Goal: Task Accomplishment & Management: Complete application form

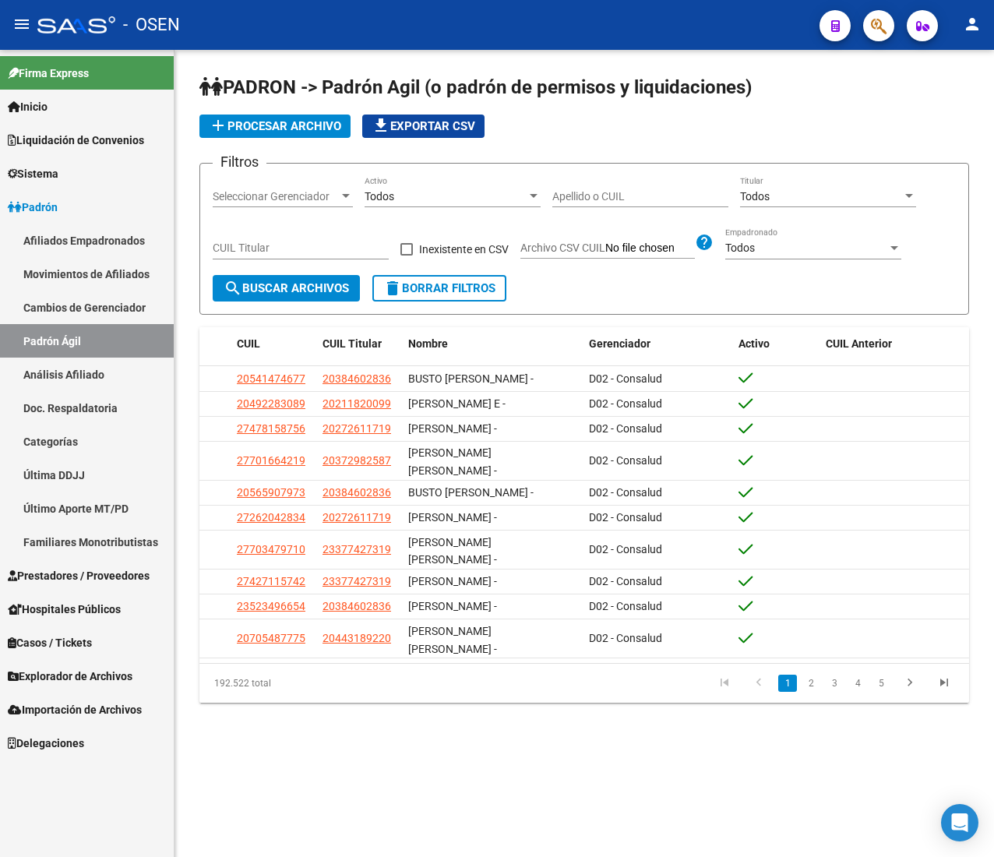
click at [91, 208] on link "Padrón" at bounding box center [87, 207] width 174 height 34
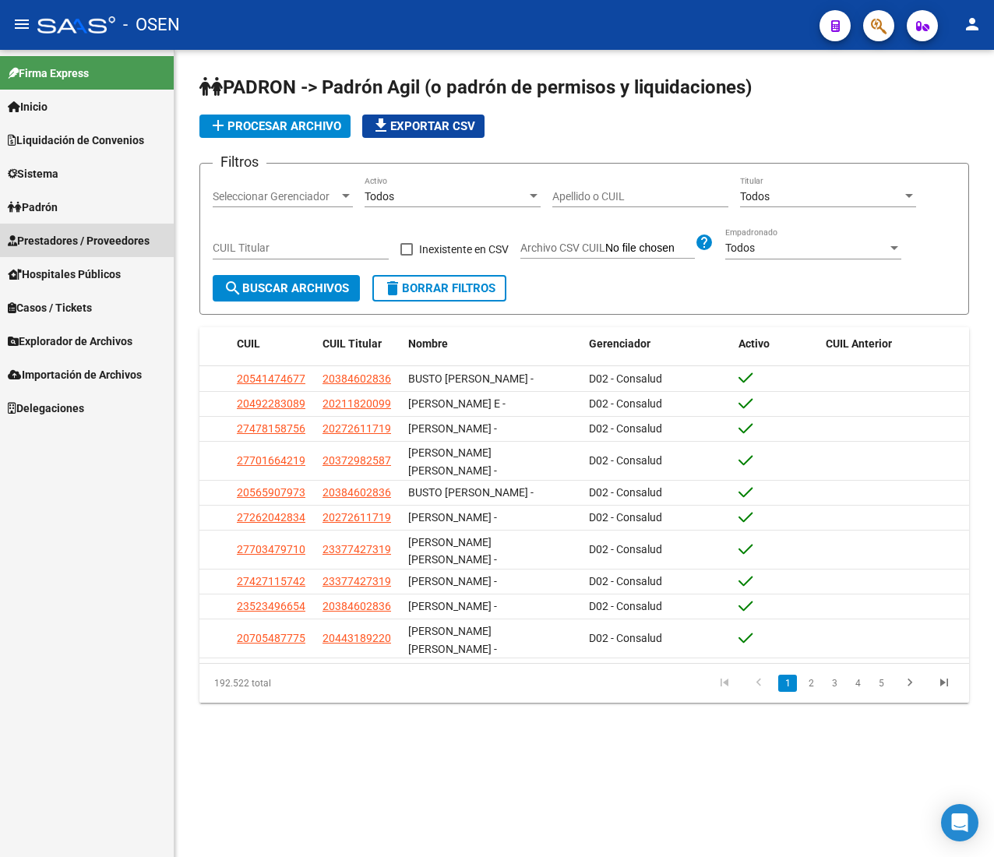
click at [103, 239] on span "Prestadores / Proveedores" at bounding box center [79, 240] width 142 height 17
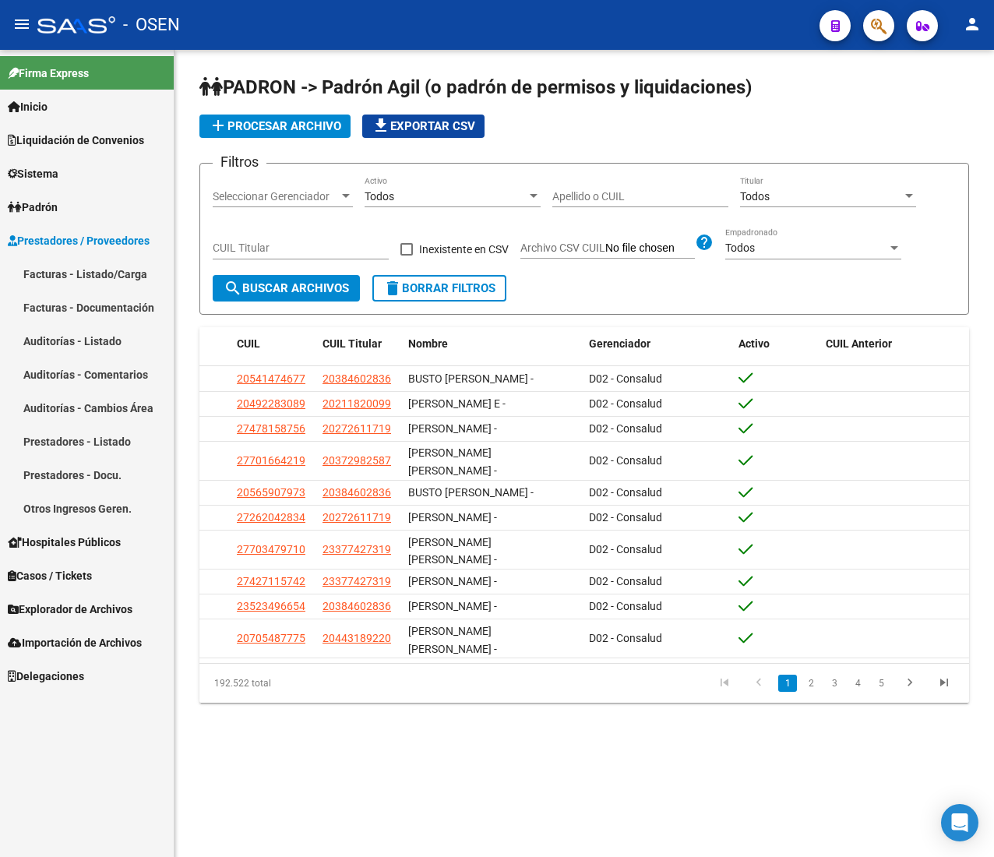
click at [109, 273] on link "Facturas - Listado/Carga" at bounding box center [87, 274] width 174 height 34
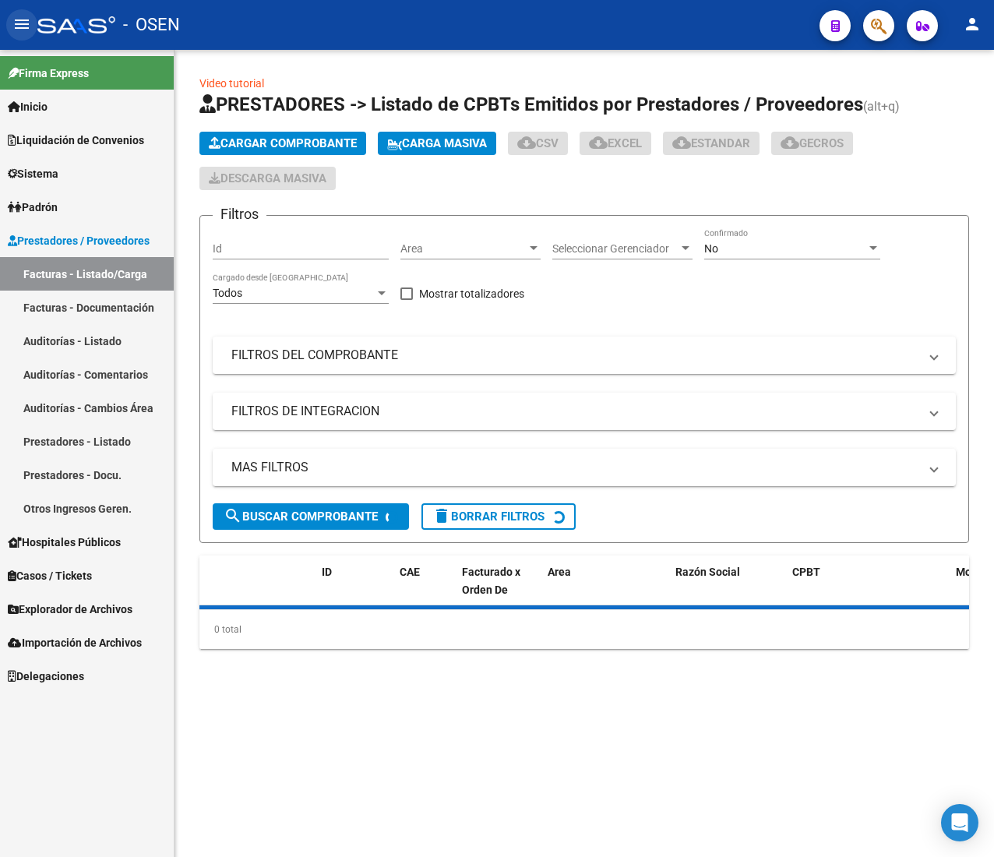
click at [22, 28] on mat-icon "menu" at bounding box center [21, 24] width 19 height 19
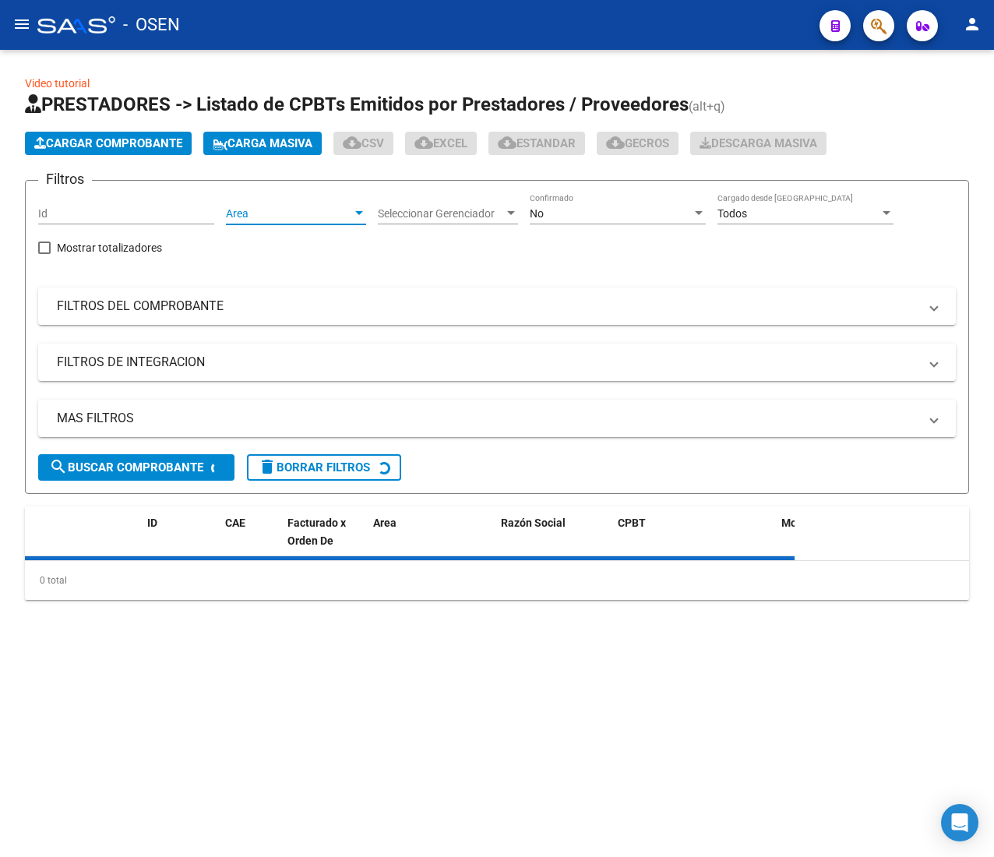
click at [249, 207] on span "Area" at bounding box center [289, 213] width 126 height 13
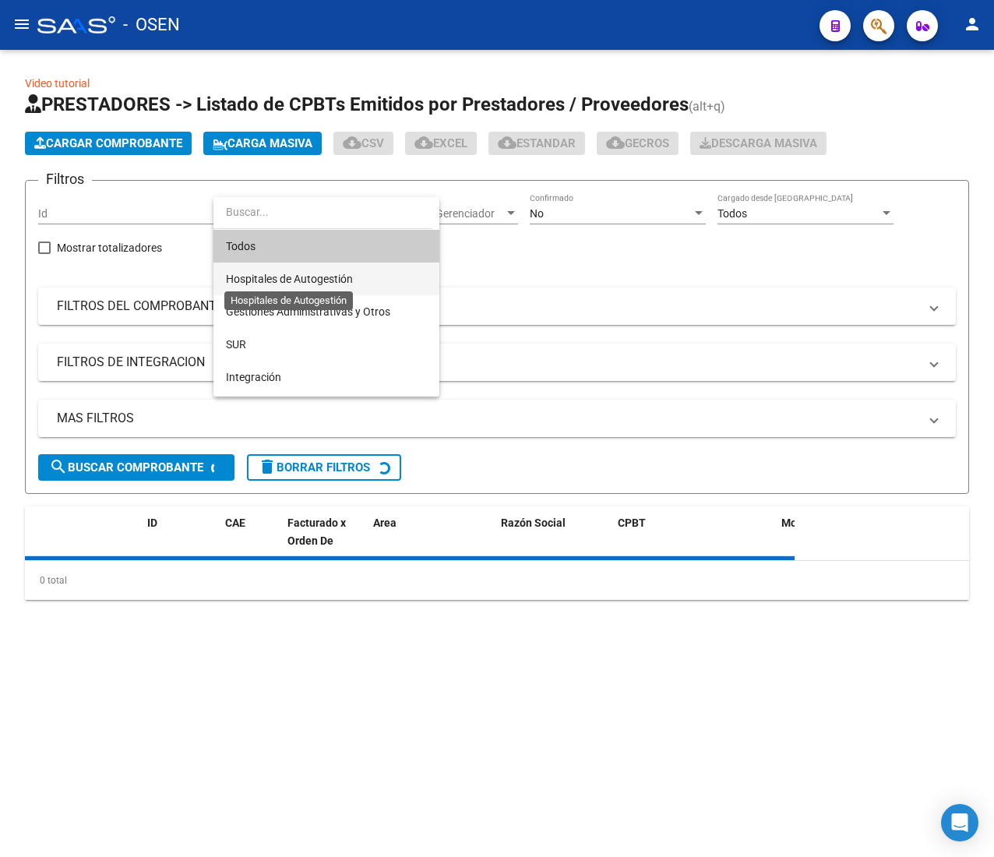
click at [307, 273] on span "Hospitales de Autogestión" at bounding box center [289, 279] width 127 height 12
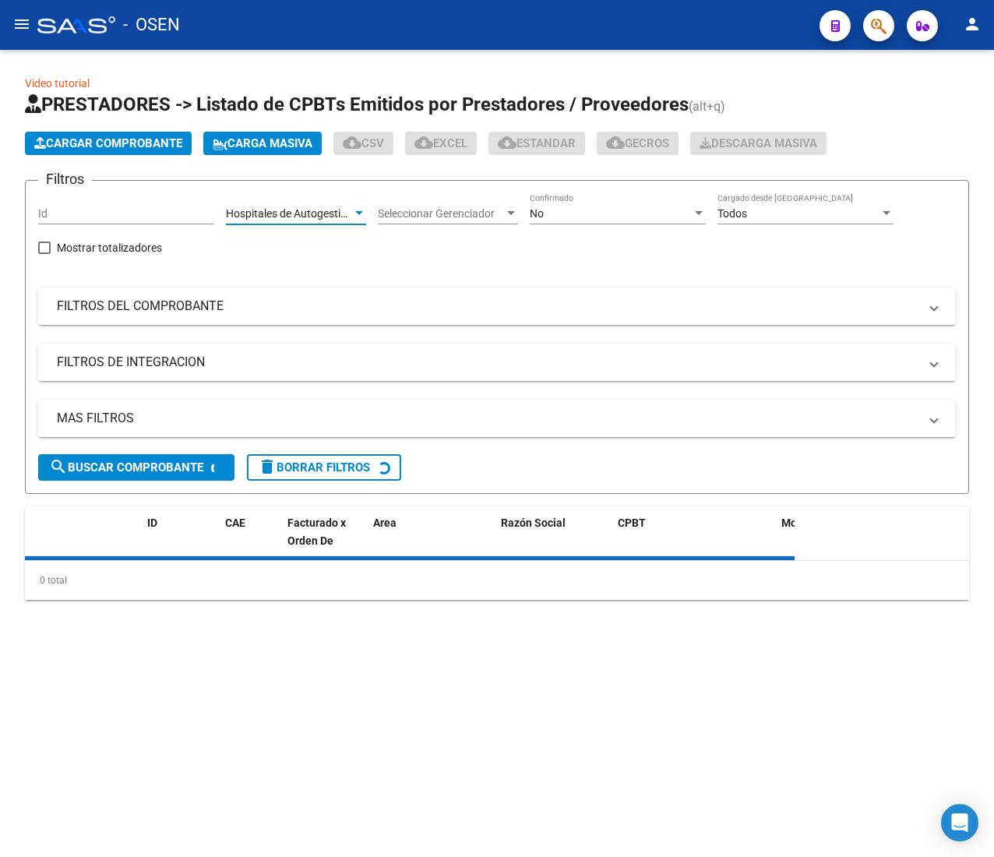
click at [577, 207] on div "No" at bounding box center [611, 213] width 162 height 13
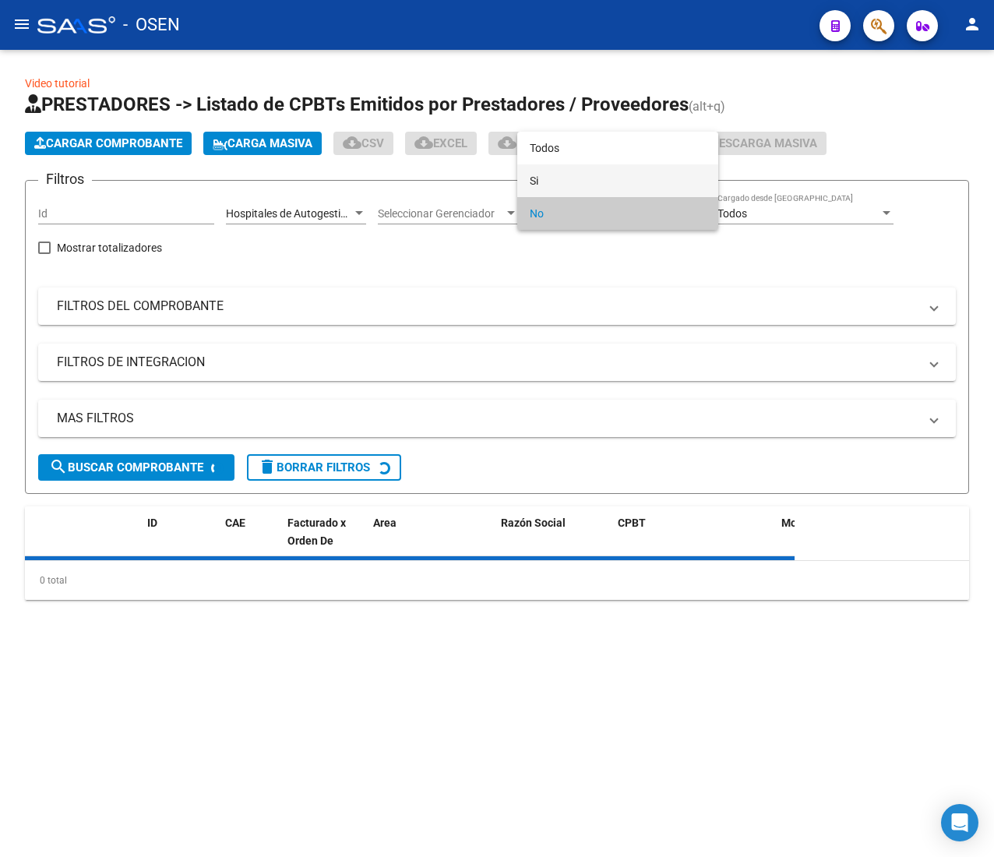
click at [568, 168] on span "Si" at bounding box center [618, 180] width 176 height 33
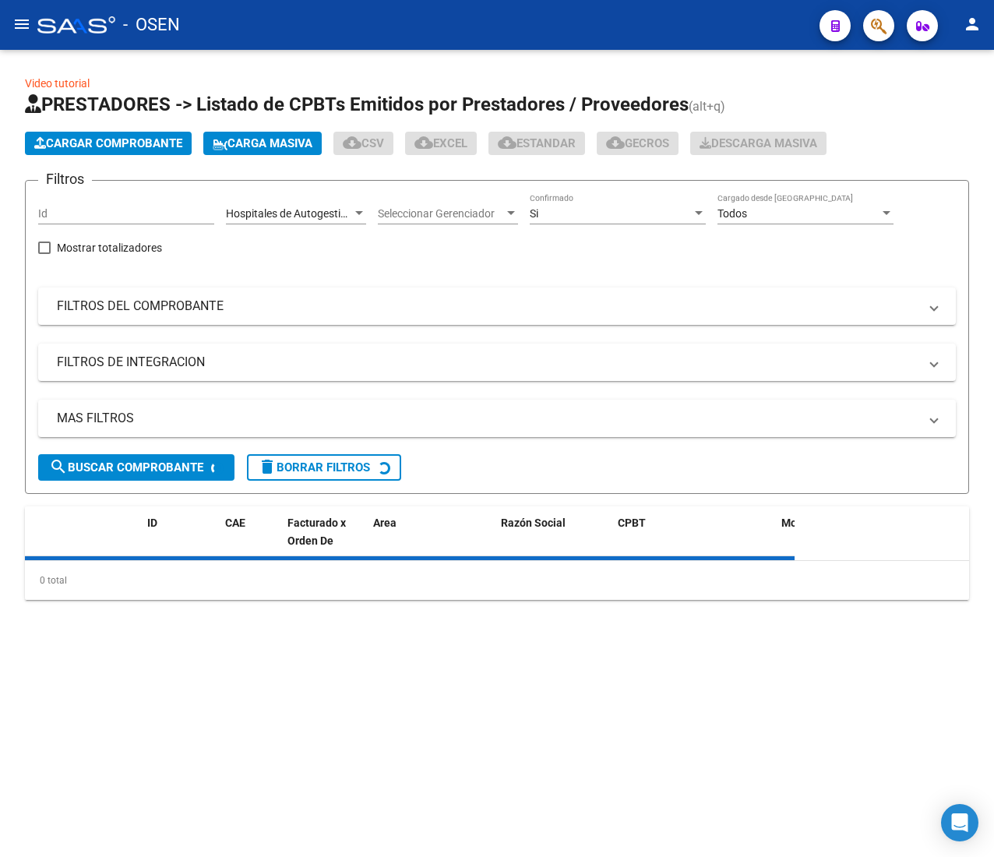
drag, startPoint x: 301, startPoint y: 302, endPoint x: 322, endPoint y: 408, distance: 107.3
click at [302, 302] on mat-panel-title "FILTROS DEL COMPROBANTE" at bounding box center [488, 306] width 862 height 17
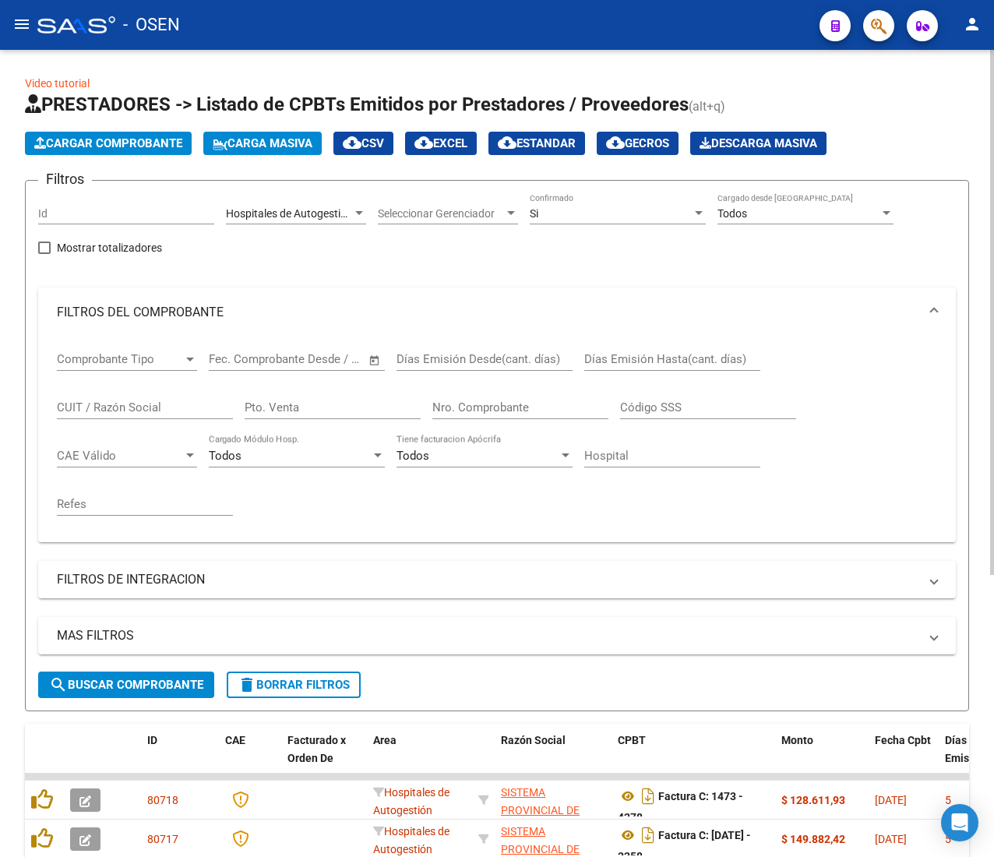
click at [491, 414] on input "Nro. Comprobante" at bounding box center [520, 407] width 176 height 14
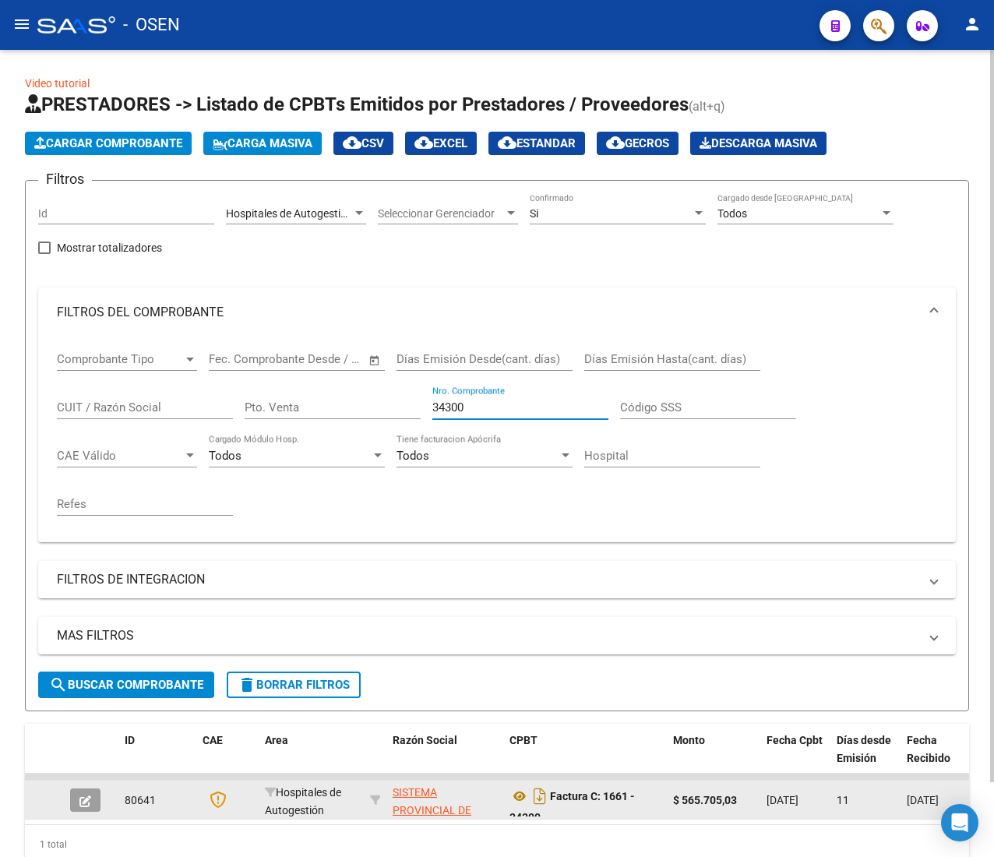
type input "34300"
click at [90, 789] on button "button" at bounding box center [85, 800] width 30 height 23
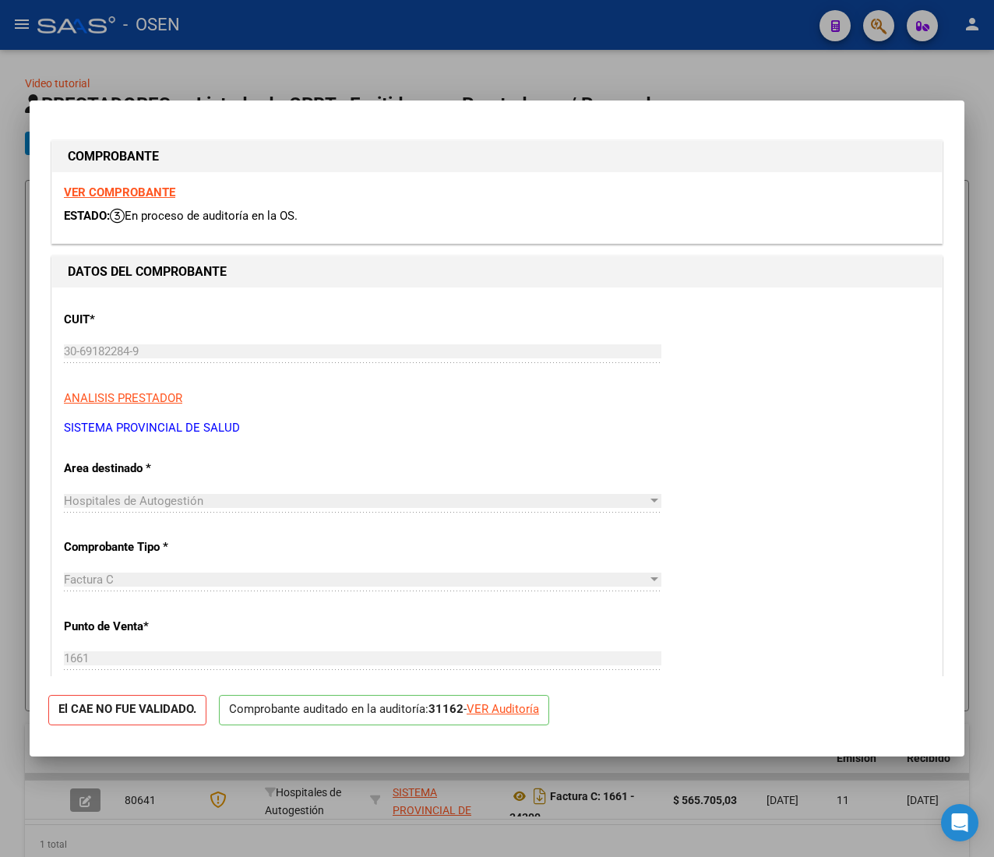
click at [534, 714] on div "VER Auditoría" at bounding box center [503, 709] width 72 height 18
type input "$ 0,00"
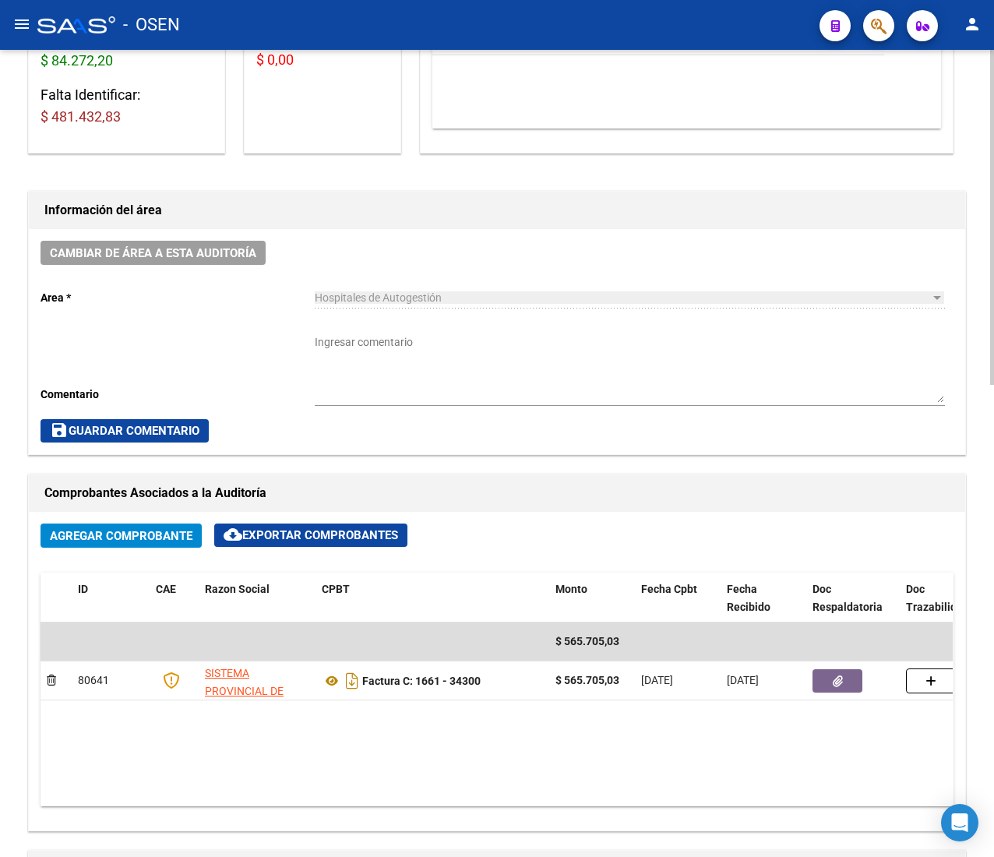
scroll to position [312, 0]
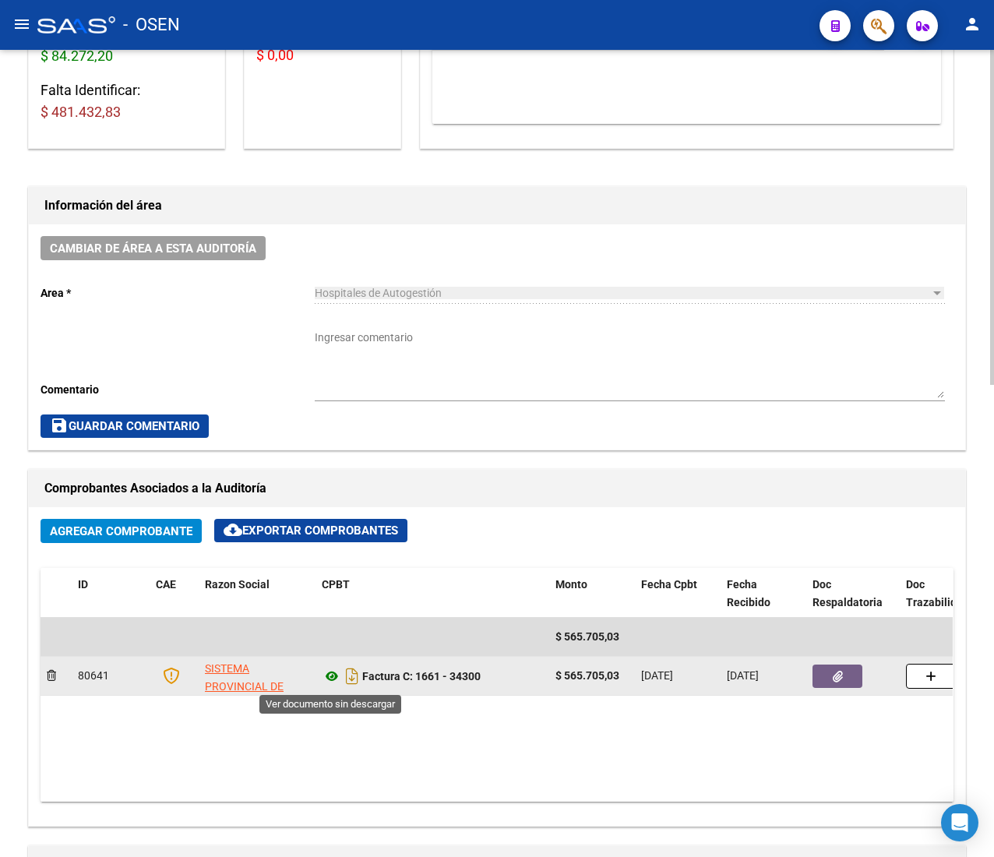
click at [335, 678] on icon at bounding box center [332, 676] width 20 height 19
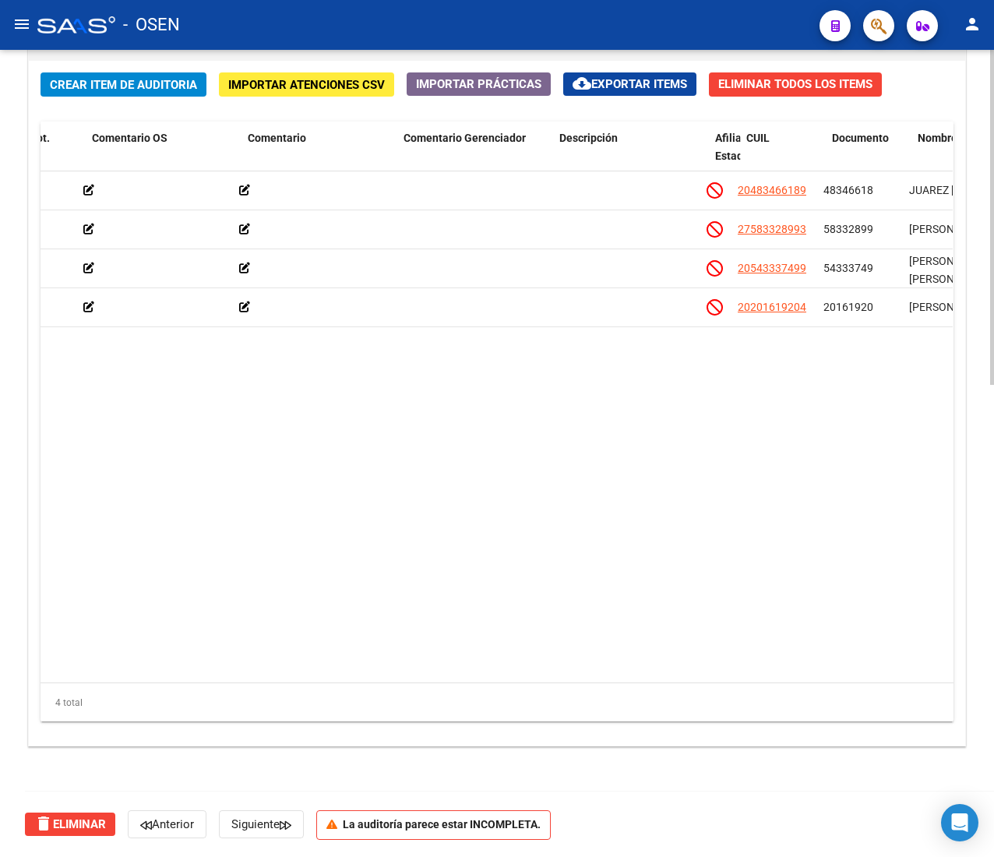
scroll to position [0, 521]
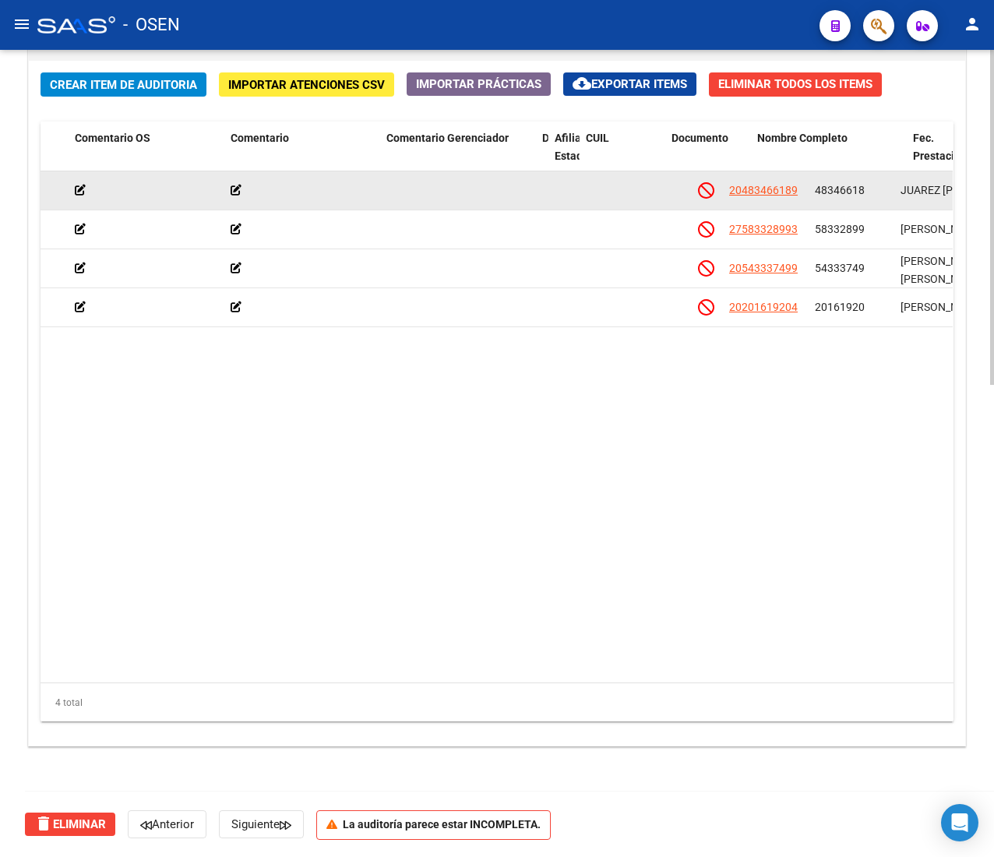
drag, startPoint x: 687, startPoint y: 142, endPoint x: 334, endPoint y: 171, distance: 354.1
click at [335, 168] on div "Id Gerenciador Monto Item Monto Aprobado Debitado Tot. Comentario OS Comentario…" at bounding box center [674, 156] width 2310 height 69
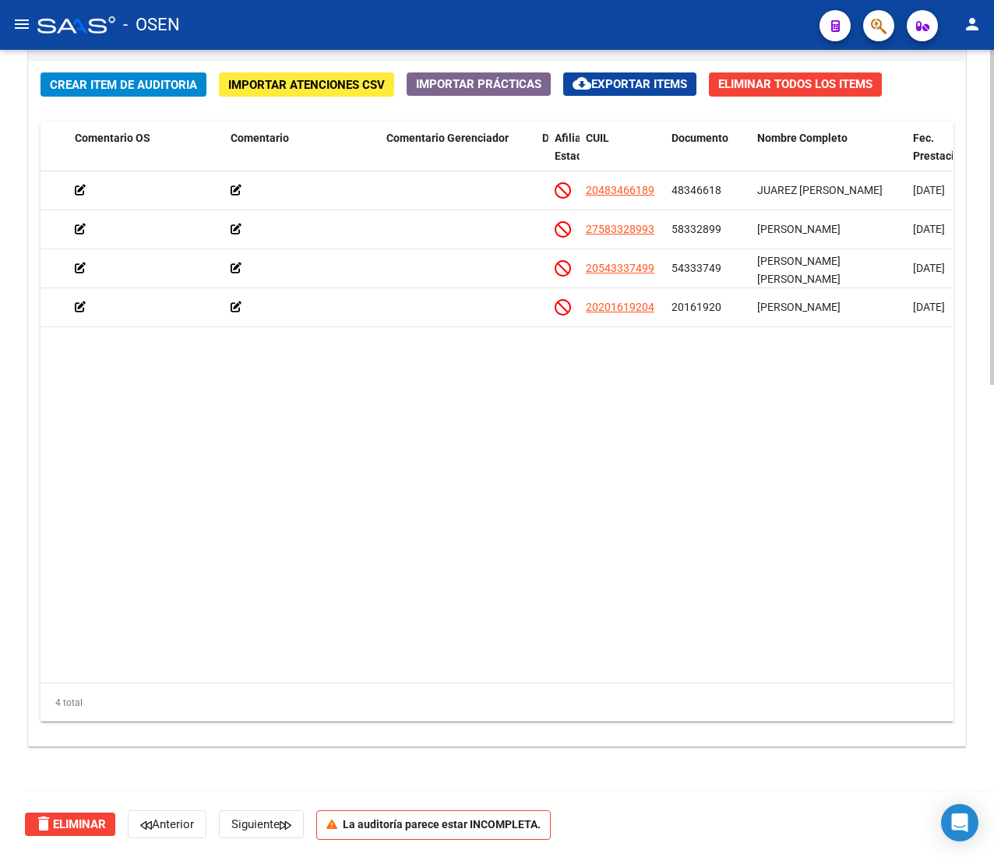
click at [524, 433] on datatable-body "163585 B15 - Boreal $ 21.068,05 $ 21.068,05 $ 0,00 20483466189 48346618 JUAREZ …" at bounding box center [497, 426] width 912 height 511
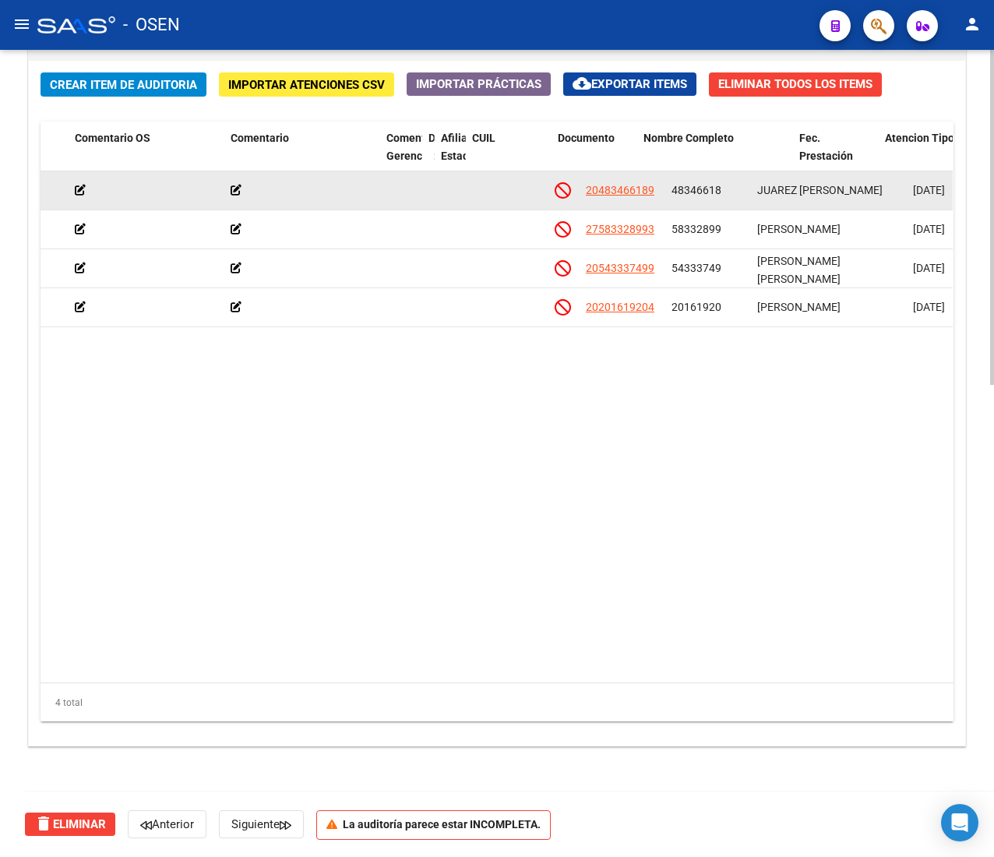
drag, startPoint x: 531, startPoint y: 153, endPoint x: 290, endPoint y: 184, distance: 242.8
click at [302, 168] on div "Id Gerenciador Monto Item Monto Aprobado Debitado Tot. Comentario OS Comentario…" at bounding box center [602, 156] width 2167 height 69
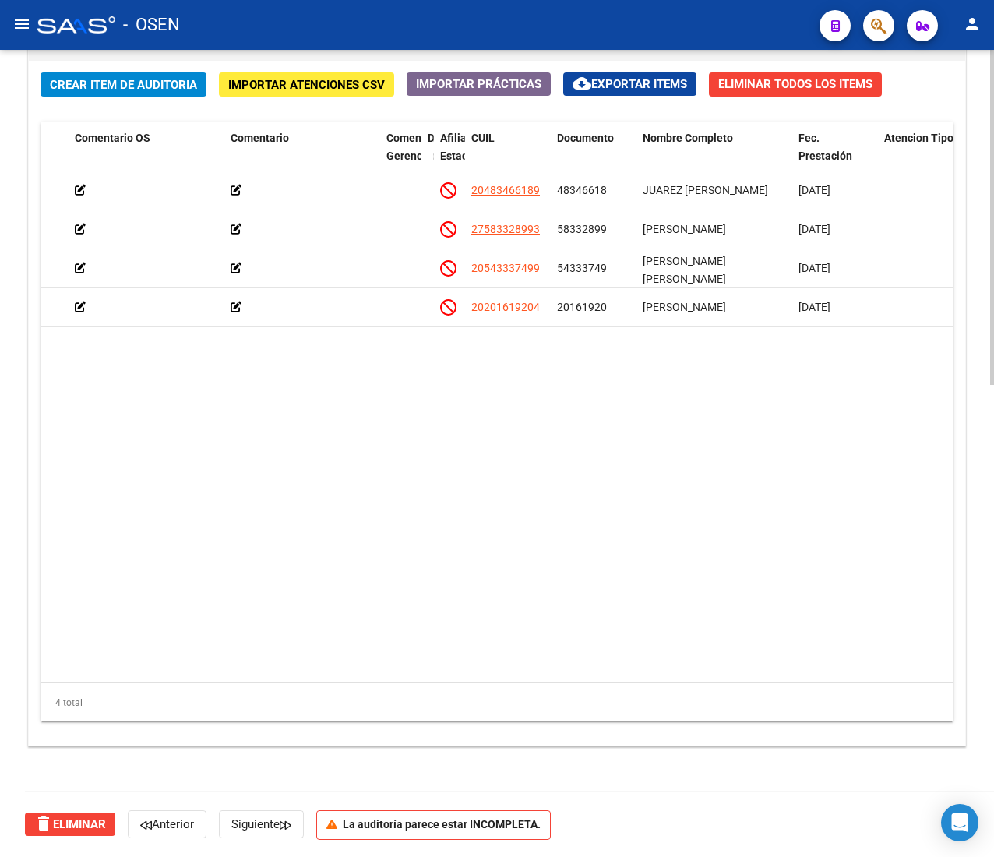
click at [494, 420] on datatable-body "163585 B15 - Boreal $ 21.068,05 $ 21.068,05 $ 0,00 20483466189 48346618 JUAREZ …" at bounding box center [497, 426] width 912 height 511
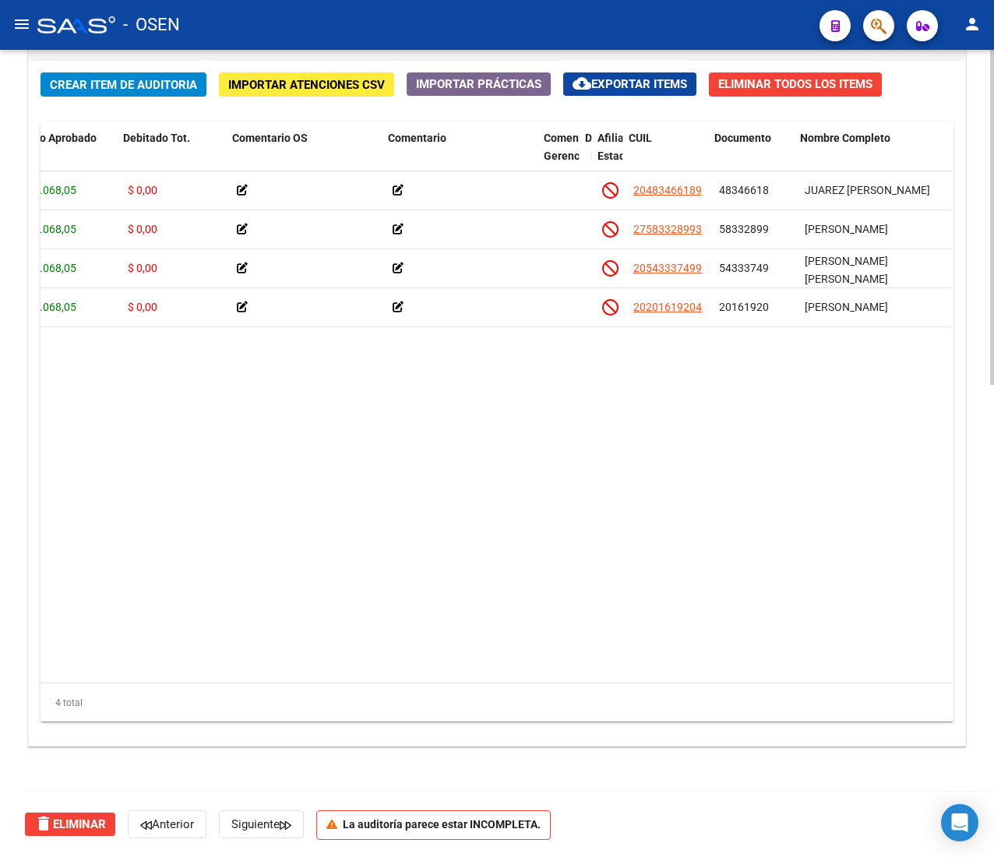
scroll to position [0, 338]
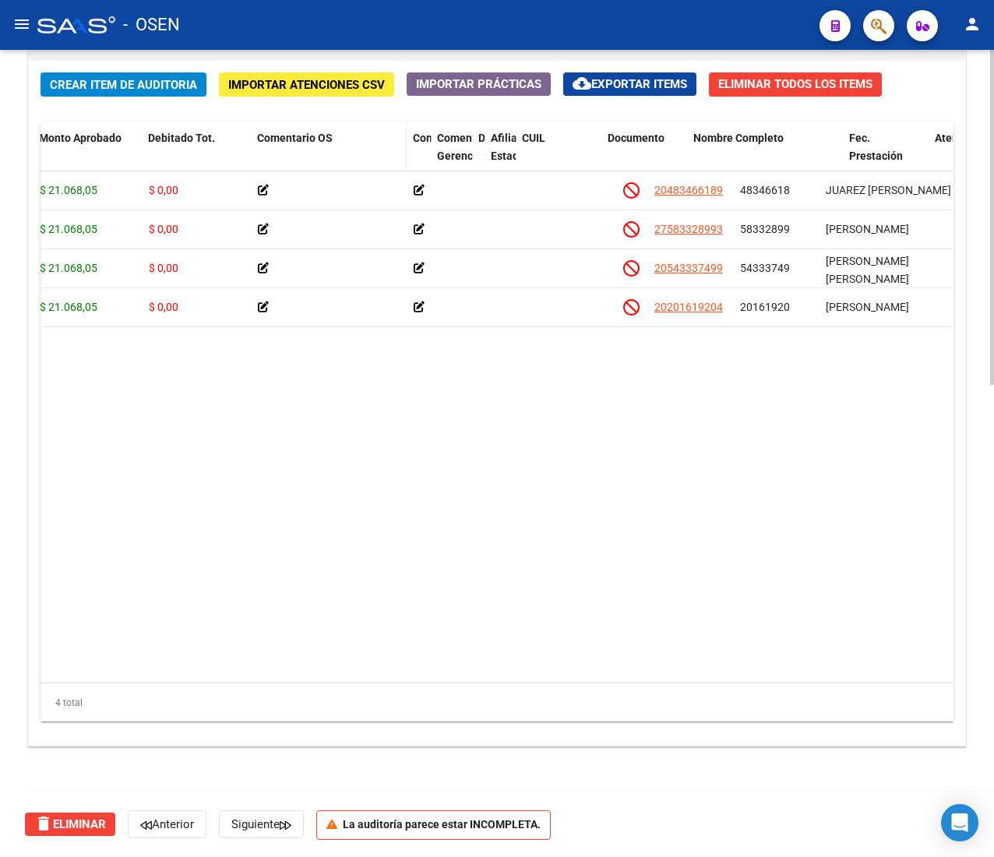
drag, startPoint x: 559, startPoint y: 146, endPoint x: 288, endPoint y: 156, distance: 270.6
click at [288, 156] on div "Id Gerenciador Monto Item Monto Aprobado Debitado Tot. Comentario OS Comentario…" at bounding box center [728, 156] width 2052 height 69
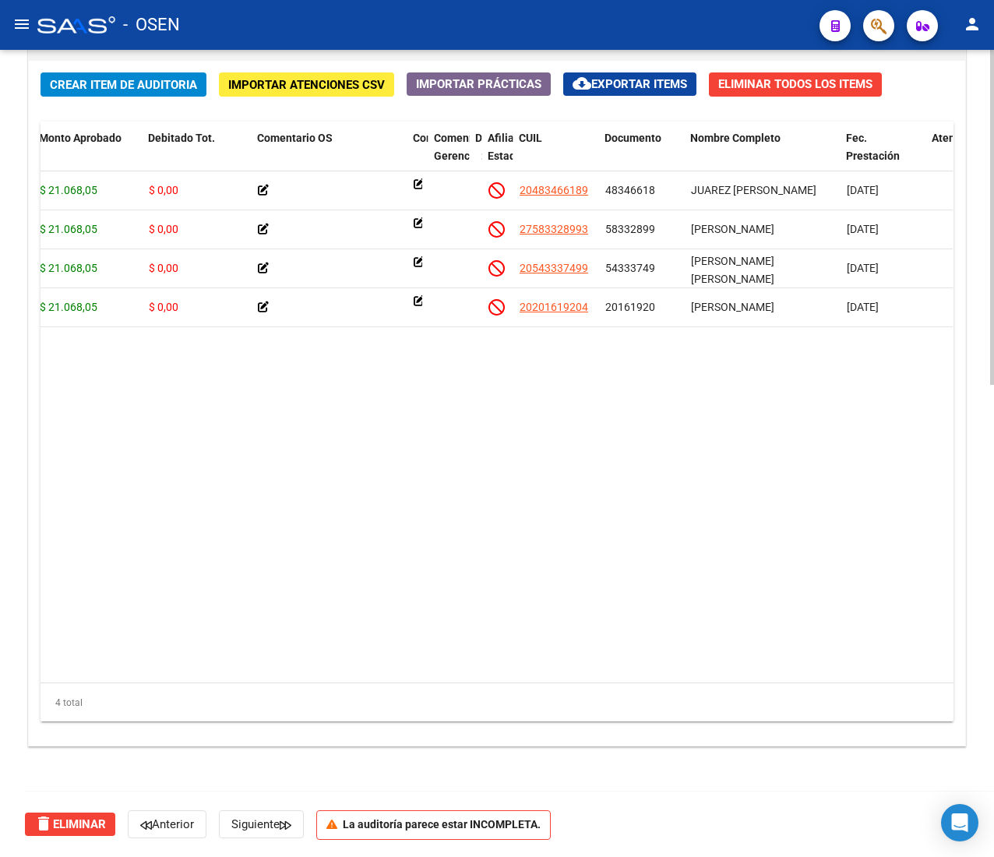
click at [537, 491] on datatable-body "163585 B15 - Boreal $ 21.068,05 $ 21.068,05 $ 0,00 20483466189 48346618 JUAREZ …" at bounding box center [497, 426] width 912 height 511
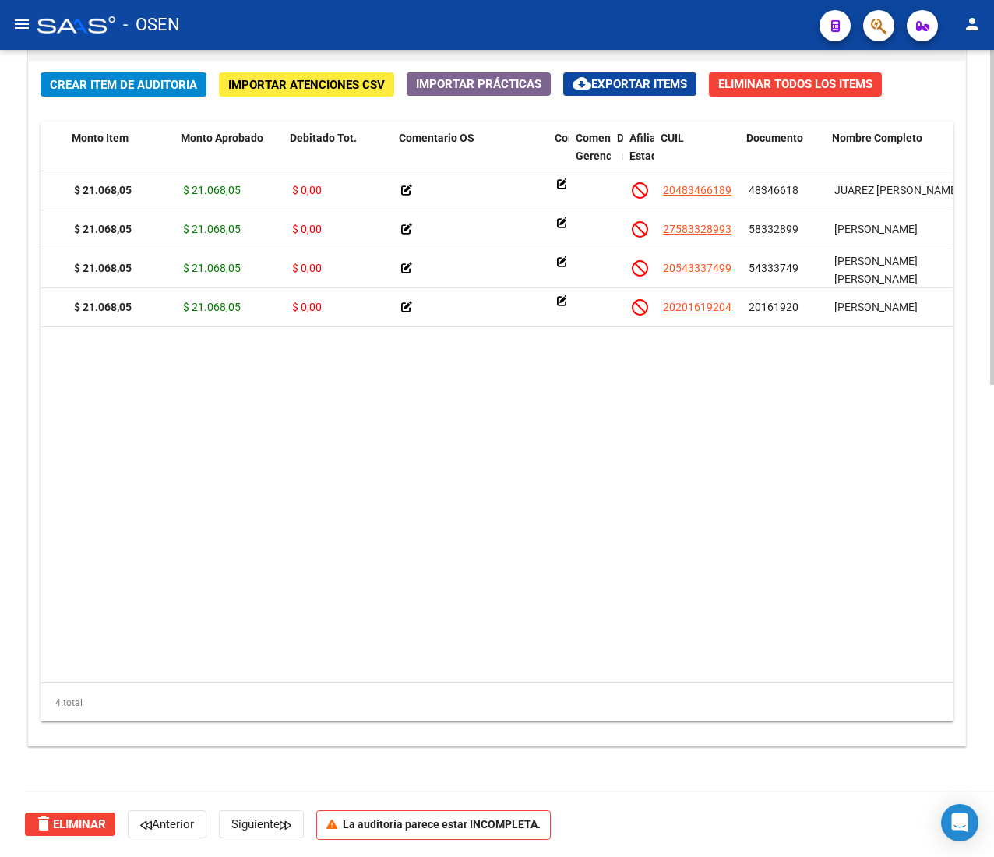
scroll to position [0, 197]
click at [136, 78] on span "Crear Item de Auditoria" at bounding box center [123, 85] width 147 height 14
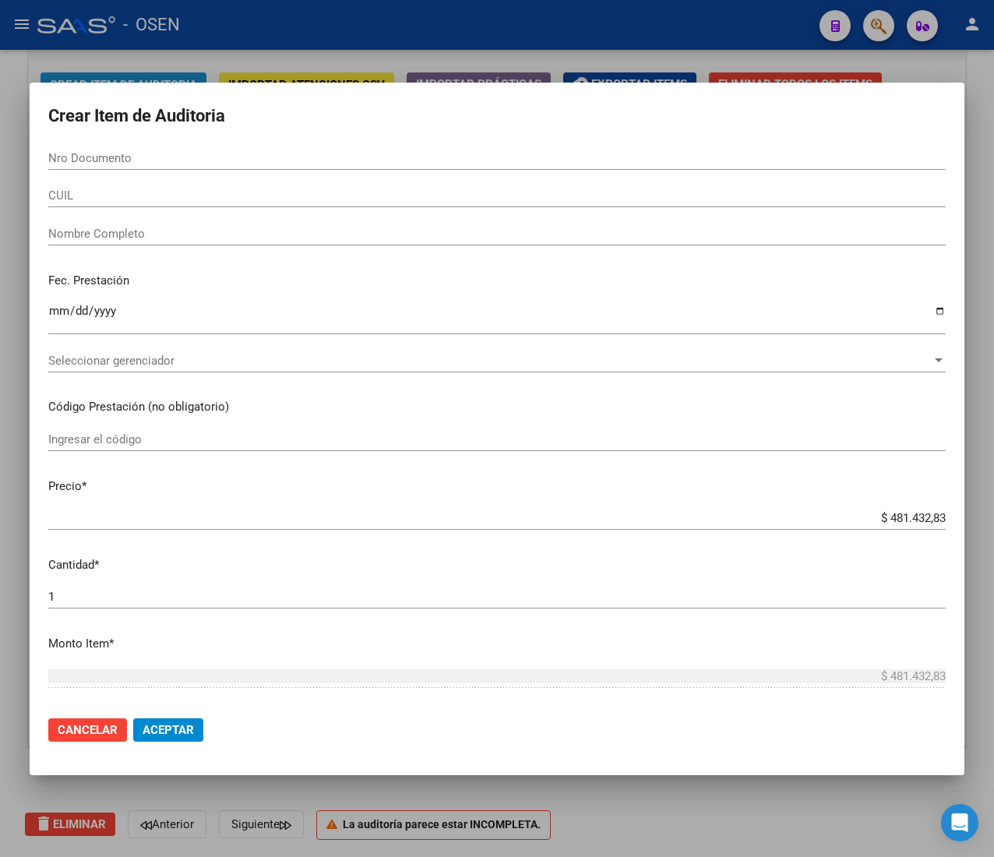
paste input "58432929"
type input "58432929"
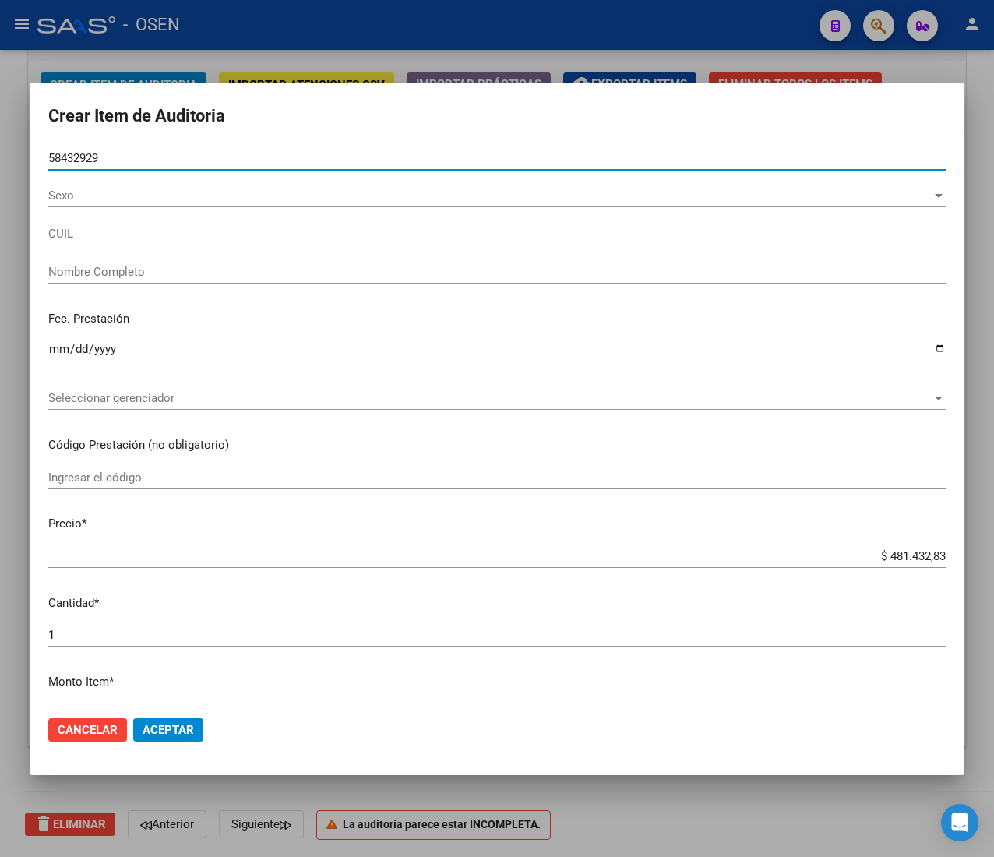
type input "20584329298"
type input "[PERSON_NAME]"
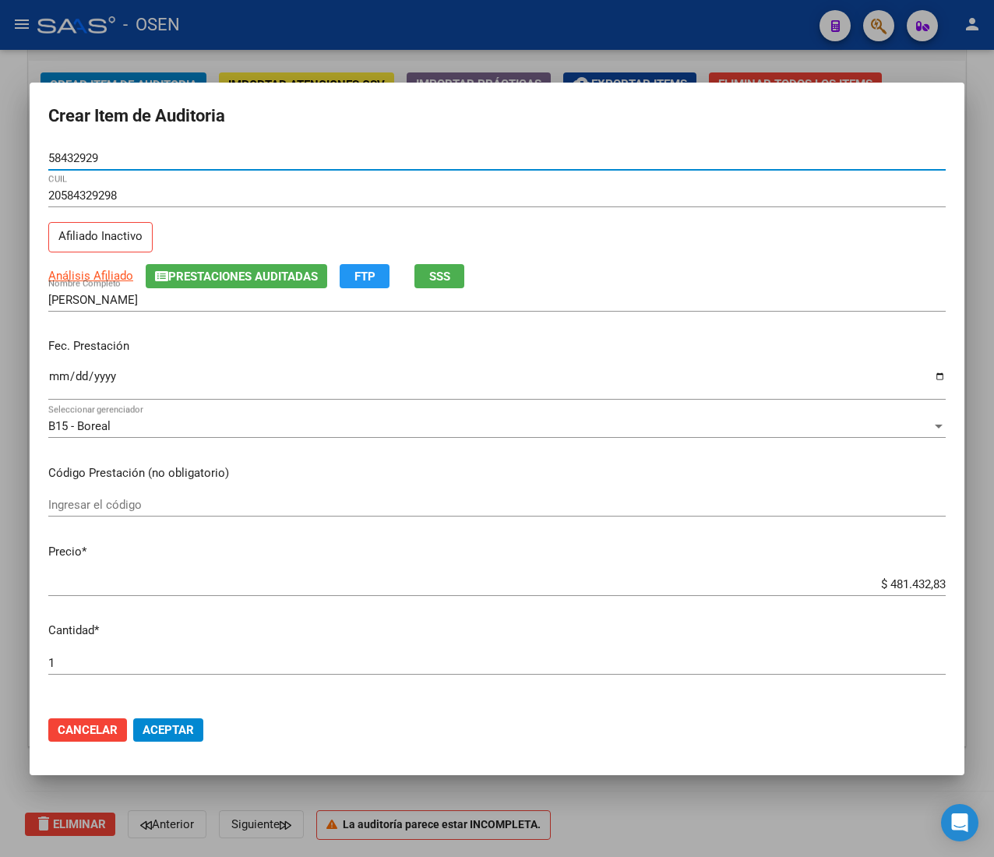
type input "58432929"
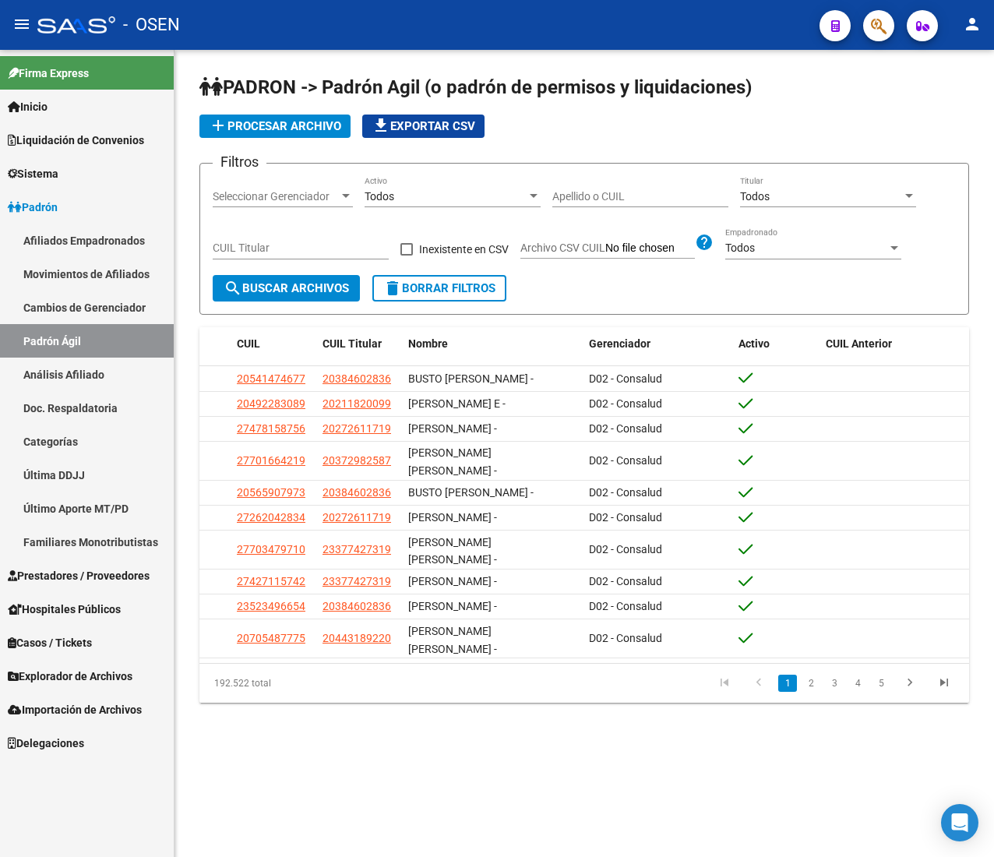
click at [25, 34] on mat-icon "menu" at bounding box center [21, 24] width 19 height 19
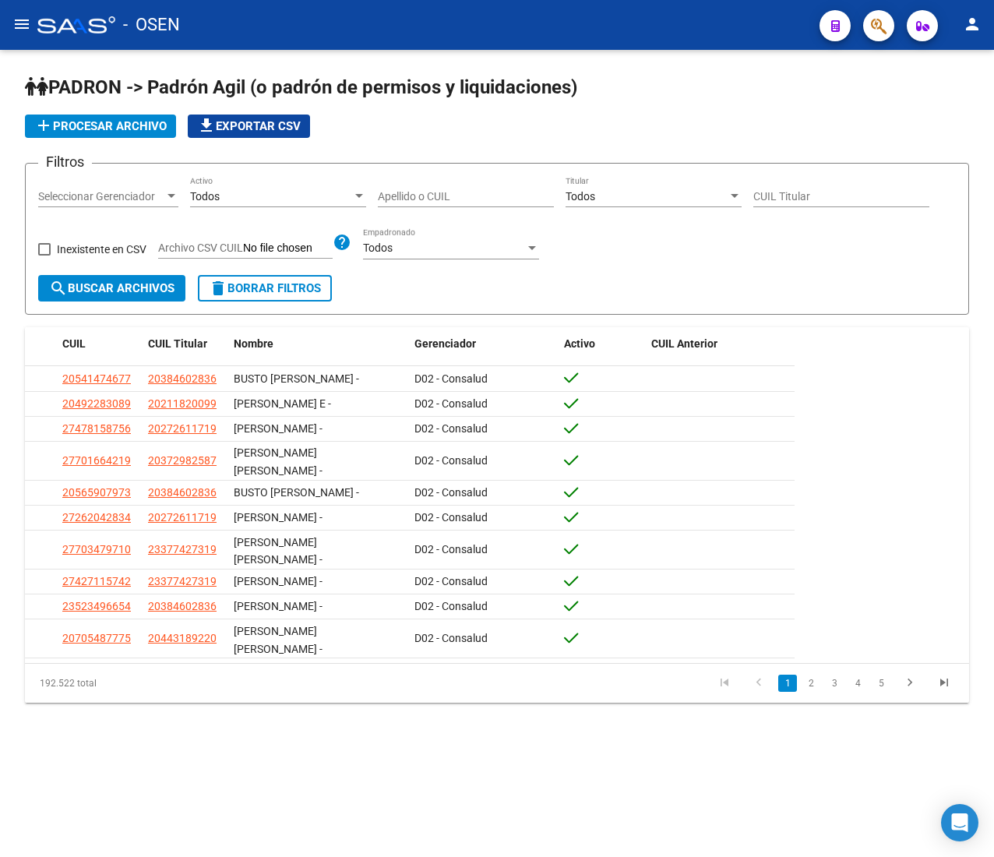
click at [31, 37] on button "menu" at bounding box center [21, 24] width 31 height 31
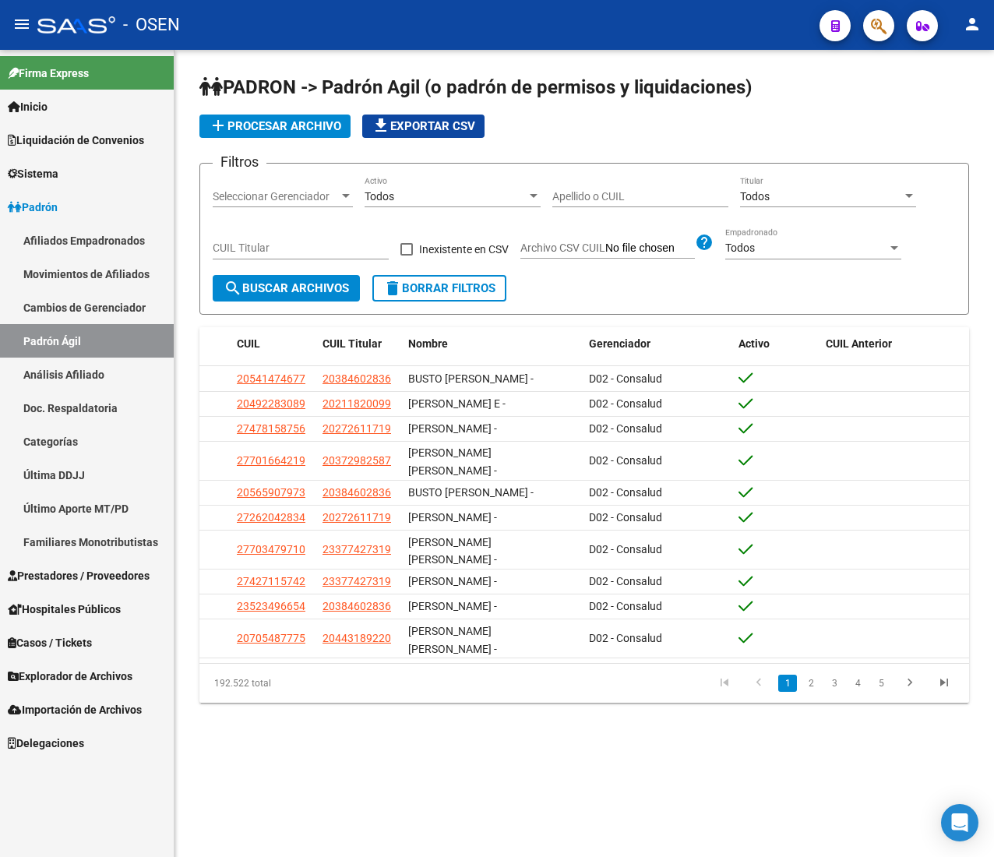
click at [83, 199] on link "Padrón" at bounding box center [87, 207] width 174 height 34
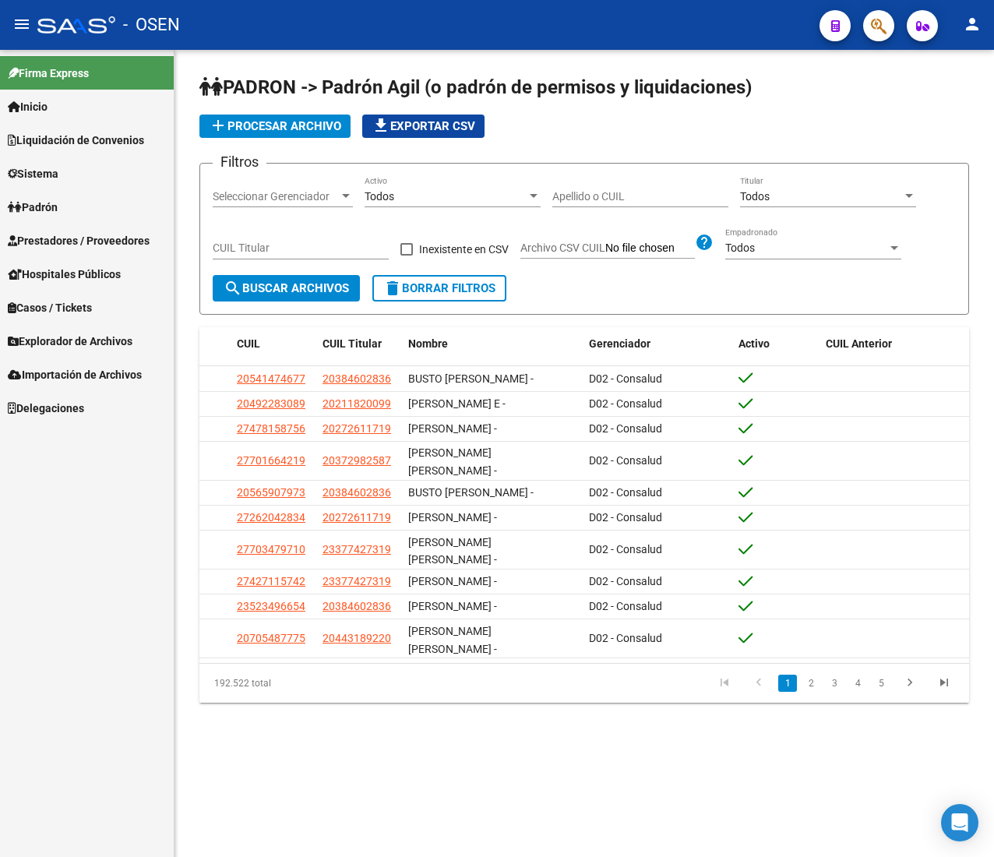
click at [128, 237] on span "Prestadores / Proveedores" at bounding box center [79, 240] width 142 height 17
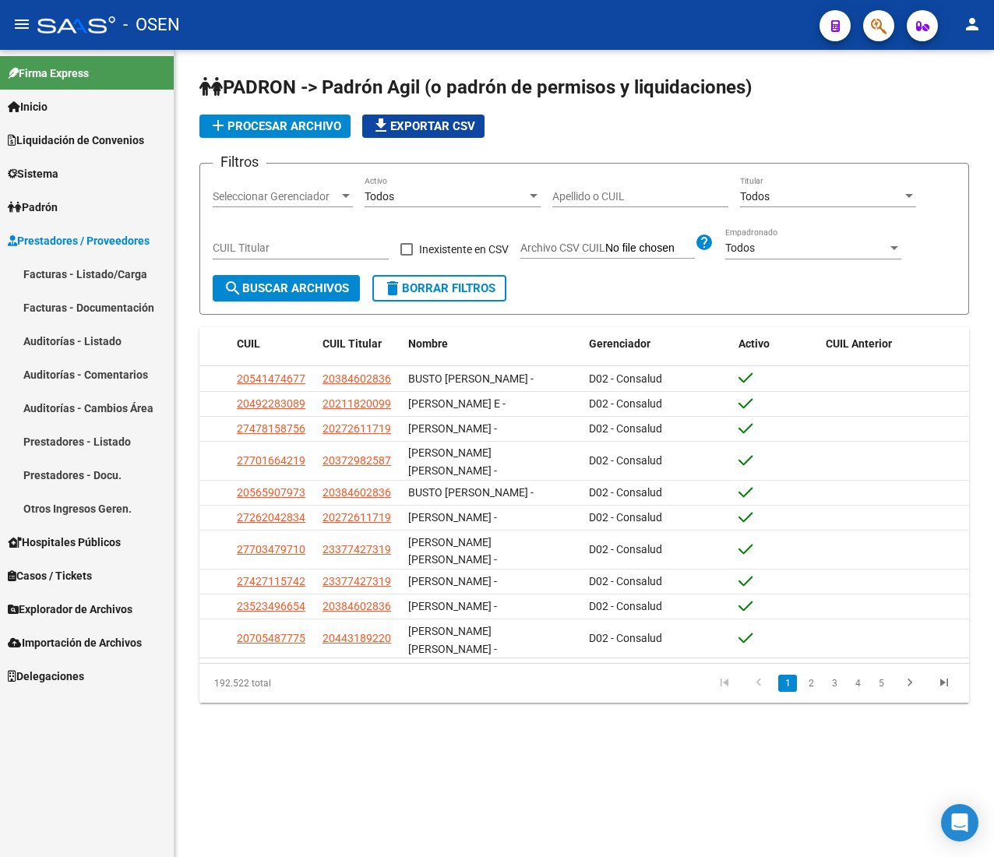
click at [115, 277] on link "Facturas - Listado/Carga" at bounding box center [87, 274] width 174 height 34
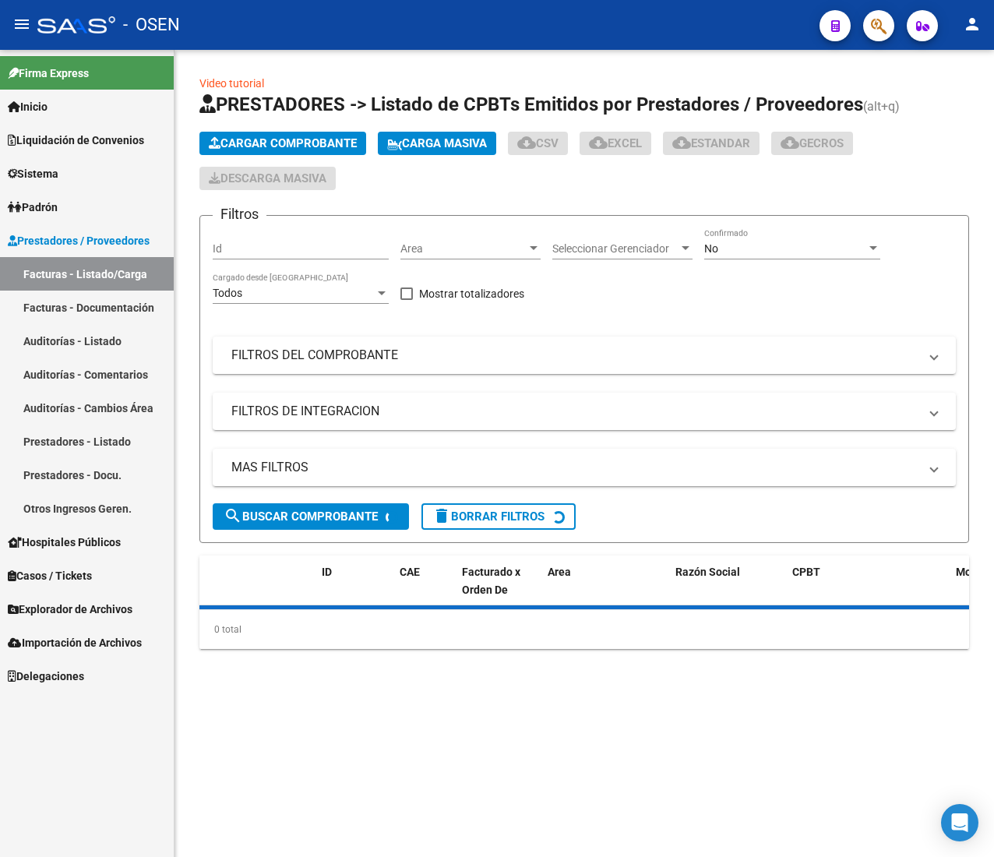
click at [12, 24] on button "menu" at bounding box center [21, 24] width 31 height 31
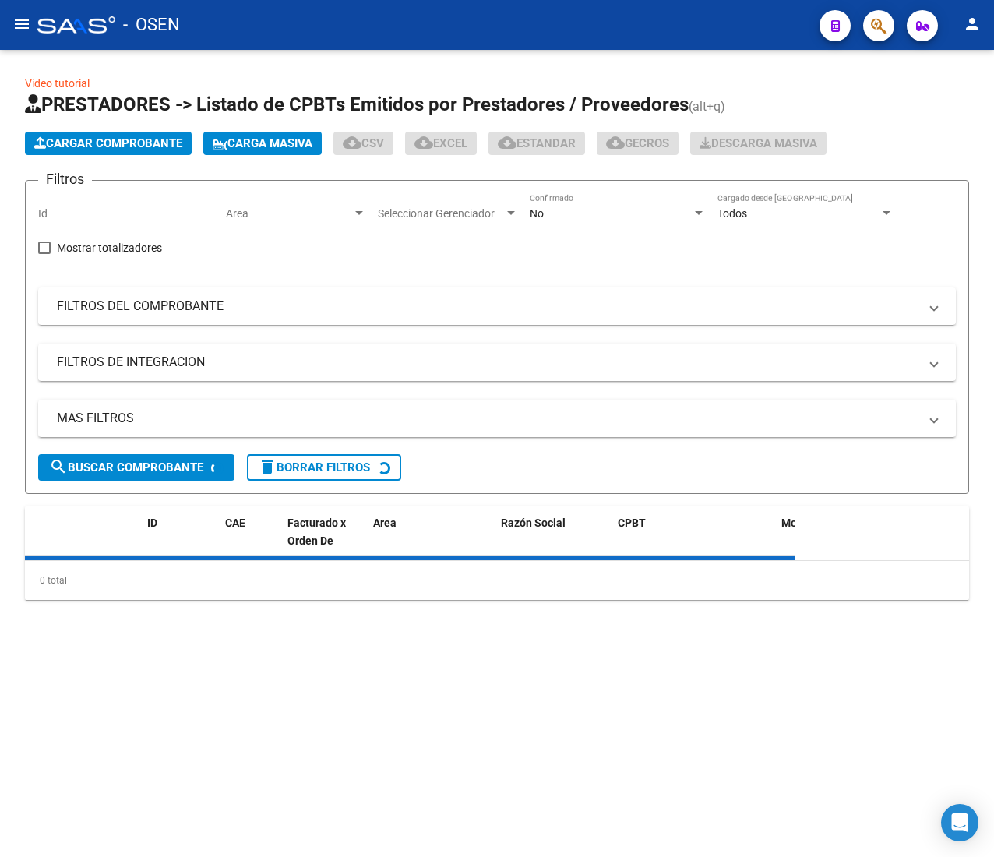
click at [316, 193] on div "Area Area" at bounding box center [296, 208] width 140 height 31
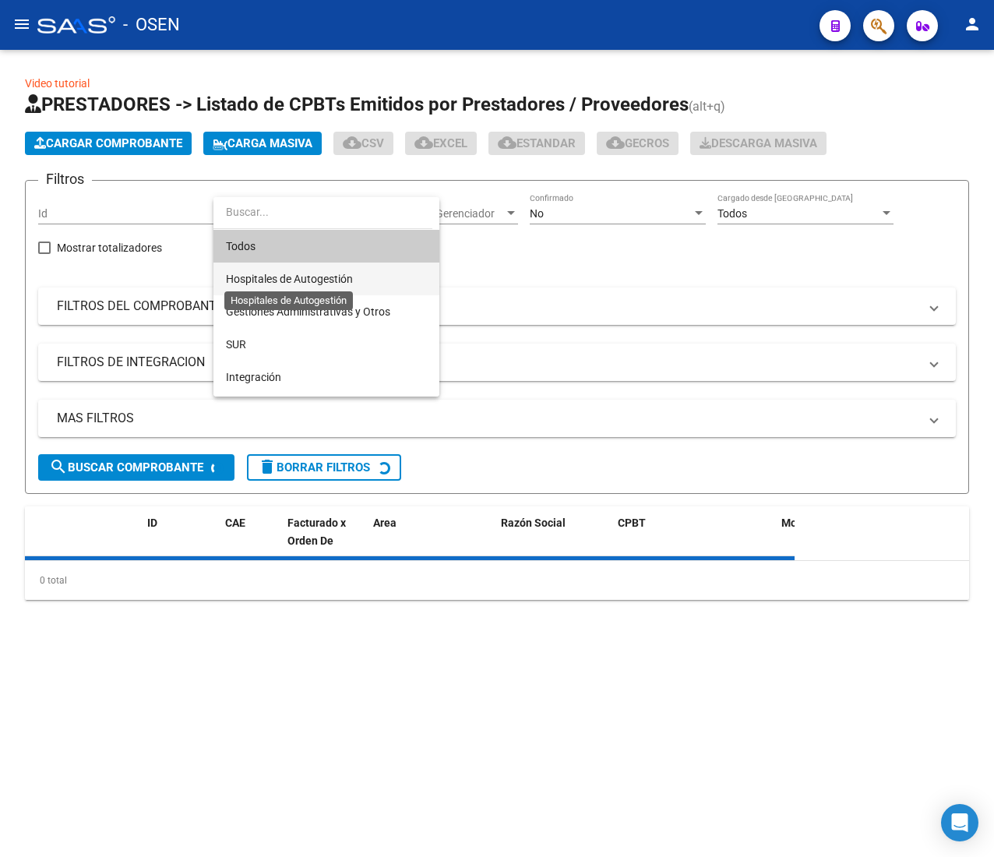
click at [352, 280] on span "Hospitales de Autogestión" at bounding box center [289, 279] width 127 height 12
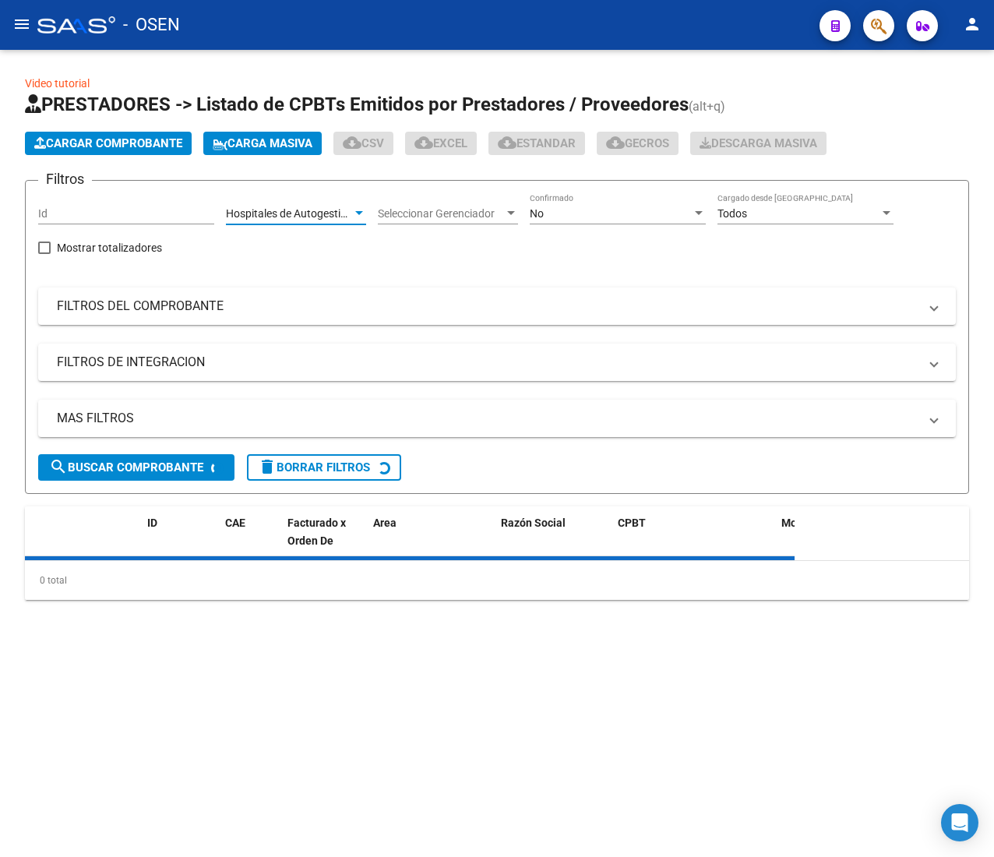
click at [649, 207] on div "No" at bounding box center [611, 213] width 162 height 13
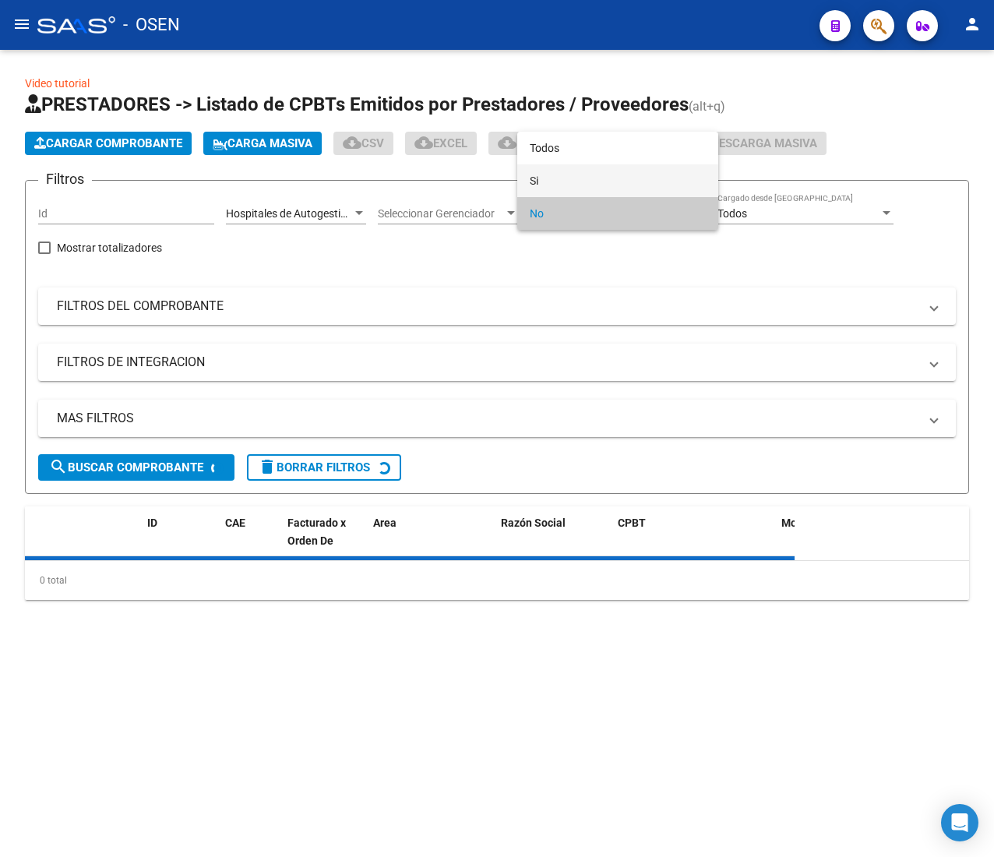
click at [631, 176] on span "Si" at bounding box center [618, 180] width 176 height 33
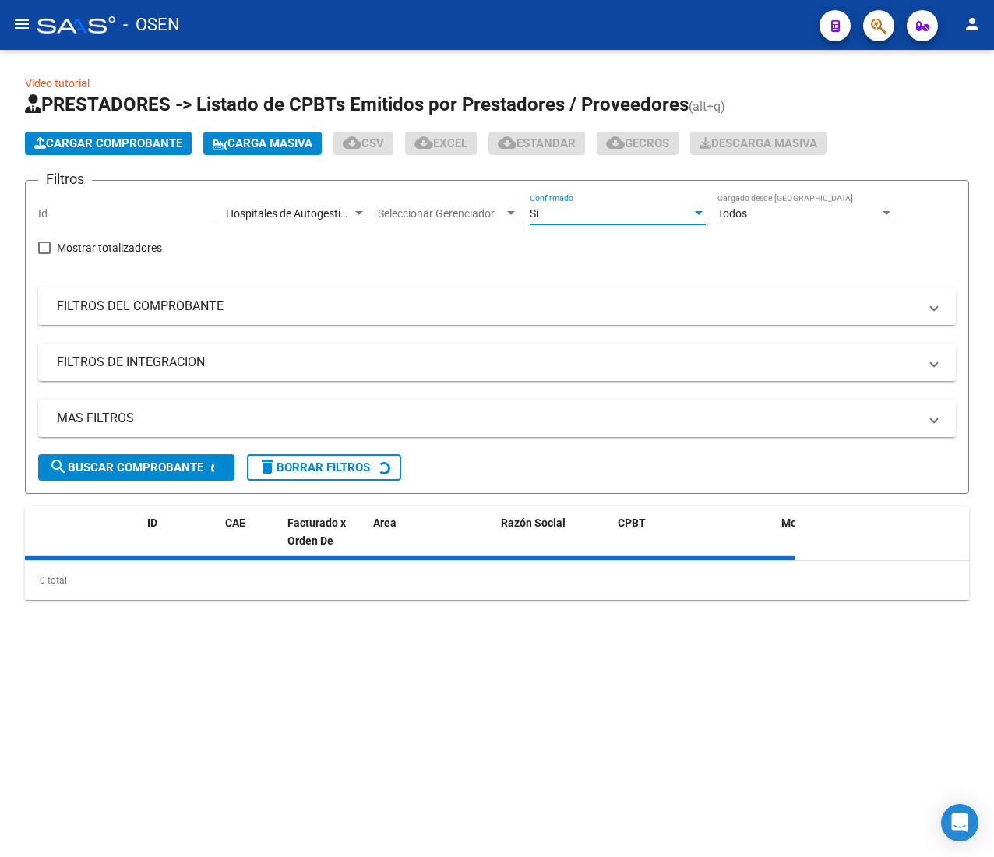
click at [422, 305] on mat-panel-title "FILTROS DEL COMPROBANTE" at bounding box center [488, 306] width 862 height 17
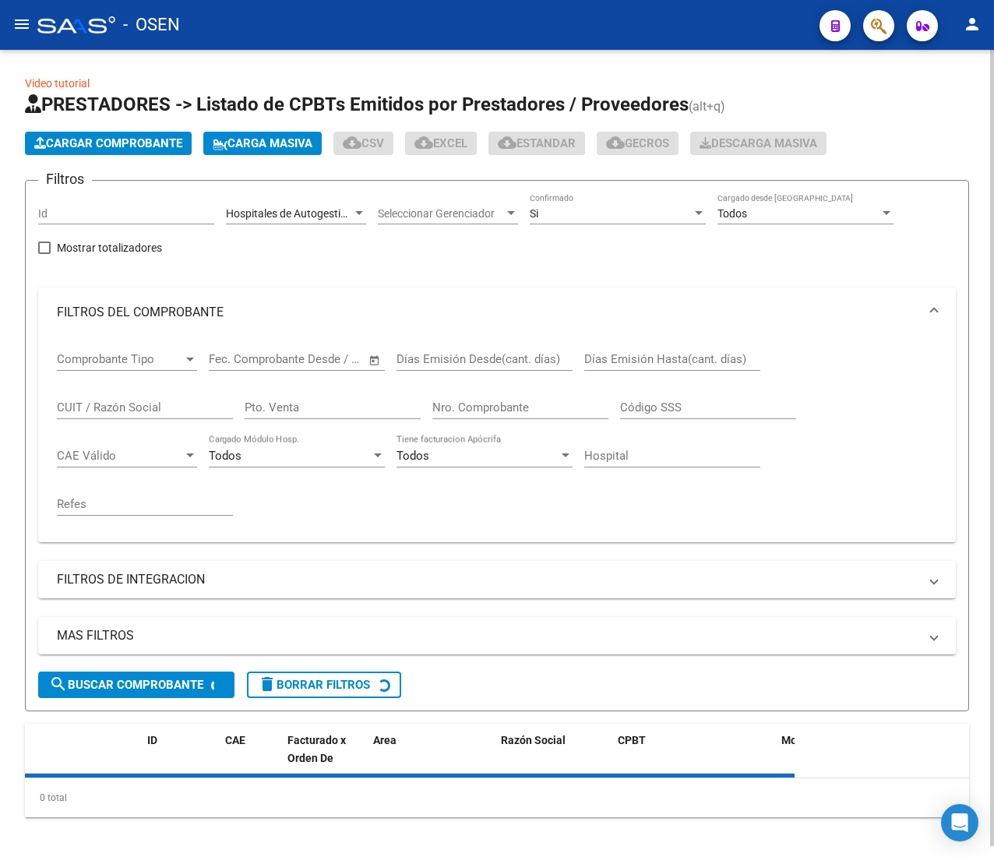
click at [462, 396] on div "Nro. Comprobante" at bounding box center [520, 403] width 176 height 34
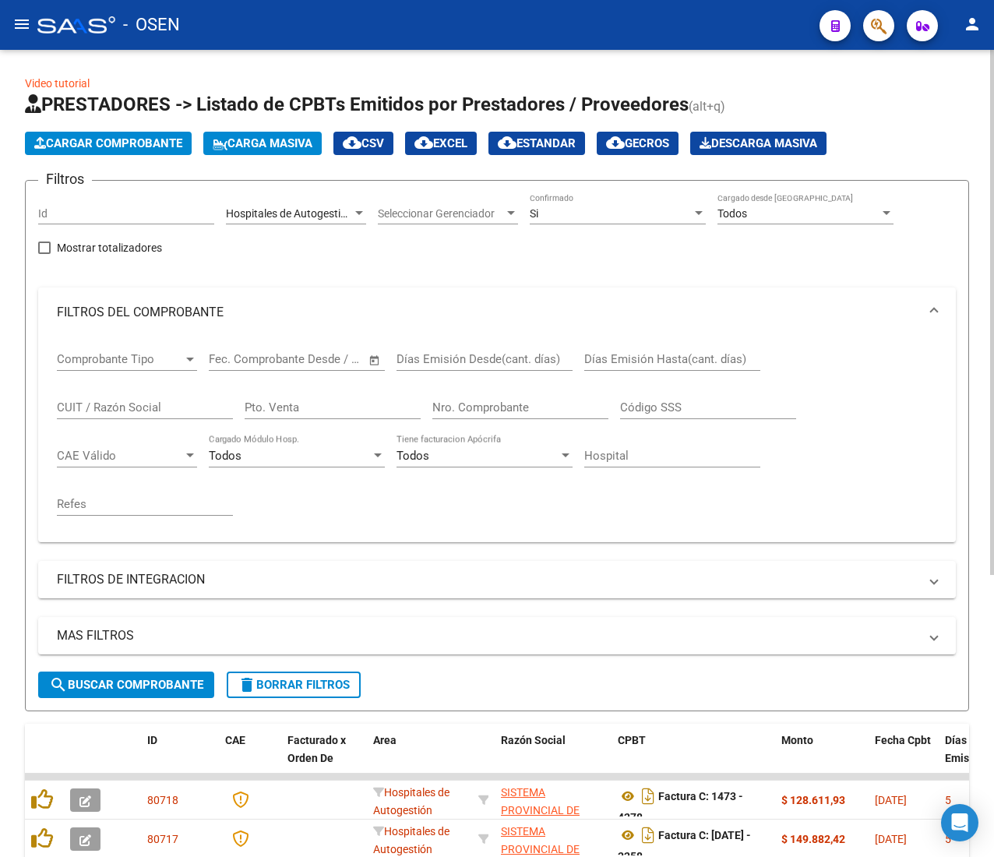
click at [450, 407] on input "Nro. Comprobante" at bounding box center [520, 407] width 176 height 14
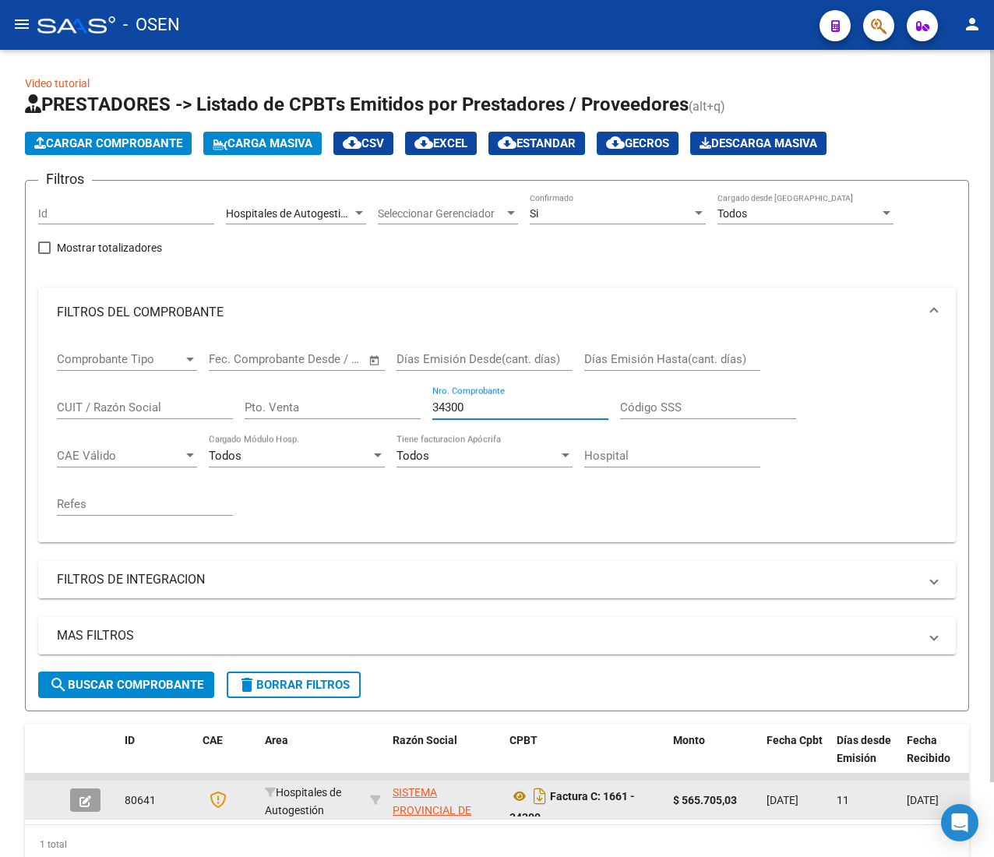
type input "34300"
click at [85, 804] on icon "button" at bounding box center [85, 802] width 12 height 12
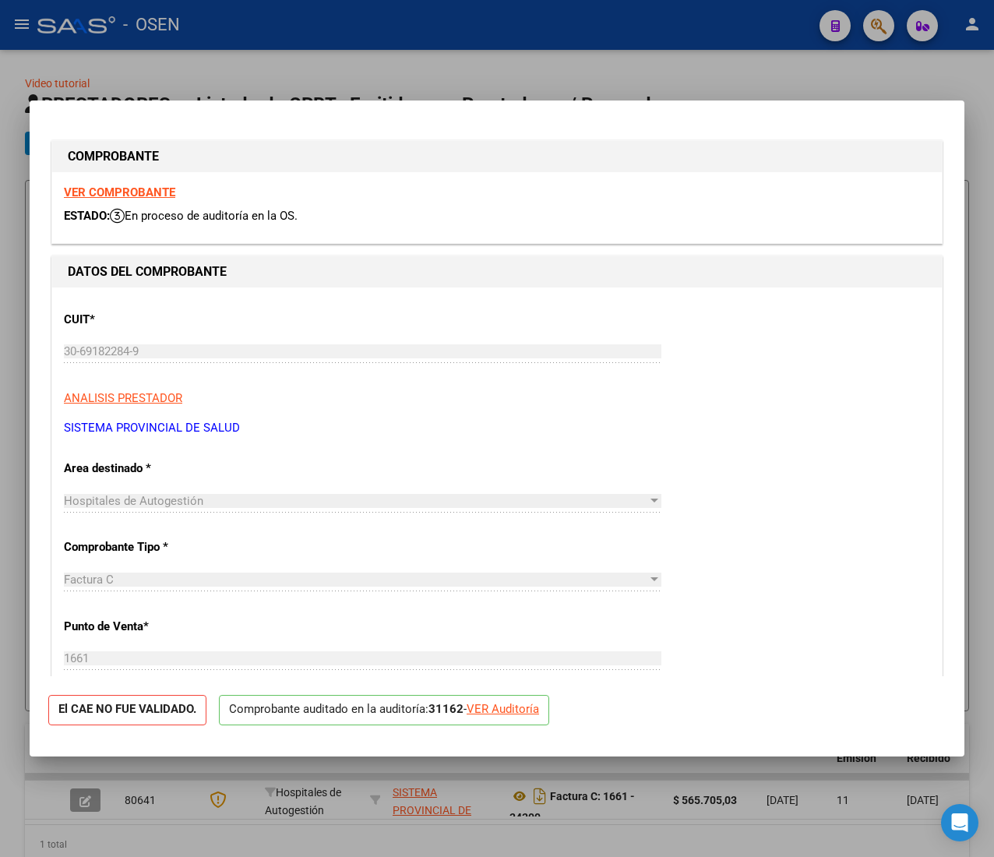
click at [500, 715] on div "VER Auditoría" at bounding box center [503, 709] width 72 height 18
type input "$ 0,00"
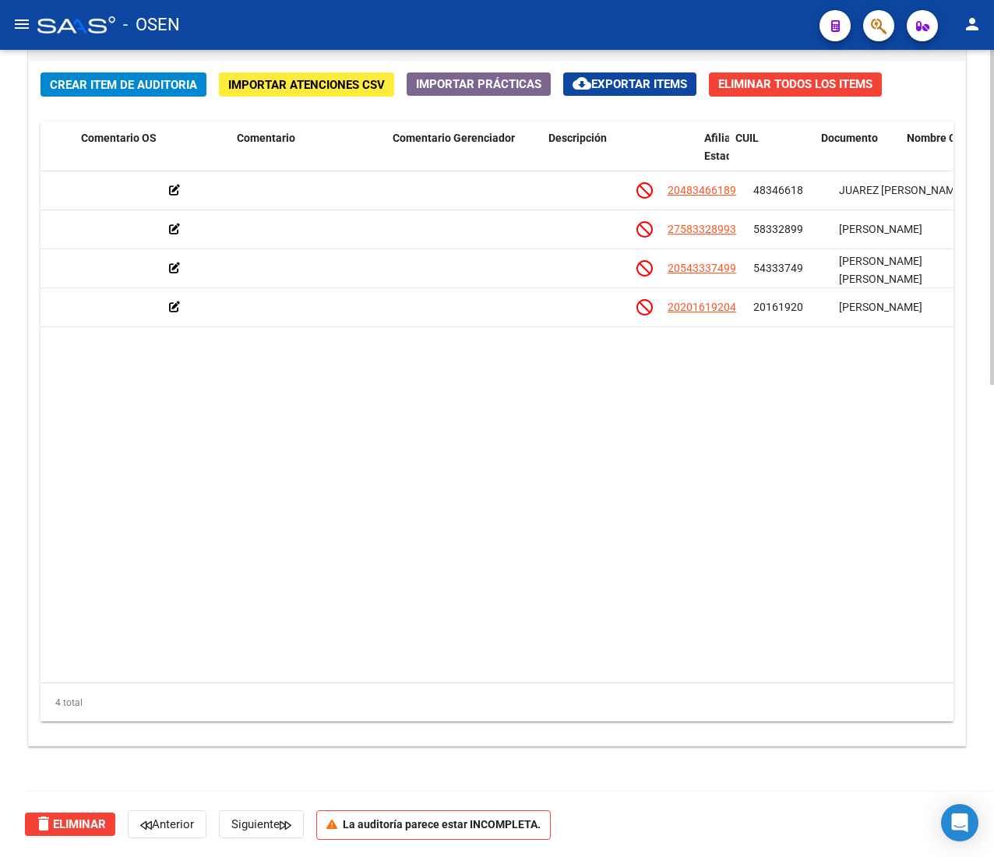
scroll to position [0, 602]
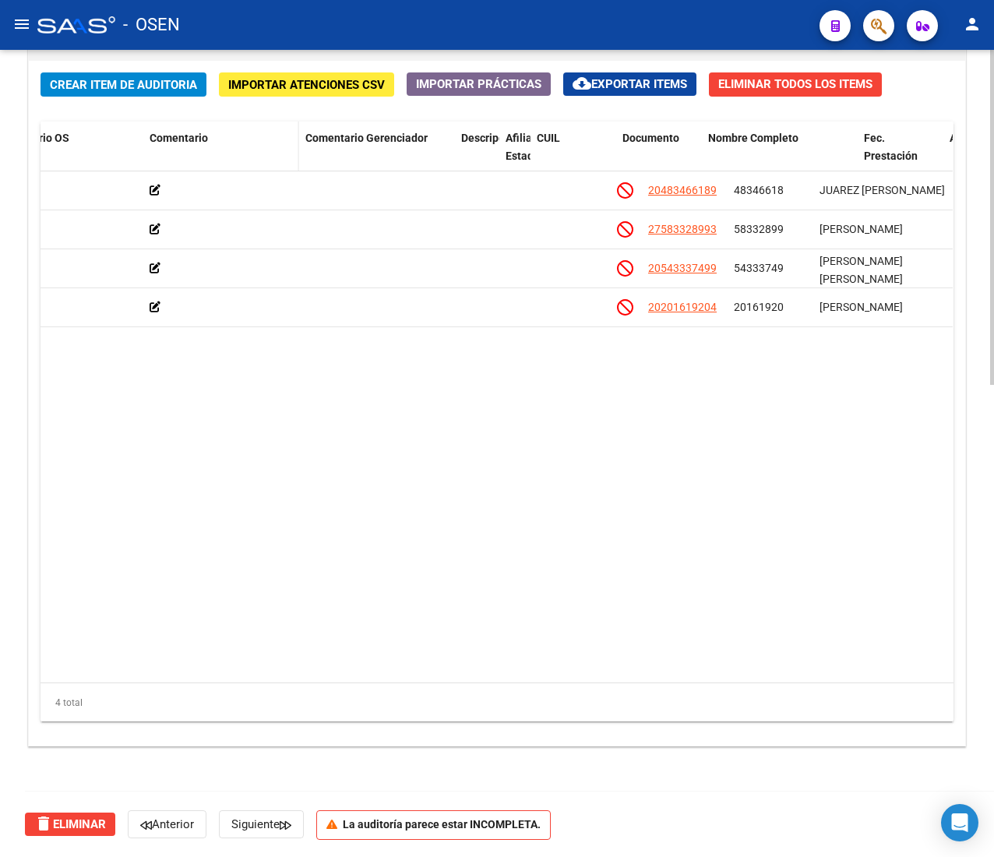
drag, startPoint x: 609, startPoint y: 146, endPoint x: 291, endPoint y: 164, distance: 319.2
click at [293, 162] on div "Id Gerenciador Monto Item Monto Aprobado Debitado Tot. Comentario OS Comentario…" at bounding box center [593, 156] width 2310 height 69
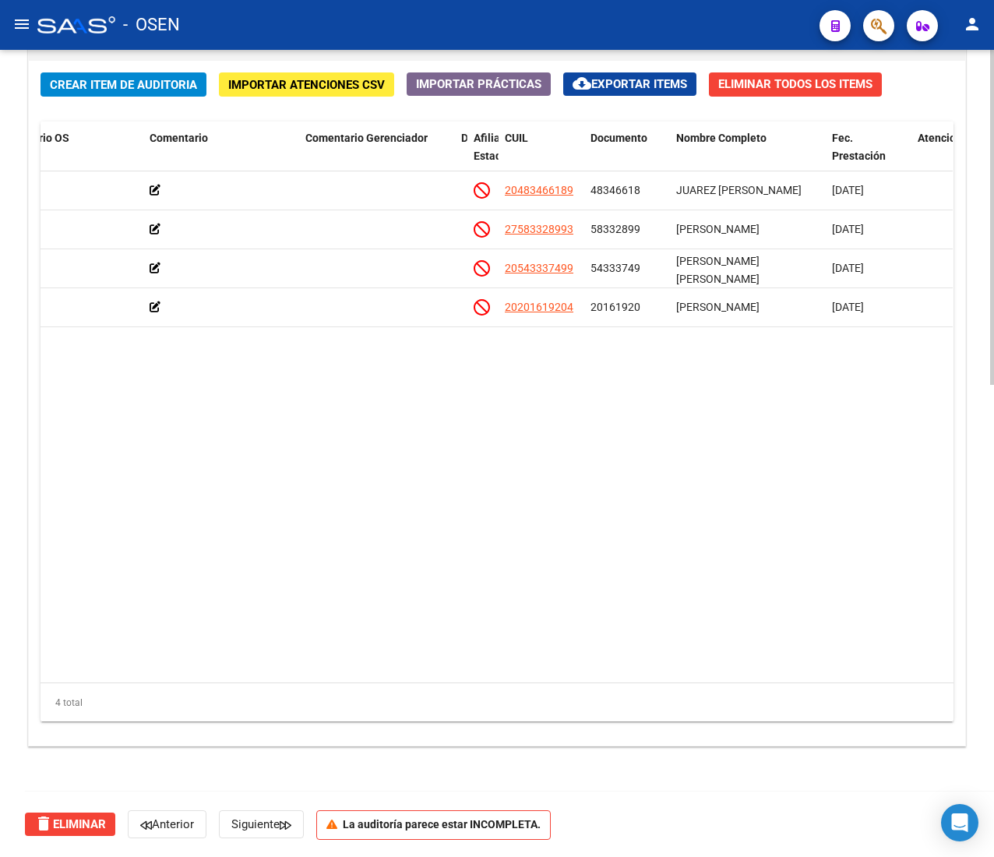
click at [415, 429] on datatable-body "163585 B15 - Boreal $ 21.068,05 $ 21.068,05 $ 0,00 20483466189 48346618 JUAREZ …" at bounding box center [497, 426] width 912 height 511
drag, startPoint x: 450, startPoint y: 146, endPoint x: 229, endPoint y: 143, distance: 220.5
click at [235, 143] on div "Id Gerenciador Monto Item Monto Aprobado Debitado Tot. Comentario OS Comentario…" at bounding box center [521, 156] width 2167 height 69
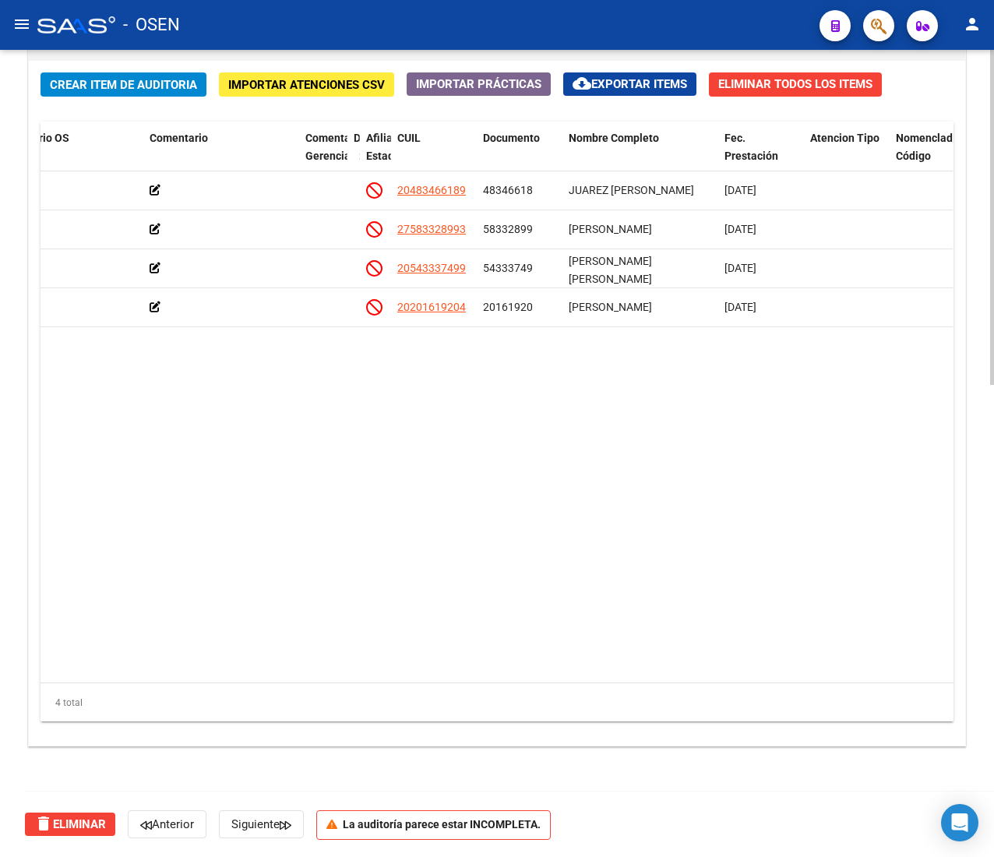
click at [366, 425] on datatable-body "163585 B15 - Boreal $ 21.068,05 $ 21.068,05 $ 0,00 20483466189 48346618 JUAREZ …" at bounding box center [497, 426] width 912 height 511
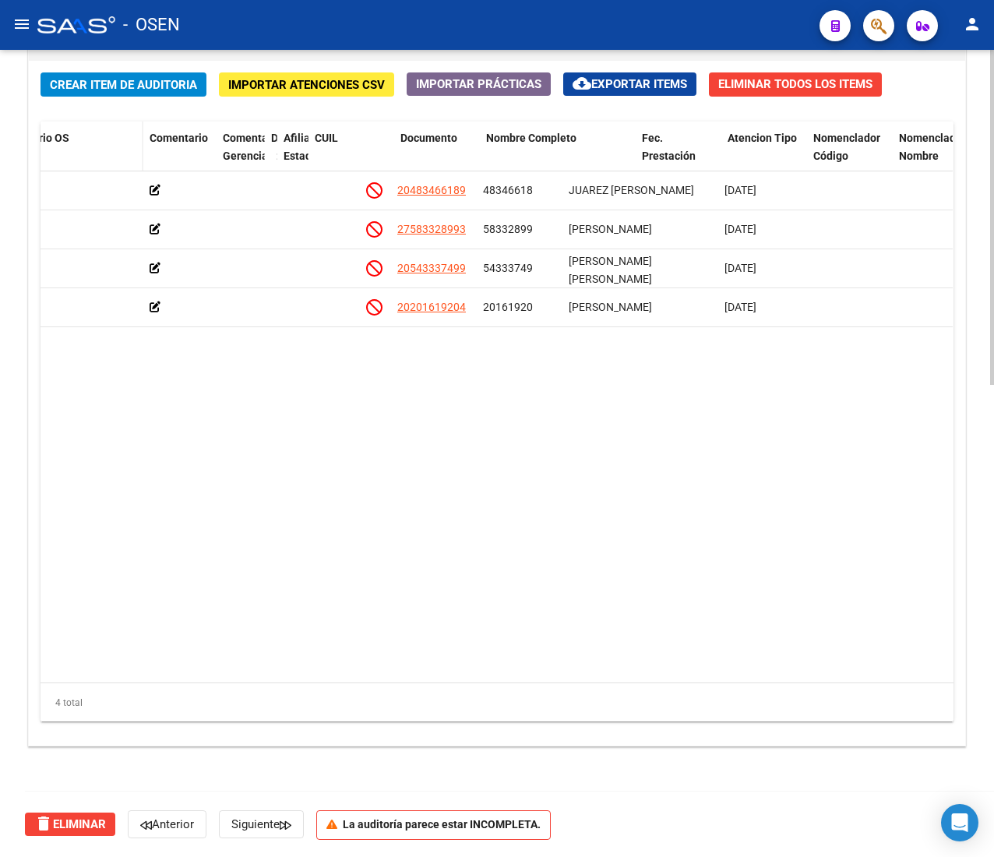
drag, startPoint x: 291, startPoint y: 146, endPoint x: 57, endPoint y: 168, distance: 235.5
click at [76, 140] on div "Id Gerenciador Monto Item Monto Aprobado Debitado Tot. Comentario OS Comentario…" at bounding box center [467, 156] width 2059 height 69
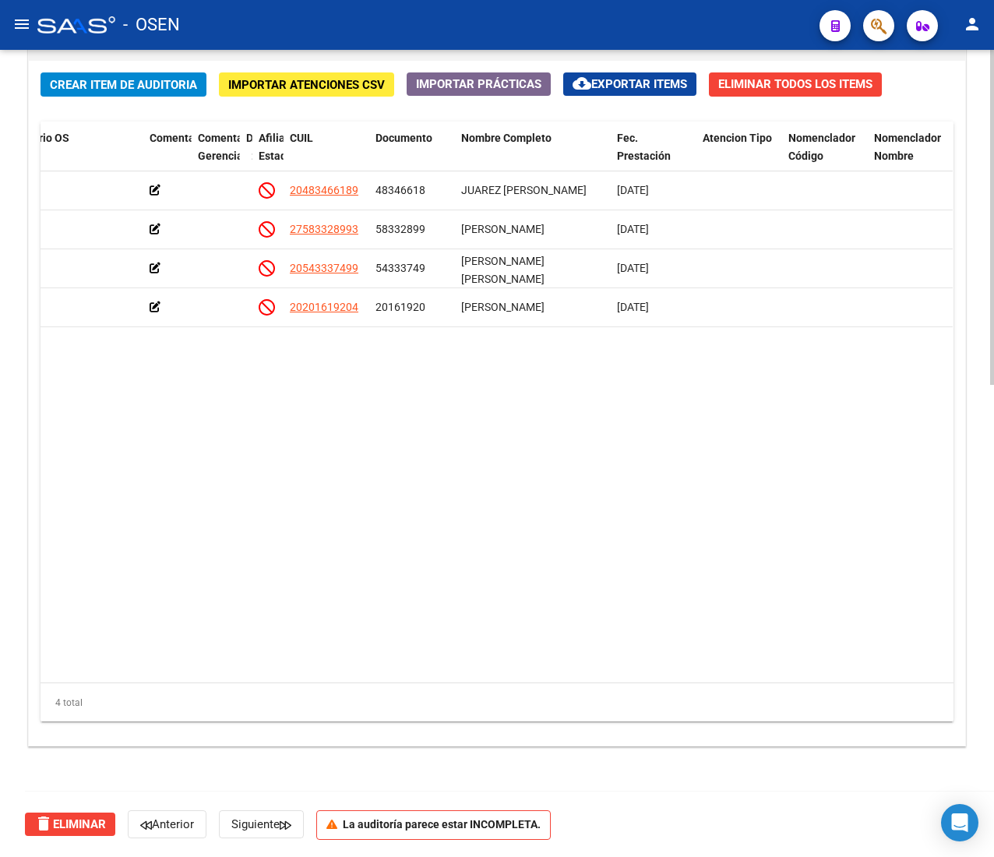
click at [246, 355] on datatable-body "163585 B15 - Boreal $ 21.068,05 $ 21.068,05 $ 0,00 20483466189 48346618 JUAREZ …" at bounding box center [497, 426] width 912 height 511
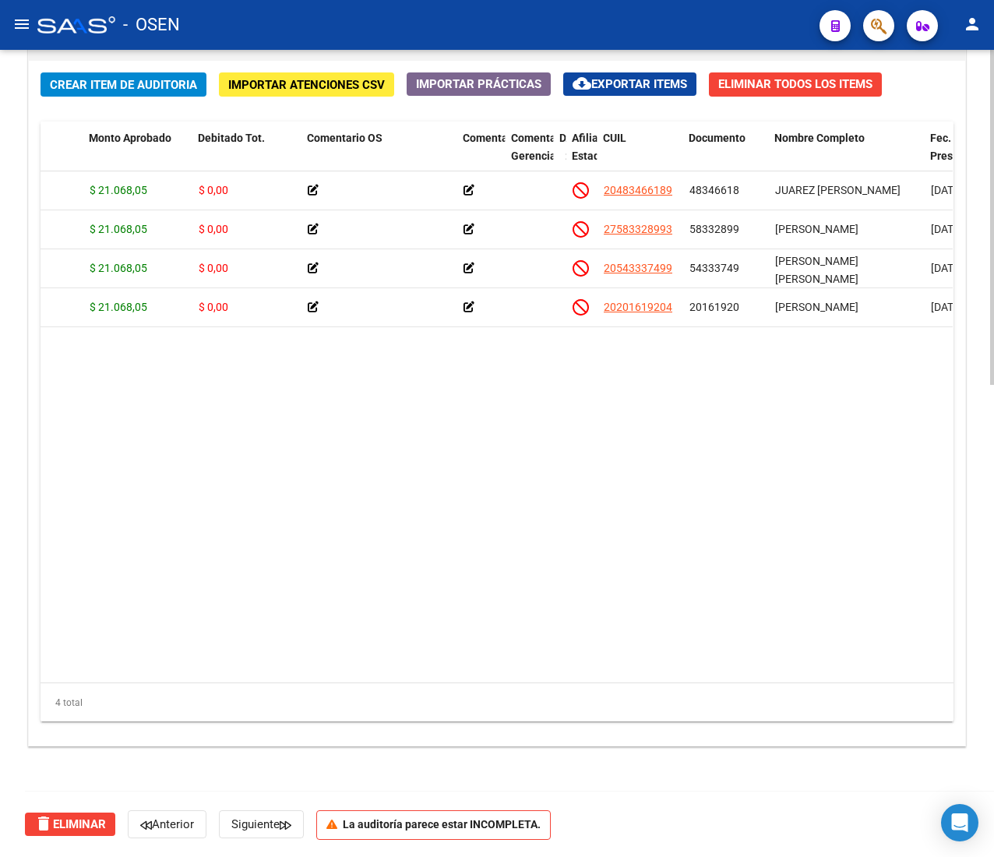
scroll to position [0, 293]
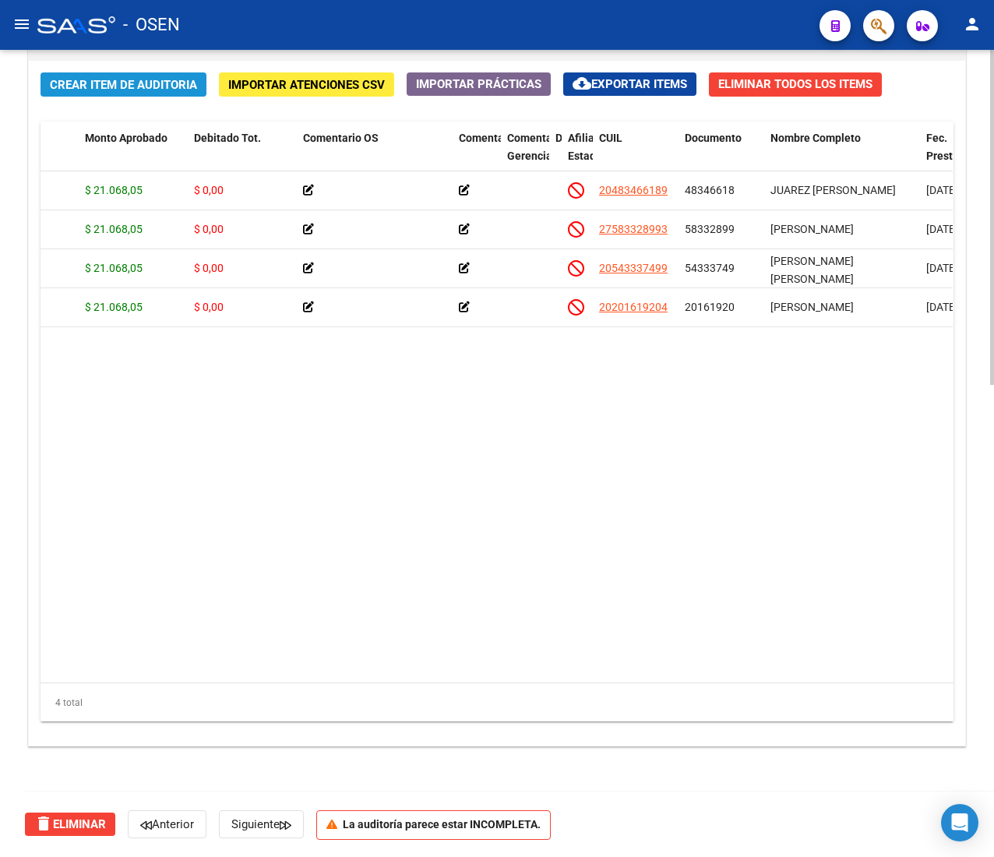
click at [165, 89] on span "Crear Item de Auditoria" at bounding box center [123, 85] width 147 height 14
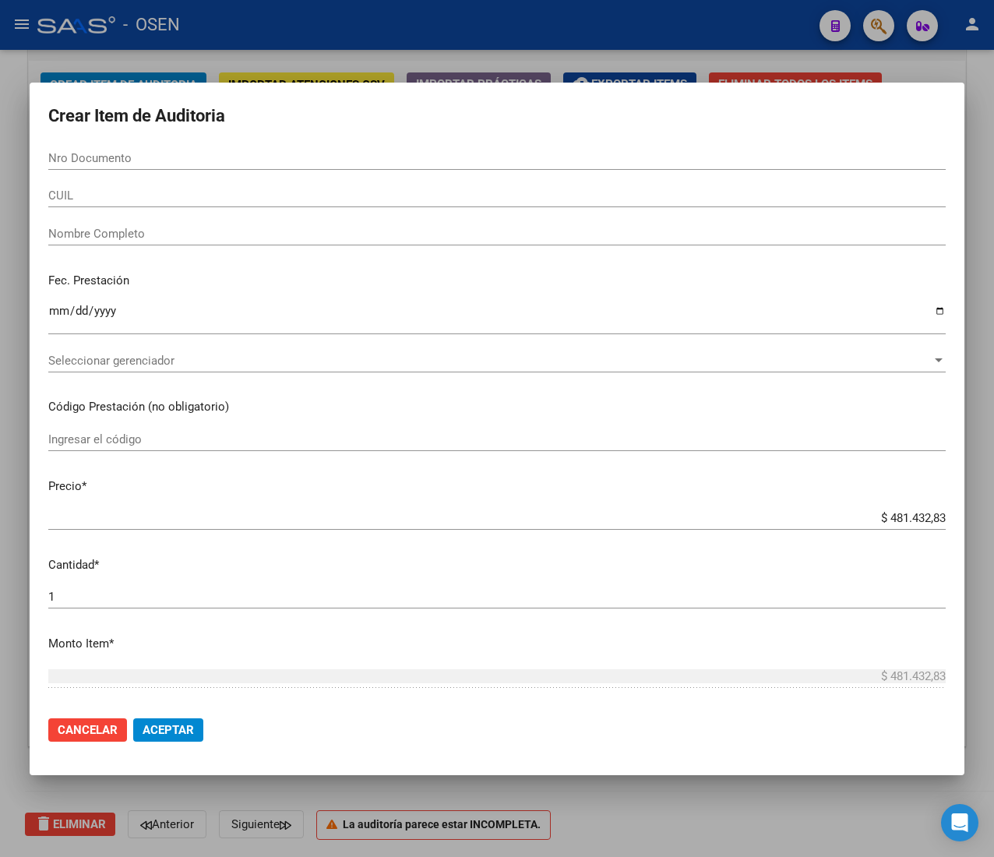
click at [106, 156] on input "Nro Documento" at bounding box center [497, 158] width 898 height 14
paste input "58432929"
type input "58432929"
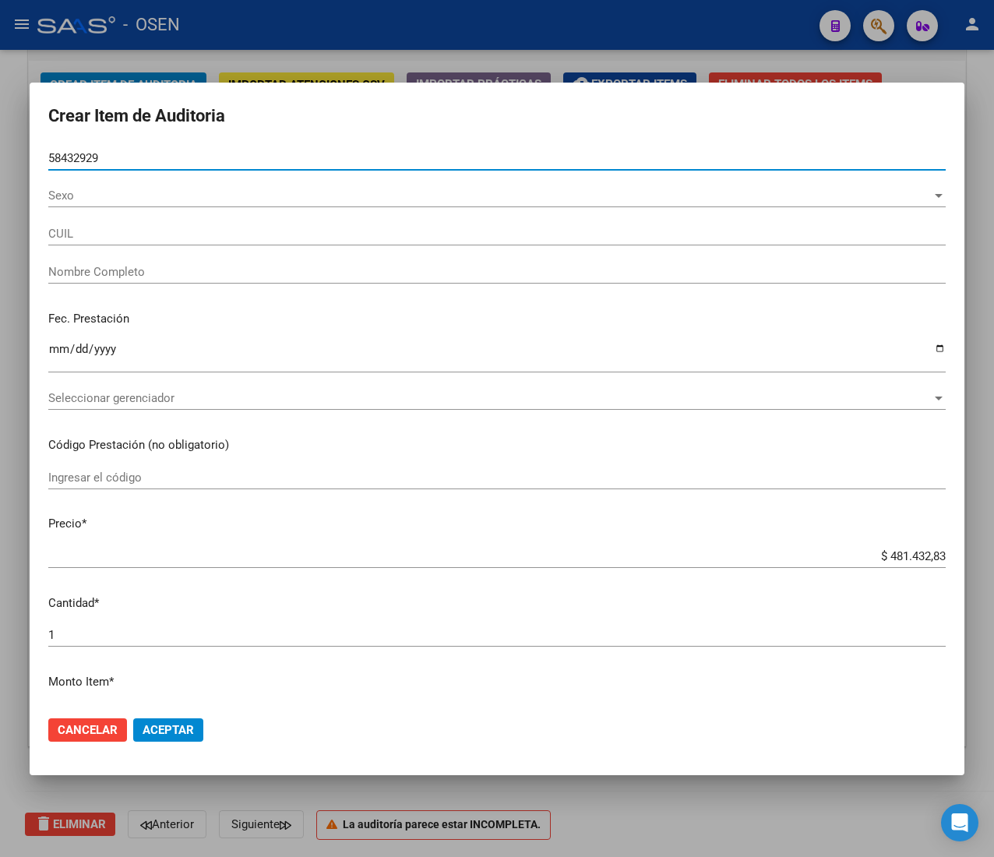
type input "20584329298"
type input "[PERSON_NAME]"
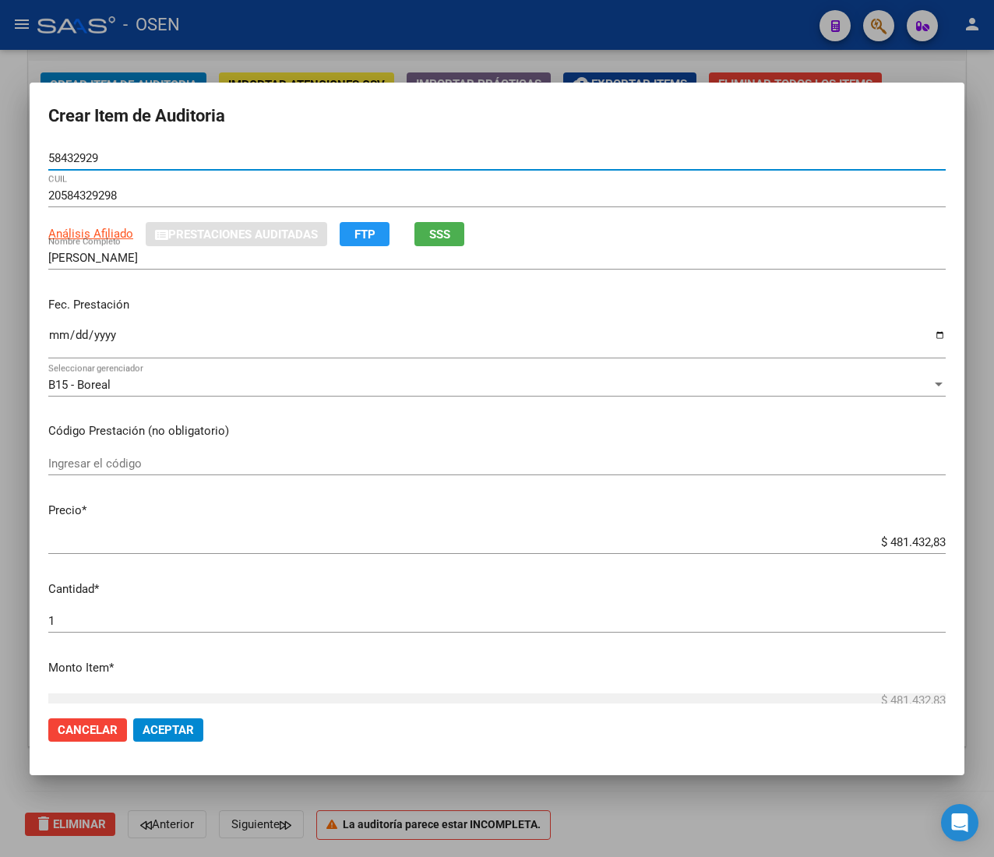
type input "58432929"
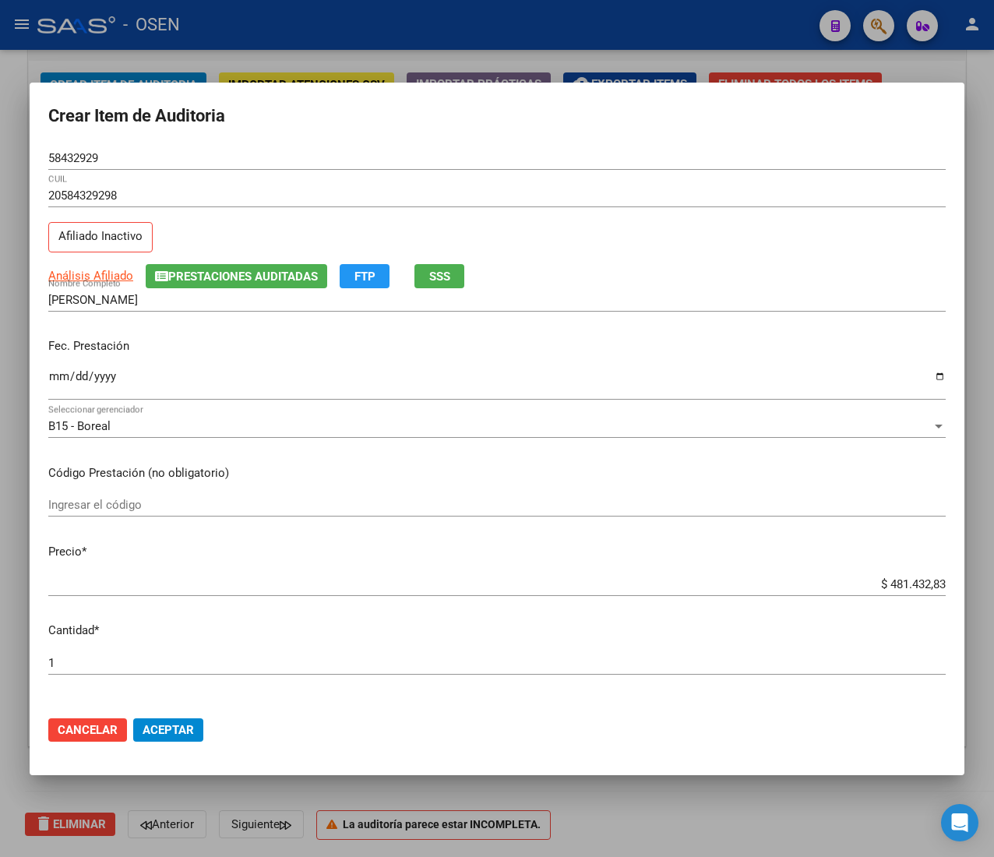
click at [700, 266] on div "Análisis Afiliado Prestaciones Auditadas FTP SSS" at bounding box center [497, 276] width 898 height 24
click at [254, 30] on div at bounding box center [497, 428] width 994 height 857
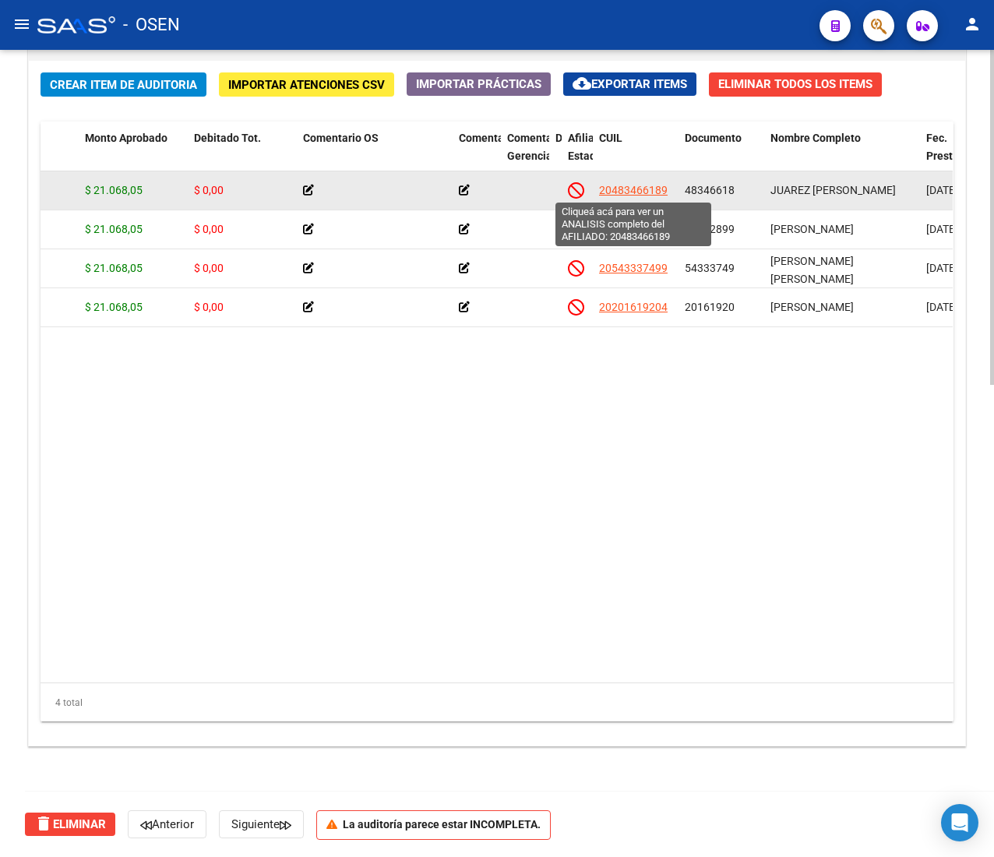
click at [625, 184] on span "20483466189" at bounding box center [633, 190] width 69 height 12
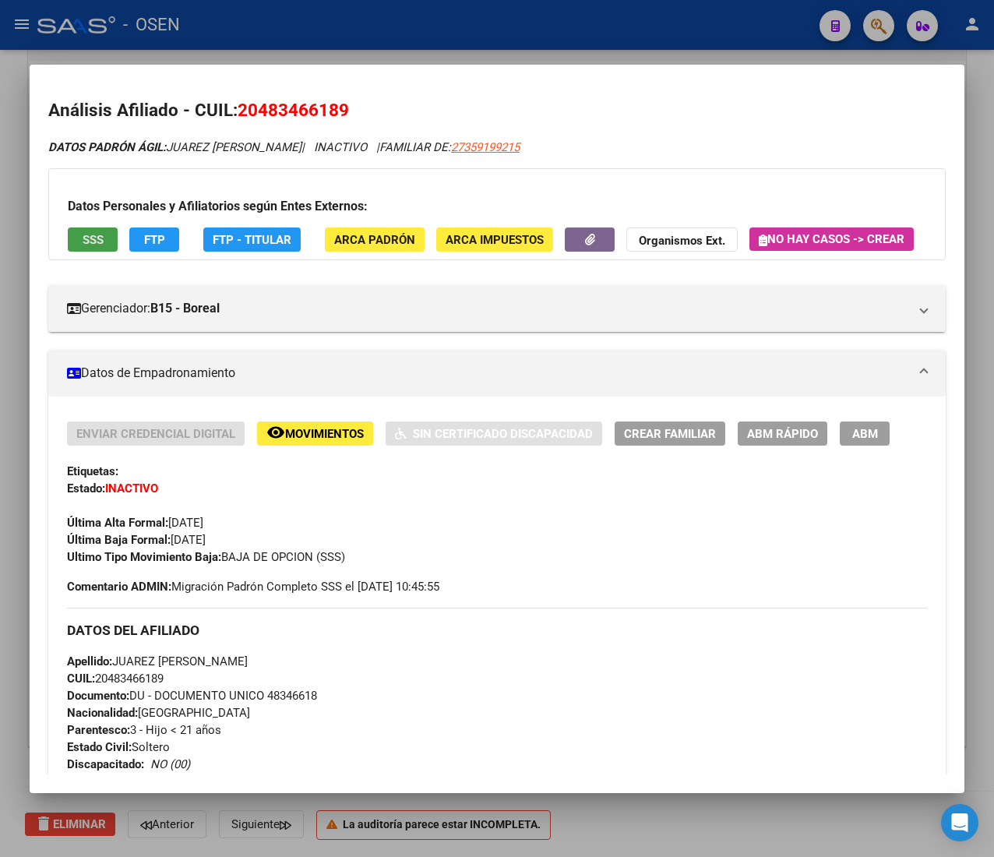
click at [98, 238] on span "SSS" at bounding box center [93, 240] width 21 height 14
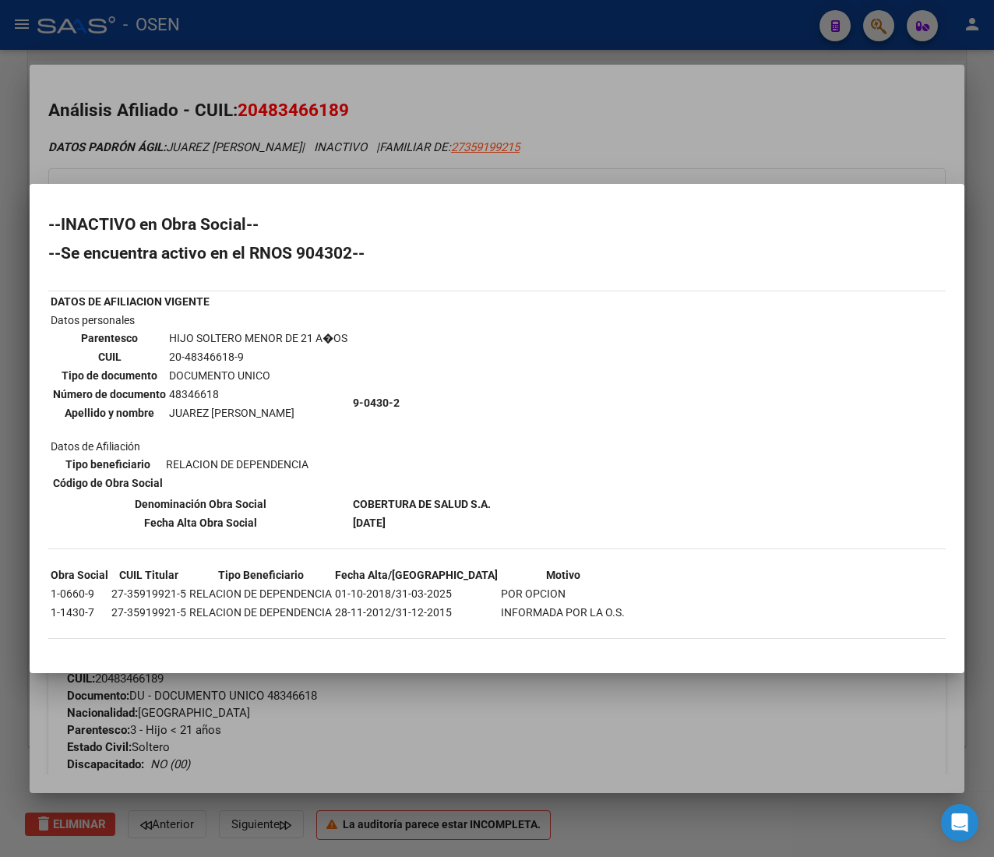
click at [608, 90] on div at bounding box center [497, 428] width 994 height 857
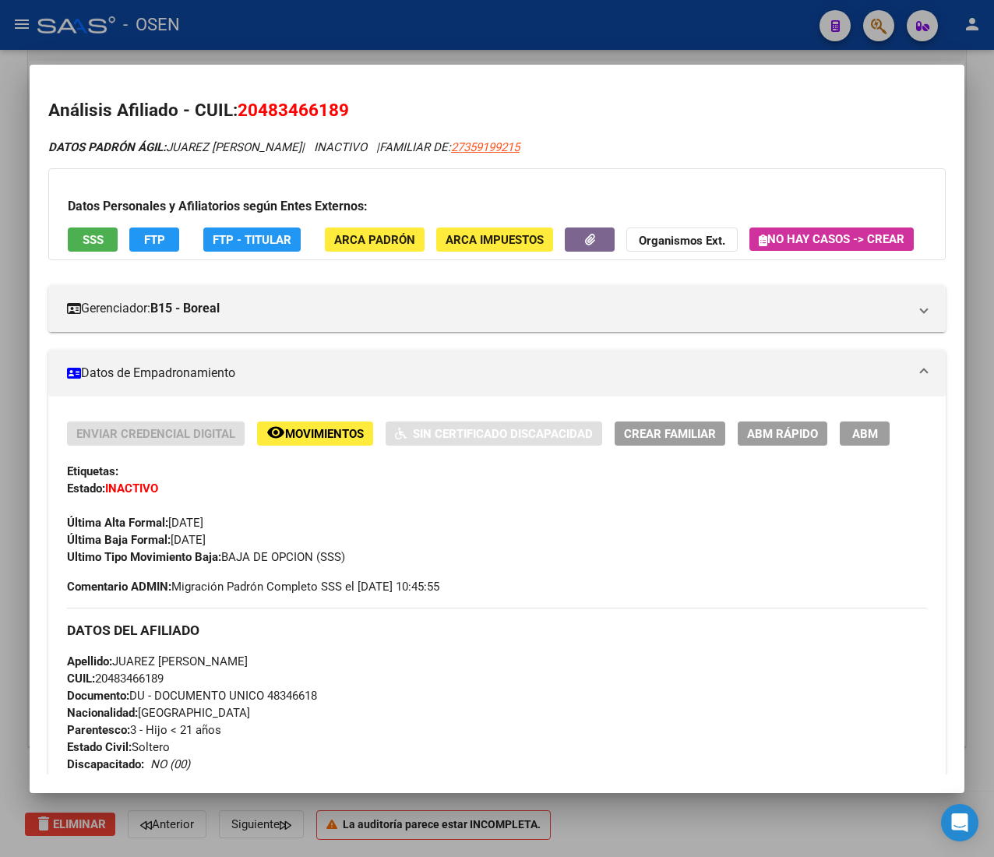
click at [316, 15] on div at bounding box center [497, 428] width 994 height 857
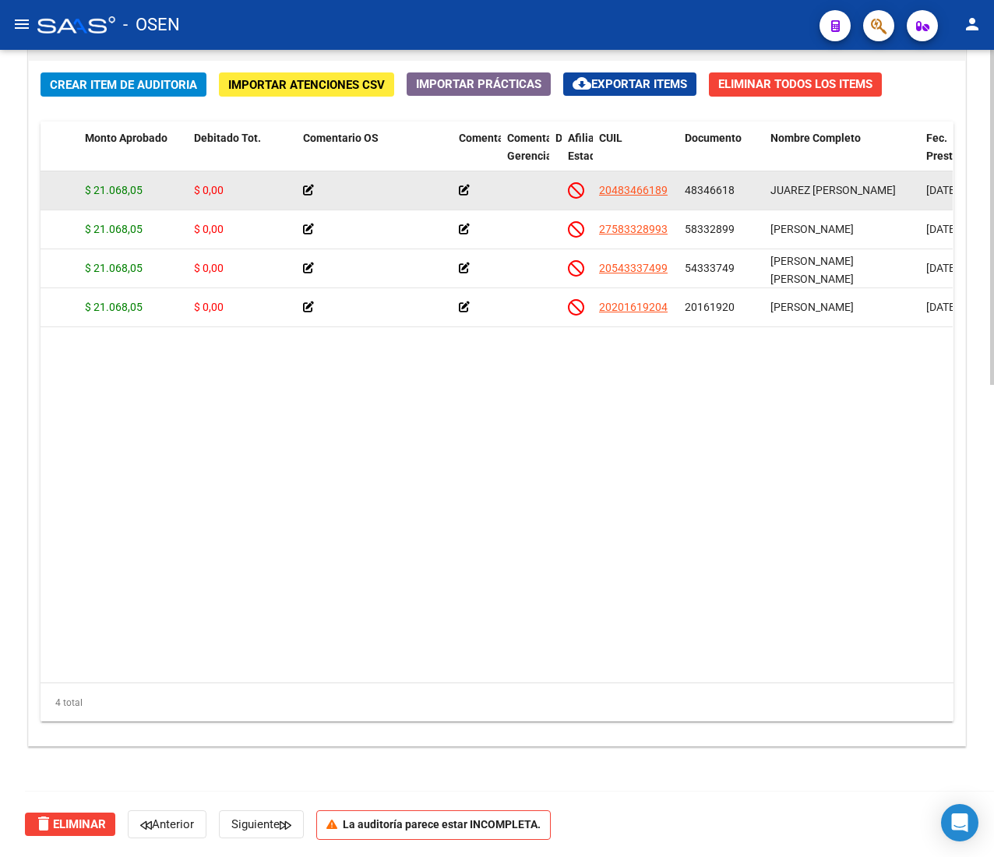
click at [712, 196] on div "48346618" at bounding box center [721, 191] width 73 height 18
copy span "48346618"
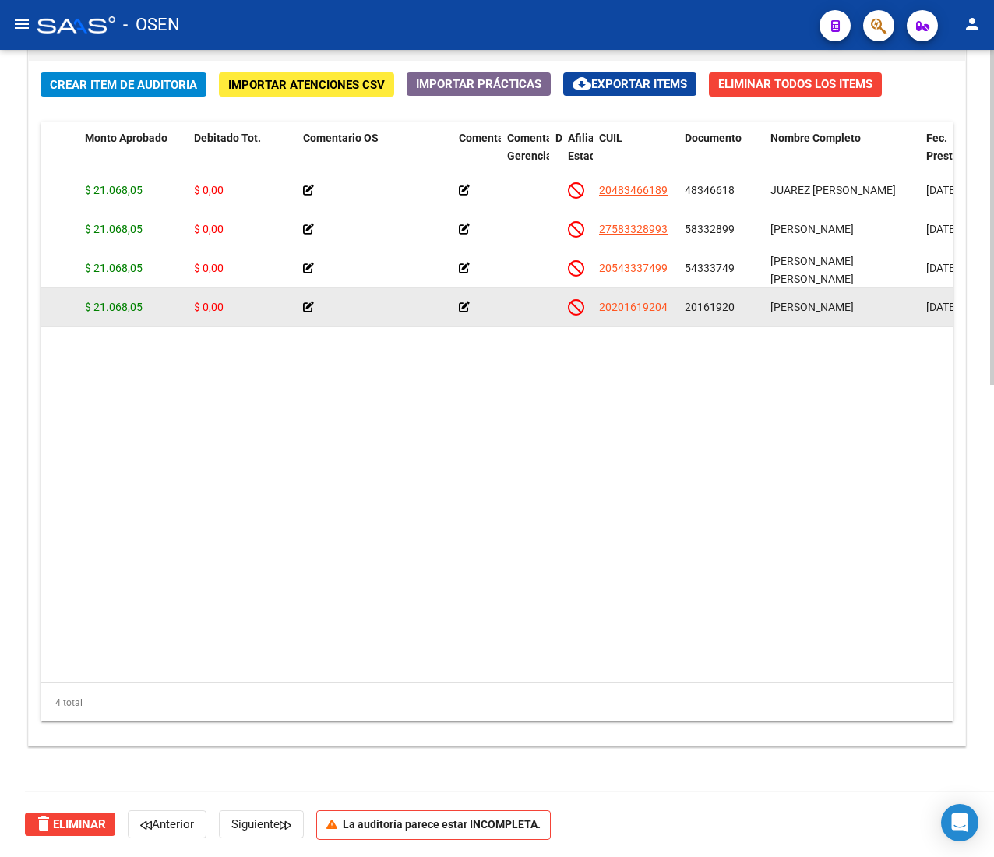
click at [714, 310] on span "20161920" at bounding box center [710, 307] width 50 height 12
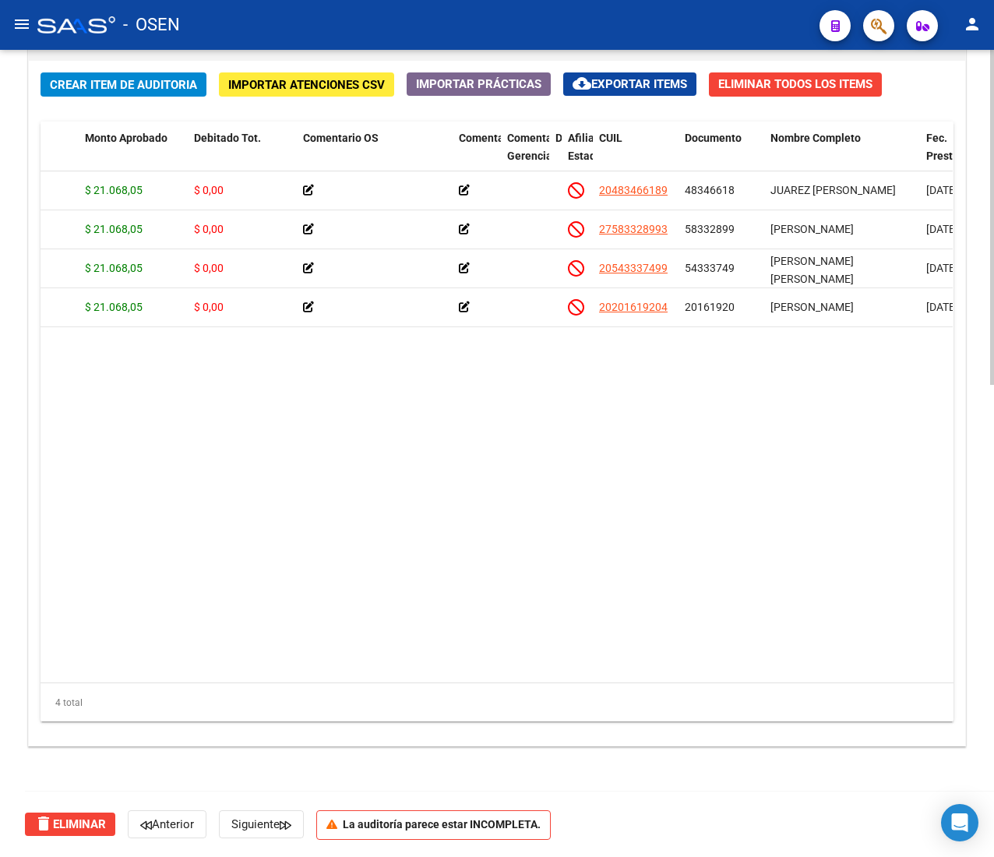
copy span "20161920"
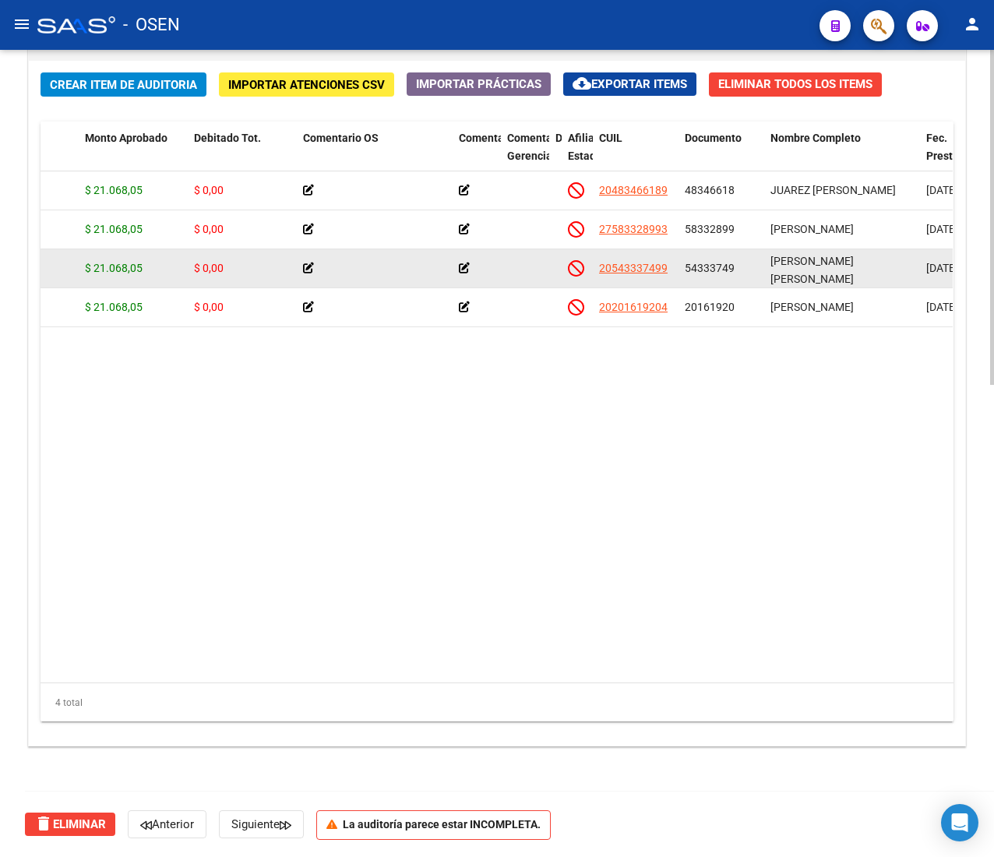
click at [708, 262] on span "54333749" at bounding box center [710, 268] width 50 height 12
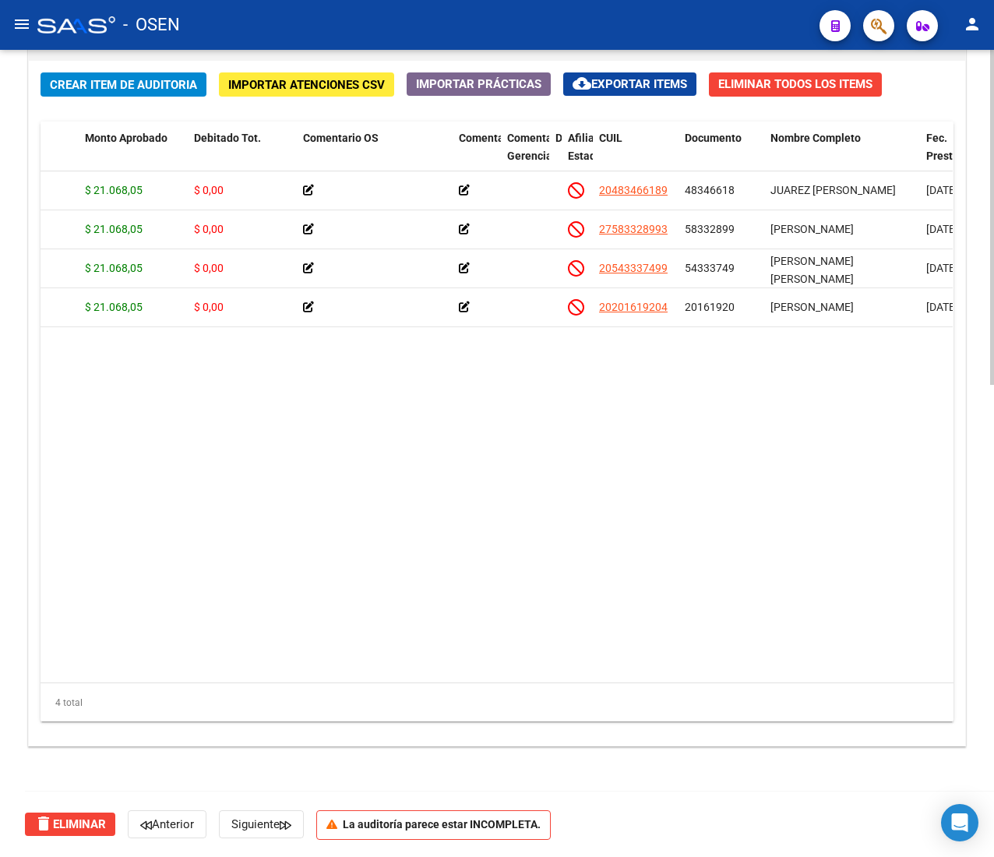
copy span "54333749"
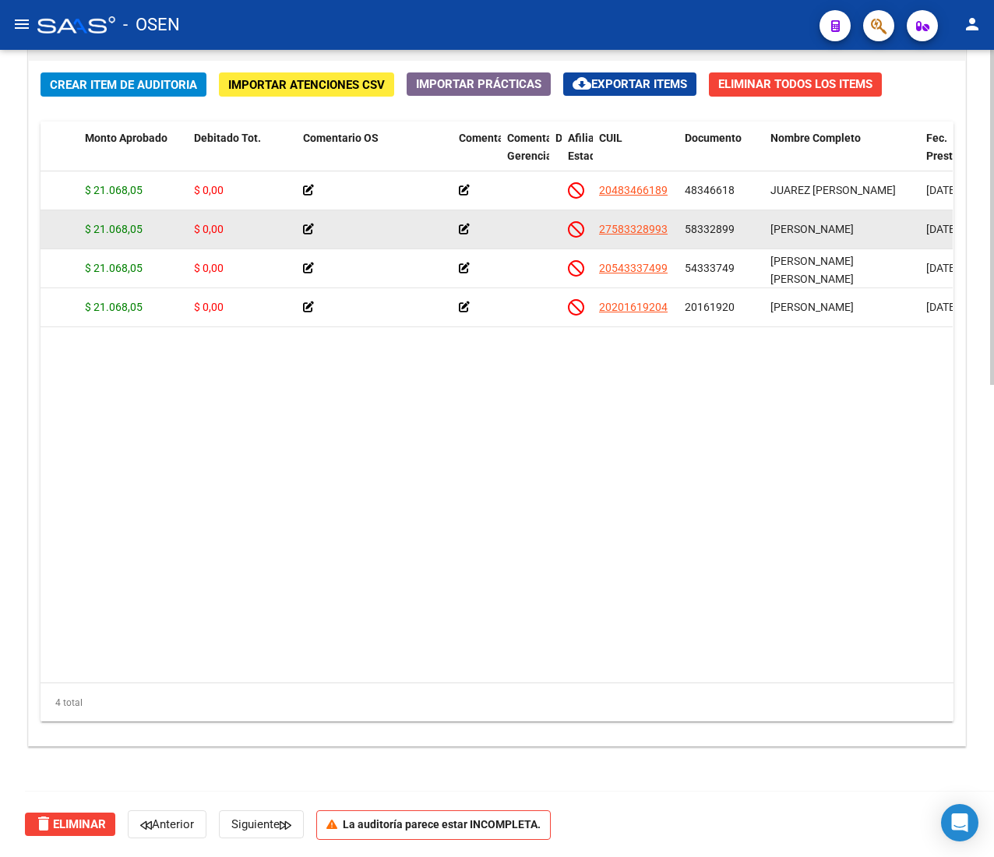
click at [709, 233] on span "58332899" at bounding box center [710, 229] width 50 height 12
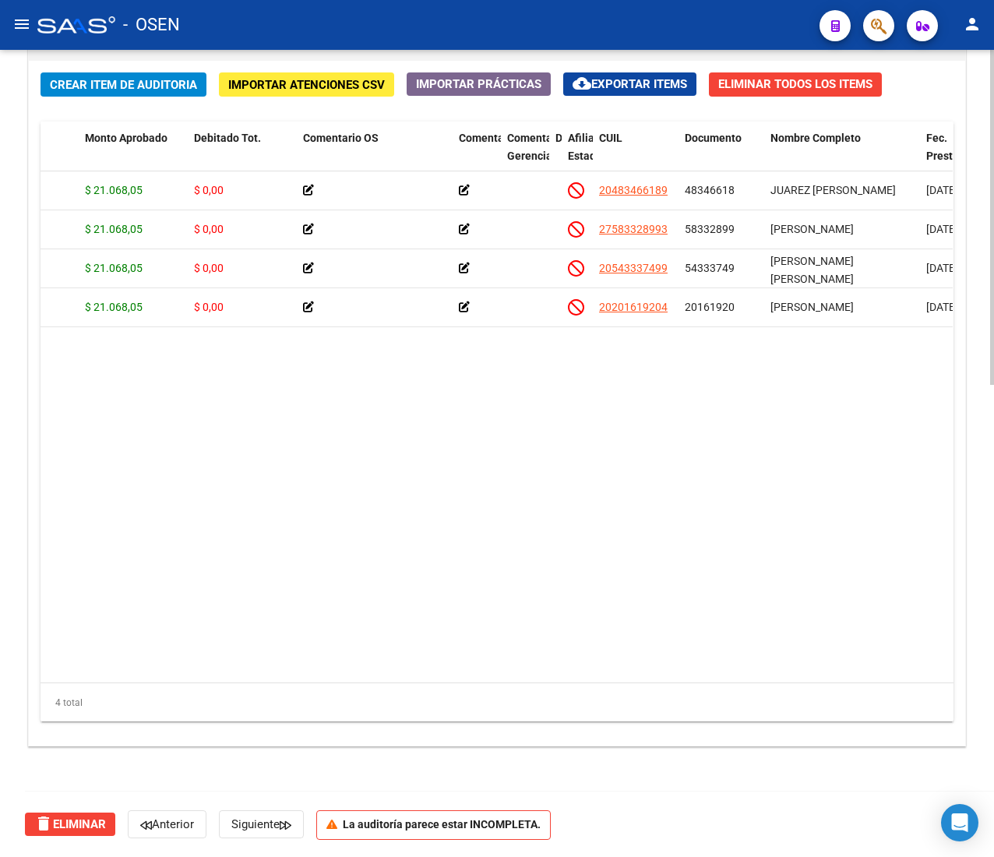
copy span "58332899"
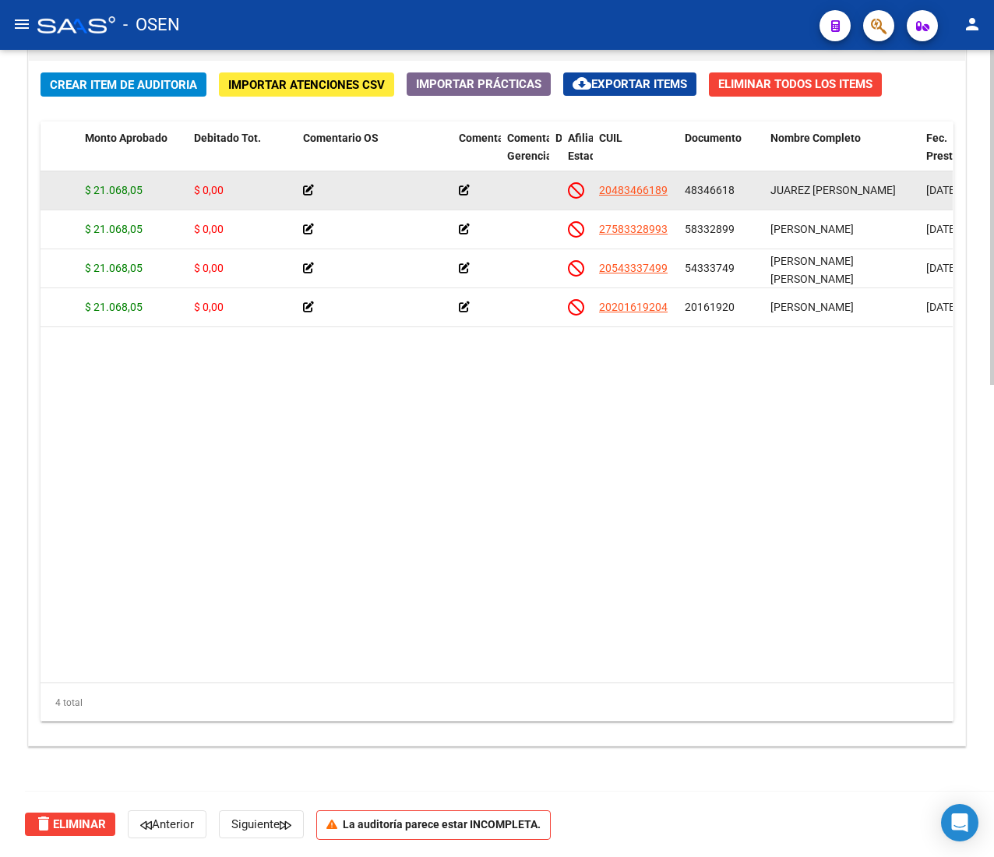
click at [720, 178] on datatable-body-cell "48346618" at bounding box center [722, 190] width 86 height 38
click at [720, 184] on span "48346618" at bounding box center [710, 190] width 50 height 12
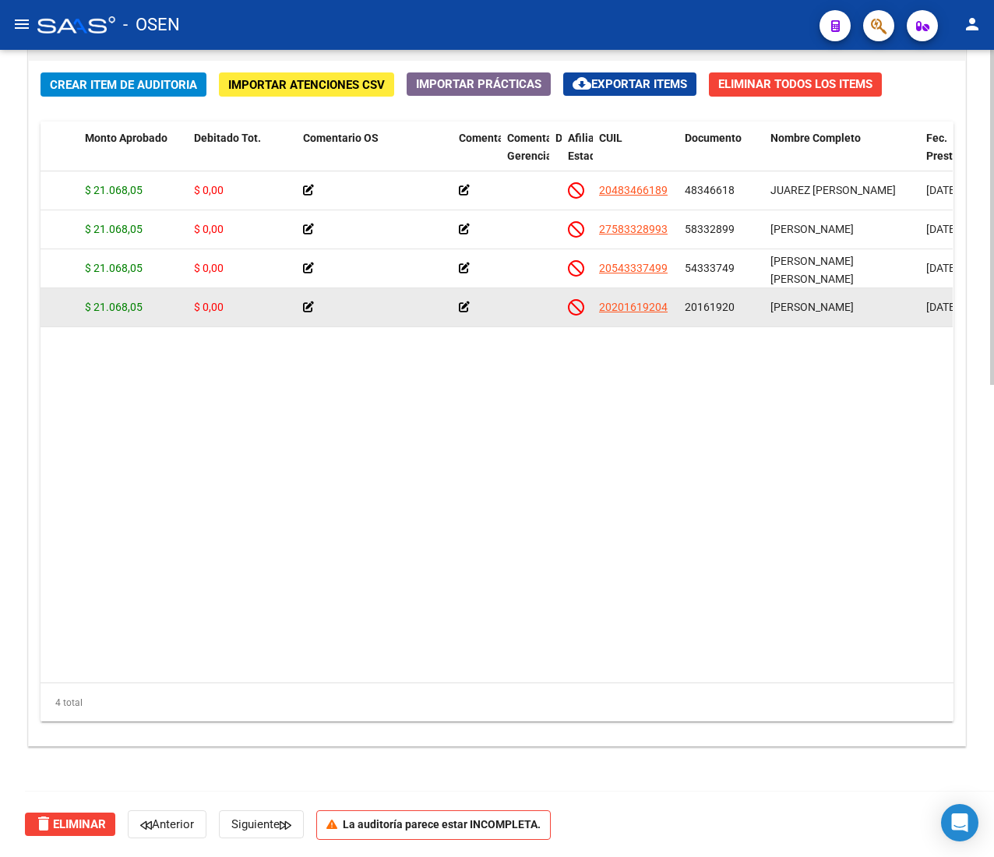
copy span "48346618"
click at [750, 314] on div "20161920" at bounding box center [721, 307] width 73 height 18
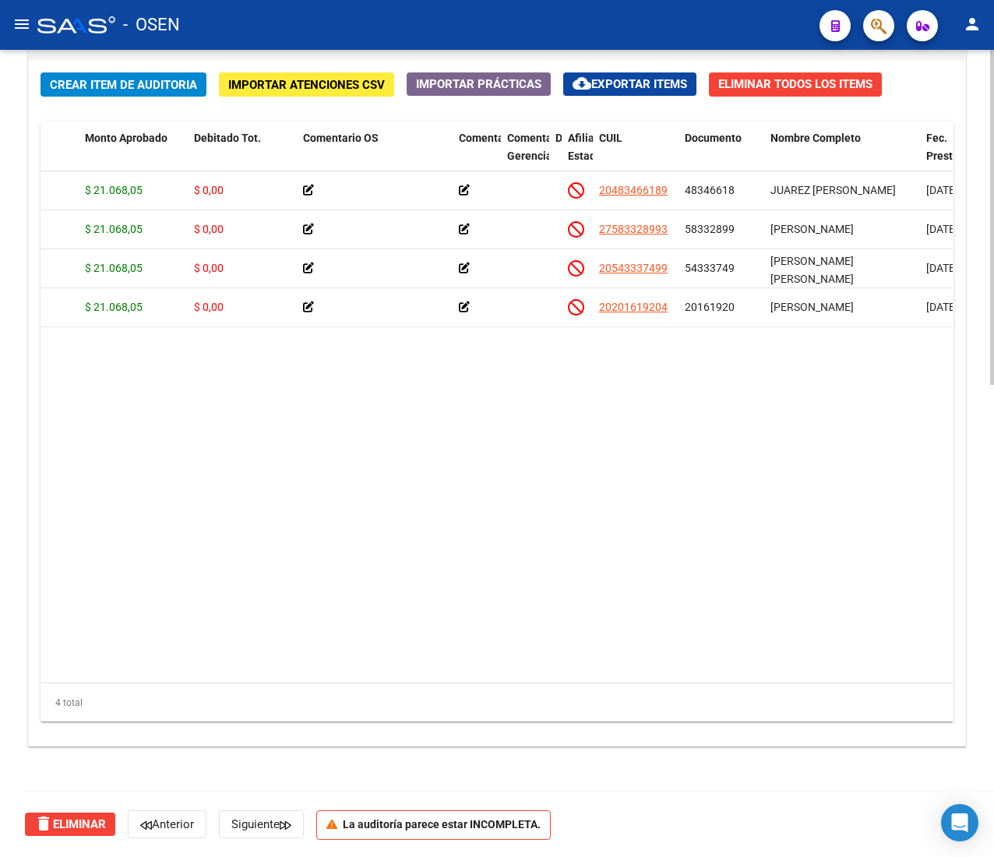
click at [117, 77] on span "Crear Item de Auditoria" at bounding box center [123, 84] width 147 height 14
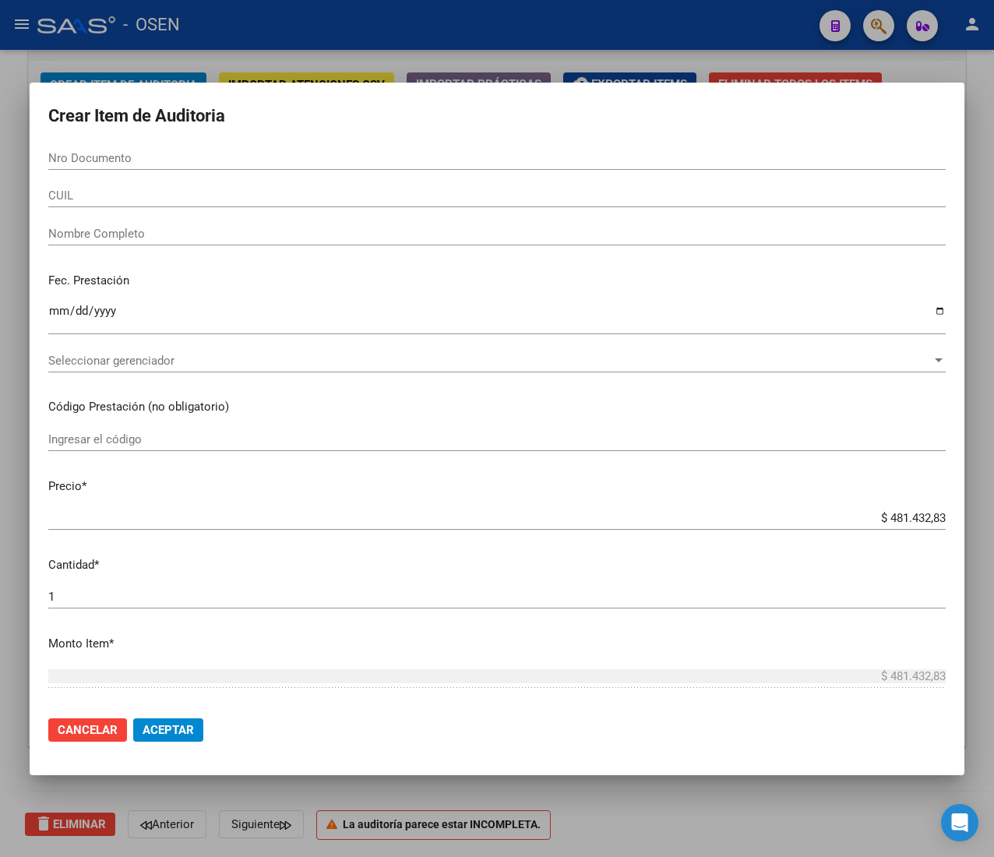
click at [151, 159] on input "Nro Documento" at bounding box center [497, 158] width 898 height 14
paste input "58432929"
type input "58432929"
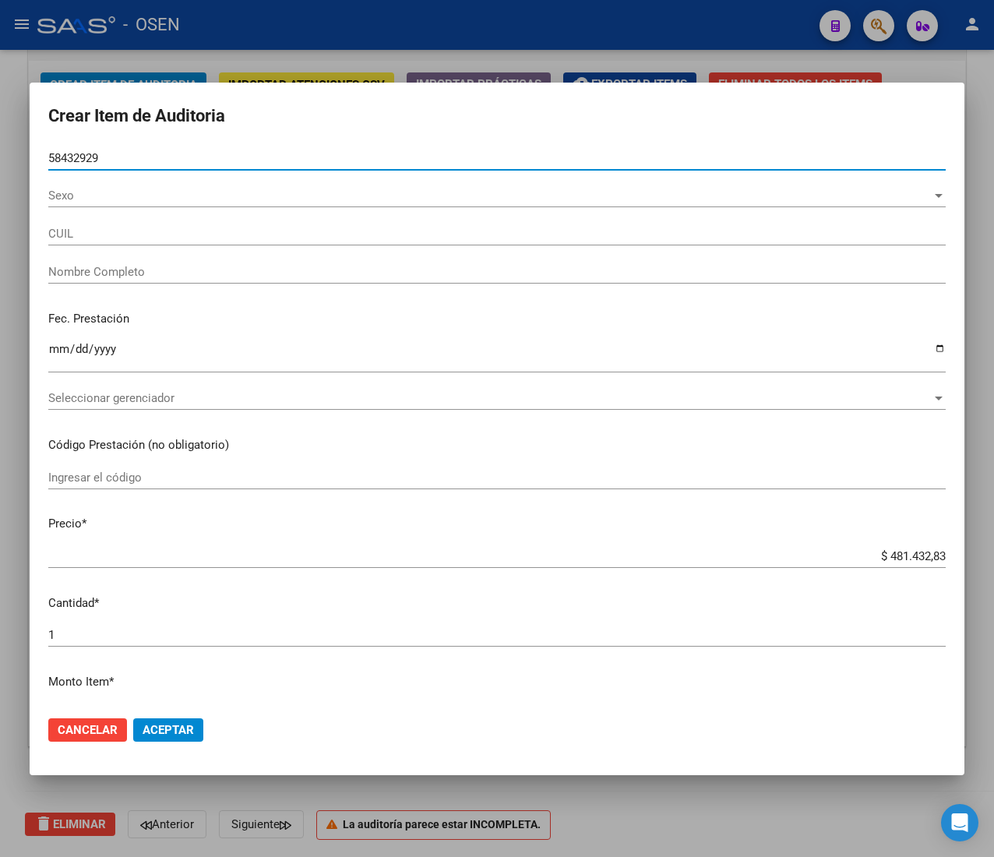
type input "20584329298"
type input "[PERSON_NAME]"
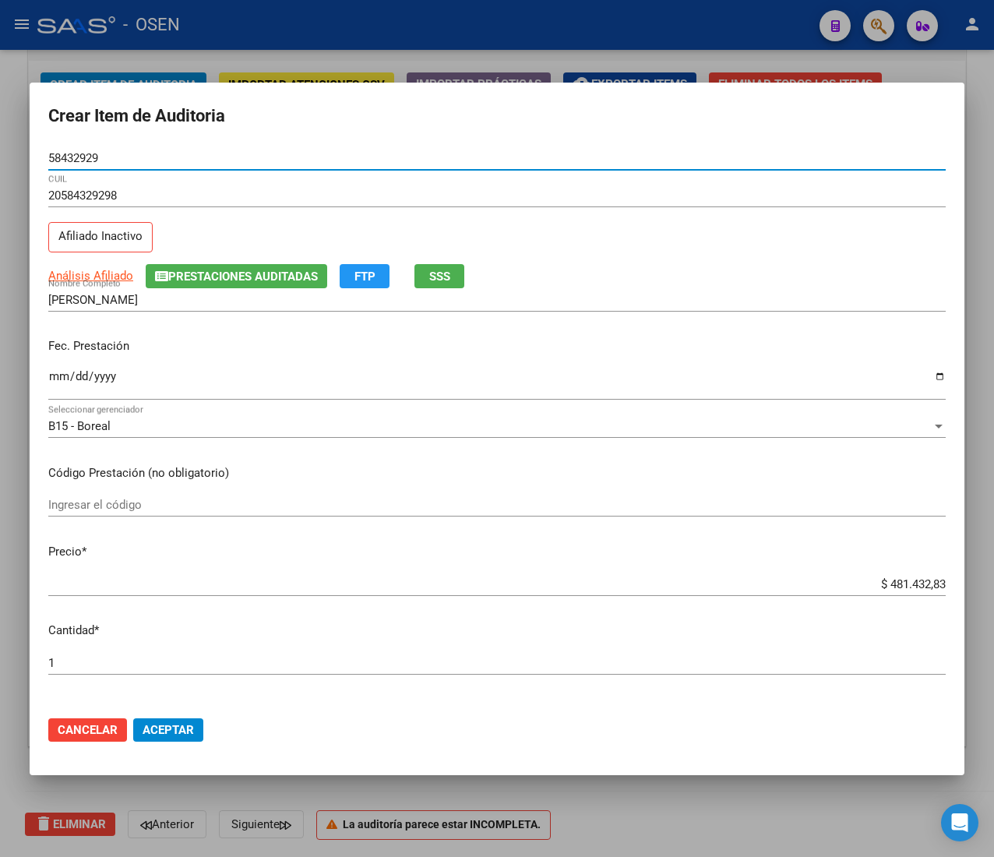
type input "58432929"
click at [51, 379] on input "Ingresar la fecha" at bounding box center [497, 382] width 898 height 25
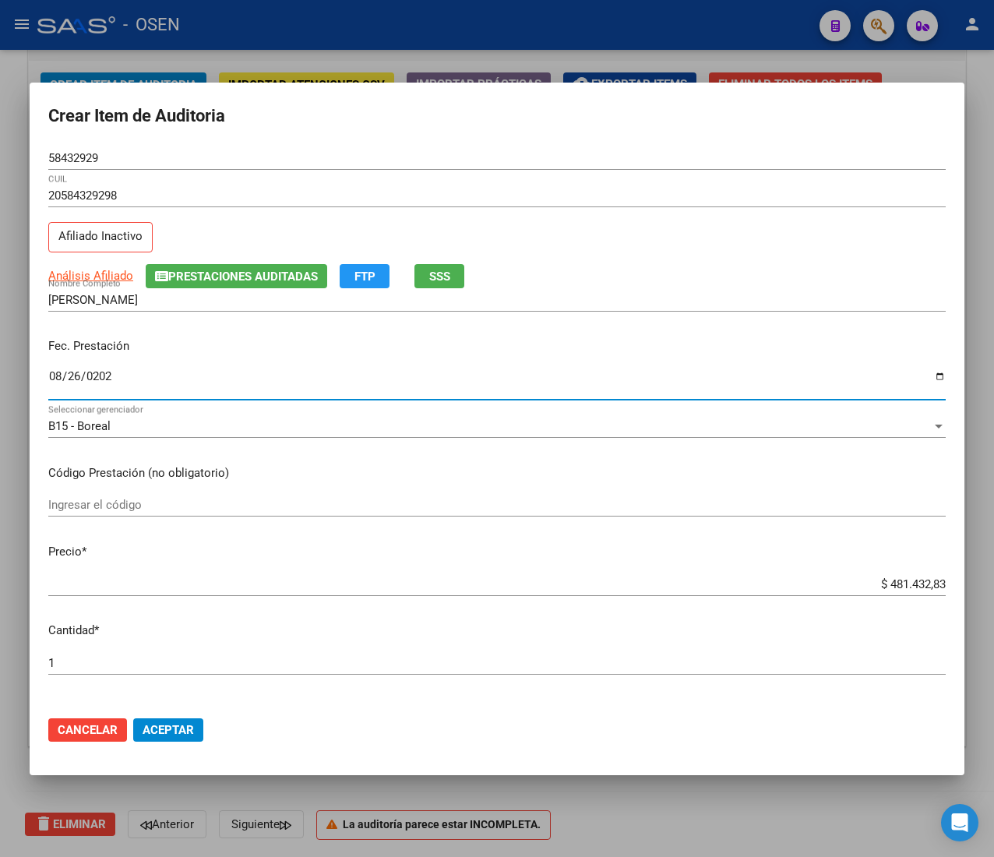
type input "[DATE]"
click at [113, 271] on span "Análisis Afiliado" at bounding box center [90, 276] width 85 height 14
type textarea "20584329298"
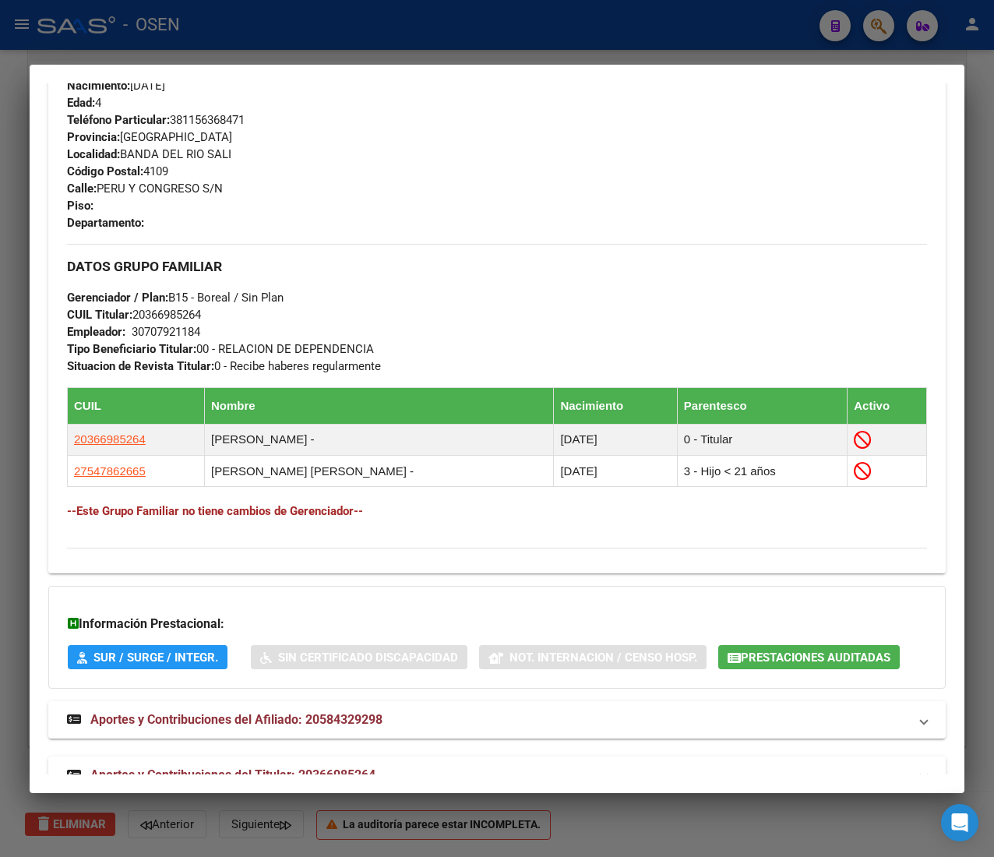
scroll to position [805, 0]
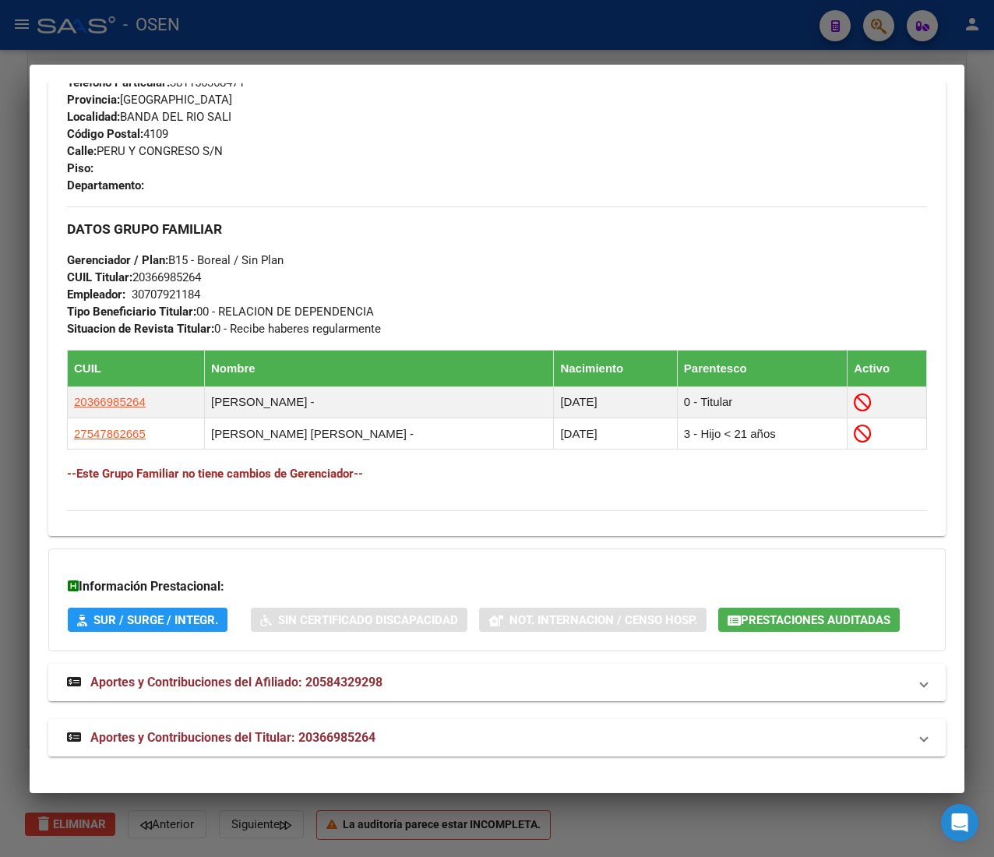
click at [459, 734] on mat-panel-title "Aportes y Contribuciones del Titular: 20366985264" at bounding box center [488, 738] width 842 height 19
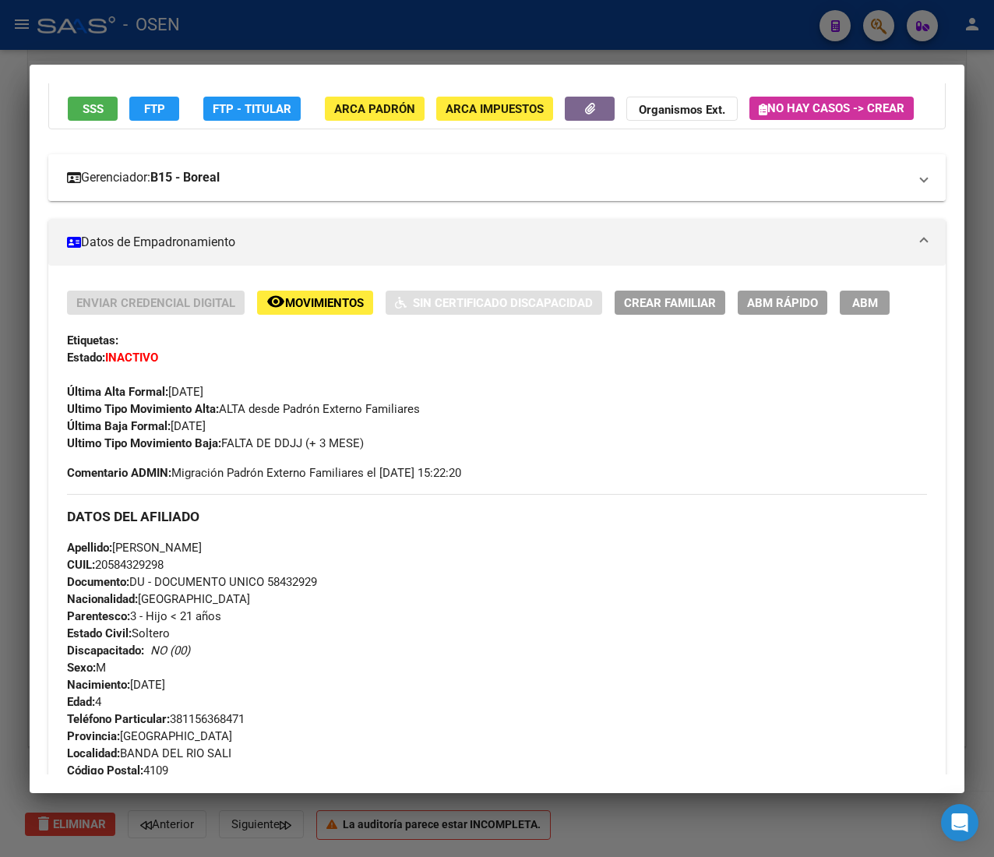
scroll to position [0, 0]
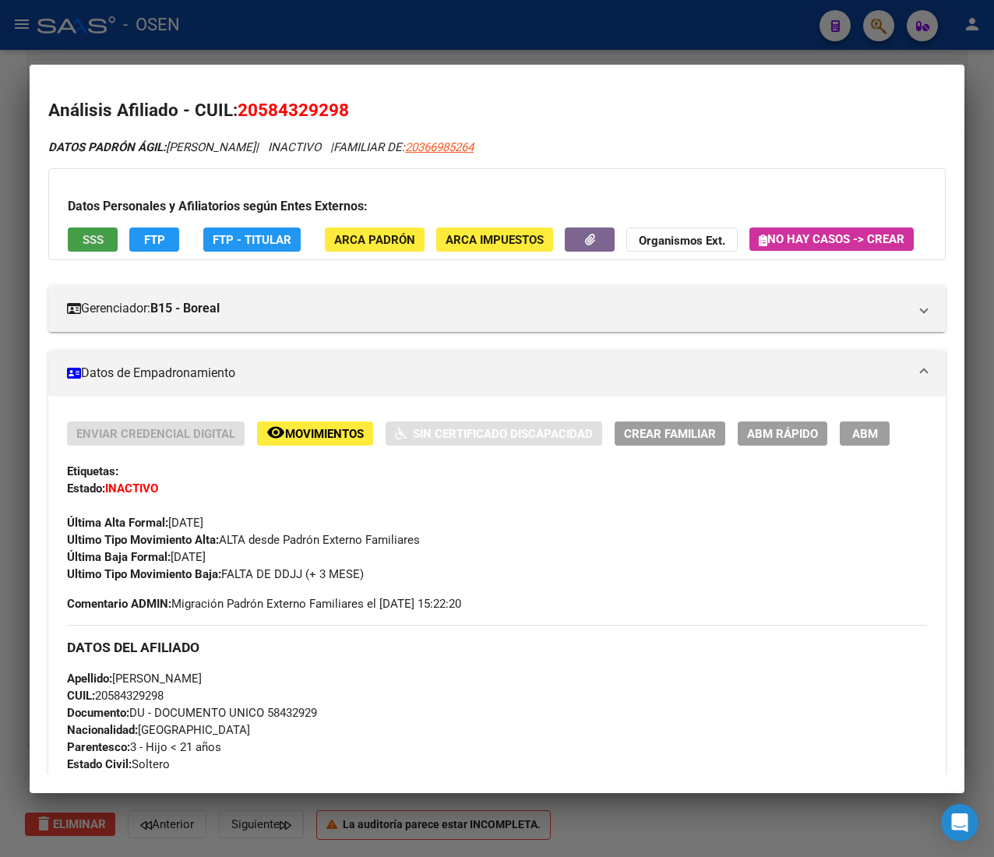
click at [111, 235] on button "SSS" at bounding box center [93, 240] width 50 height 24
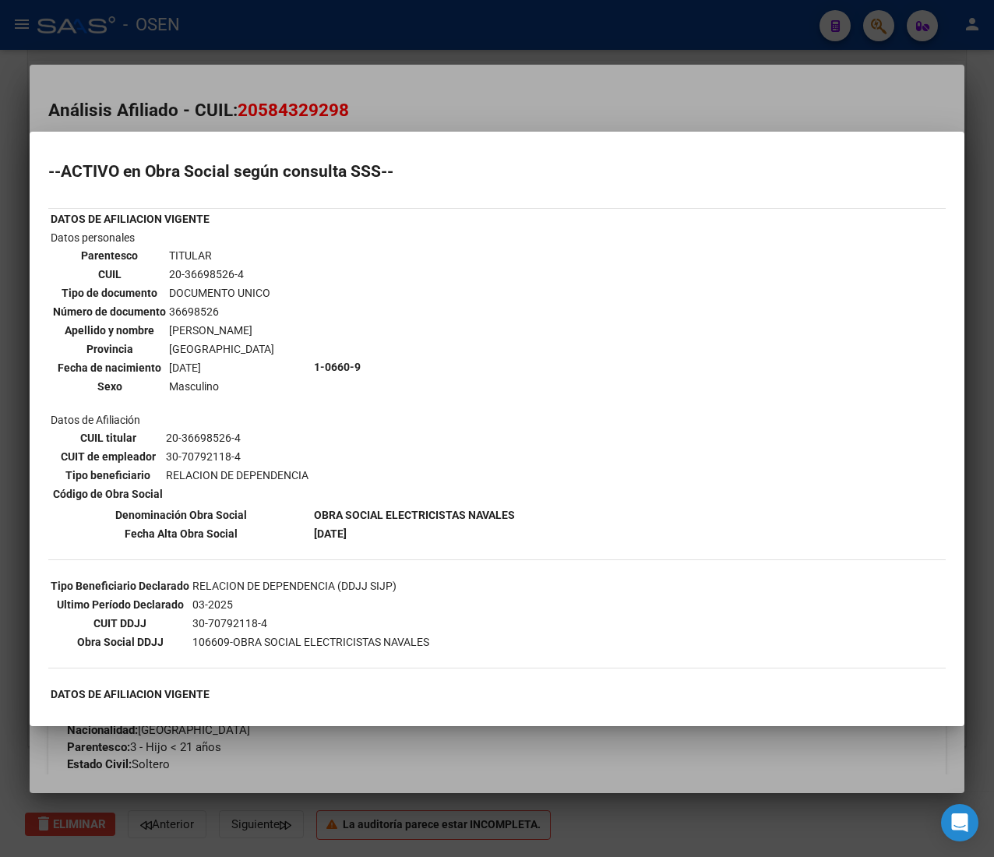
click at [422, 118] on div at bounding box center [497, 428] width 994 height 857
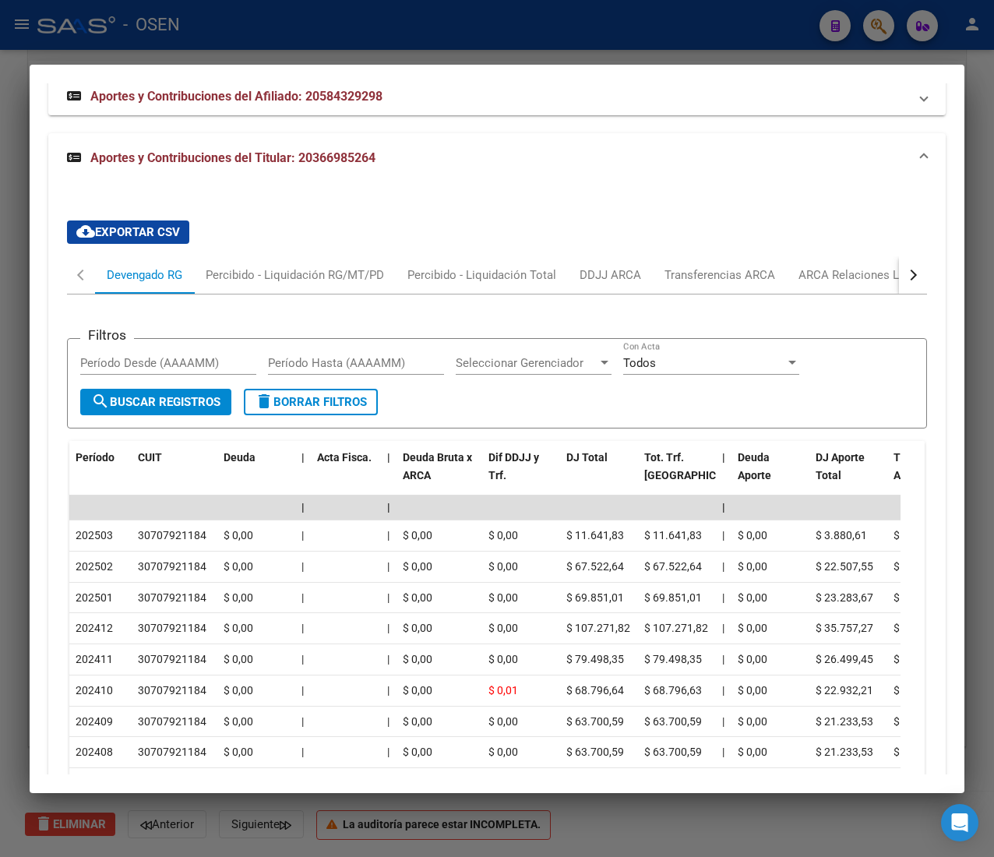
scroll to position [1403, 0]
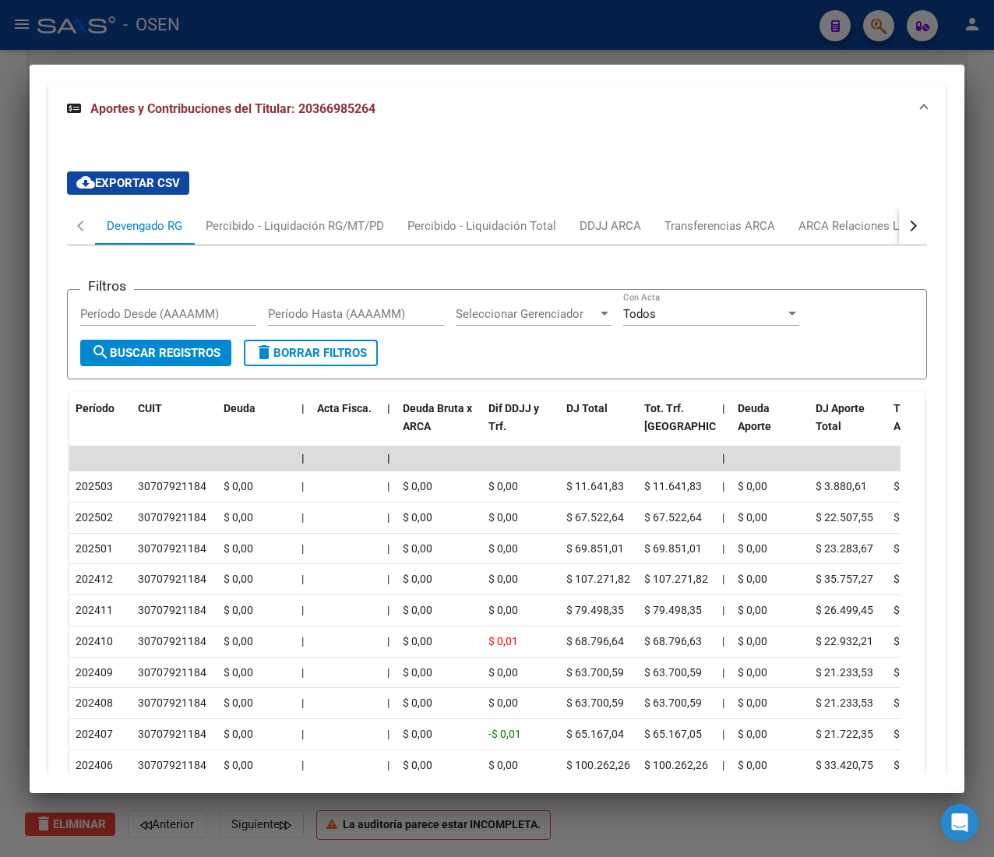
click at [899, 245] on button "button" at bounding box center [913, 225] width 28 height 37
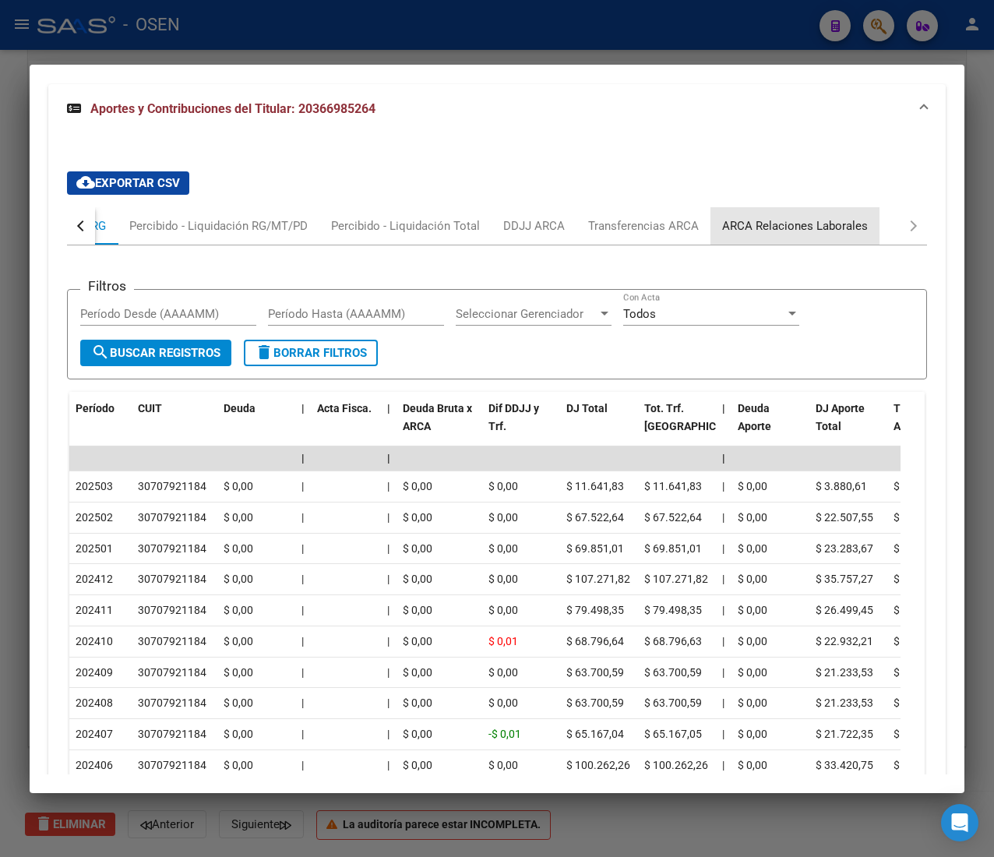
click at [817, 235] on div "ARCA Relaciones Laborales" at bounding box center [795, 225] width 146 height 17
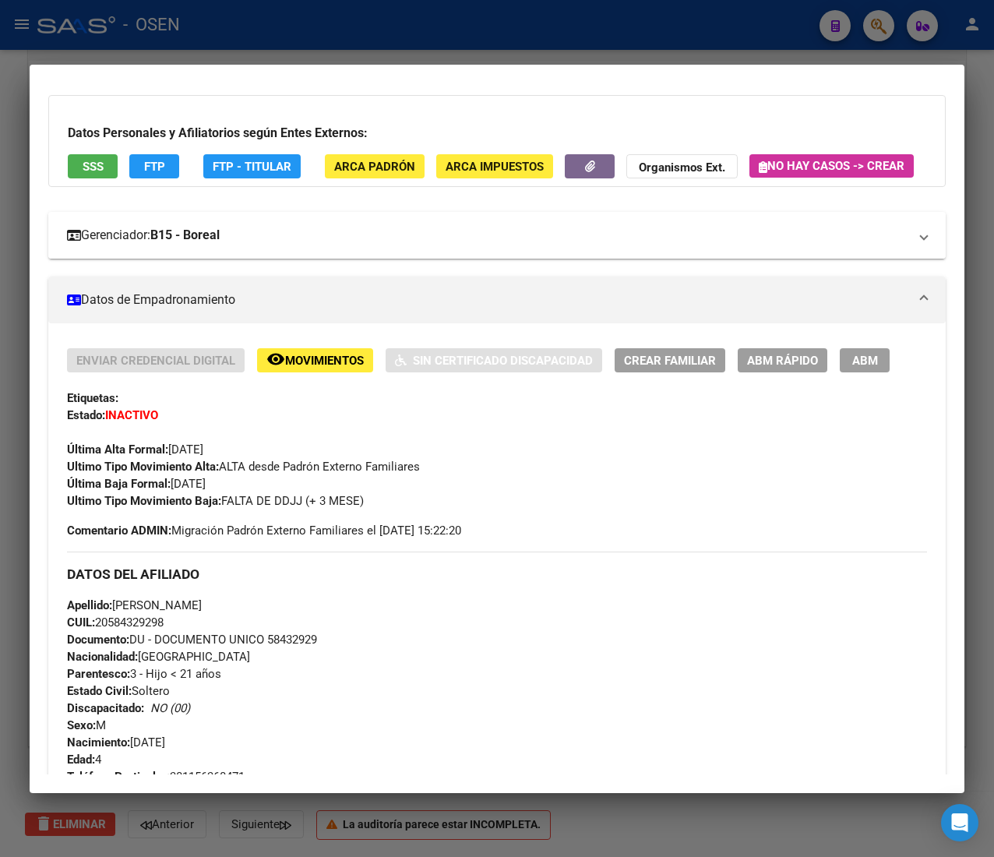
scroll to position [0, 0]
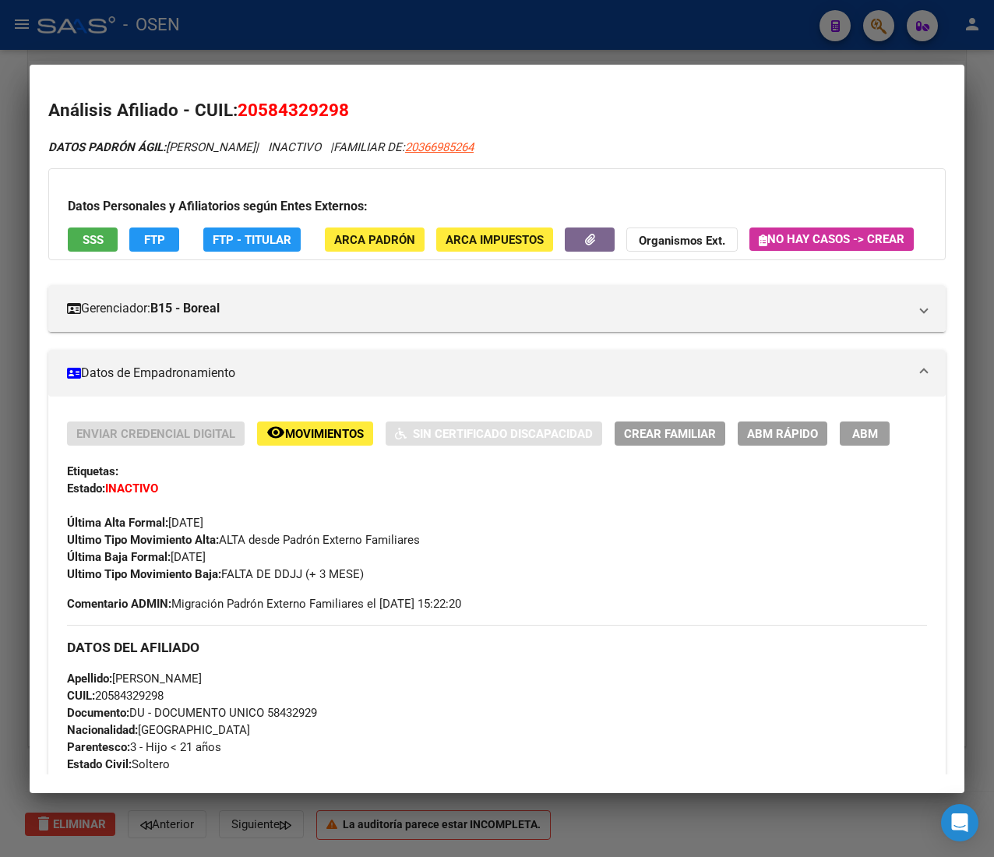
drag, startPoint x: 167, startPoint y: 589, endPoint x: 290, endPoint y: 598, distance: 123.4
click at [290, 583] on div "Enviar Credencial Digital remove_red_eye Movimientos Sin Certificado Discapacid…" at bounding box center [497, 502] width 860 height 161
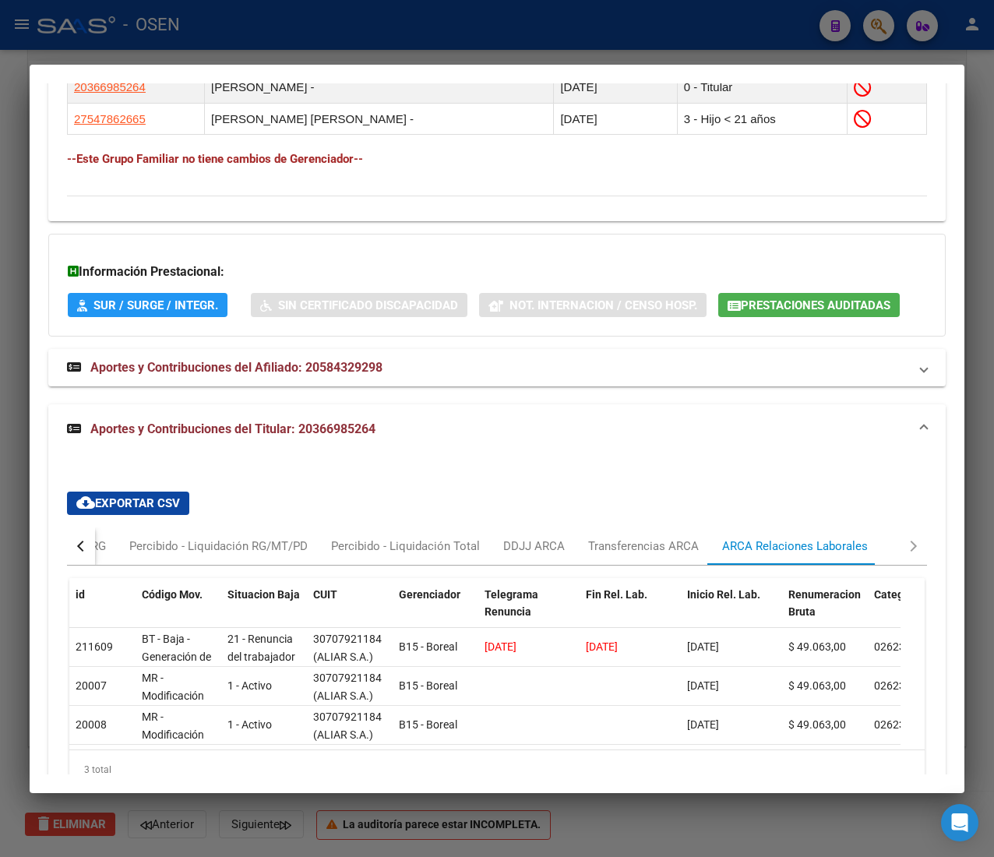
scroll to position [1214, 0]
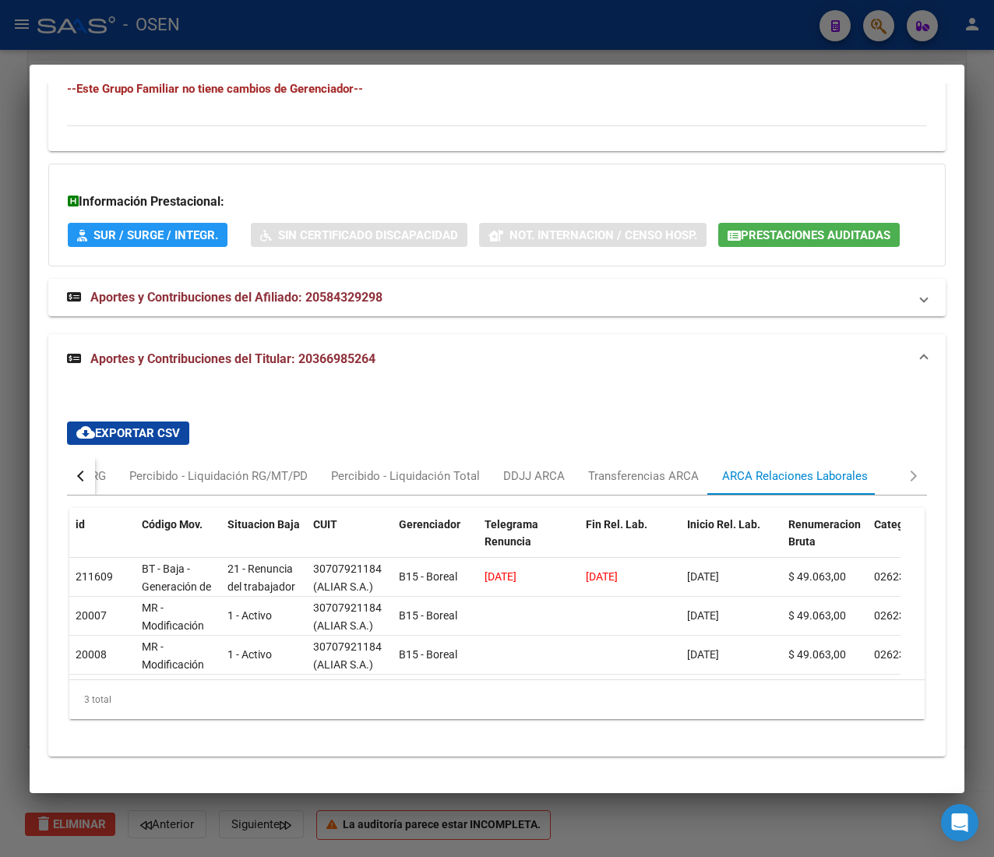
click at [67, 457] on button "button" at bounding box center [81, 475] width 28 height 37
click at [153, 468] on div "Devengado RG" at bounding box center [145, 476] width 76 height 17
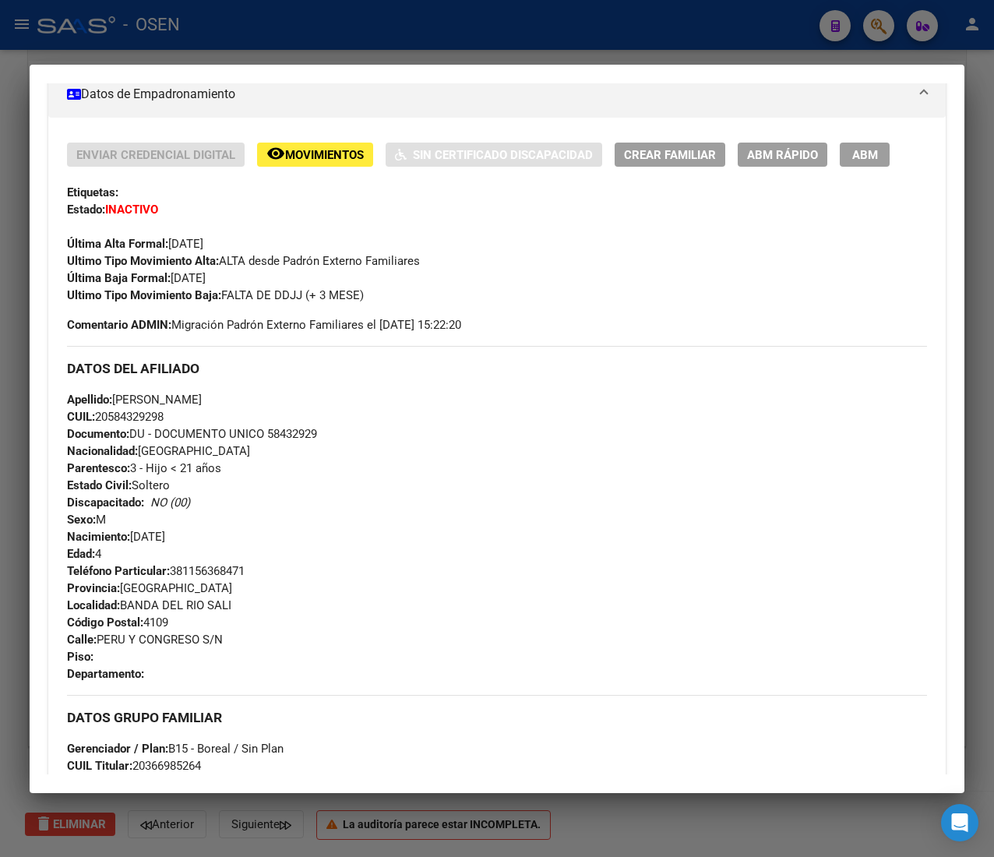
scroll to position [0, 0]
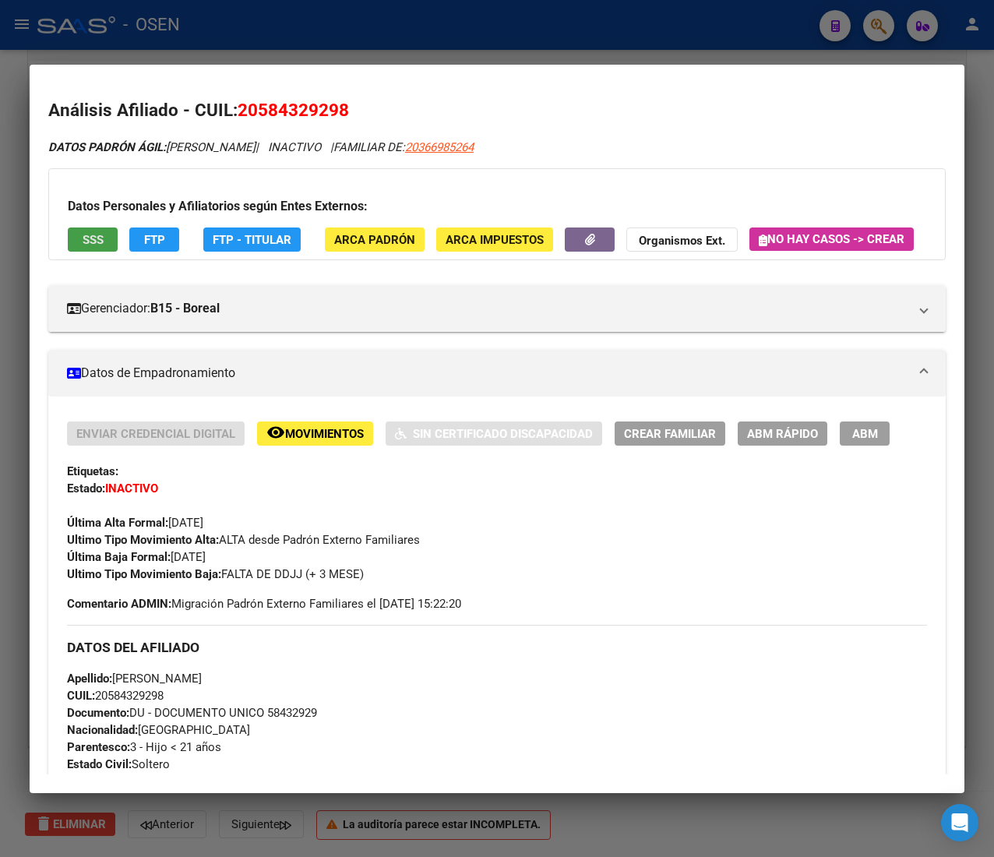
click at [106, 242] on button "SSS" at bounding box center [93, 240] width 50 height 24
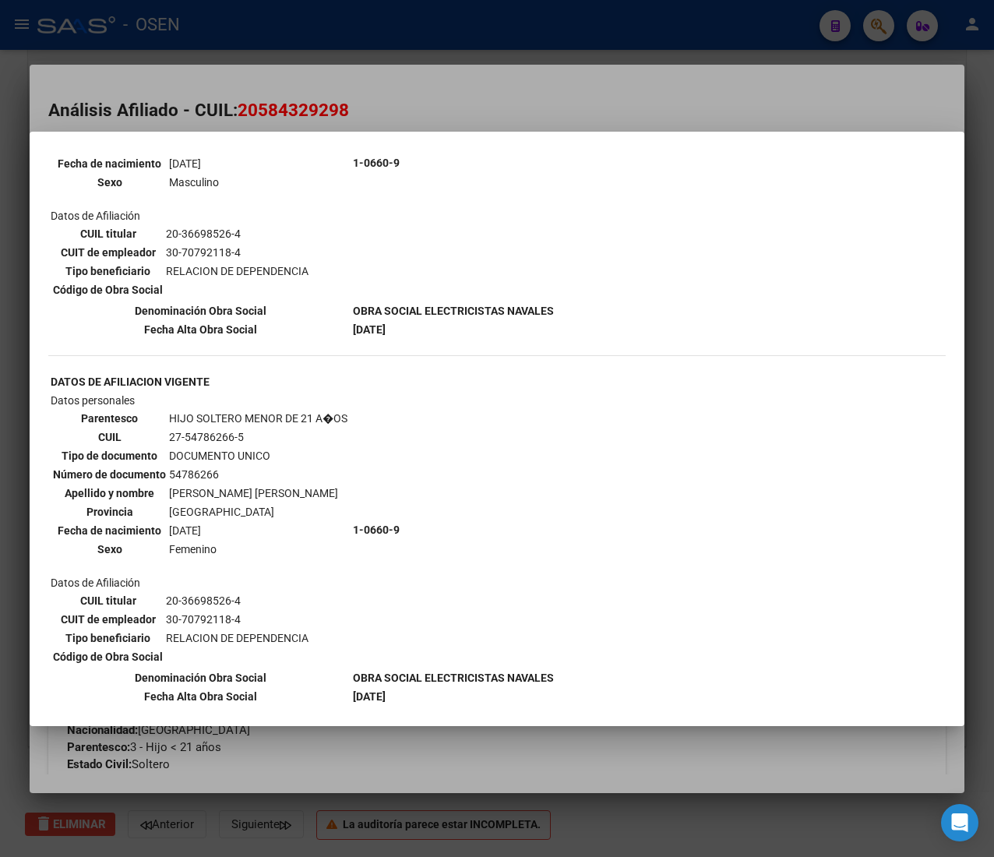
scroll to position [680, 0]
drag, startPoint x: 556, startPoint y: 648, endPoint x: 344, endPoint y: 644, distance: 212.8
click at [344, 644] on div "--ACTIVO en Obra Social según consulta SSS-- DATOS DE AFILIACION VIGENTE Datos …" at bounding box center [497, 110] width 898 height 1254
click at [347, 669] on th "Denominación Obra Social" at bounding box center [200, 677] width 301 height 17
drag, startPoint x: 400, startPoint y: 504, endPoint x: 346, endPoint y: 505, distance: 54.5
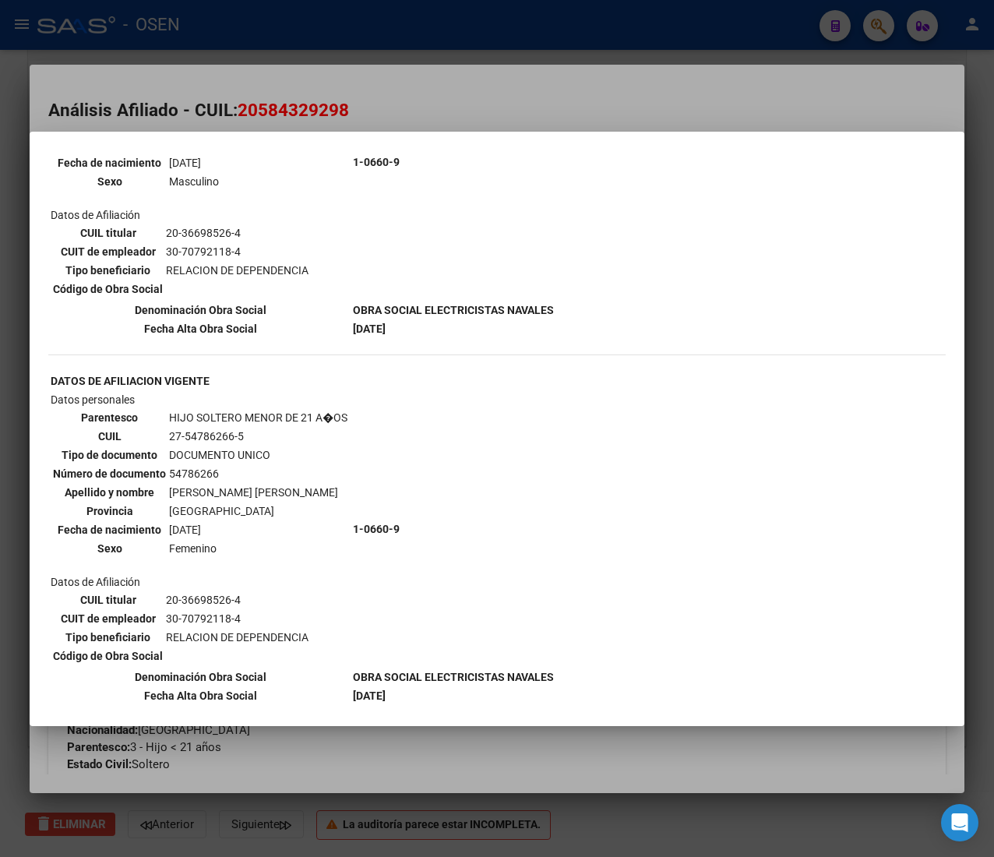
click at [346, 505] on tr "Datos personales Parentesco HIJO SOLTERO MENOR DE 21 A�OS CUIL 27-54786266-5 Ti…" at bounding box center [302, 529] width 505 height 276
click at [346, 505] on table "Parentesco HIJO SOLTERO MENOR DE 21 A�OS CUIL 27-54786266-5 Tipo de documento D…" at bounding box center [200, 483] width 299 height 151
drag, startPoint x: 416, startPoint y: 307, endPoint x: 351, endPoint y: 284, distance: 69.5
click at [351, 284] on tbody "DATOS DE AFILIACION VIGENTE Datos personales Parentesco HIJO SOLTERO MENOR DE 2…" at bounding box center [302, 171] width 505 height 332
click at [353, 304] on b "OBRA SOCIAL ELECTRICISTAS NAVALES" at bounding box center [453, 310] width 201 height 12
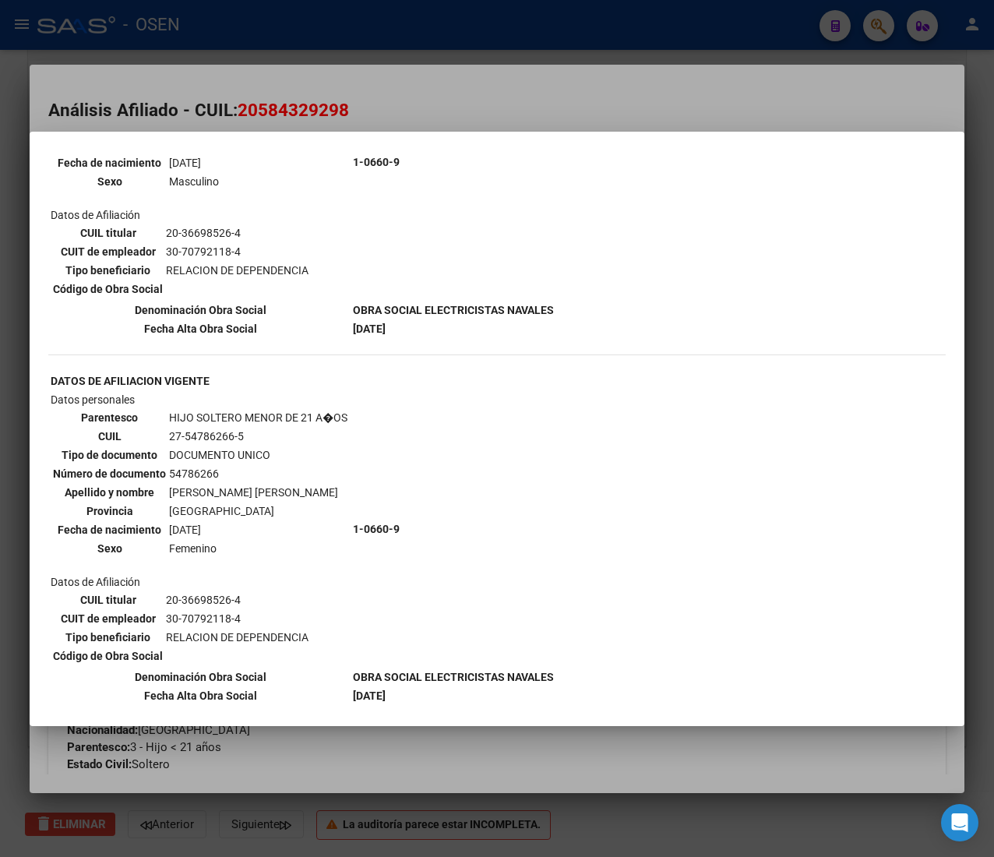
scroll to position [0, 0]
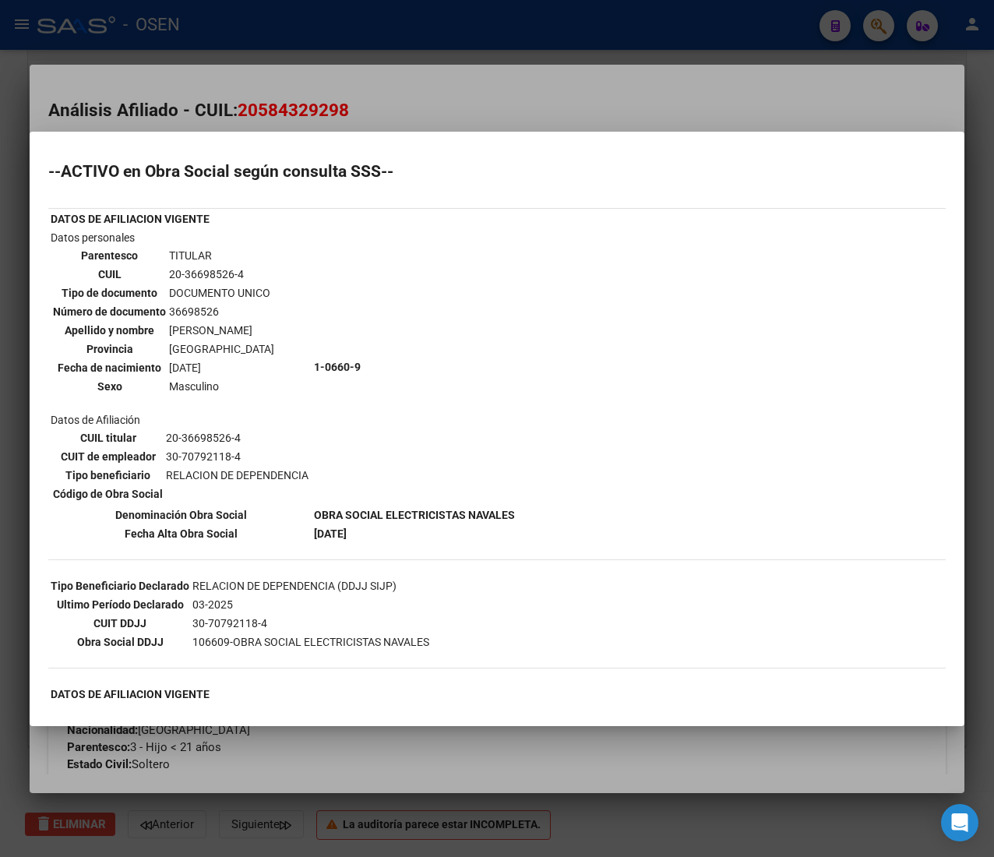
click at [421, 73] on div at bounding box center [497, 428] width 994 height 857
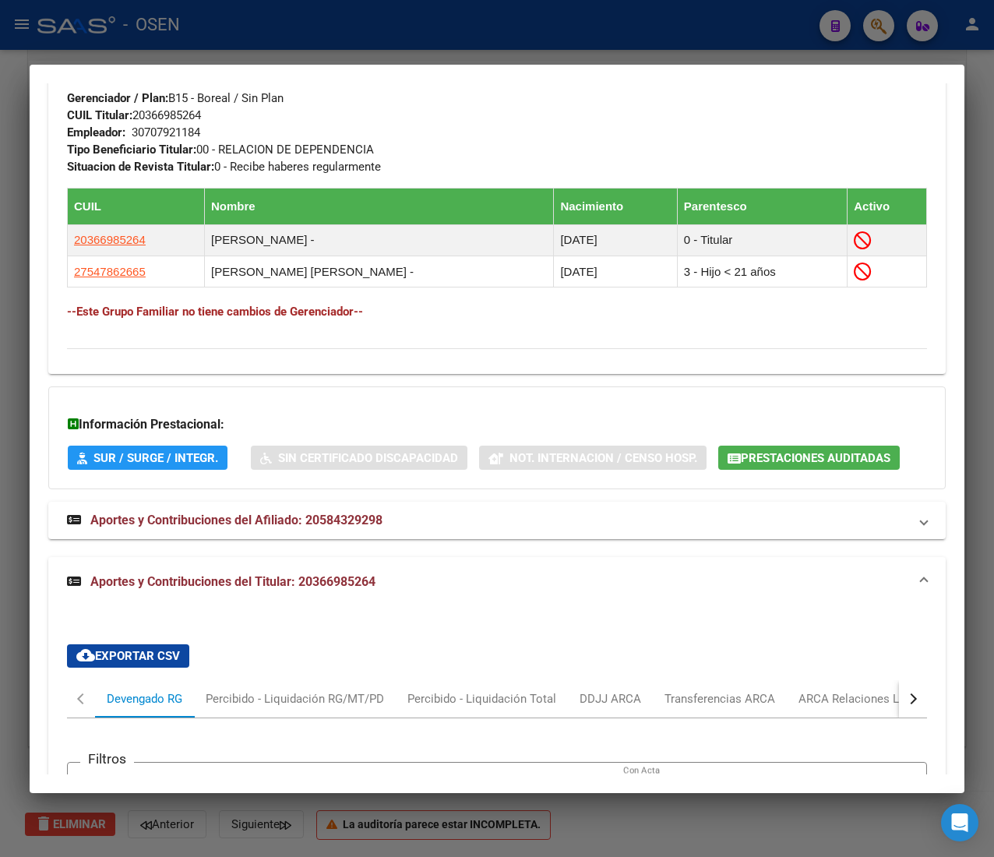
scroll to position [1403, 0]
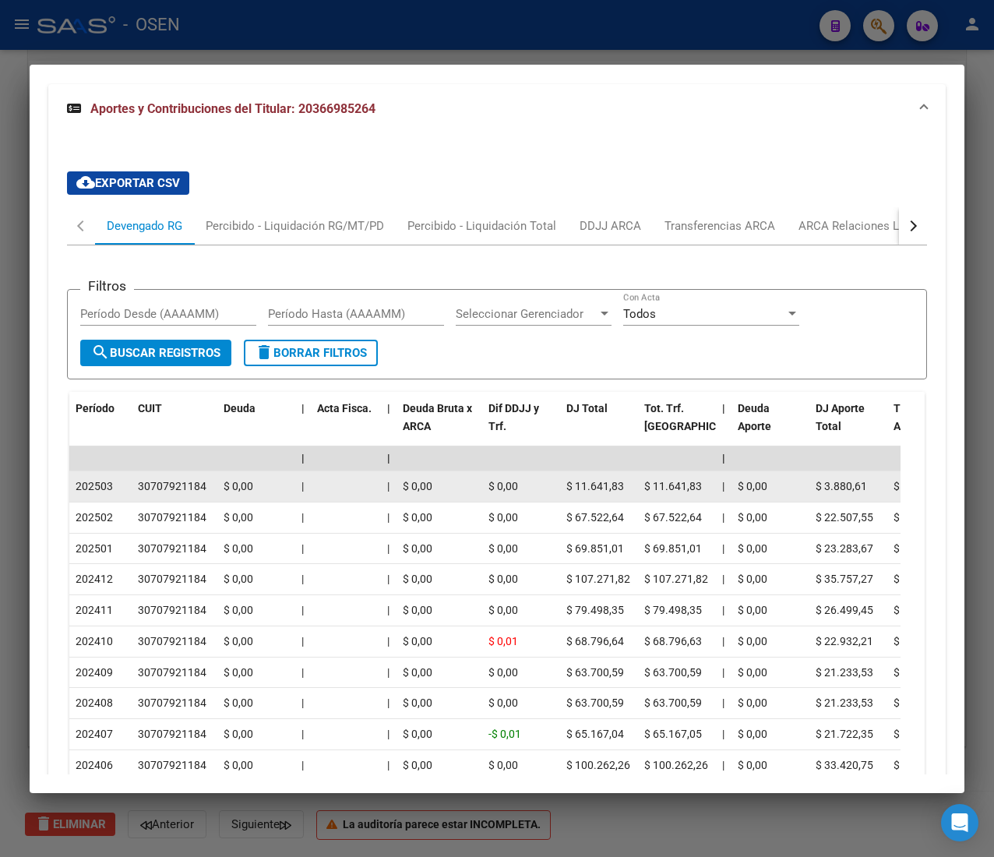
drag, startPoint x: 122, startPoint y: 525, endPoint x: 137, endPoint y: 525, distance: 14.8
click at [138, 496] on div "30707921184" at bounding box center [172, 487] width 69 height 18
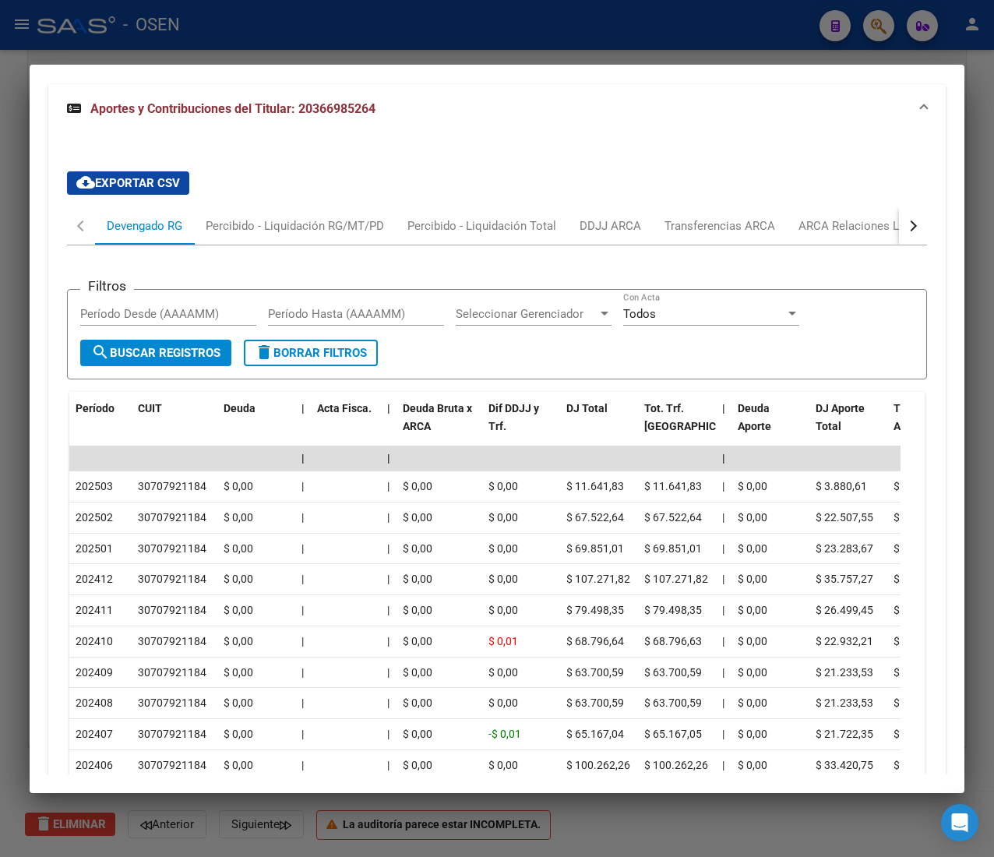
click at [899, 245] on button "button" at bounding box center [913, 225] width 28 height 37
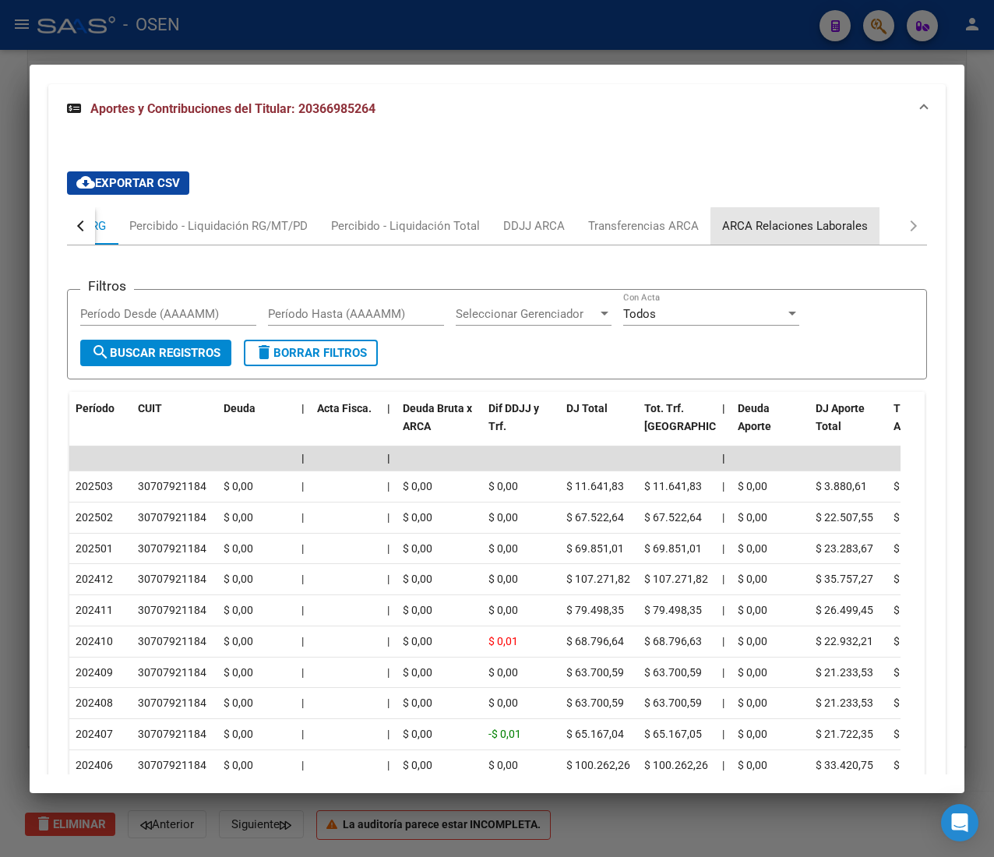
click at [860, 245] on div "ARCA Relaciones Laborales" at bounding box center [795, 225] width 169 height 37
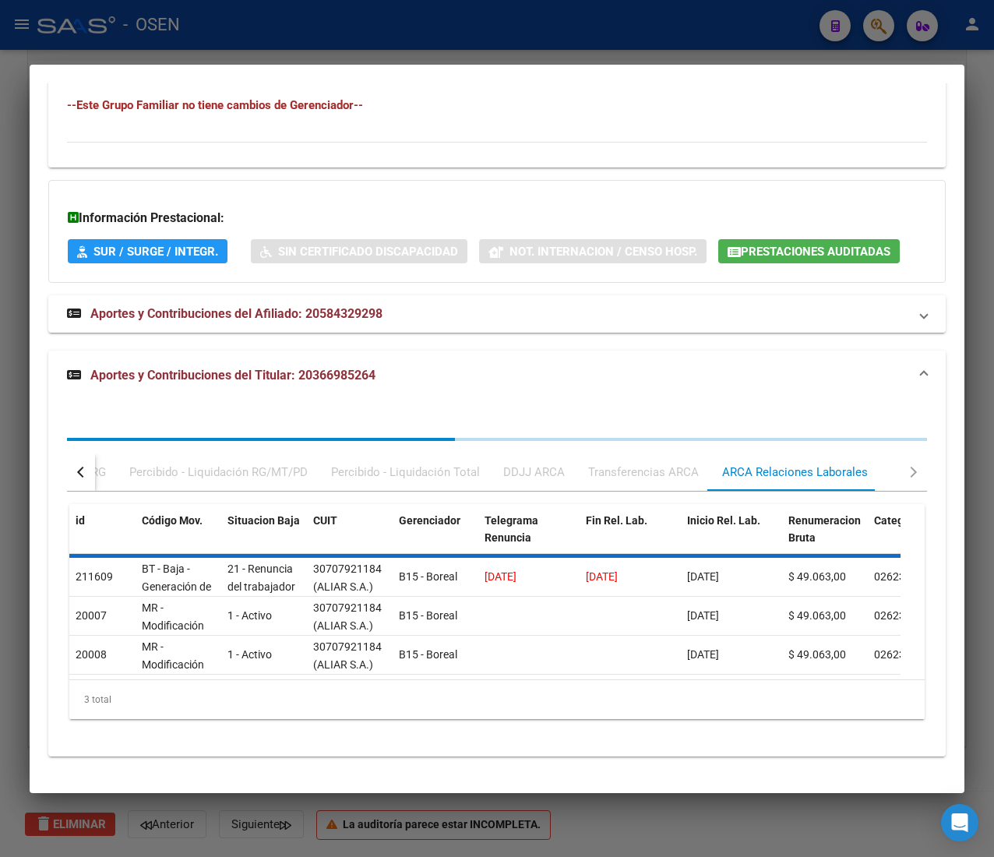
scroll to position [1214, 0]
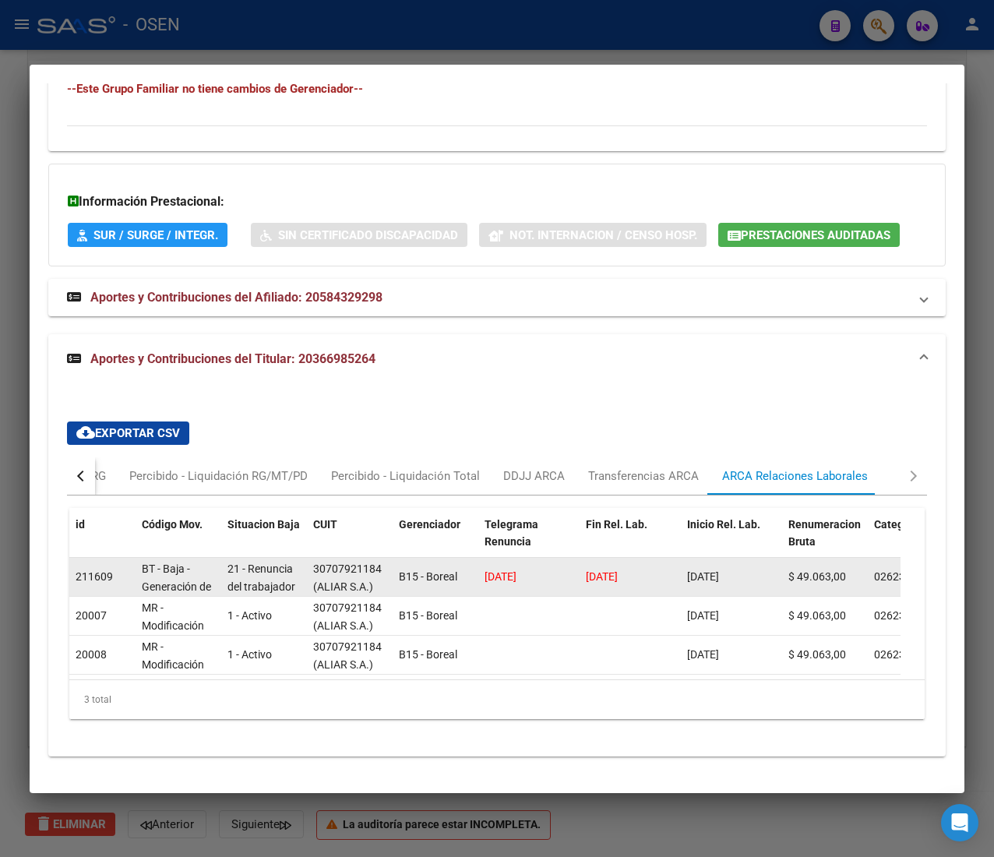
drag, startPoint x: 584, startPoint y: 551, endPoint x: 656, endPoint y: 549, distance: 72.5
click at [656, 558] on datatable-body-cell "[DATE]" at bounding box center [630, 577] width 101 height 38
click at [656, 568] on div "[DATE]" at bounding box center [630, 577] width 89 height 18
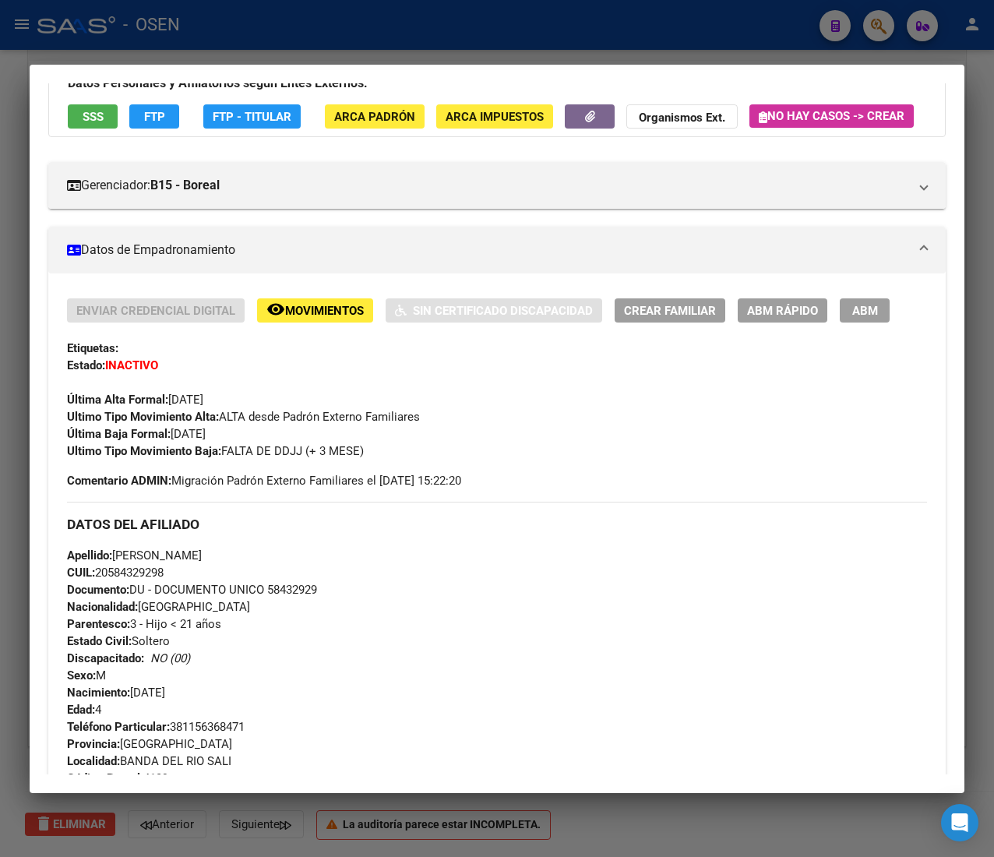
scroll to position [0, 0]
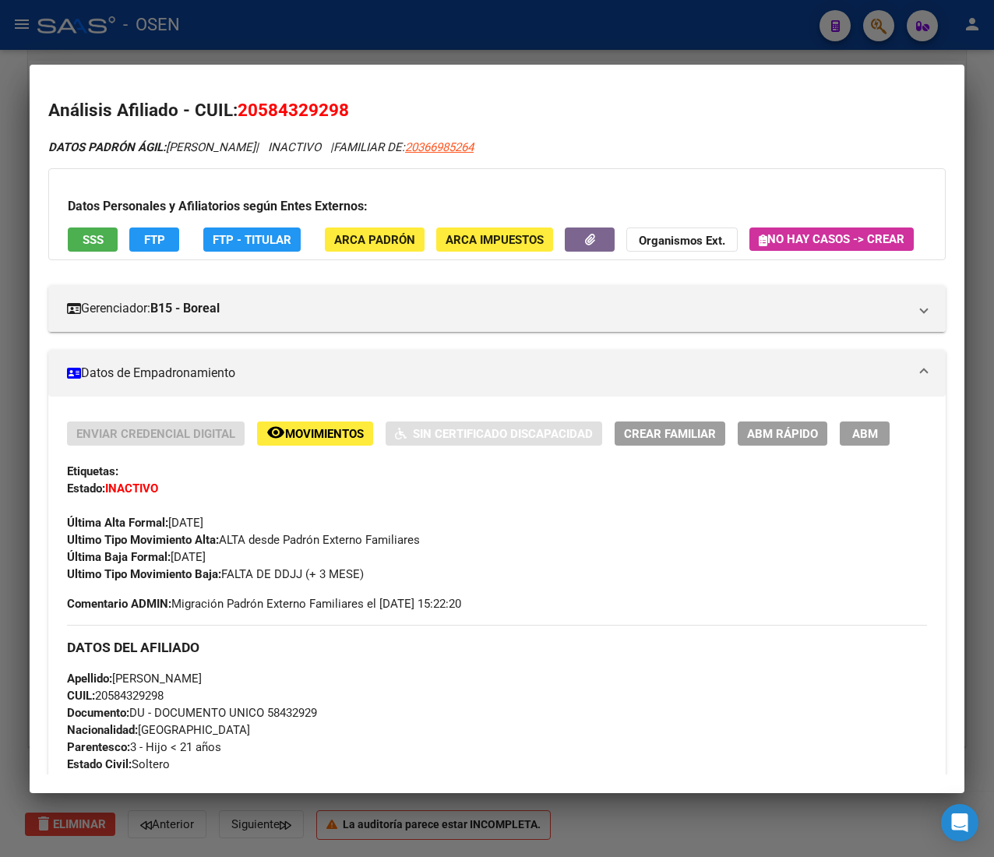
click at [112, 239] on button "SSS" at bounding box center [93, 240] width 50 height 24
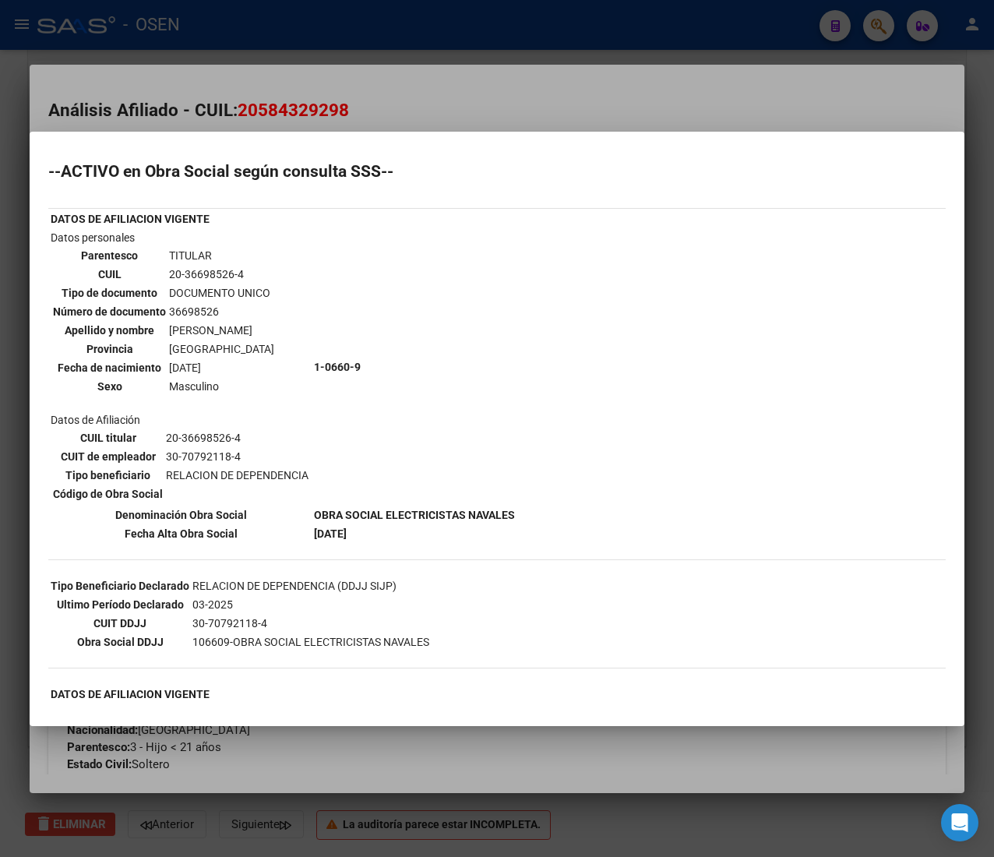
drag, startPoint x: 409, startPoint y: 99, endPoint x: 410, endPoint y: 131, distance: 32.0
click at [408, 99] on div at bounding box center [497, 428] width 994 height 857
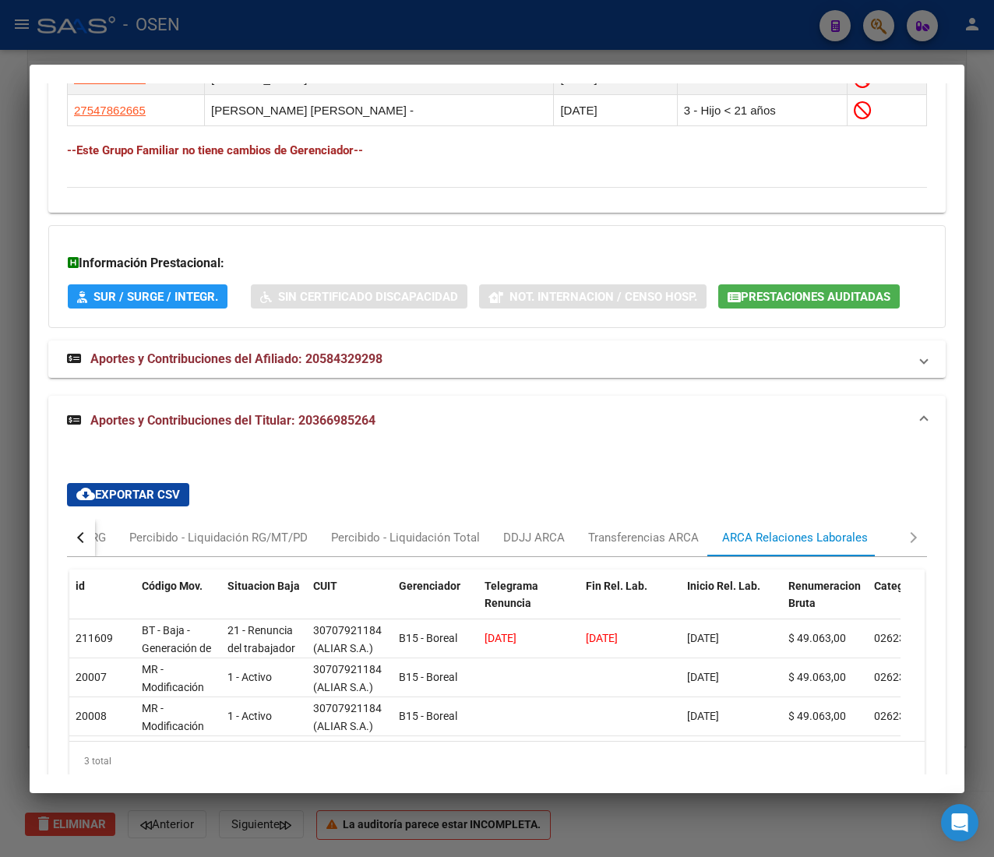
scroll to position [1214, 0]
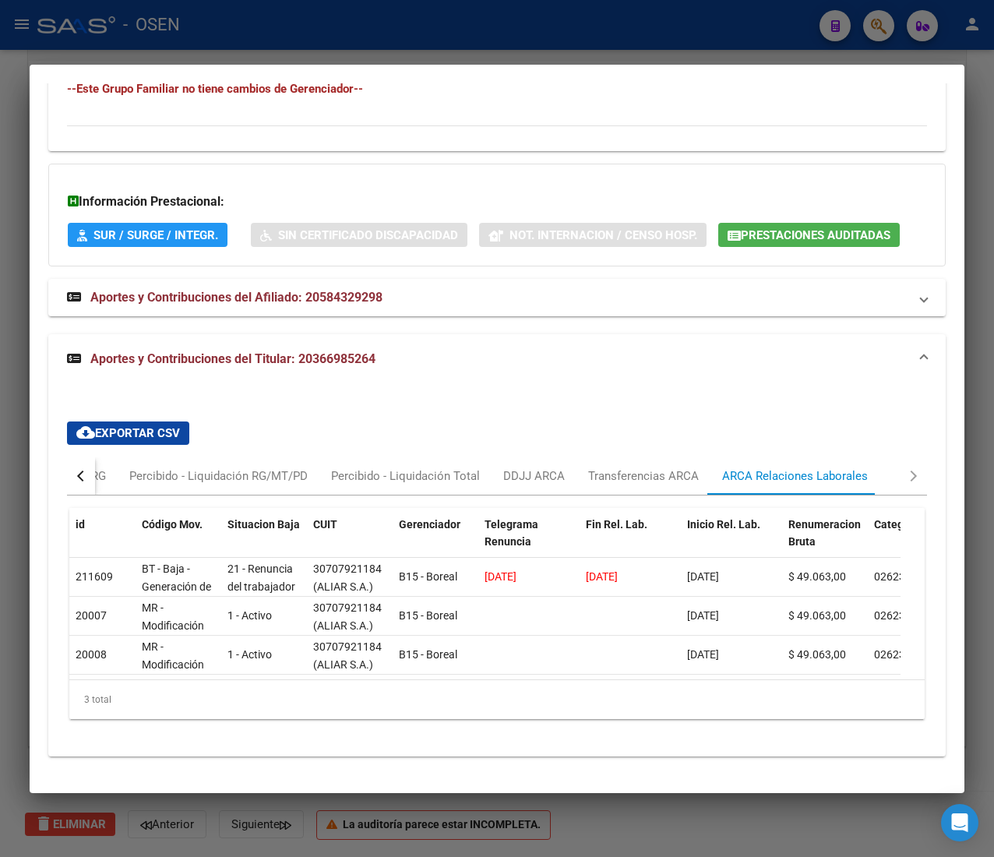
drag, startPoint x: 817, startPoint y: 230, endPoint x: 811, endPoint y: 214, distance: 16.5
click at [815, 227] on div "Información Prestacional: SUR / SURGE / INTEGR. Sin Certificado Discapacidad No…" at bounding box center [497, 215] width 898 height 103
click at [808, 228] on span "Prestaciones Auditadas" at bounding box center [816, 235] width 150 height 14
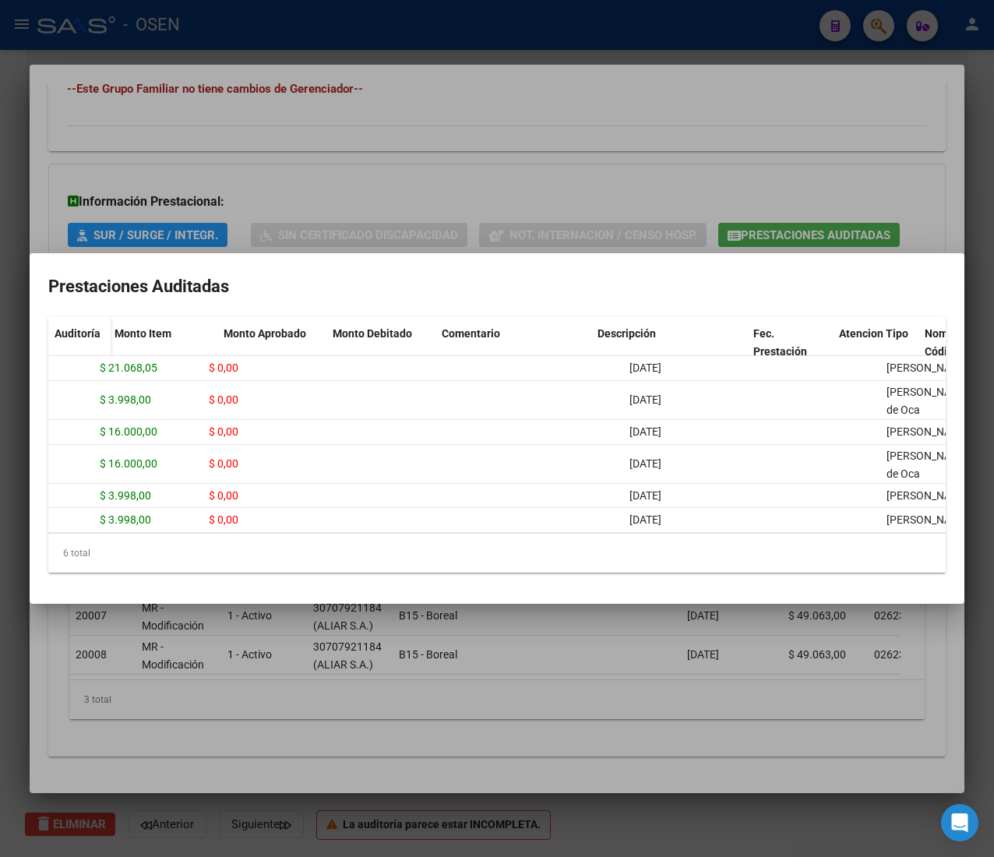
scroll to position [0, 0]
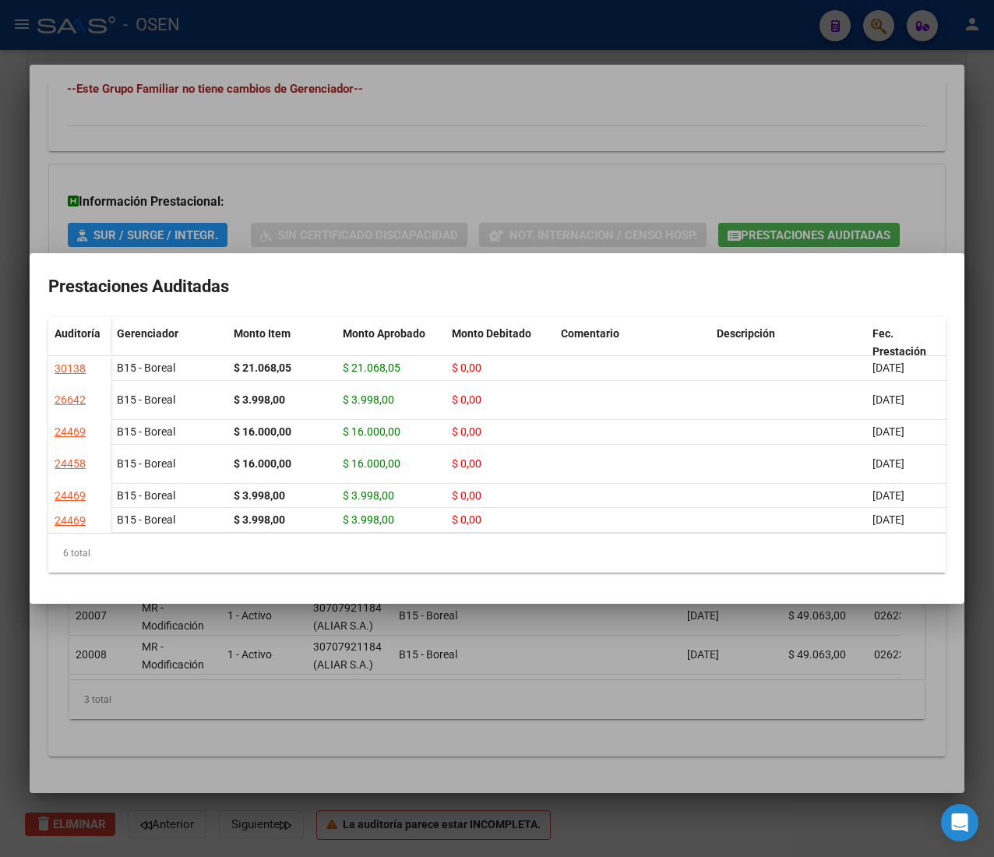
click at [335, 140] on div at bounding box center [497, 428] width 994 height 857
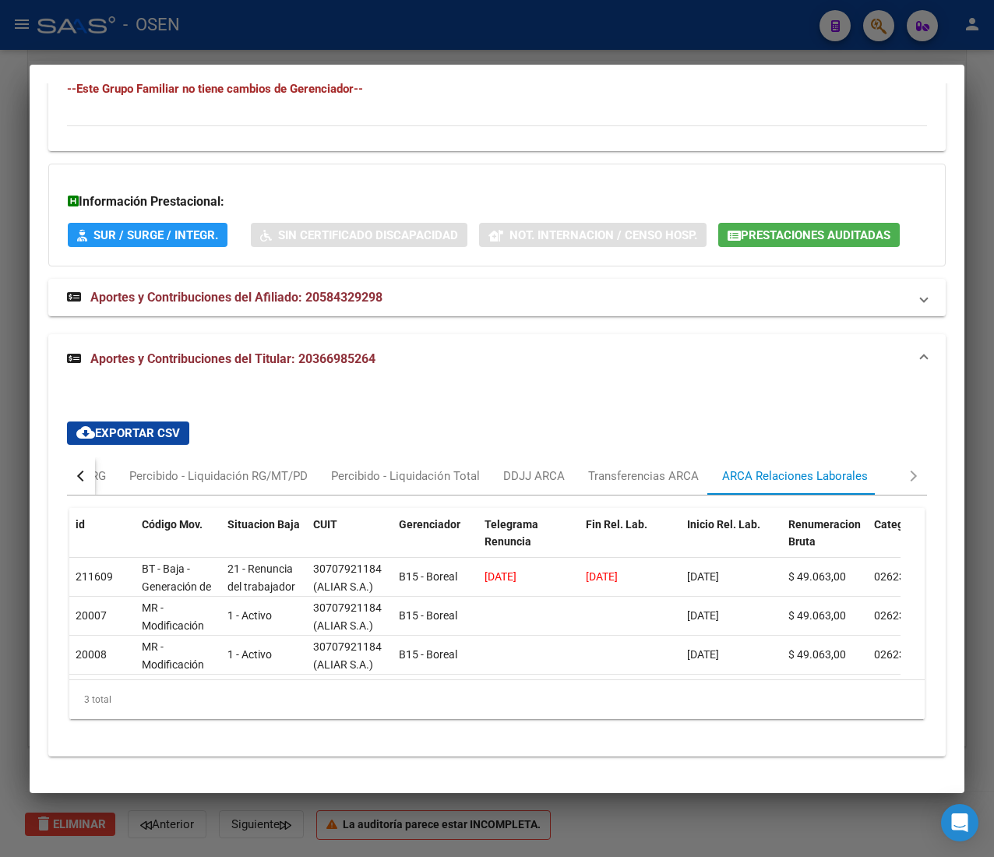
click at [482, 31] on div at bounding box center [497, 428] width 994 height 857
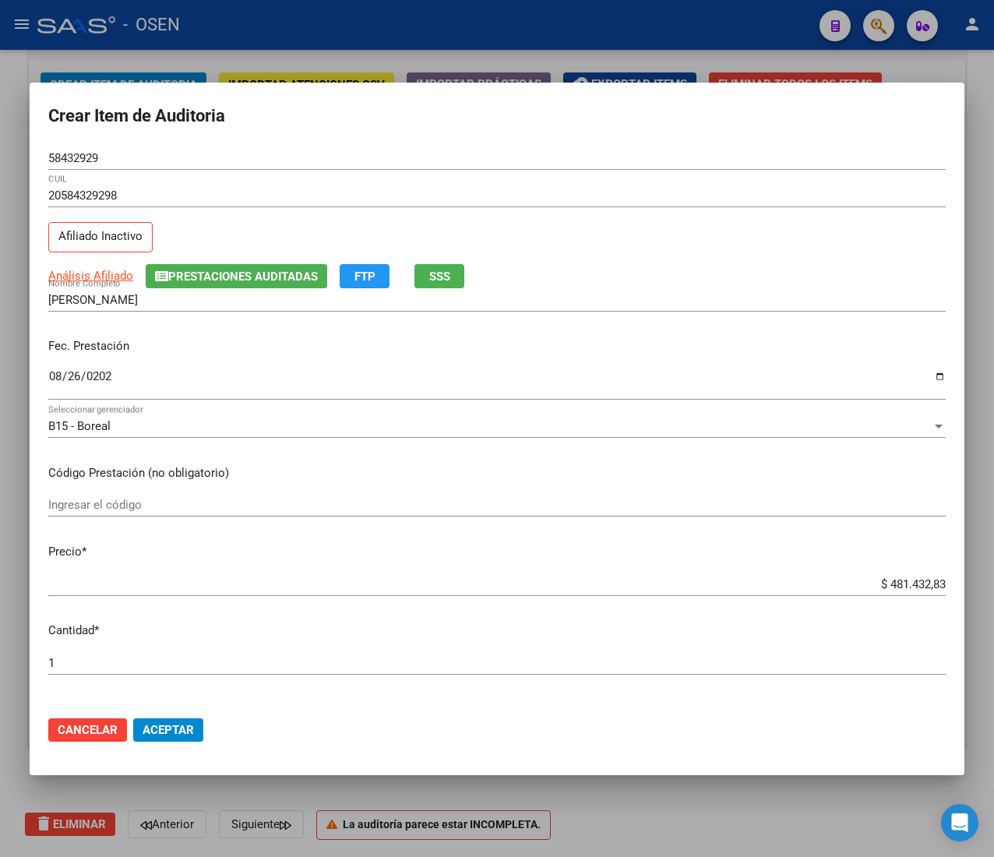
click at [884, 586] on input "$ 481.432,83" at bounding box center [497, 584] width 898 height 14
click at [882, 587] on input "$ 481.432,83" at bounding box center [497, 584] width 898 height 14
type input "$ 0,02"
type input "$ 0,21"
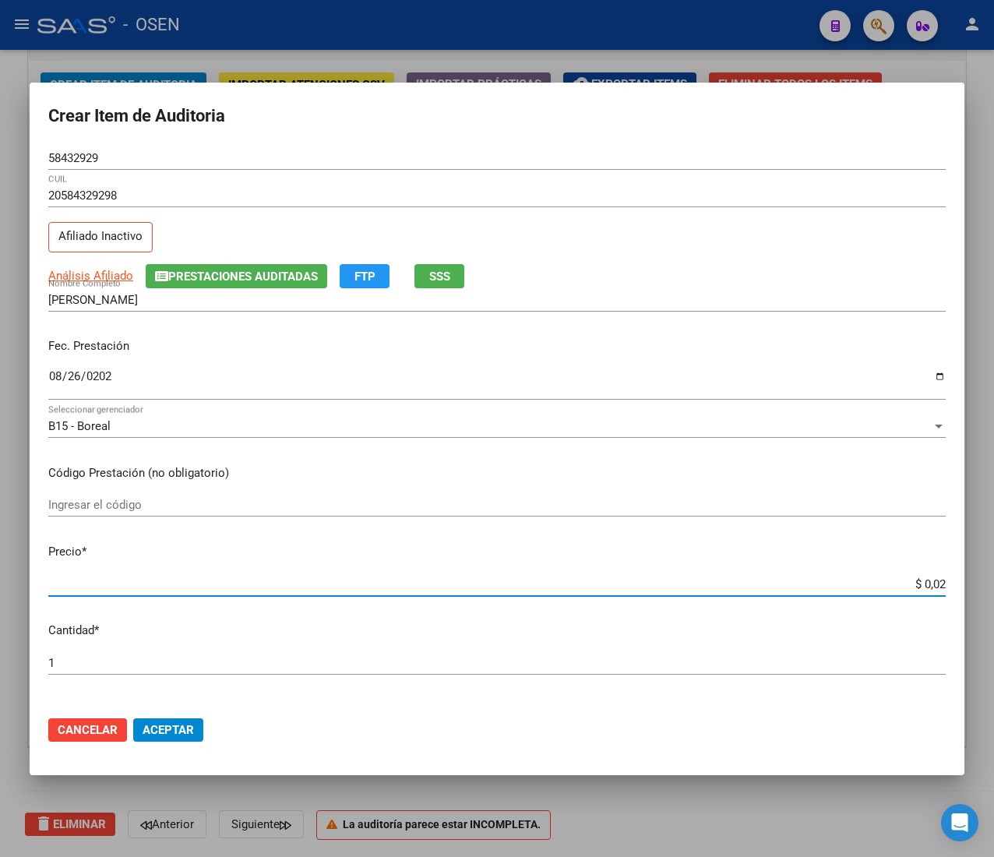
type input "$ 0,21"
type input "$ 2,10"
type input "$ 21,06"
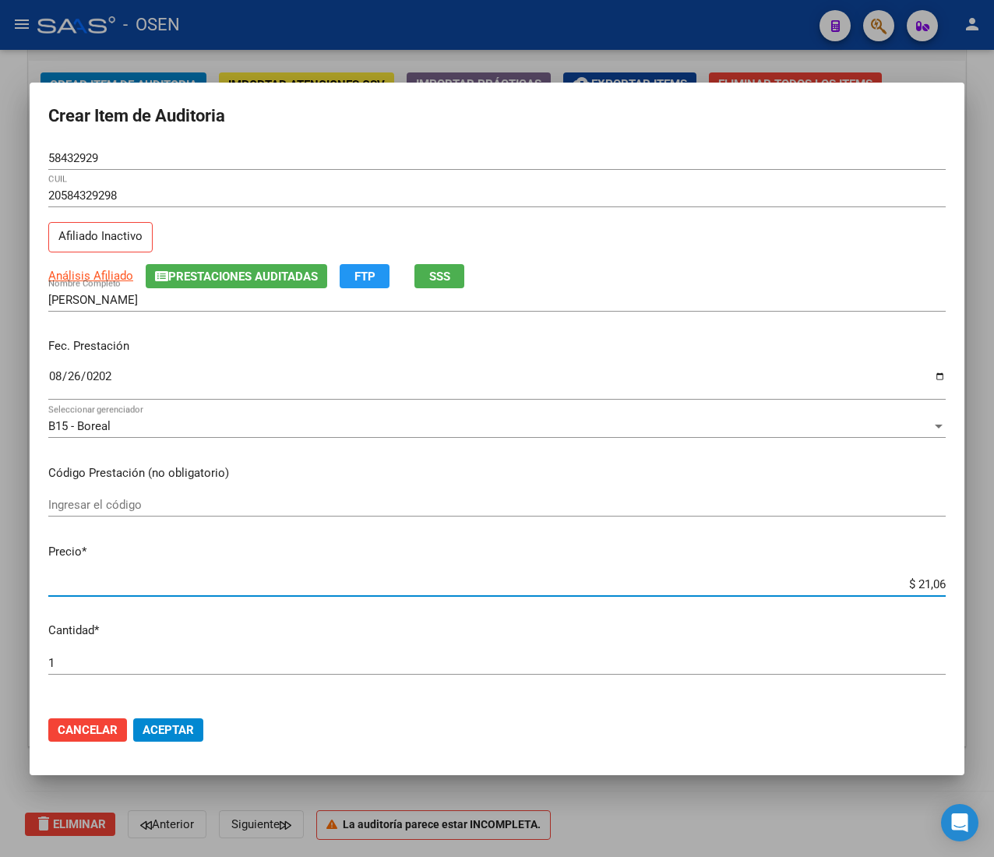
type input "$ 210,68"
type input "$ 2.106,80"
type input "$ 21.068,05"
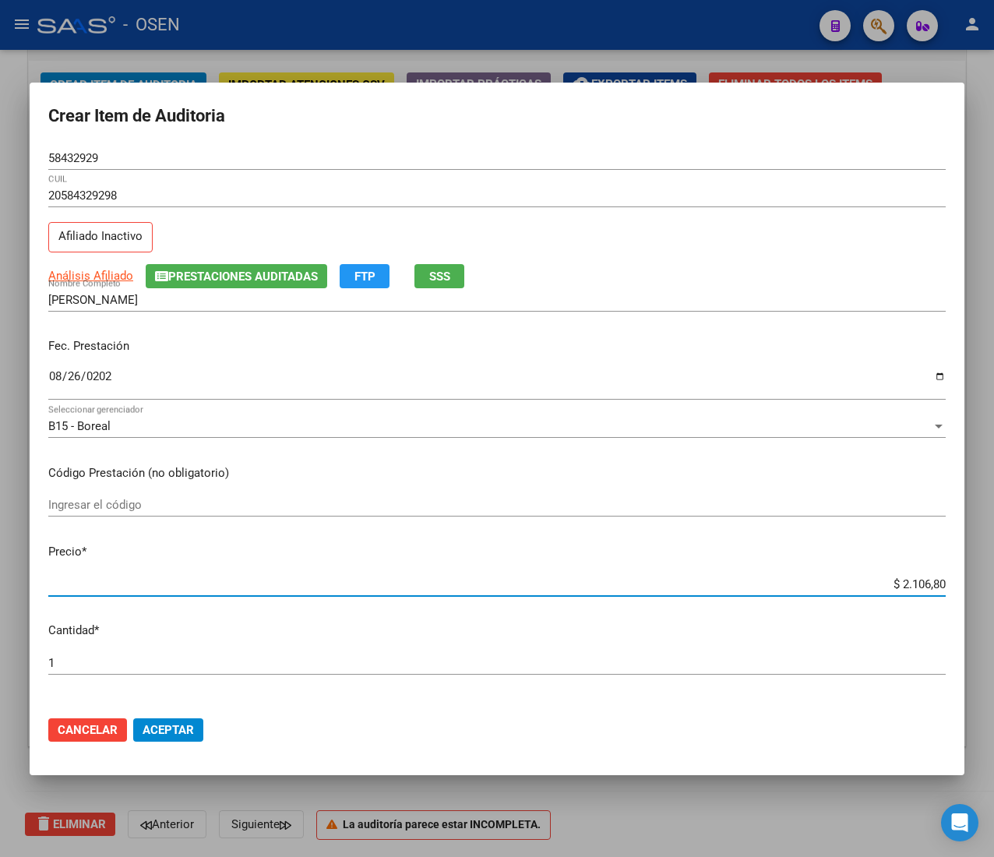
type input "$ 21.068,05"
click at [184, 734] on span "Aceptar" at bounding box center [168, 730] width 51 height 14
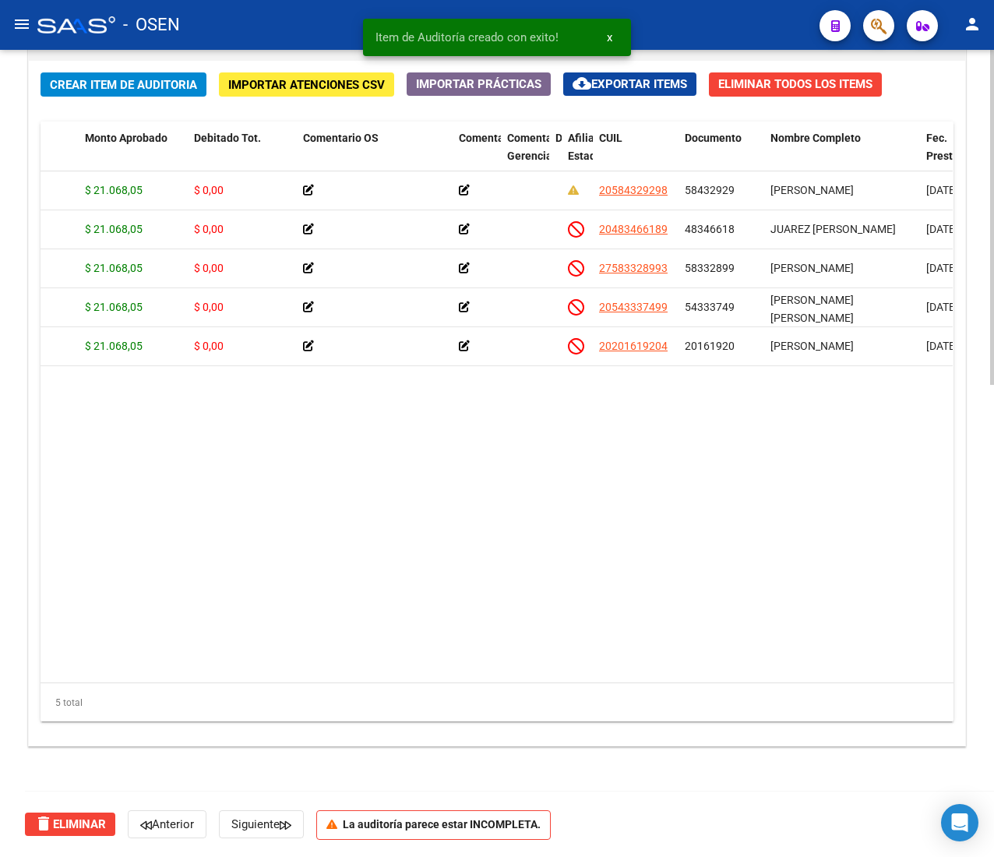
click at [175, 87] on span "Crear Item de Auditoria" at bounding box center [123, 85] width 147 height 14
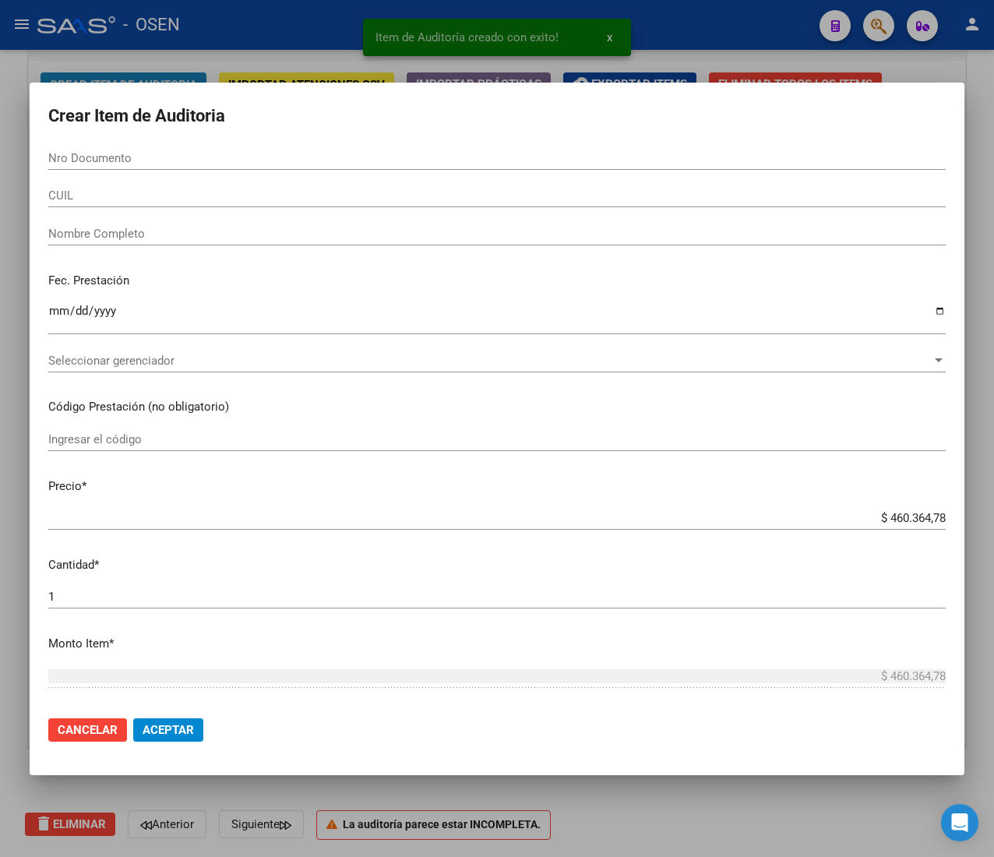
paste input "27945086"
type input "27945086"
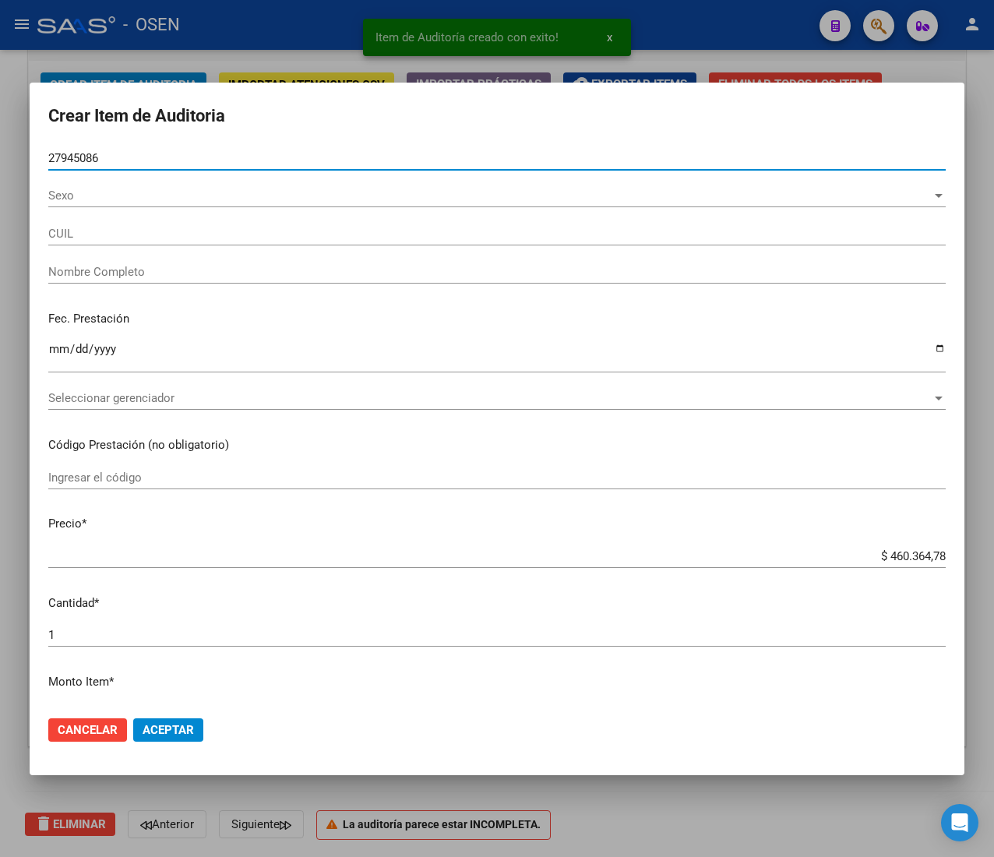
type input "20279450869"
type input "[PERSON_NAME]"
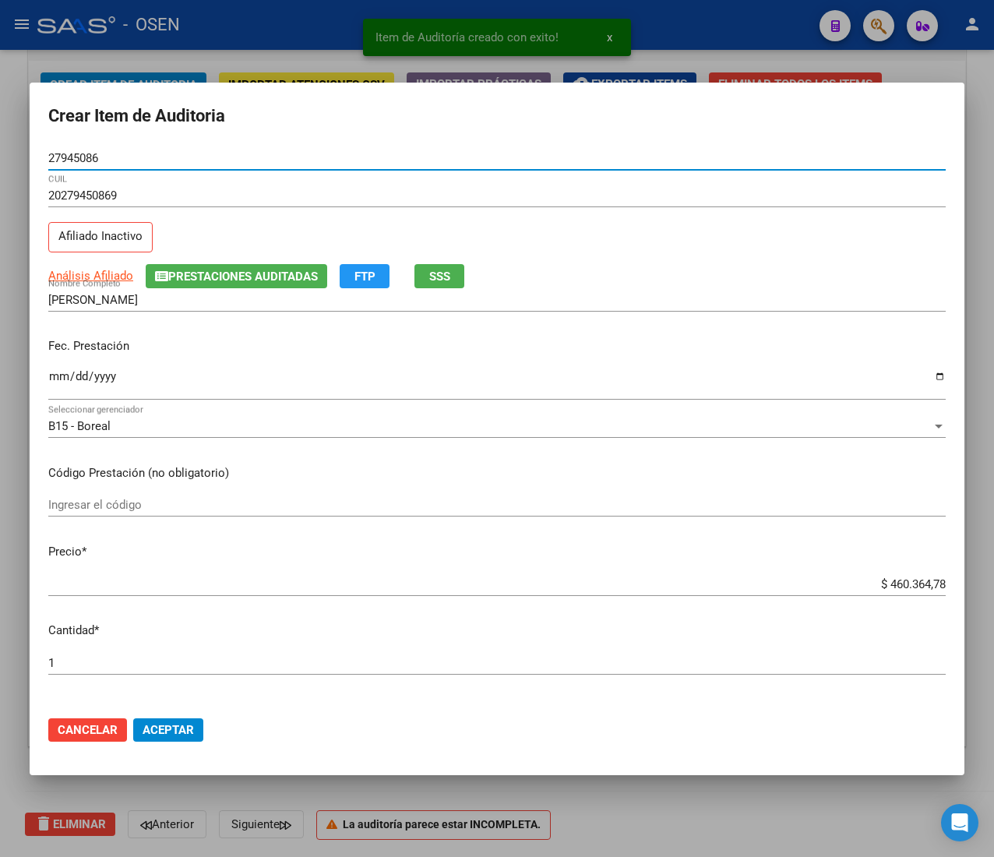
type input "27945086"
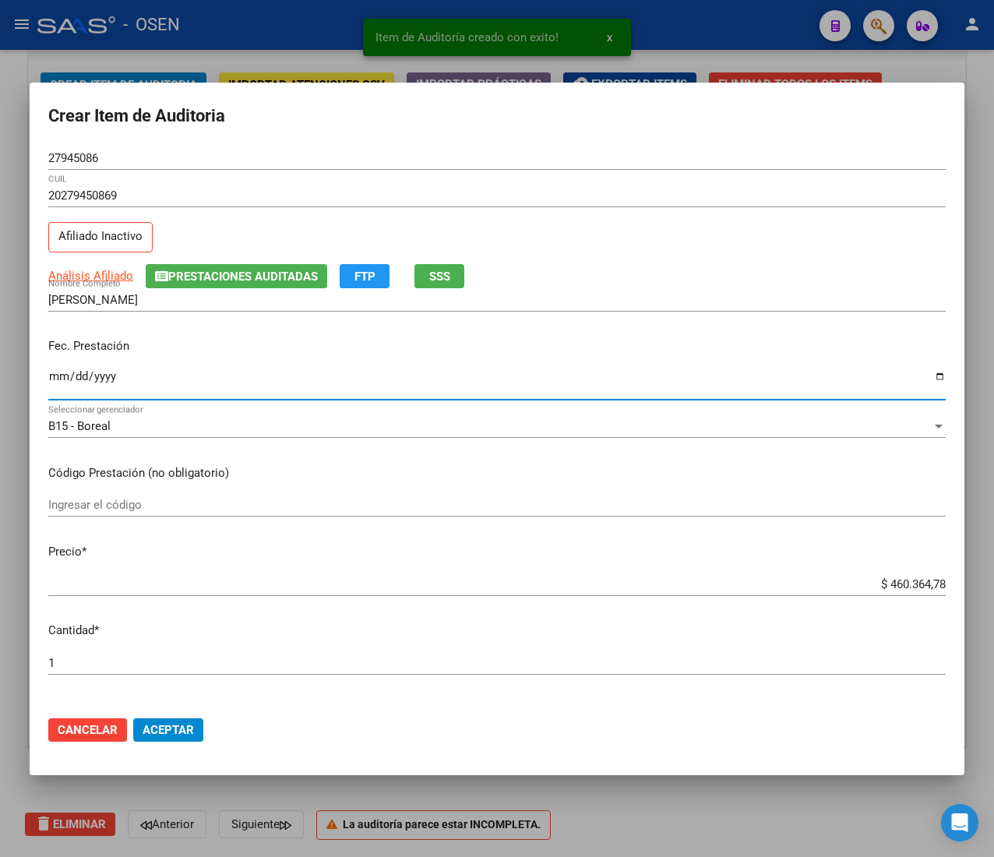
click at [64, 376] on input "Ingresar la fecha" at bounding box center [497, 382] width 898 height 25
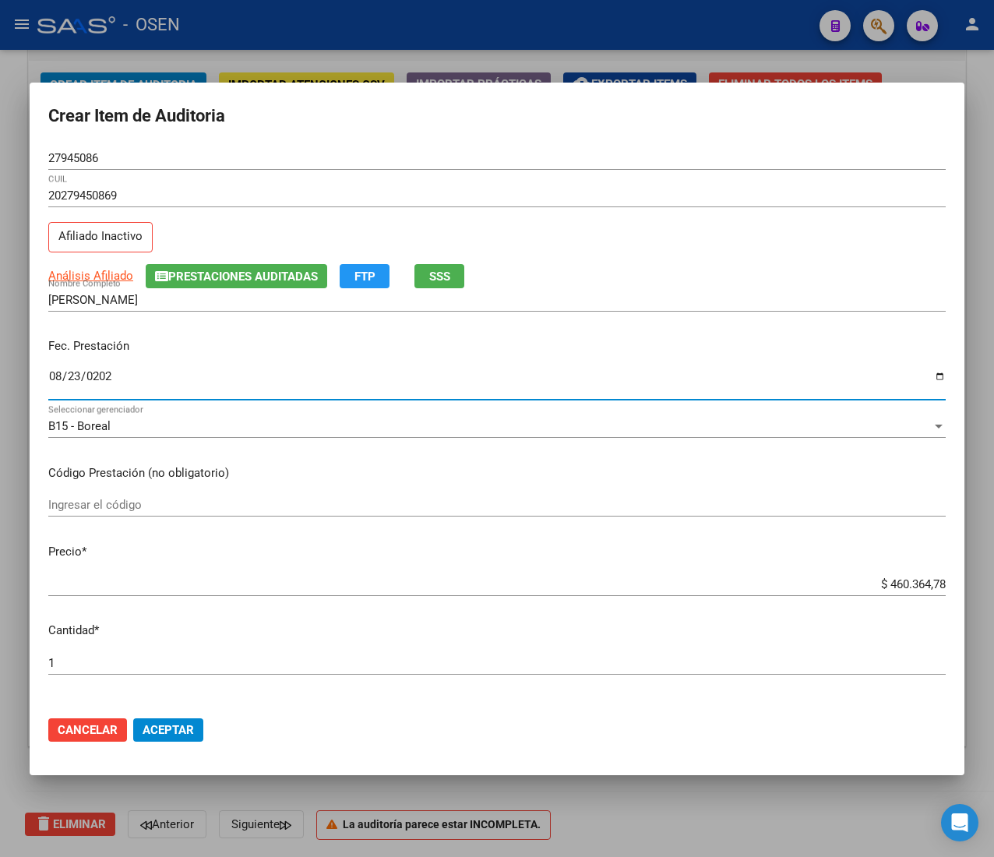
type input "[DATE]"
click at [908, 586] on input "$ 460.364,78" at bounding box center [497, 584] width 898 height 14
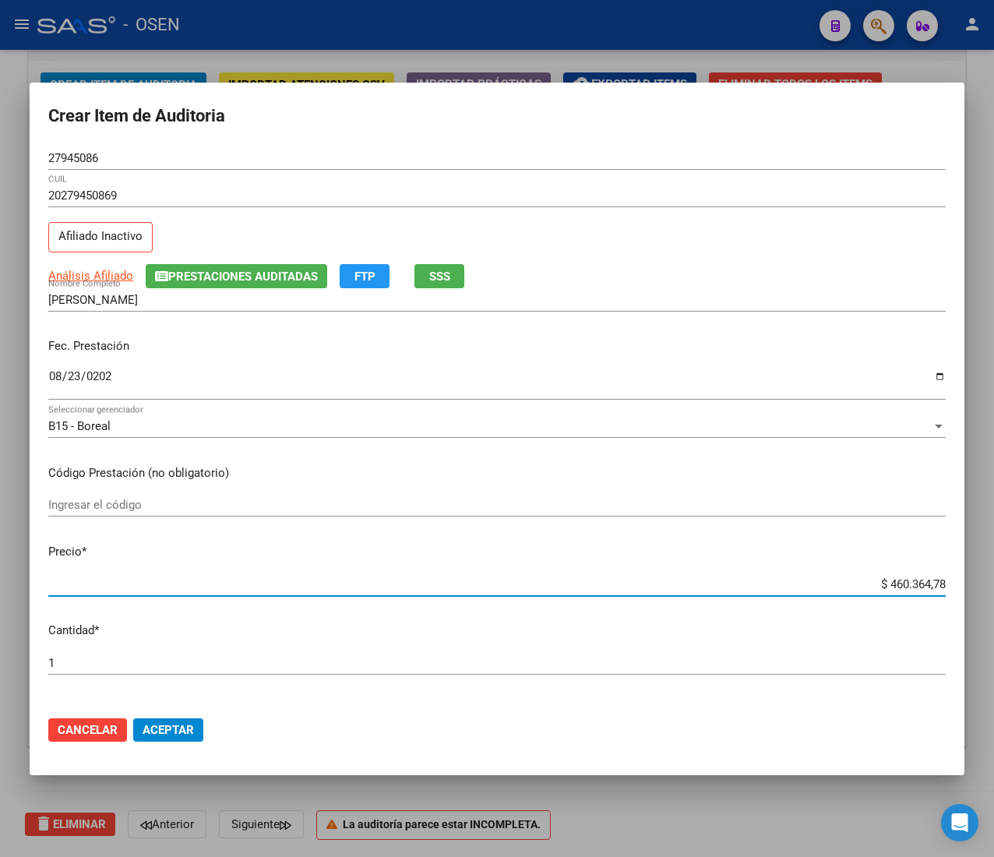
click at [908, 586] on input "$ 460.364,78" at bounding box center [497, 584] width 898 height 14
type input "$ 0,02"
type input "$ 0,21"
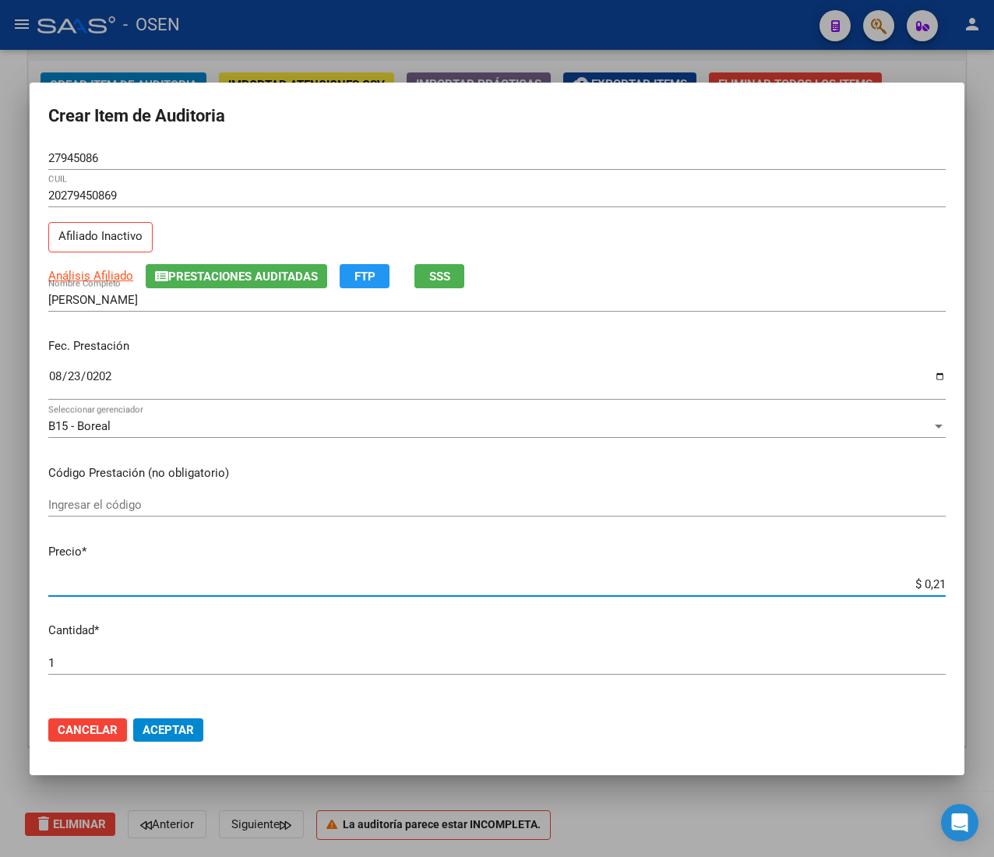
type input "$ 2,10"
type input "$ 21,06"
type input "$ 210,68"
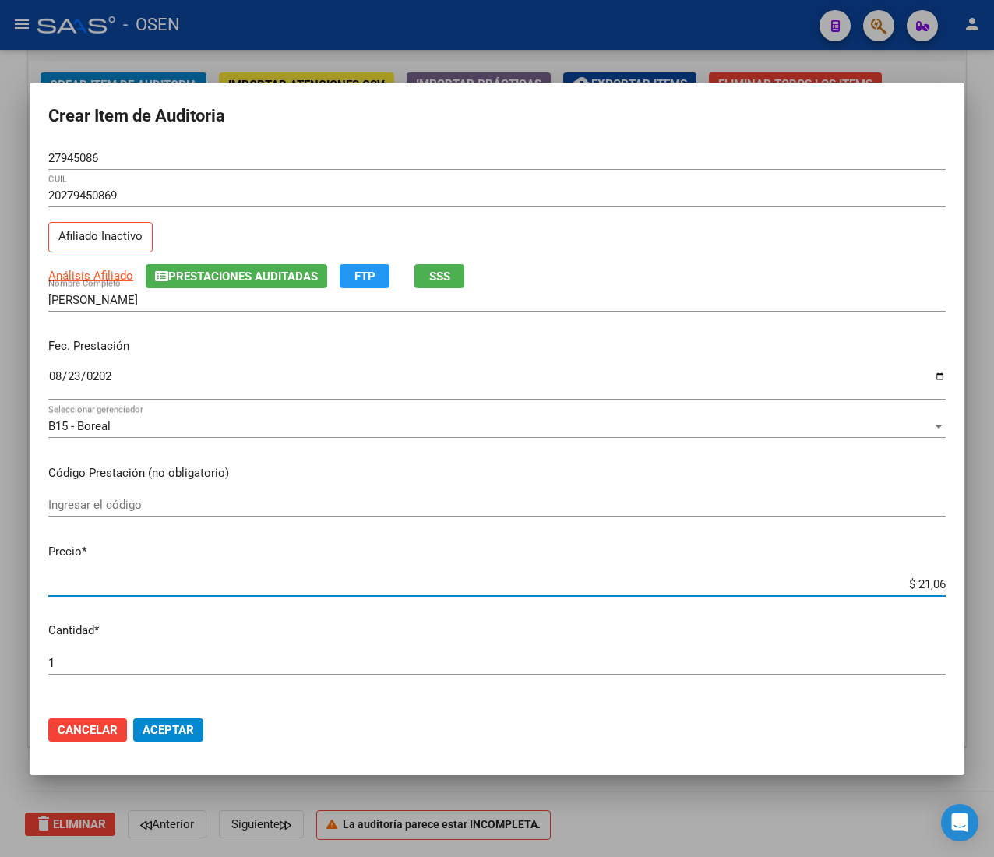
type input "$ 210,68"
type input "$ 2.106,80"
type input "$ 21.068,05"
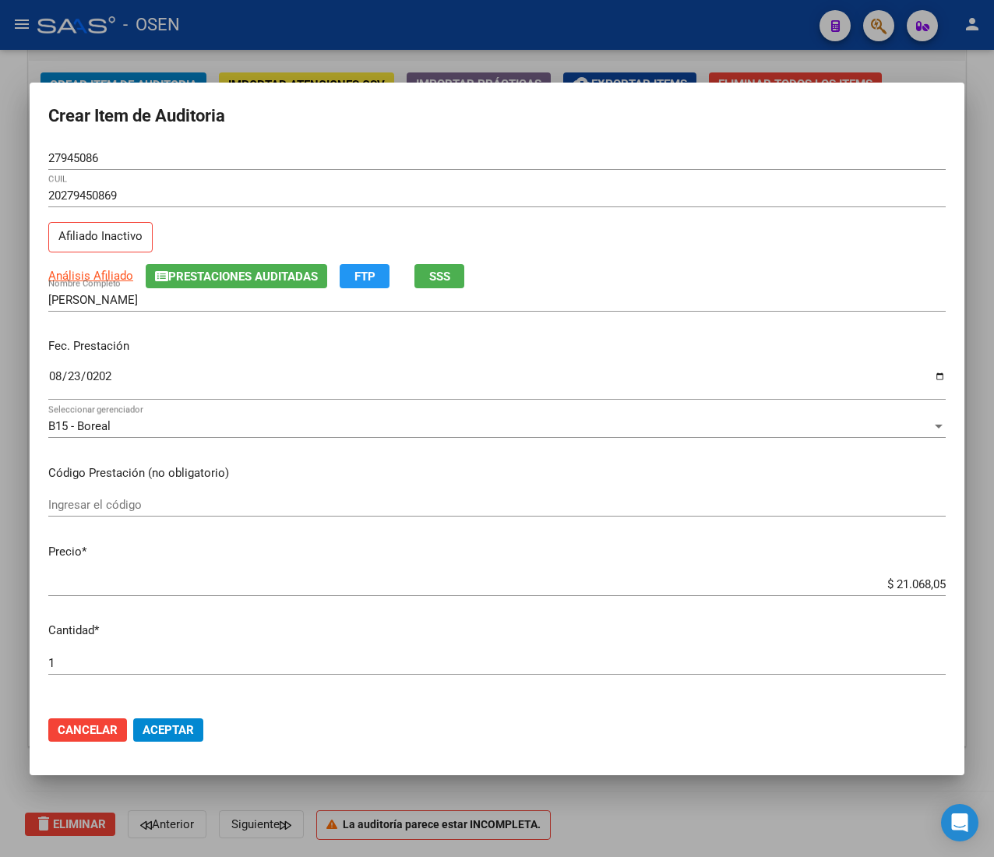
click at [84, 149] on div "27945086 Nro Documento" at bounding box center [497, 157] width 898 height 23
click at [85, 149] on div "27945086 Nro Documento" at bounding box center [497, 157] width 898 height 23
click at [87, 161] on input "27945086" at bounding box center [497, 158] width 898 height 14
click at [188, 729] on span "Aceptar" at bounding box center [168, 730] width 51 height 14
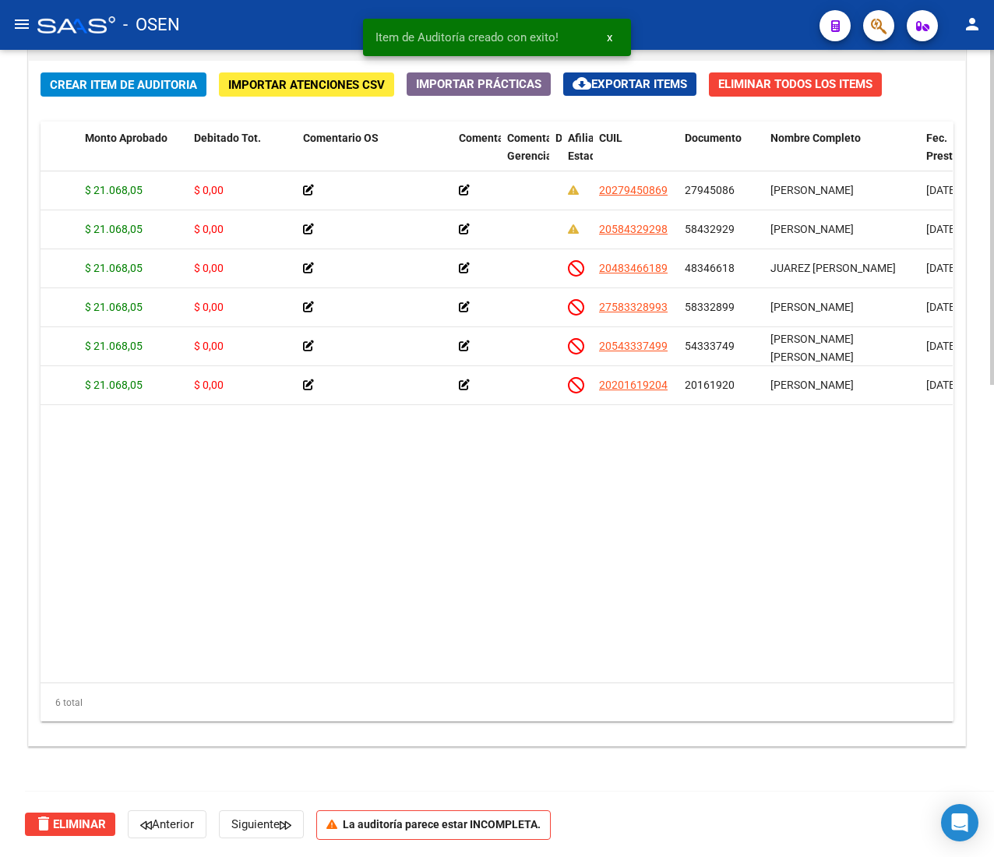
click at [89, 96] on div "Crear Item de Auditoria Importar Atenciones CSV Importar Prácticas cloud_downlo…" at bounding box center [497, 403] width 937 height 685
click at [94, 90] on span "Crear Item de Auditoria" at bounding box center [123, 85] width 147 height 14
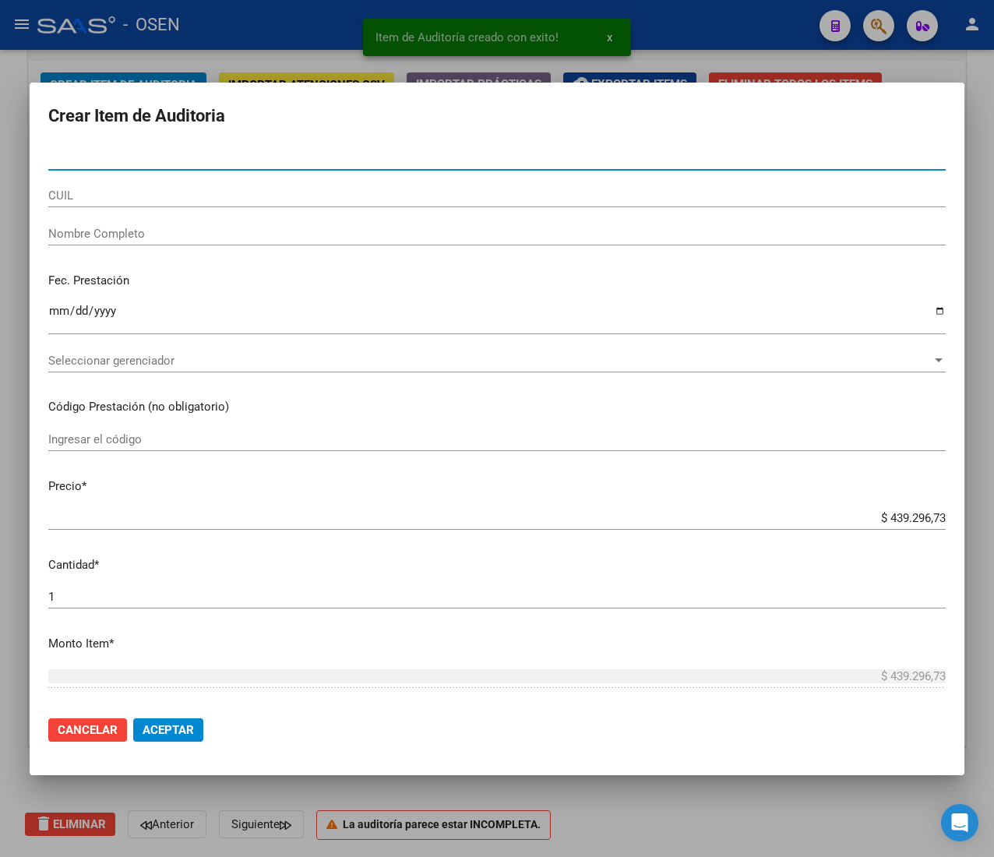
paste input "58003714"
type input "58003714"
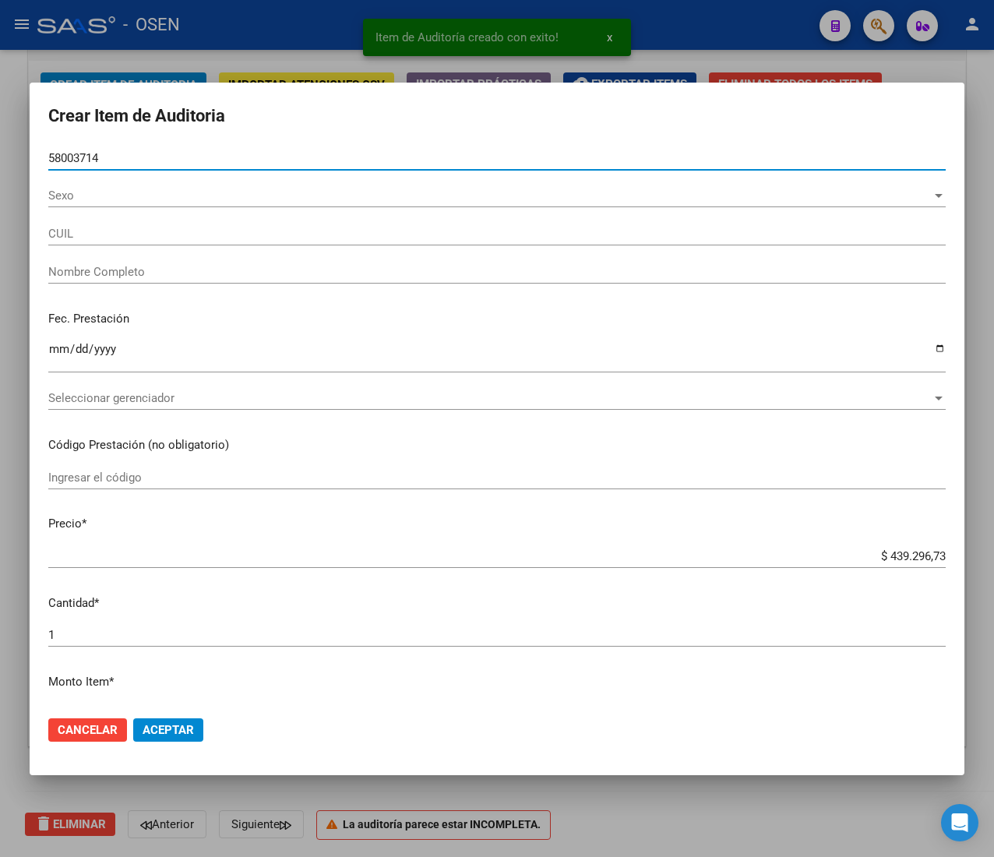
type input "27580037149"
type input "[PERSON_NAME]"
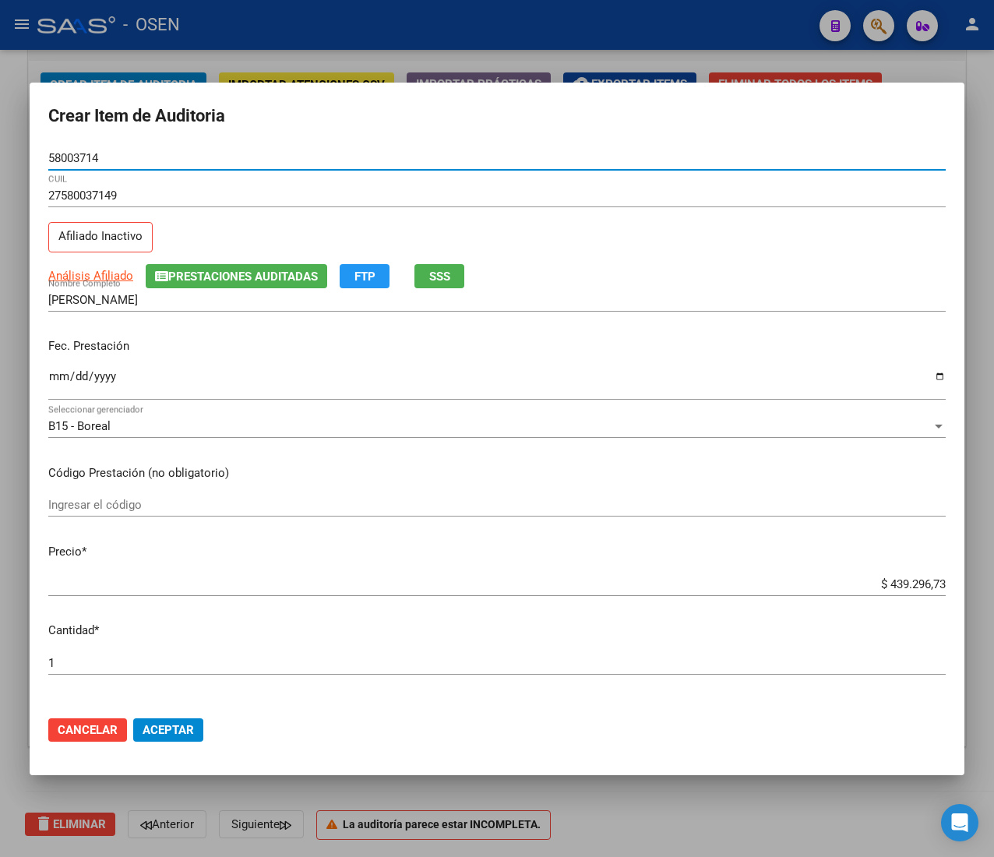
type input "58003714"
click at [55, 380] on input "Ingresar la fecha" at bounding box center [497, 382] width 898 height 25
click at [405, 111] on h2 "Crear Item de Auditoria" at bounding box center [497, 116] width 898 height 30
click at [54, 376] on input "Ingresar la fecha" at bounding box center [497, 382] width 898 height 25
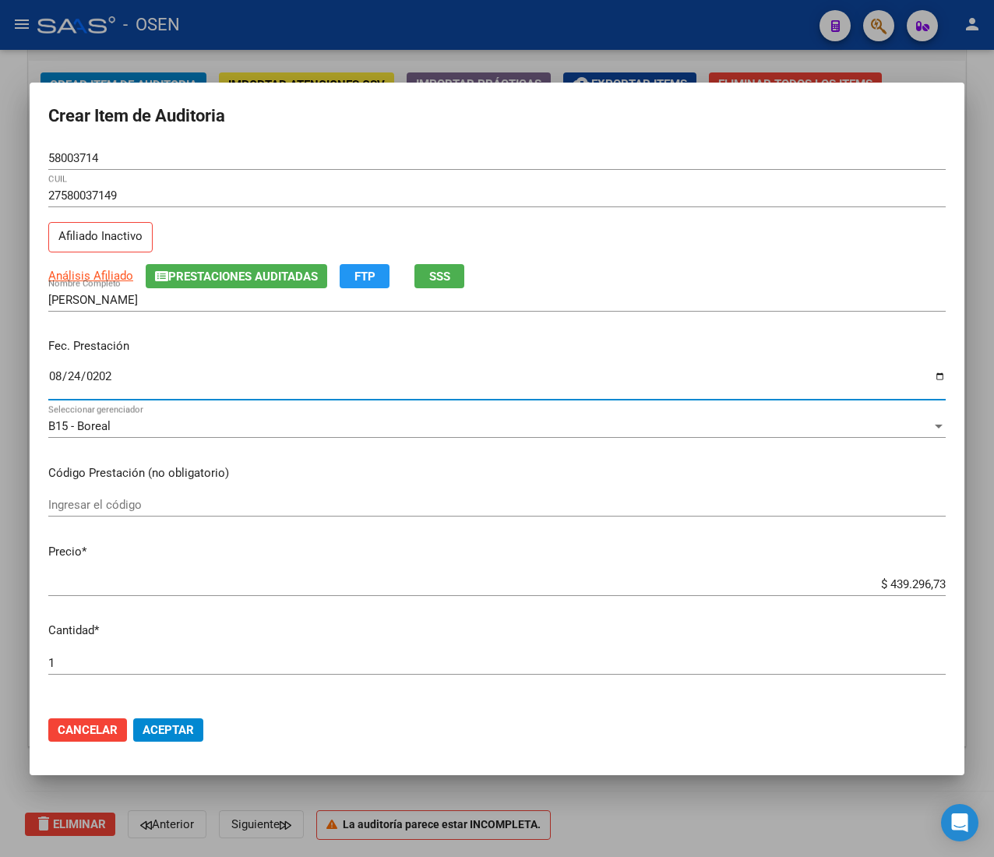
type input "[DATE]"
drag, startPoint x: 161, startPoint y: 339, endPoint x: 196, endPoint y: 321, distance: 40.1
click at [163, 336] on div "Fec. Prestación [DATE] Ingresar la fecha" at bounding box center [497, 370] width 898 height 89
drag, startPoint x: 57, startPoint y: 345, endPoint x: 150, endPoint y: 346, distance: 93.5
click at [150, 346] on p "Fec. Prestación" at bounding box center [497, 346] width 898 height 18
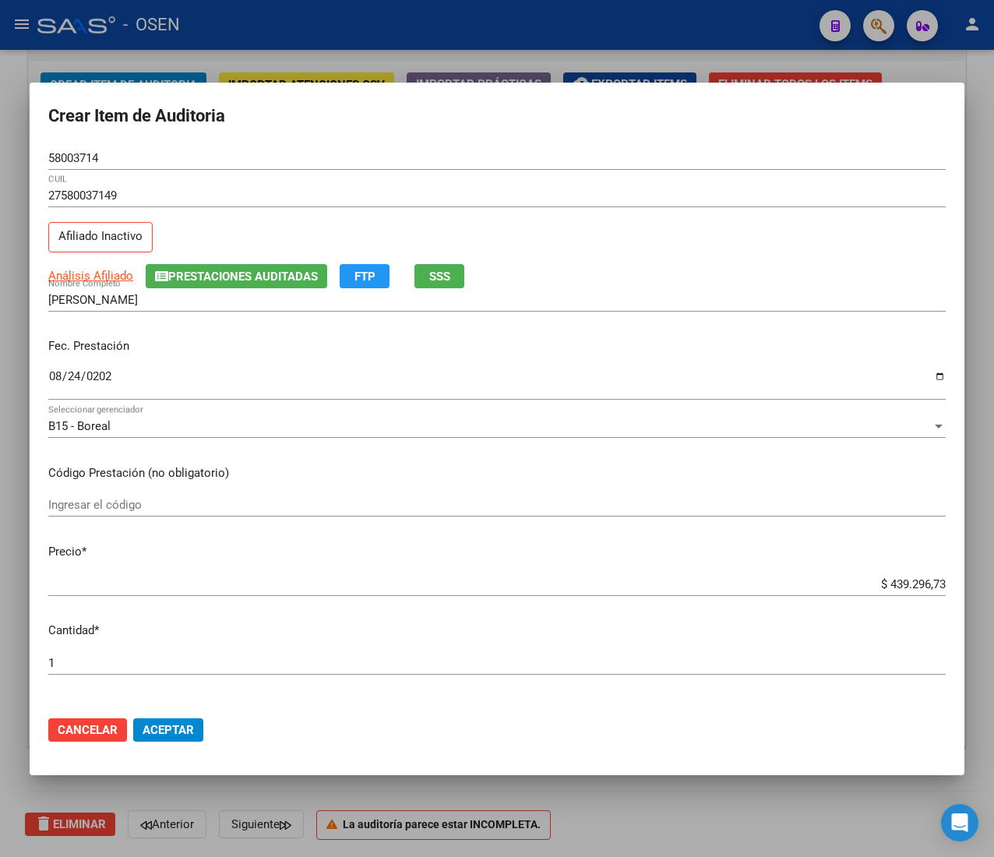
click at [150, 346] on p "Fec. Prestación" at bounding box center [497, 346] width 898 height 18
click at [882, 583] on input "$ 439.296,73" at bounding box center [497, 584] width 898 height 14
type input "$ 0,02"
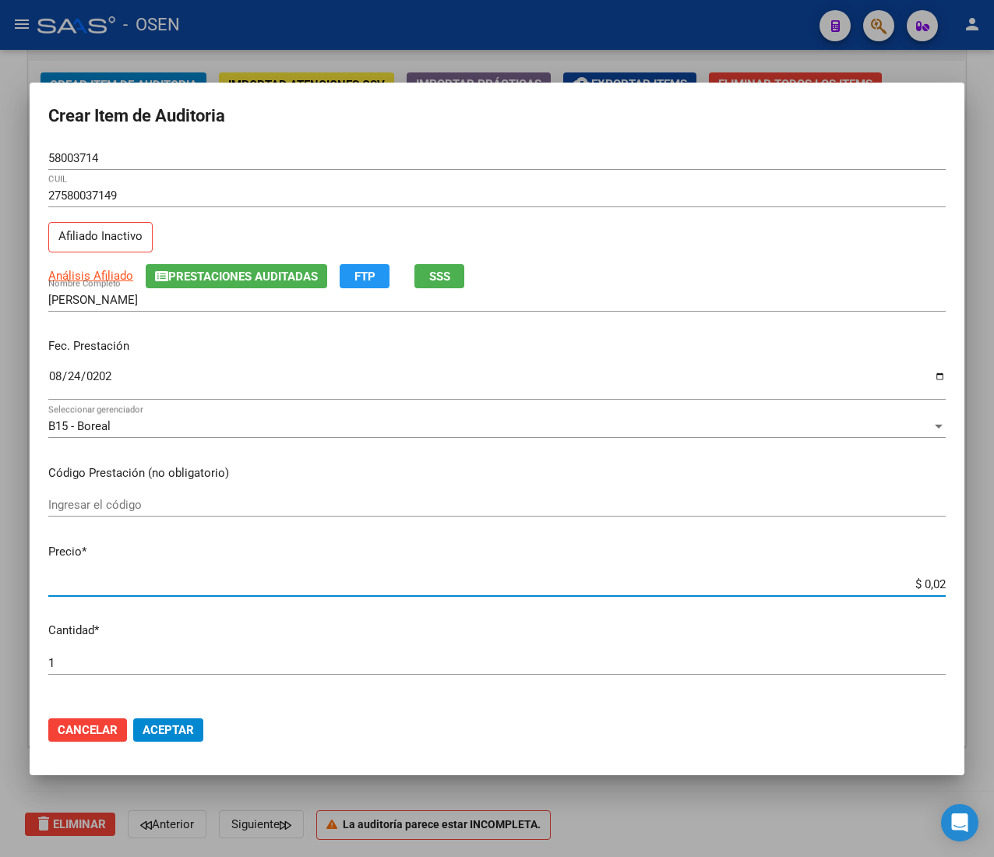
type input "$ 0,21"
type input "$ 2,10"
type input "$ 21,06"
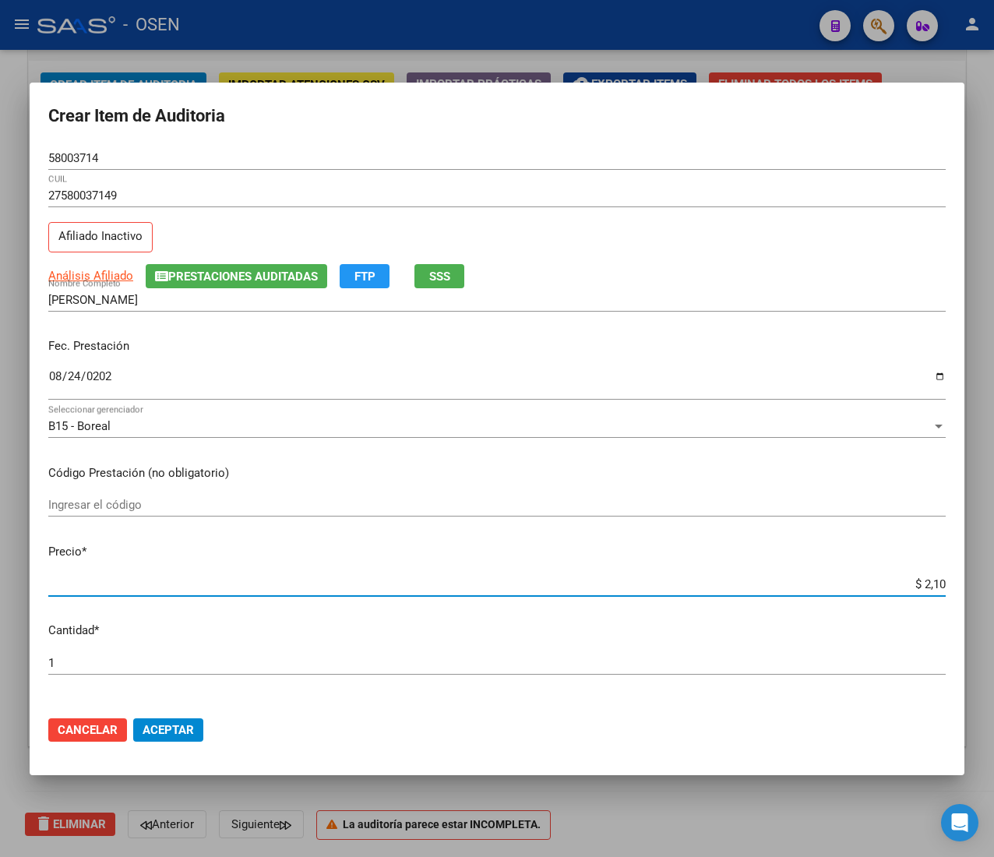
type input "$ 21,06"
type input "$ 210,68"
type input "$ 2.106,80"
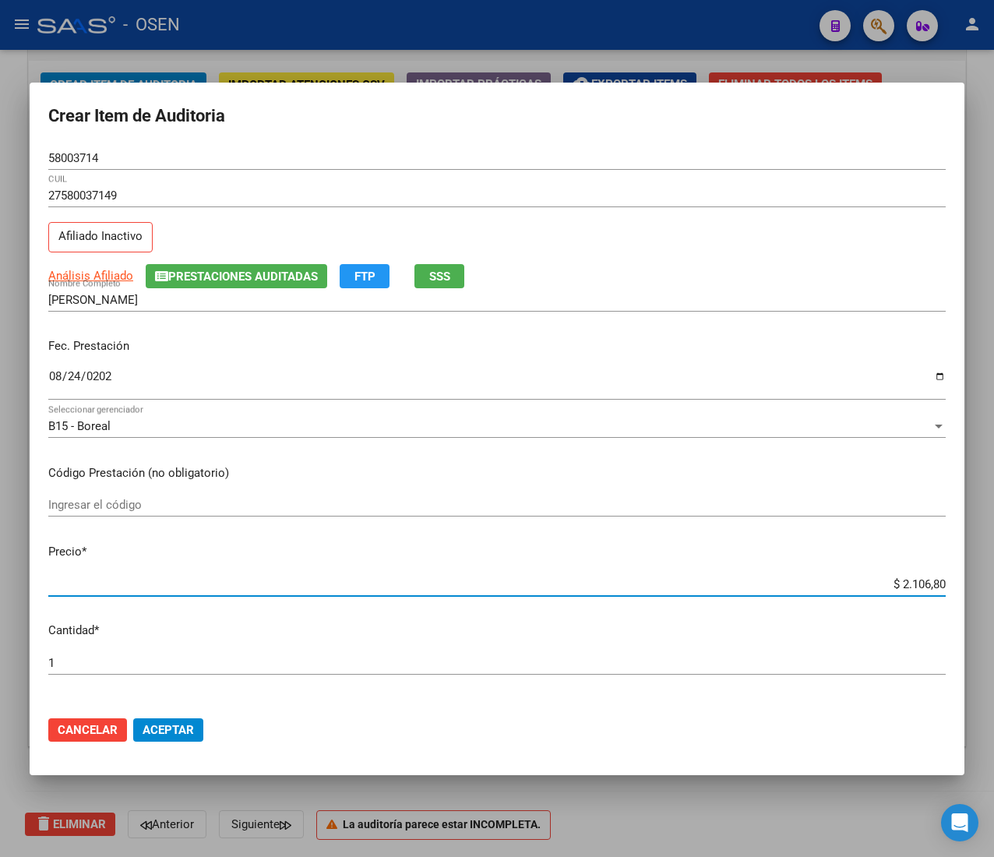
type input "$ 21.068,05"
click at [65, 151] on input "58003714" at bounding box center [497, 158] width 898 height 14
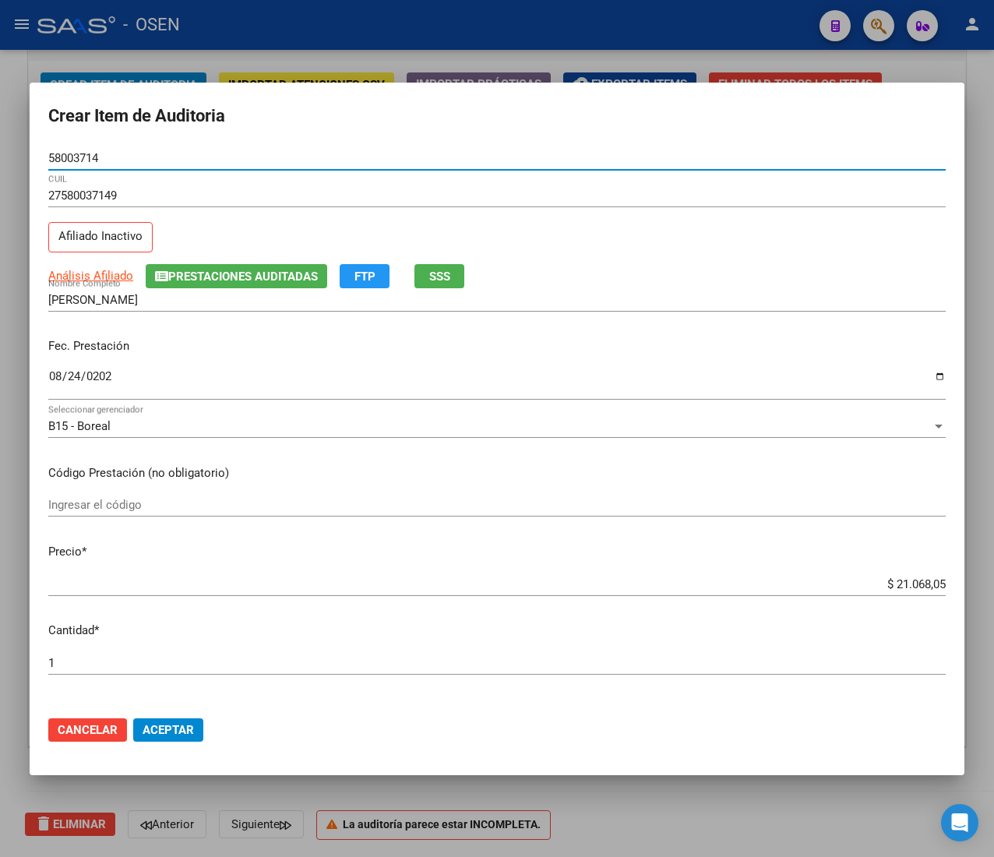
click at [65, 151] on input "58003714" at bounding box center [497, 158] width 898 height 14
click at [179, 726] on span "Aceptar" at bounding box center [168, 730] width 51 height 14
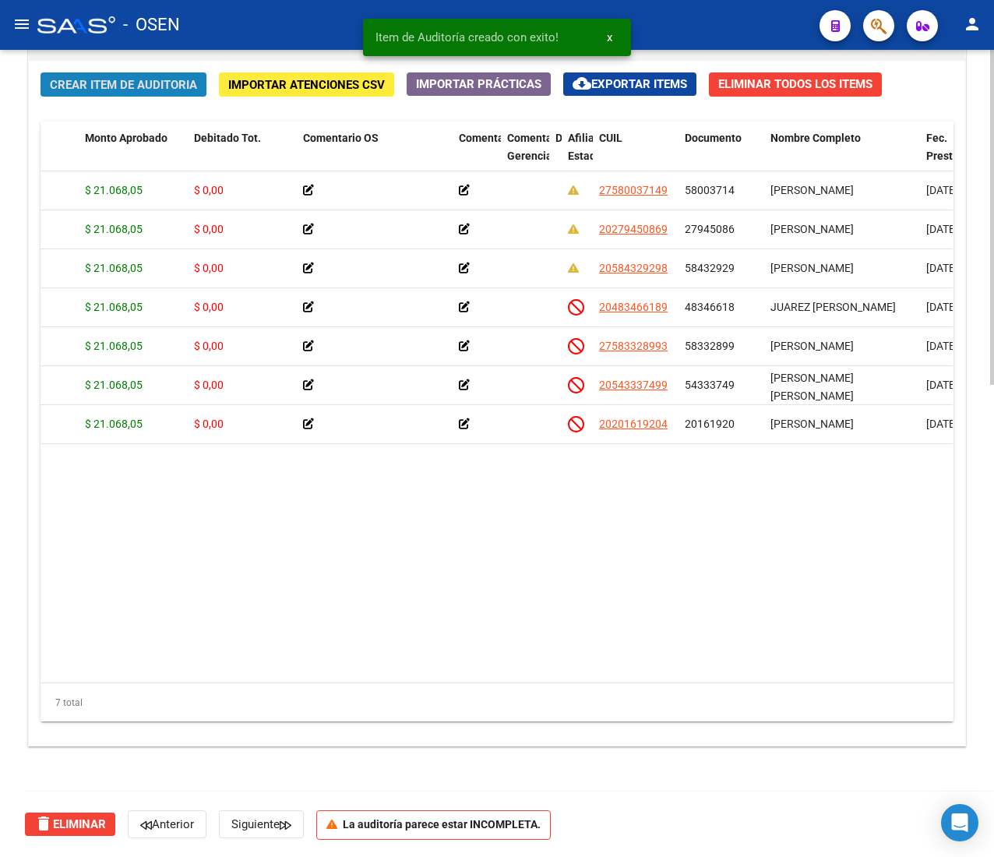
click at [132, 86] on span "Crear Item de Auditoria" at bounding box center [123, 85] width 147 height 14
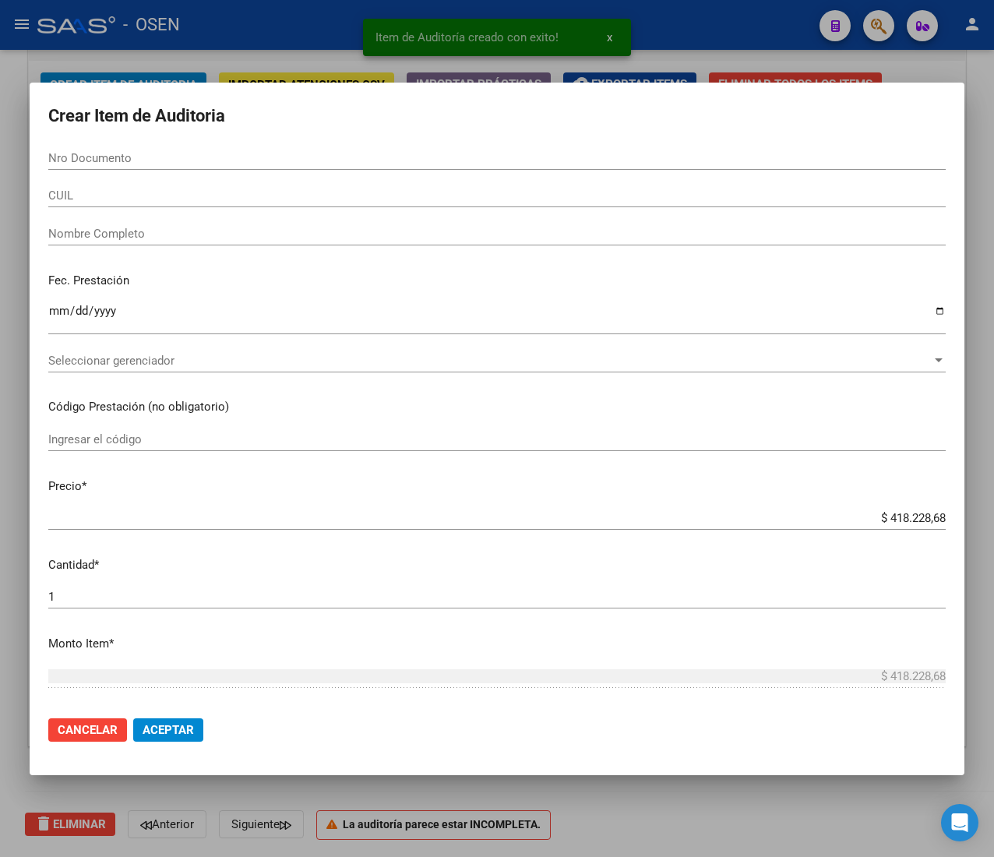
click at [122, 154] on input "Nro Documento" at bounding box center [497, 158] width 898 height 14
paste input "40532429"
type input "40532429"
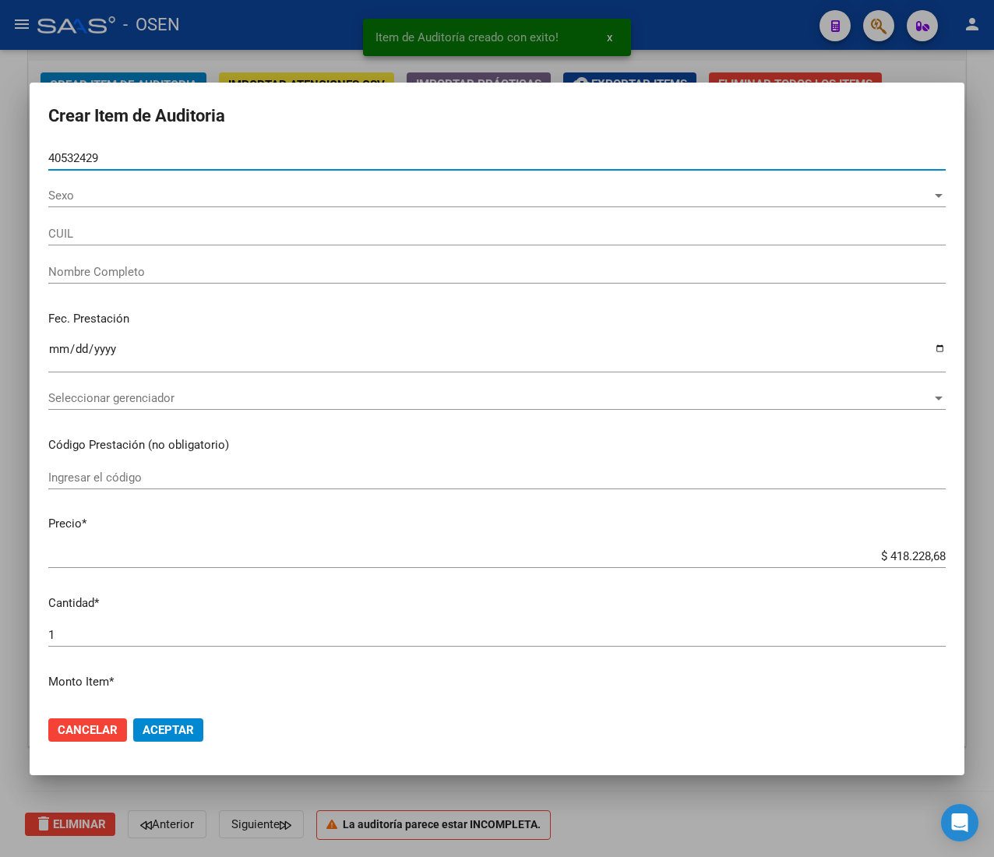
type input "20405324297"
type input "[PERSON_NAME]"
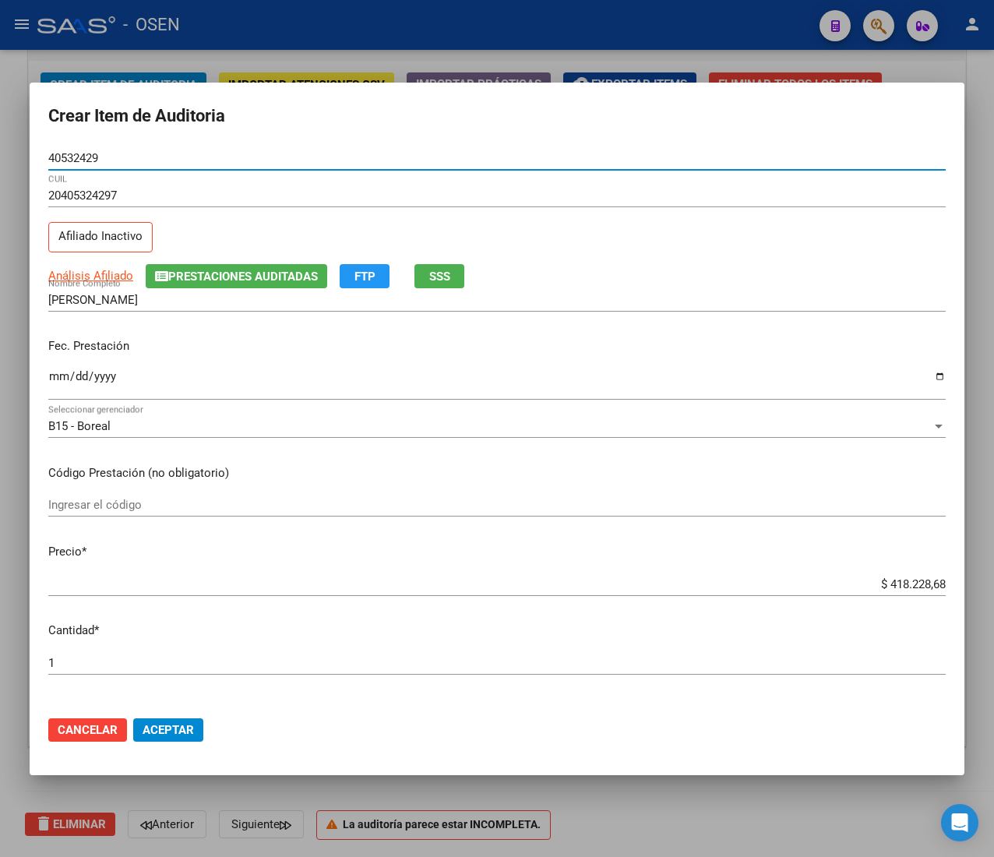
type input "40532429"
click at [396, 146] on div "40532429 Nro Documento" at bounding box center [497, 157] width 898 height 23
click at [56, 376] on input "Ingresar la fecha" at bounding box center [497, 382] width 898 height 25
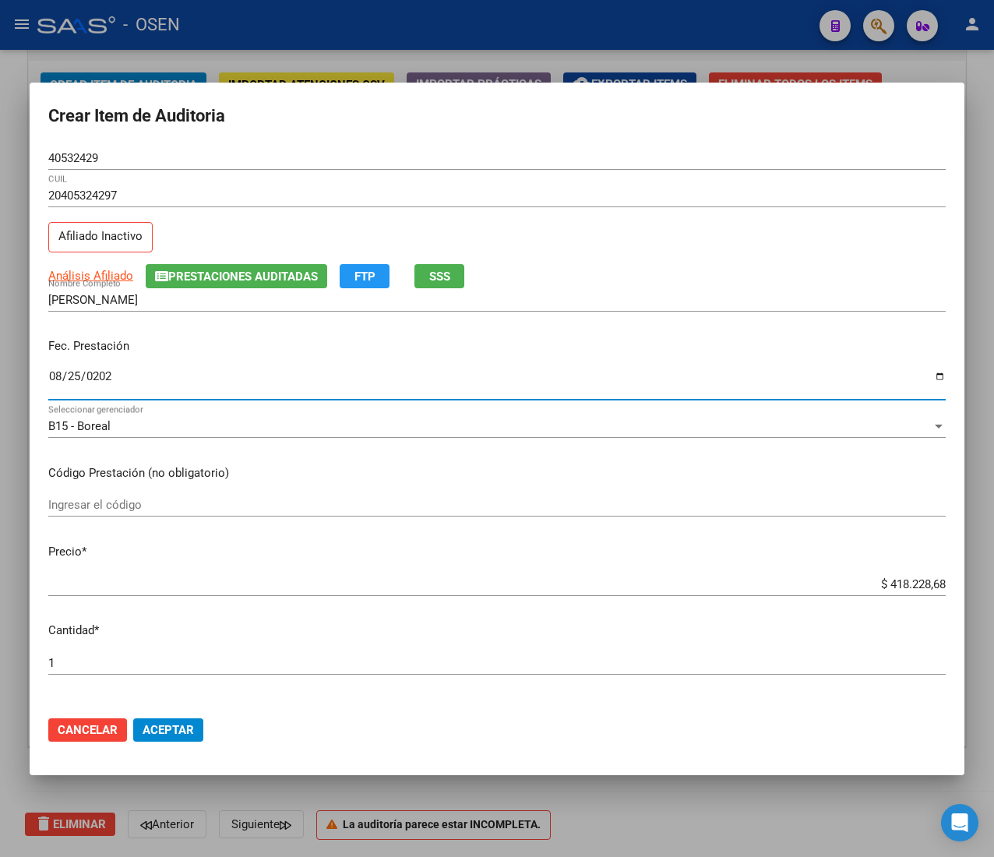
type input "[DATE]"
click at [899, 584] on input "$ 418.228,68" at bounding box center [497, 584] width 898 height 14
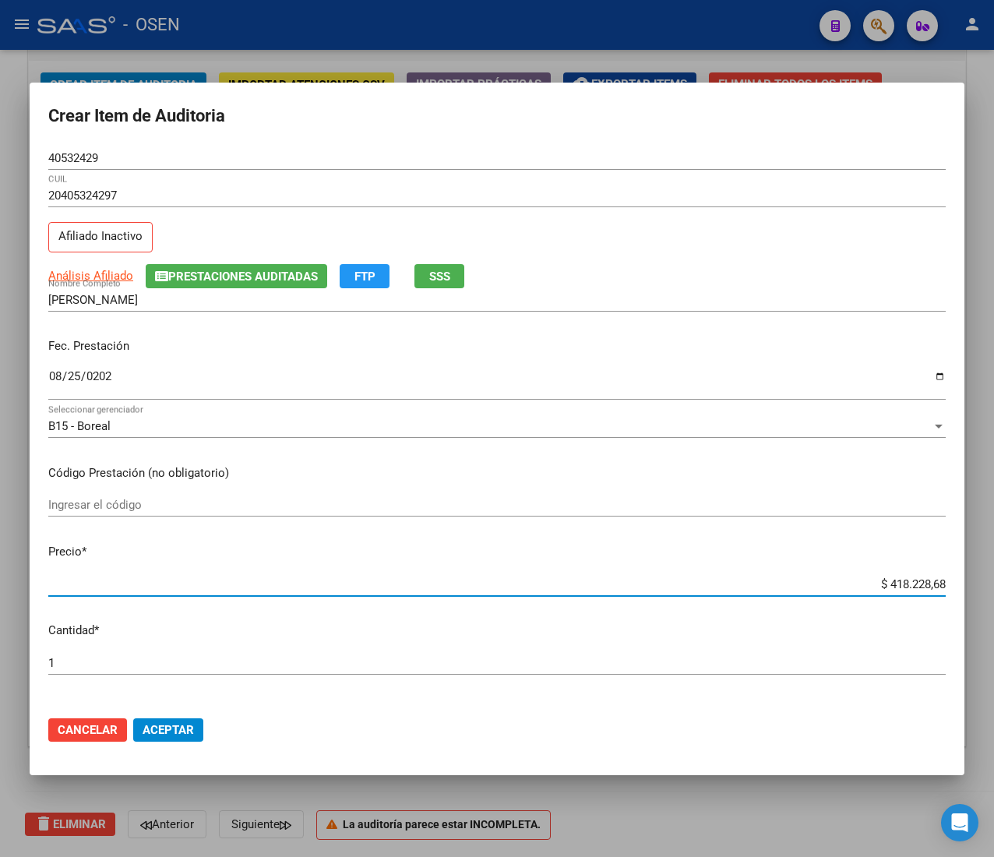
click at [899, 584] on input "$ 418.228,68" at bounding box center [497, 584] width 898 height 14
type input "$ 0,02"
type input "$ 0,21"
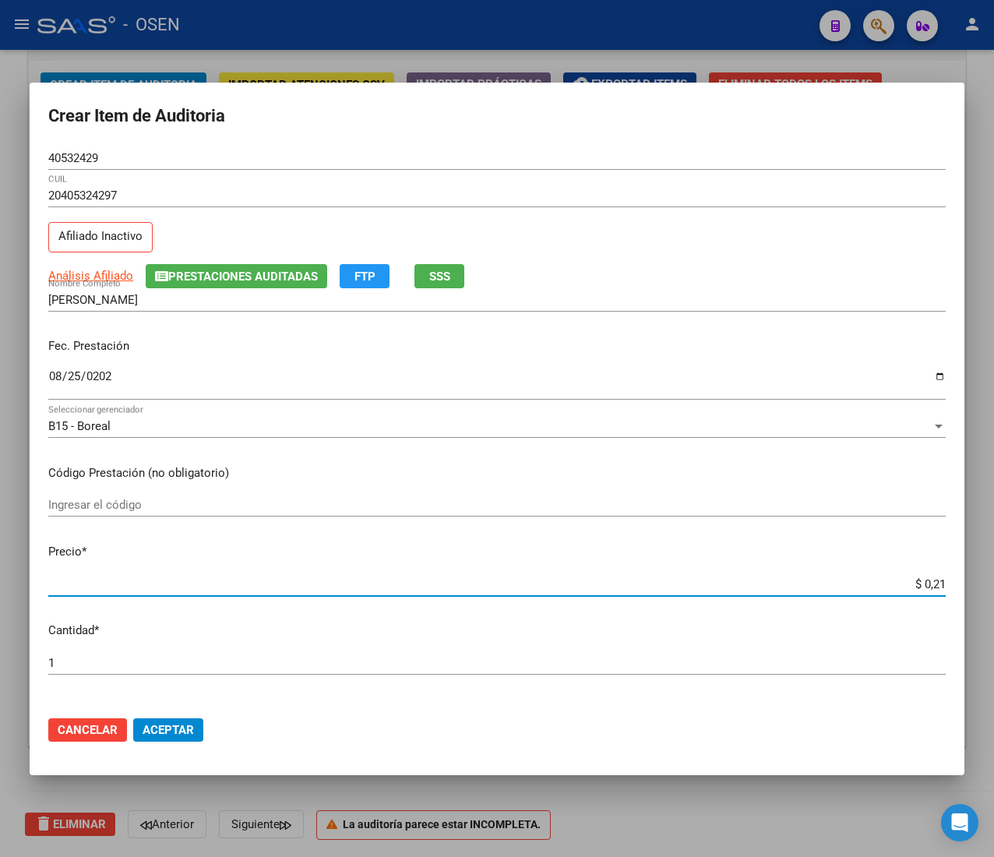
type input "$ 2,10"
type input "$ 21,06"
type input "$ 210,68"
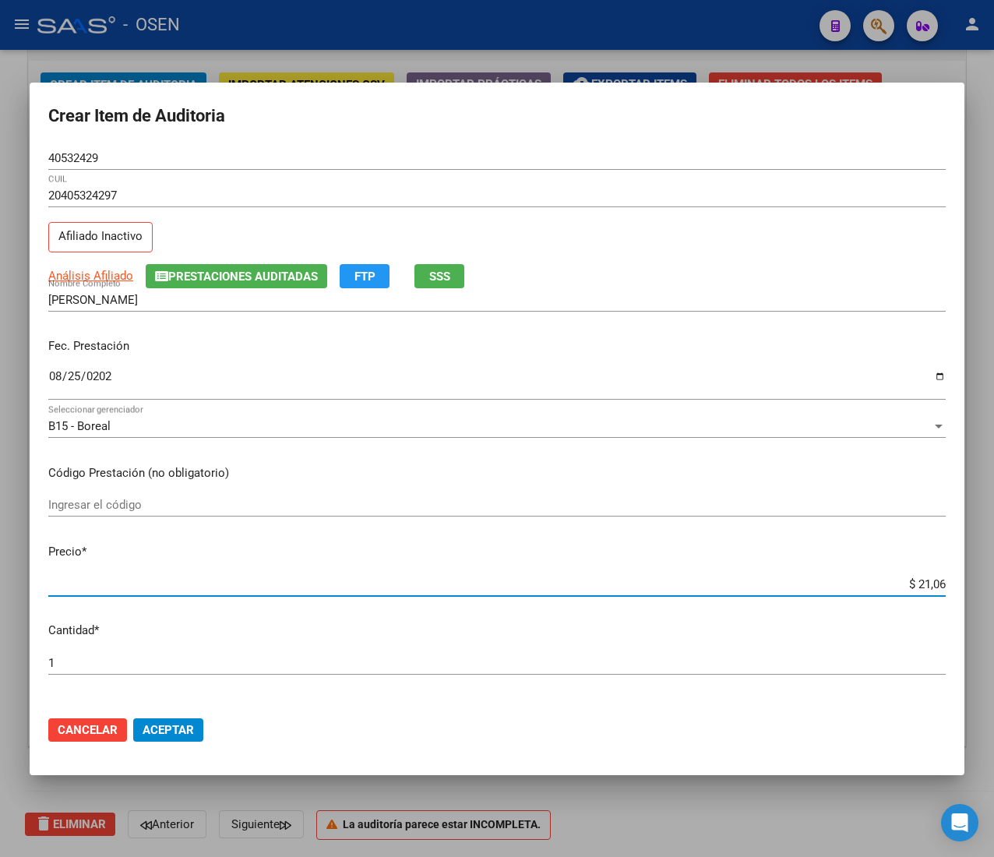
type input "$ 210,68"
type input "$ 2.106,80"
type input "$ 21.068,05"
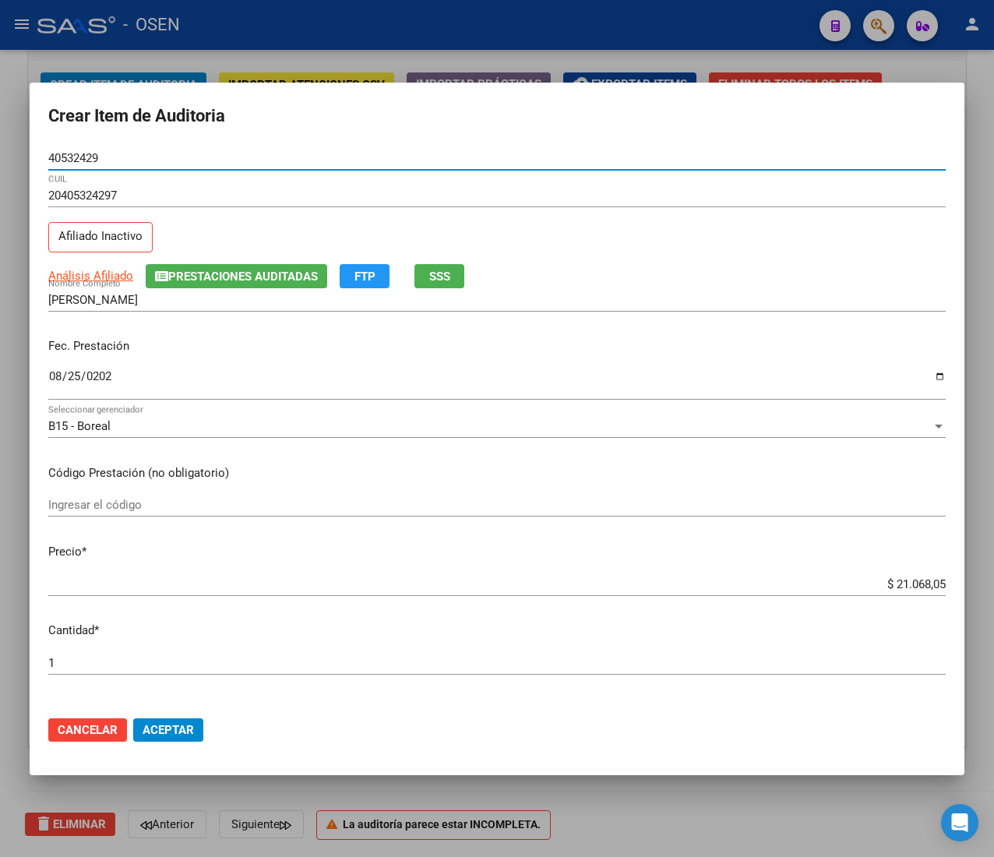
click at [78, 152] on input "40532429" at bounding box center [497, 158] width 898 height 14
click at [162, 739] on button "Aceptar" at bounding box center [168, 729] width 70 height 23
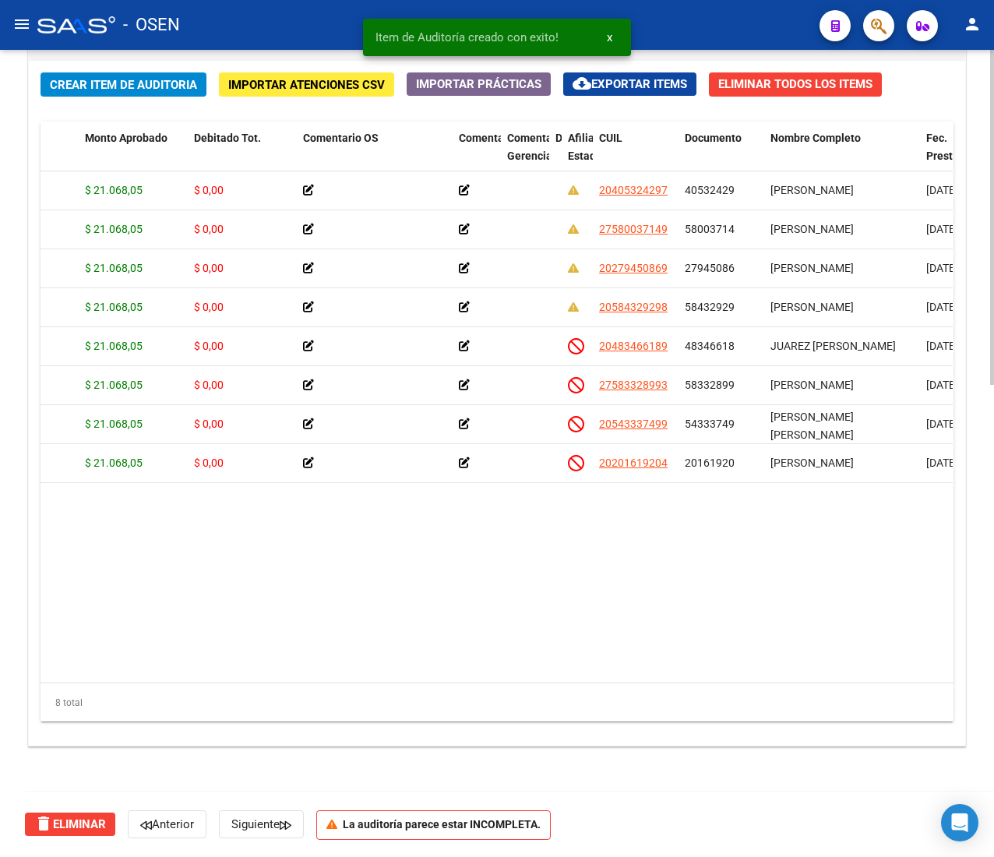
click at [118, 78] on span "Crear Item de Auditoria" at bounding box center [123, 85] width 147 height 14
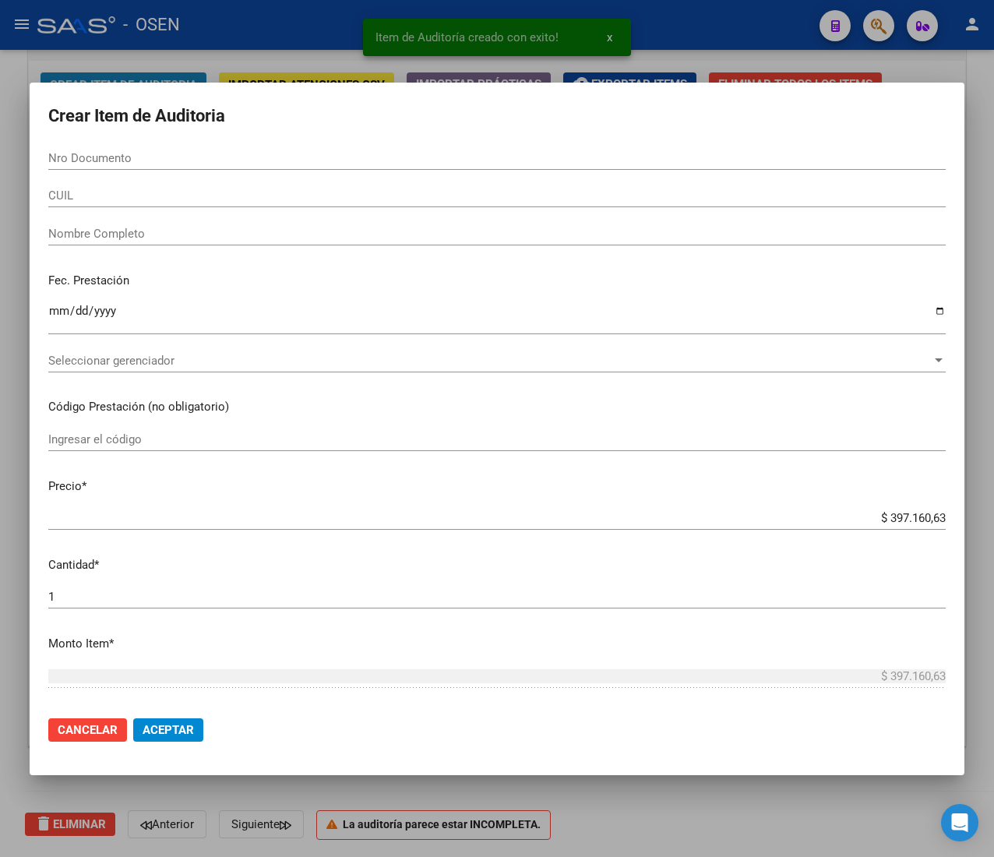
paste input "70532380"
type input "70532380"
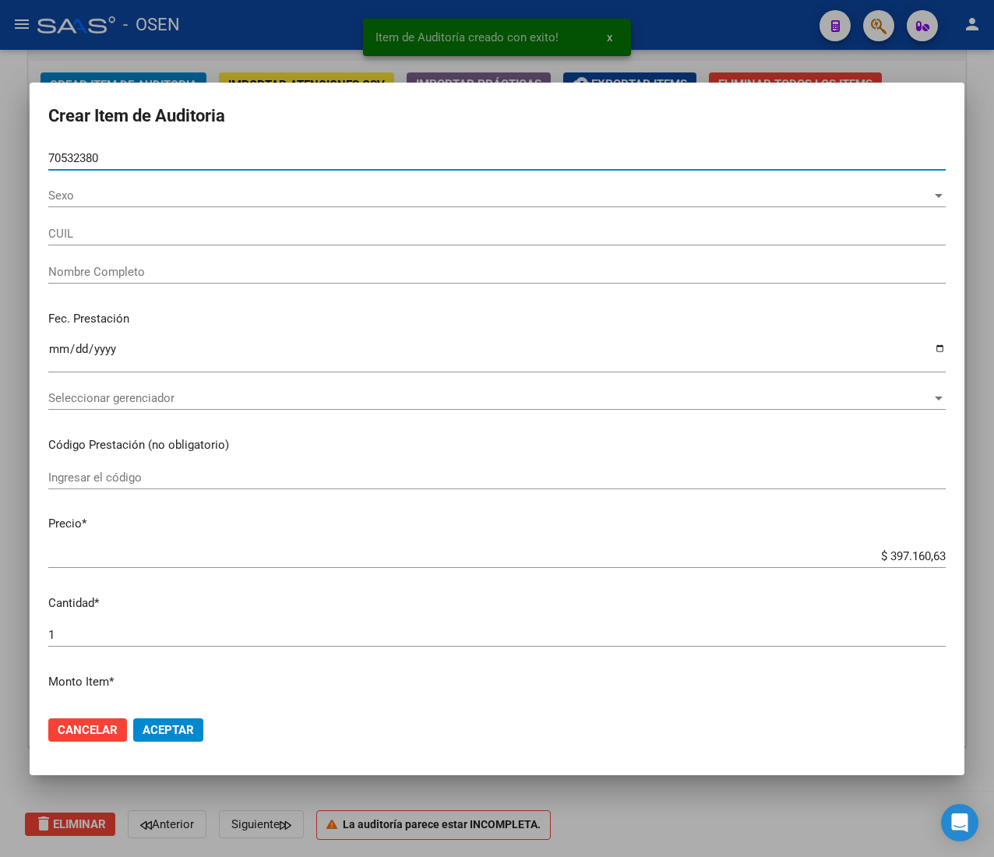
type input "20705323802"
type input "[PERSON_NAME]"
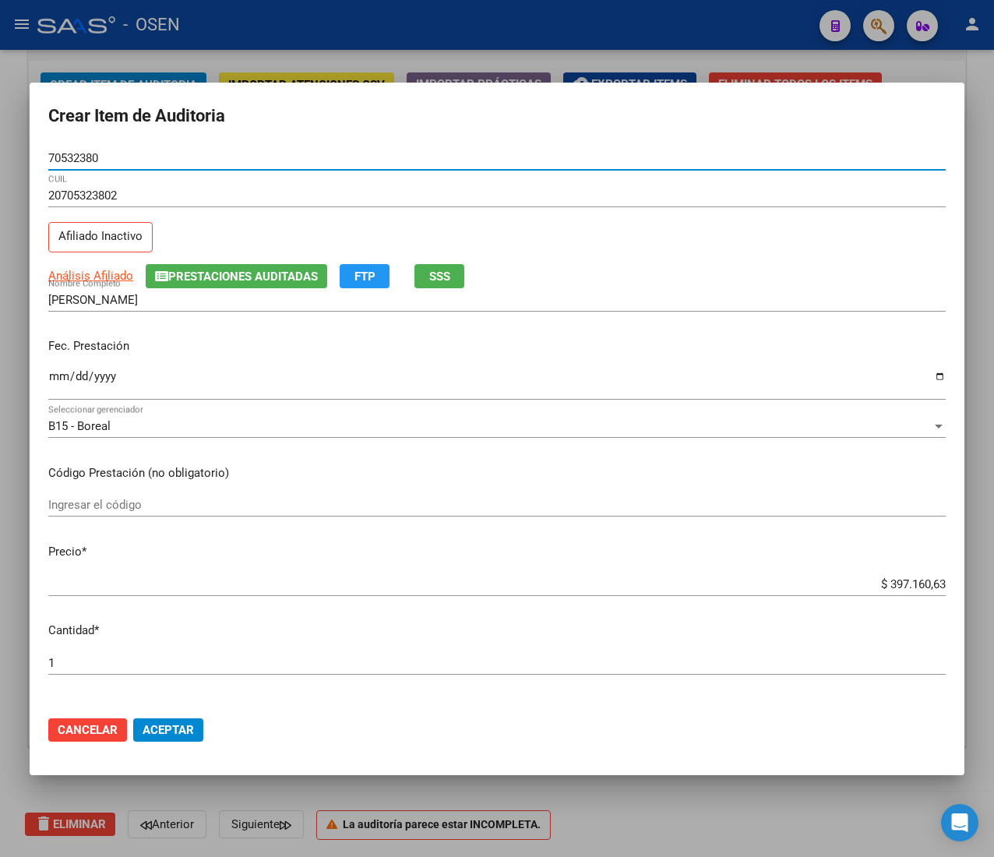
type input "70532380"
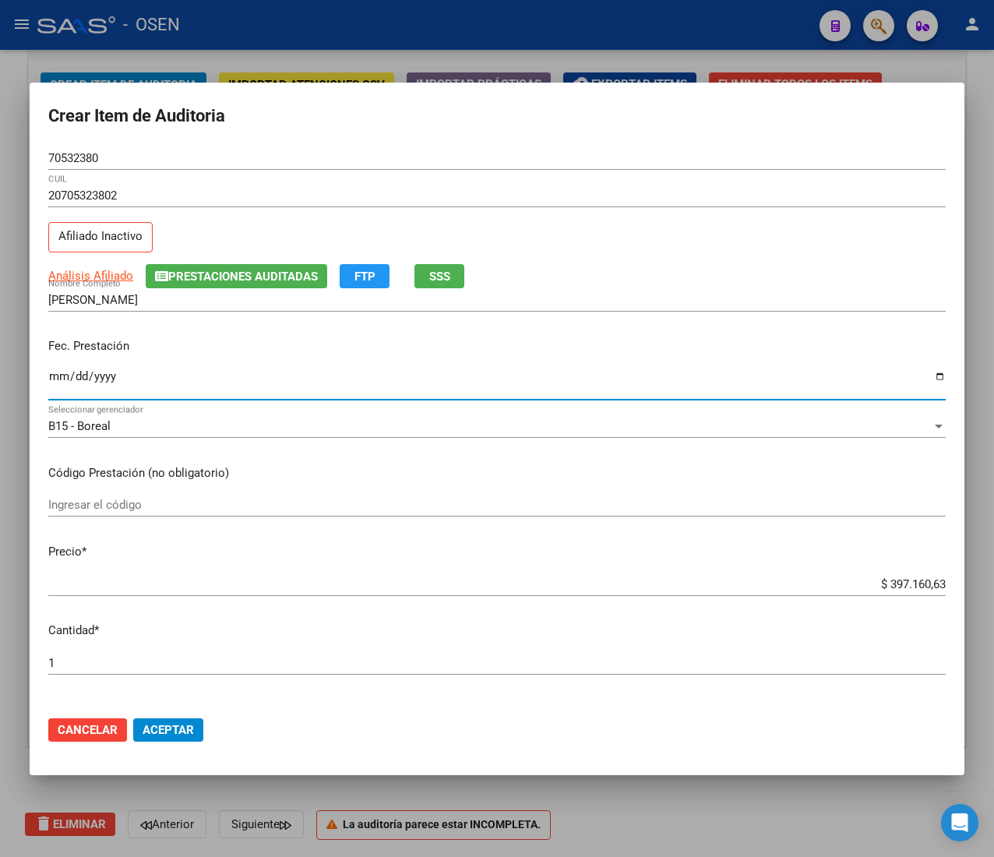
click at [51, 380] on input "Ingresar la fecha" at bounding box center [497, 382] width 898 height 25
type input "[DATE]"
click at [905, 591] on input "$ 397.160,63" at bounding box center [497, 584] width 898 height 14
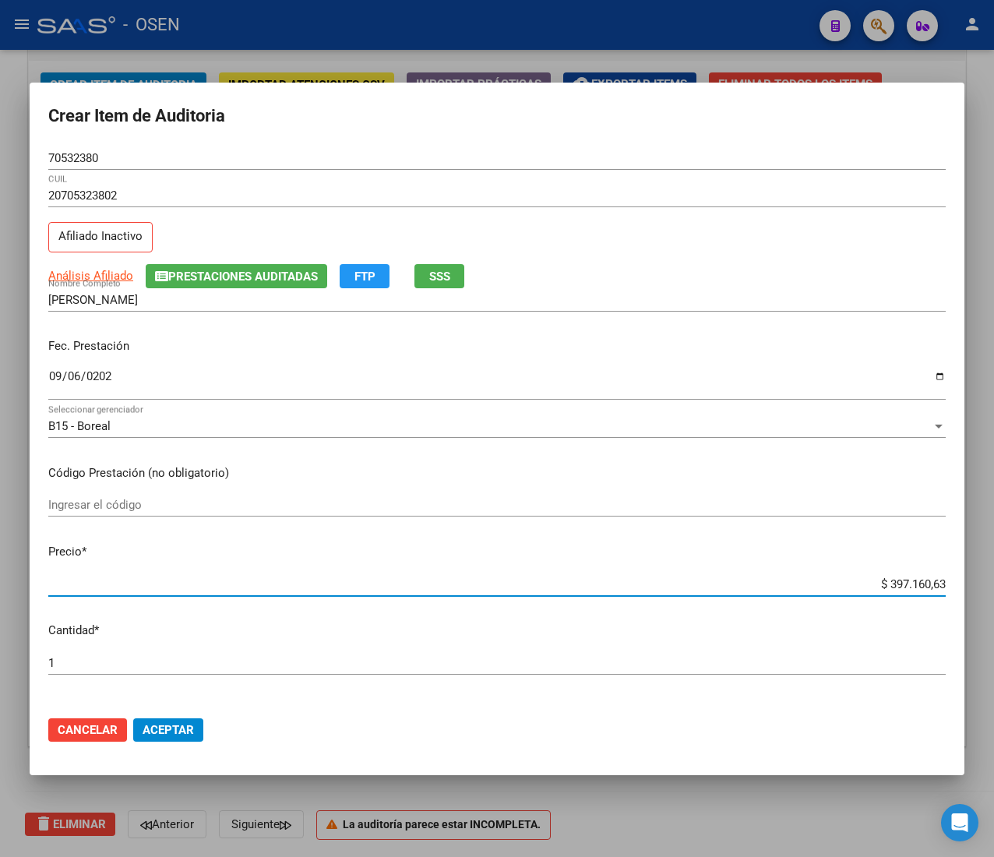
click at [905, 591] on input "$ 397.160,63" at bounding box center [497, 584] width 898 height 14
type input "$ 0,02"
type input "$ 0,21"
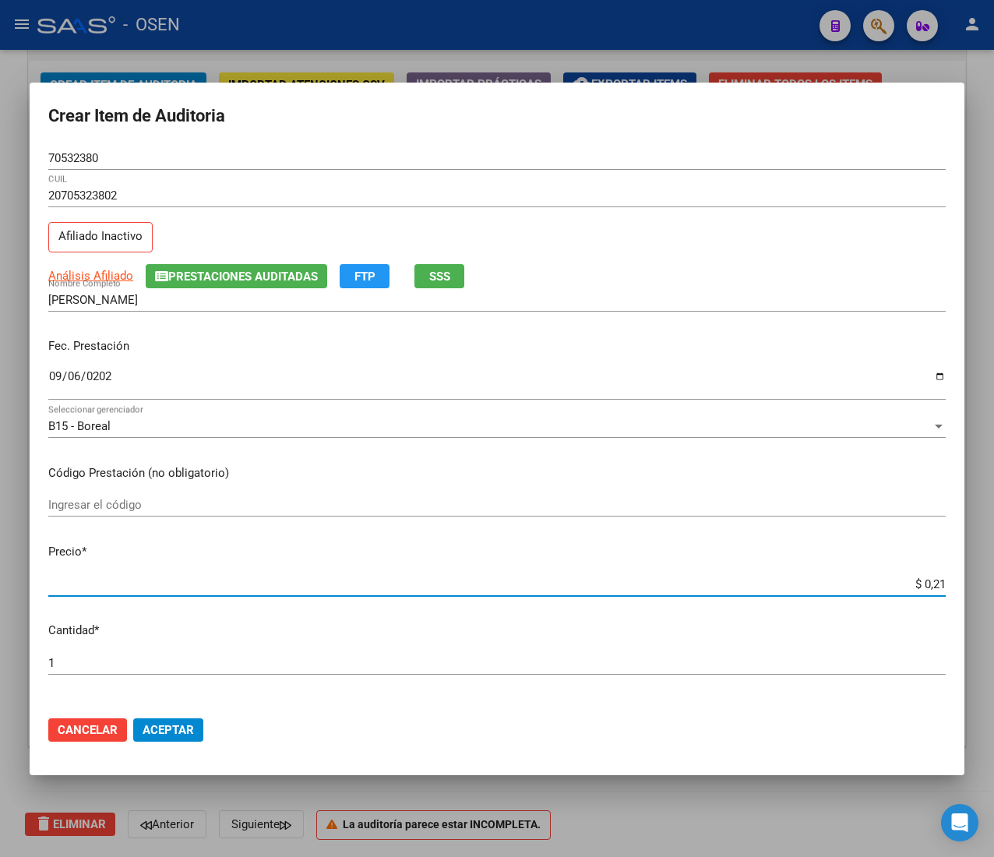
type input "$ 2,10"
type input "$ 21,06"
type input "$ 210,68"
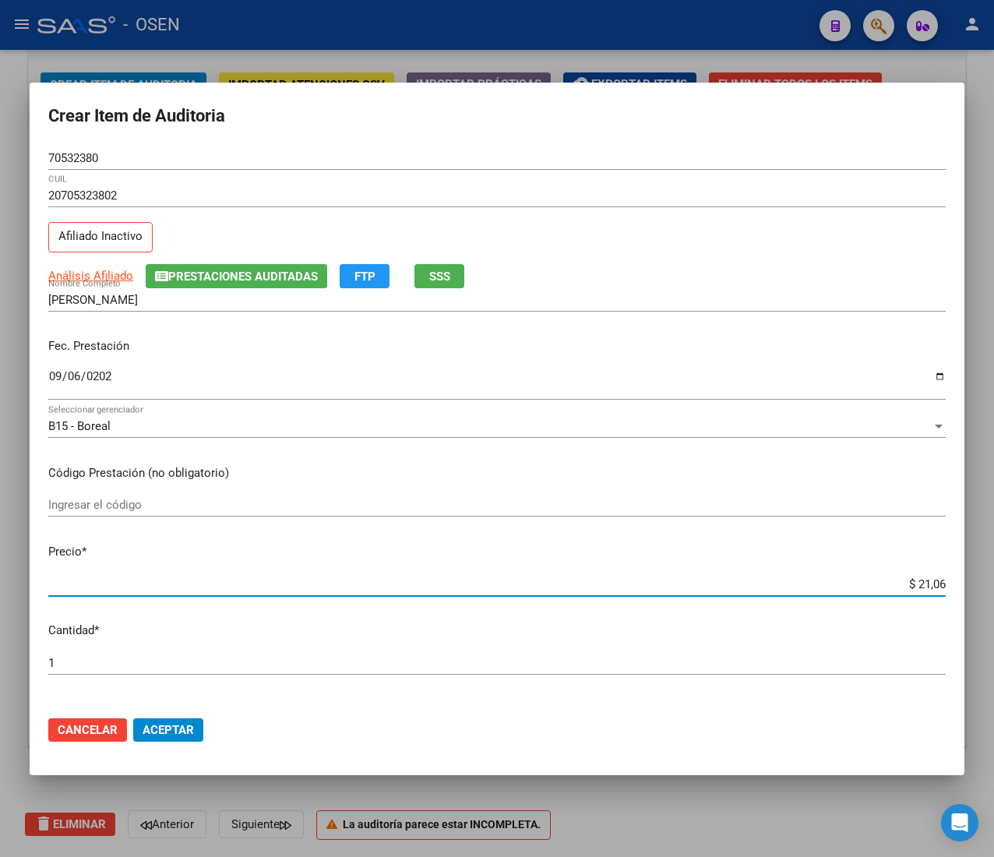
type input "$ 210,68"
type input "$ 2.106,80"
type input "$ 21.068,05"
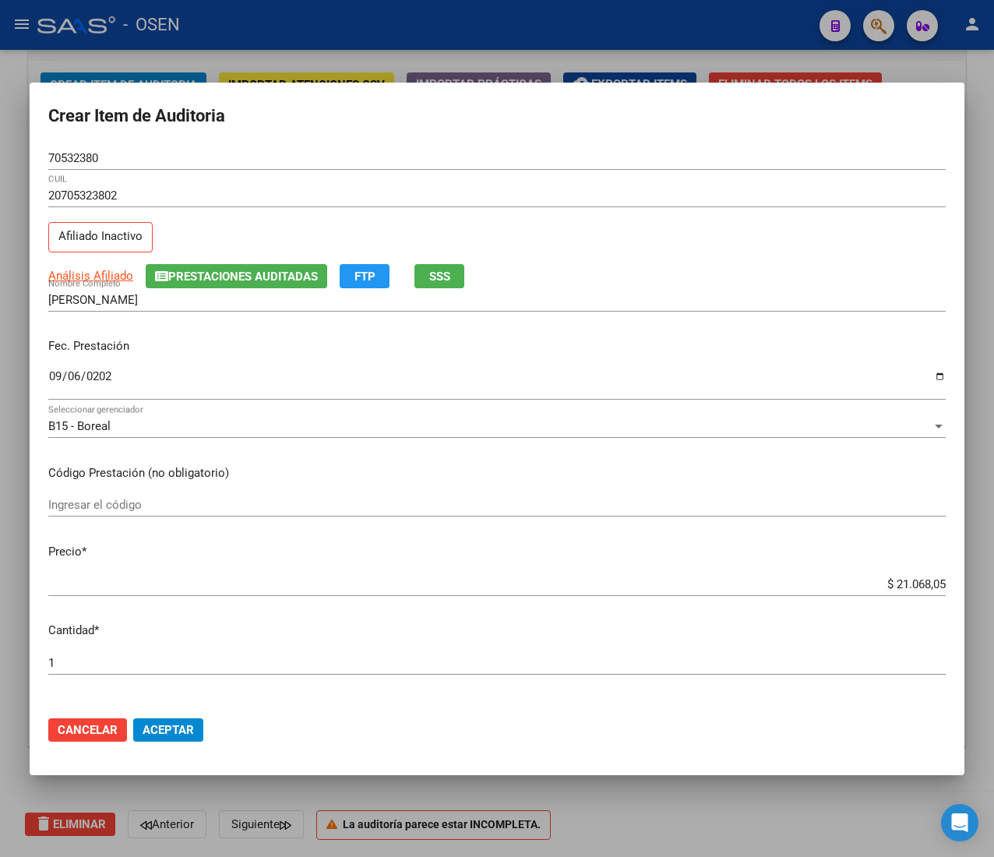
click at [73, 164] on input "70532380" at bounding box center [497, 158] width 898 height 14
drag, startPoint x: 184, startPoint y: 716, endPoint x: 182, endPoint y: 731, distance: 15.0
click at [184, 716] on mat-dialog-actions "Cancelar Aceptar" at bounding box center [497, 730] width 898 height 53
click at [179, 732] on span "Aceptar" at bounding box center [168, 730] width 51 height 14
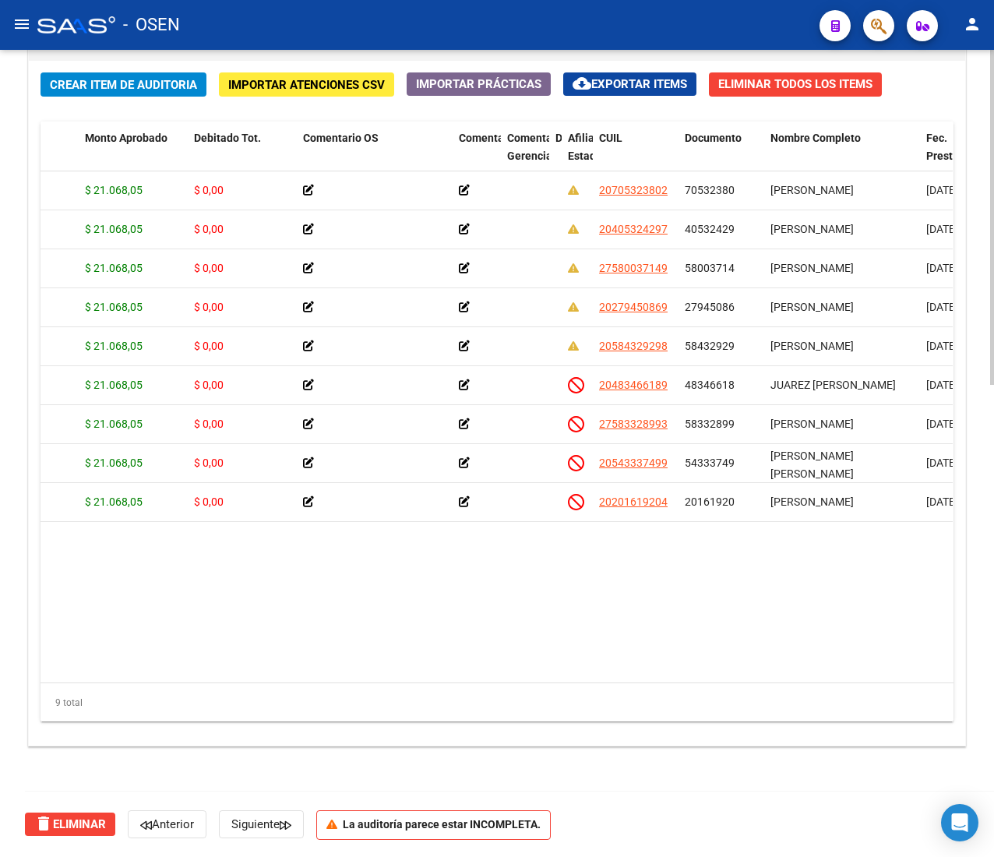
click at [189, 81] on span "Crear Item de Auditoria" at bounding box center [123, 85] width 147 height 14
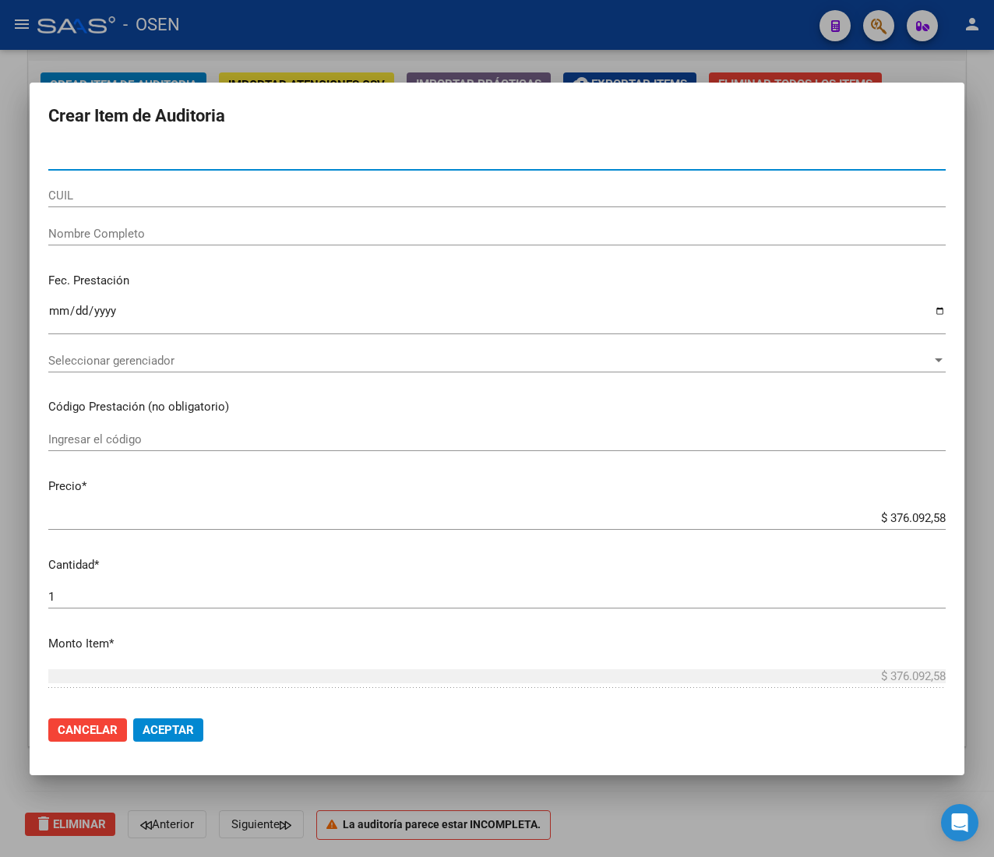
click at [129, 151] on input "Nro Documento" at bounding box center [497, 158] width 898 height 14
paste input "30539959"
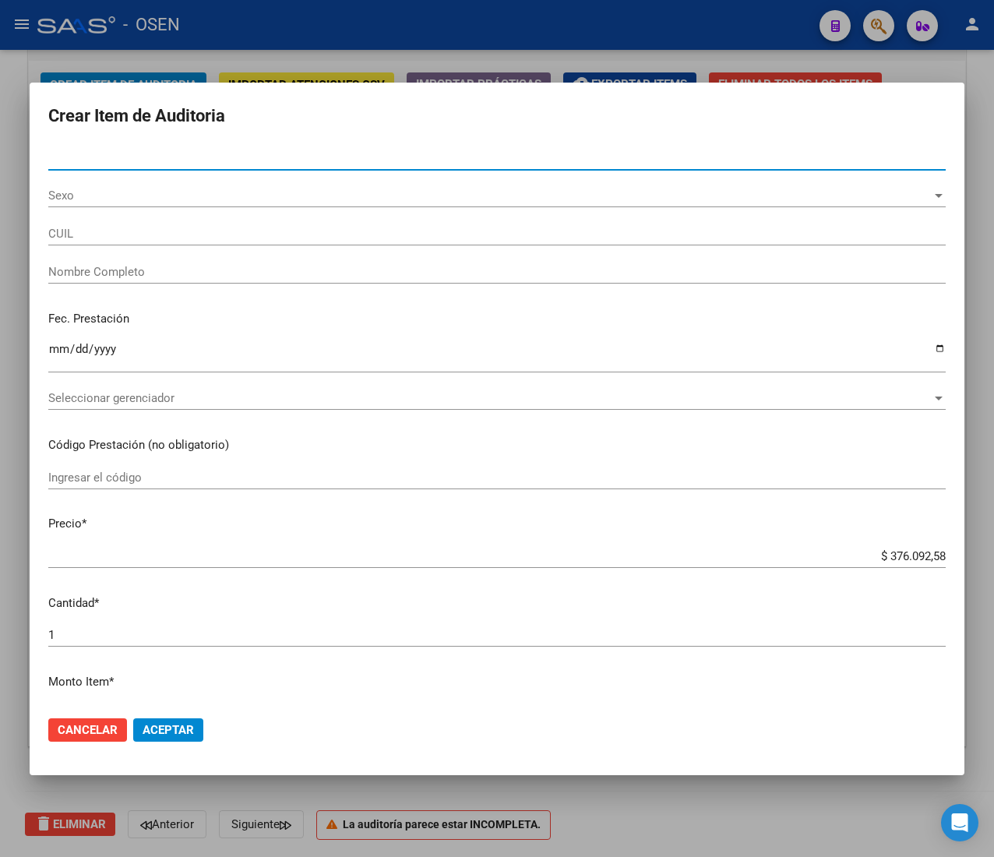
type input "30539959"
type input "27305399596"
type input "[PERSON_NAME] -"
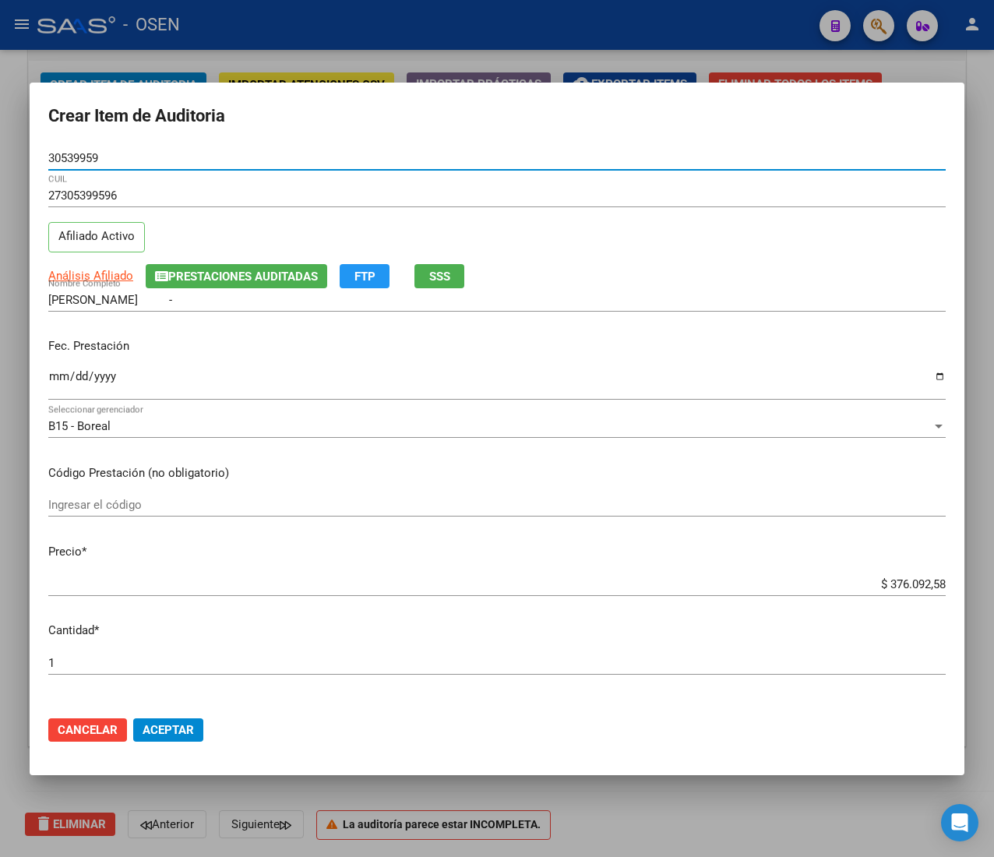
type input "30539959"
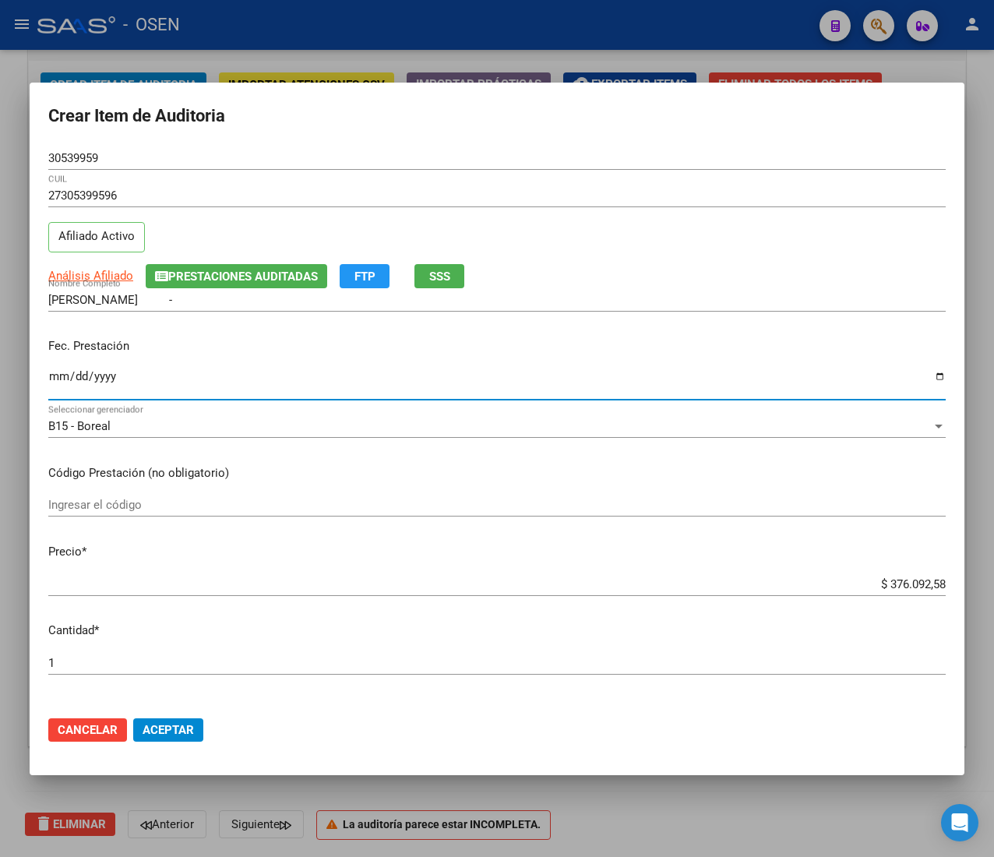
click at [62, 376] on input "Ingresar la fecha" at bounding box center [497, 382] width 898 height 25
type input "[DATE]"
click at [116, 277] on span "Análisis Afiliado" at bounding box center [90, 276] width 85 height 14
type textarea "27305399596"
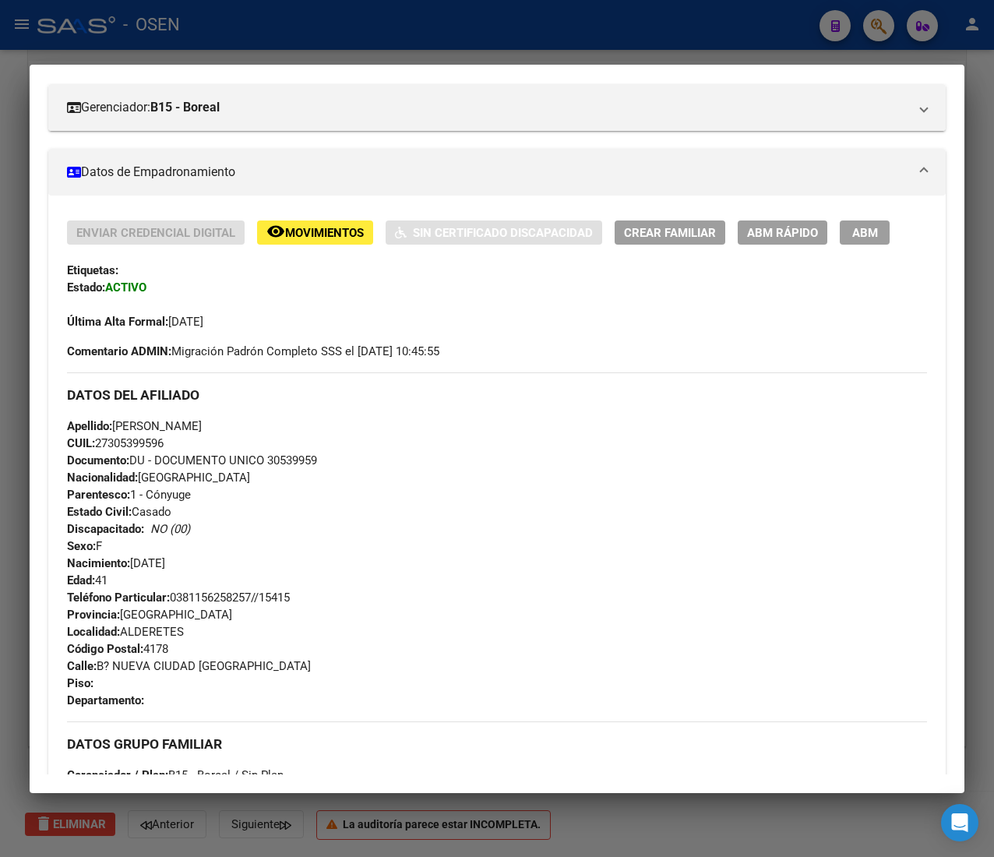
scroll to position [804, 0]
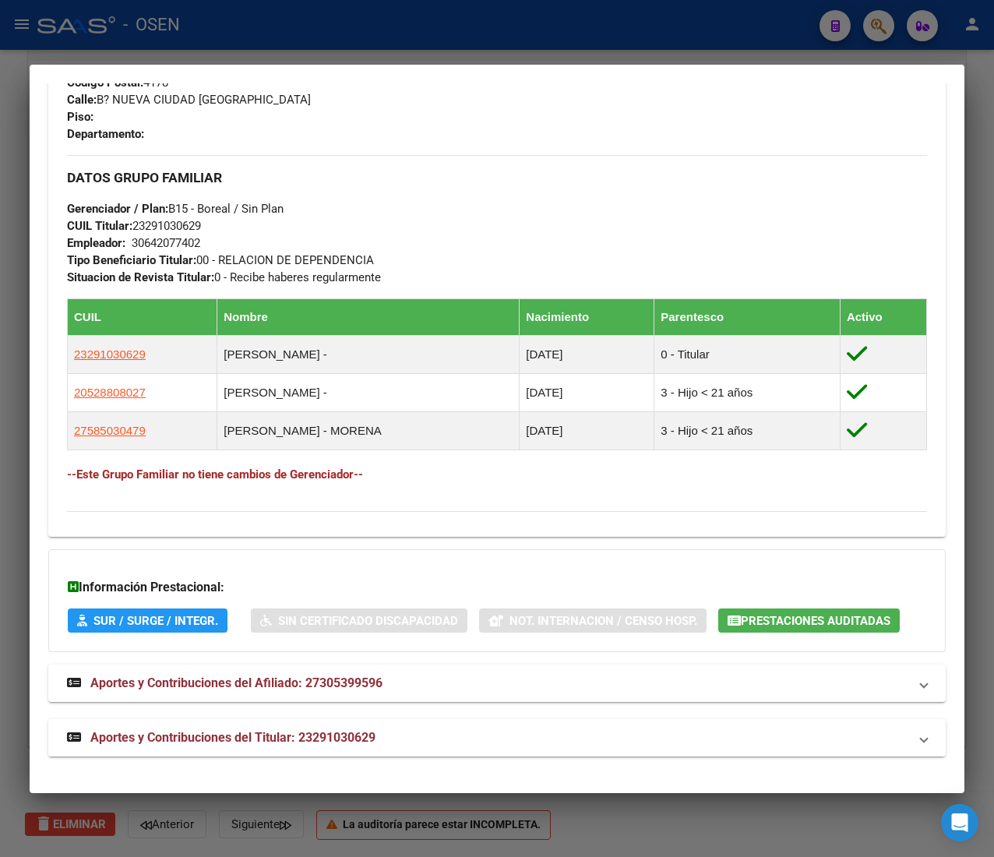
click at [430, 754] on mat-expansion-panel-header "Aportes y Contribuciones del Titular: 23291030629" at bounding box center [497, 737] width 898 height 37
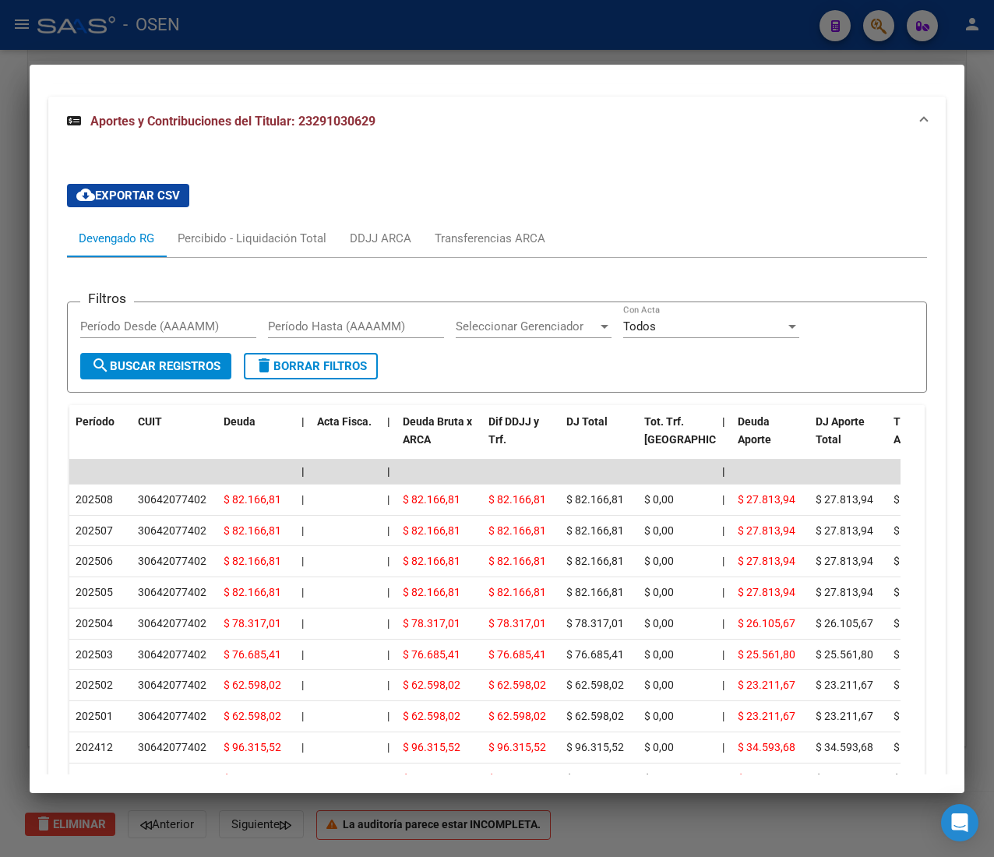
scroll to position [1572, 0]
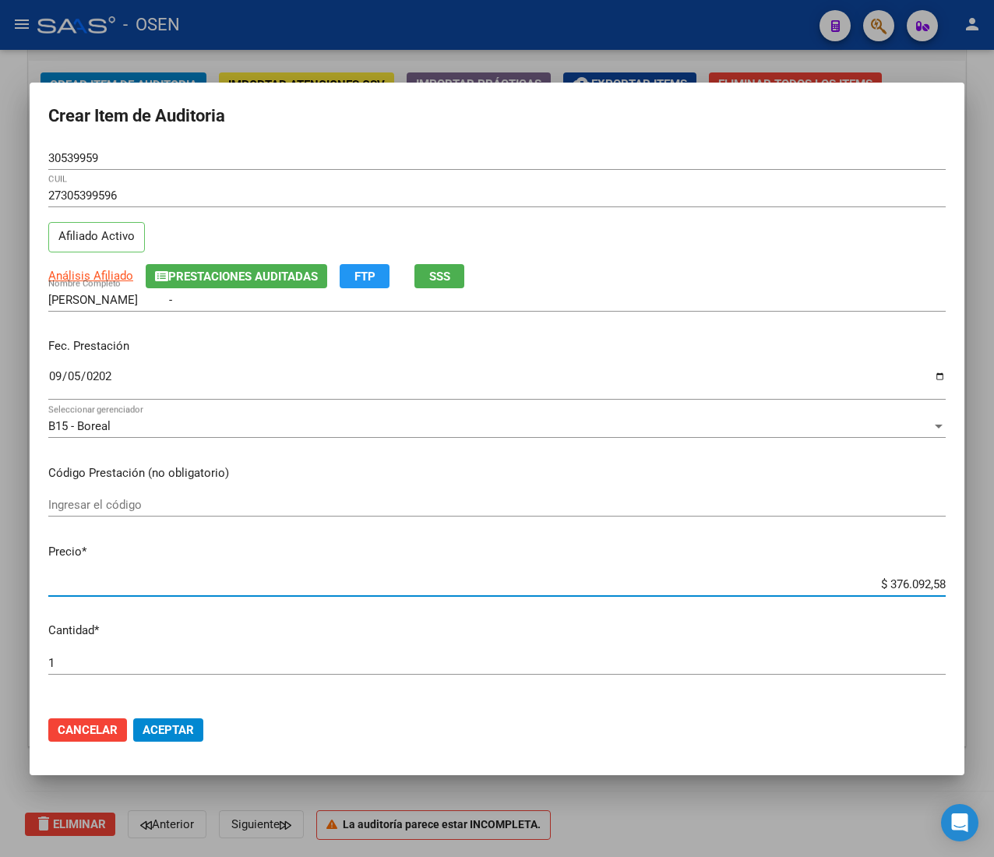
click at [899, 582] on input "$ 376.092,58" at bounding box center [497, 584] width 898 height 14
type input "$ 0,03"
type input "$ 0,37"
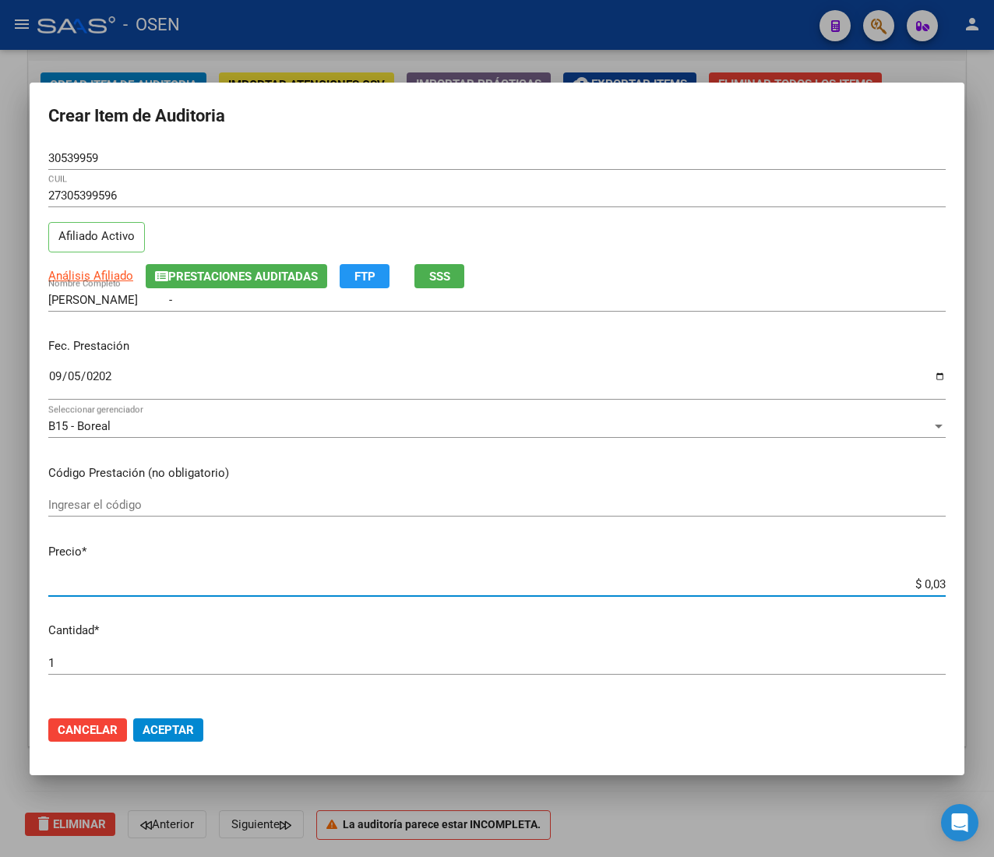
type input "$ 0,37"
type input "$ 3,78"
type input "$ 37,80"
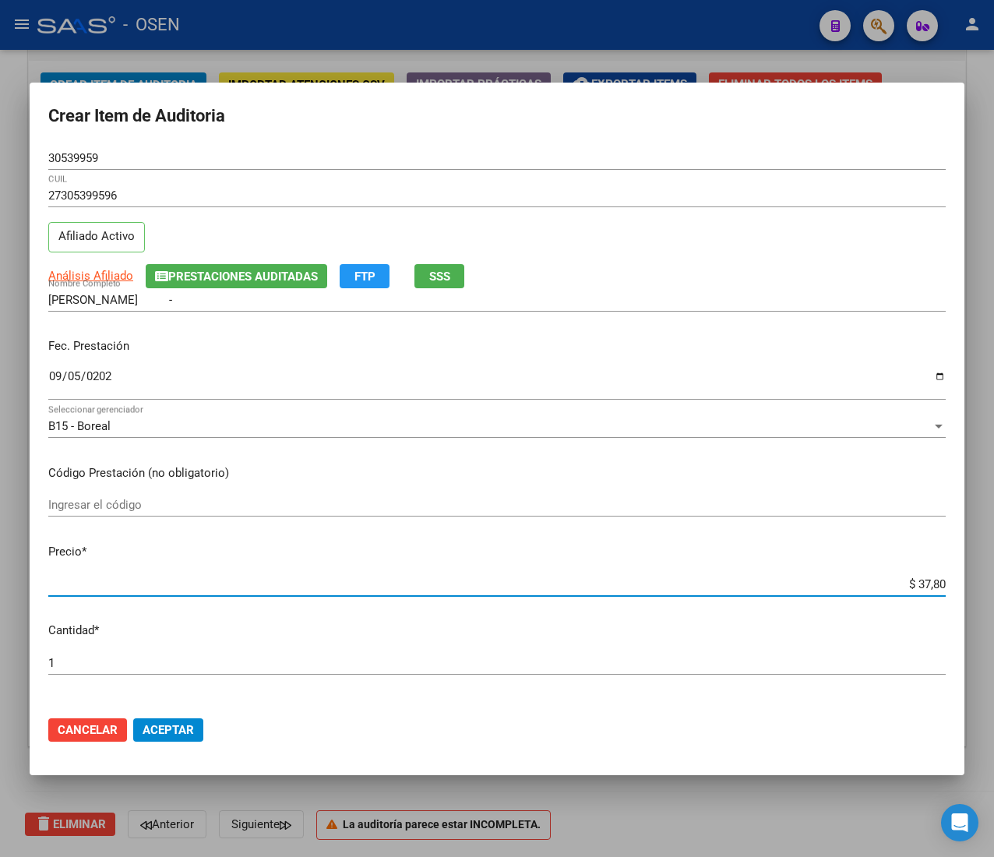
type input "$ 378,04"
type input "$ 3.780,40"
type input "$ 37.804,00"
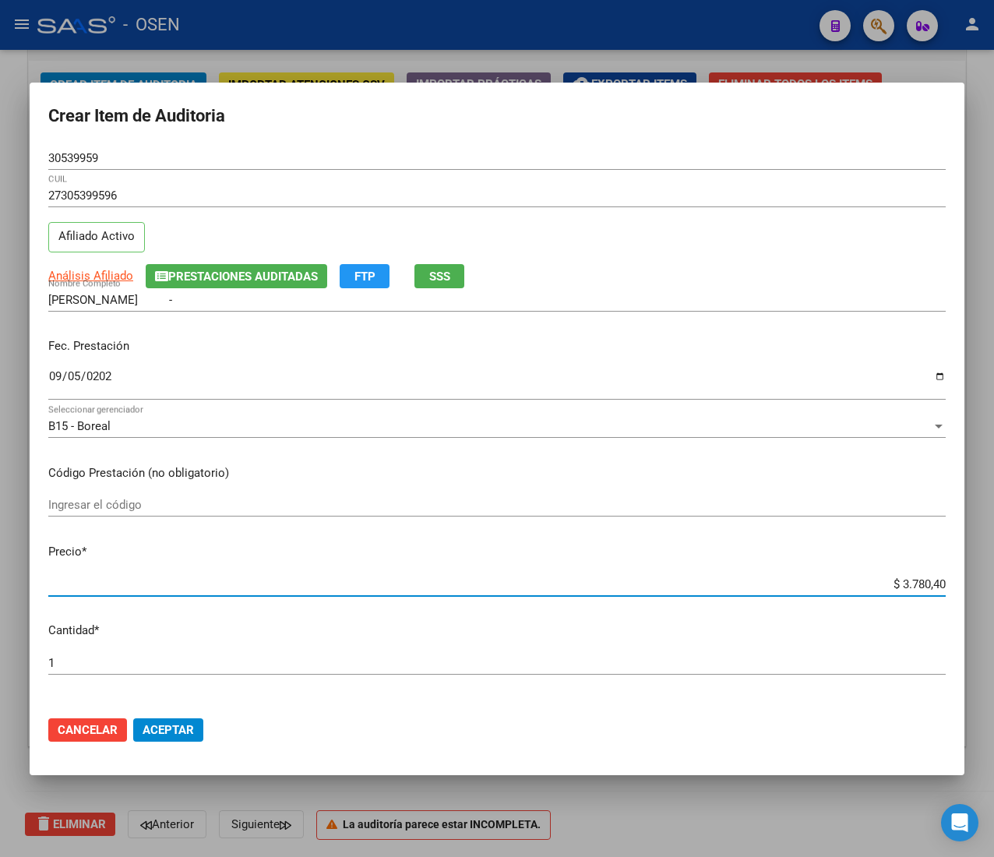
type input "$ 37.804,00"
drag, startPoint x: 191, startPoint y: 732, endPoint x: 175, endPoint y: 736, distance: 16.8
click at [190, 732] on span "Aceptar" at bounding box center [168, 730] width 51 height 14
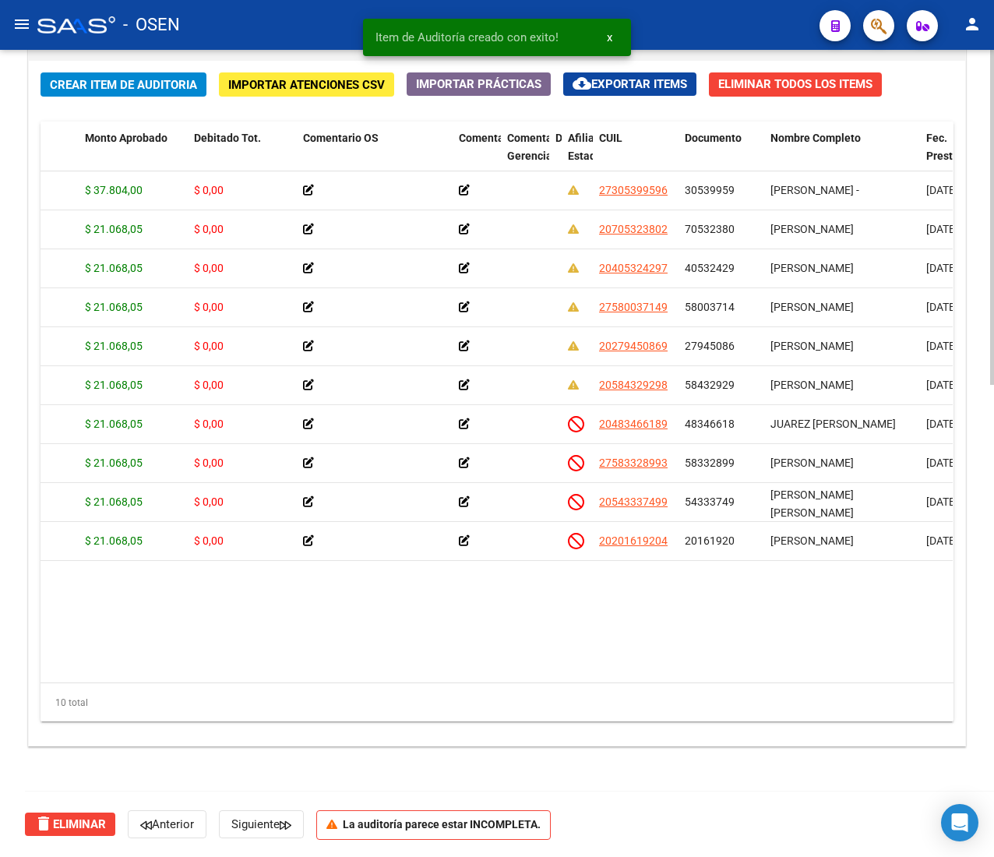
click at [129, 93] on button "Crear Item de Auditoria" at bounding box center [124, 84] width 166 height 24
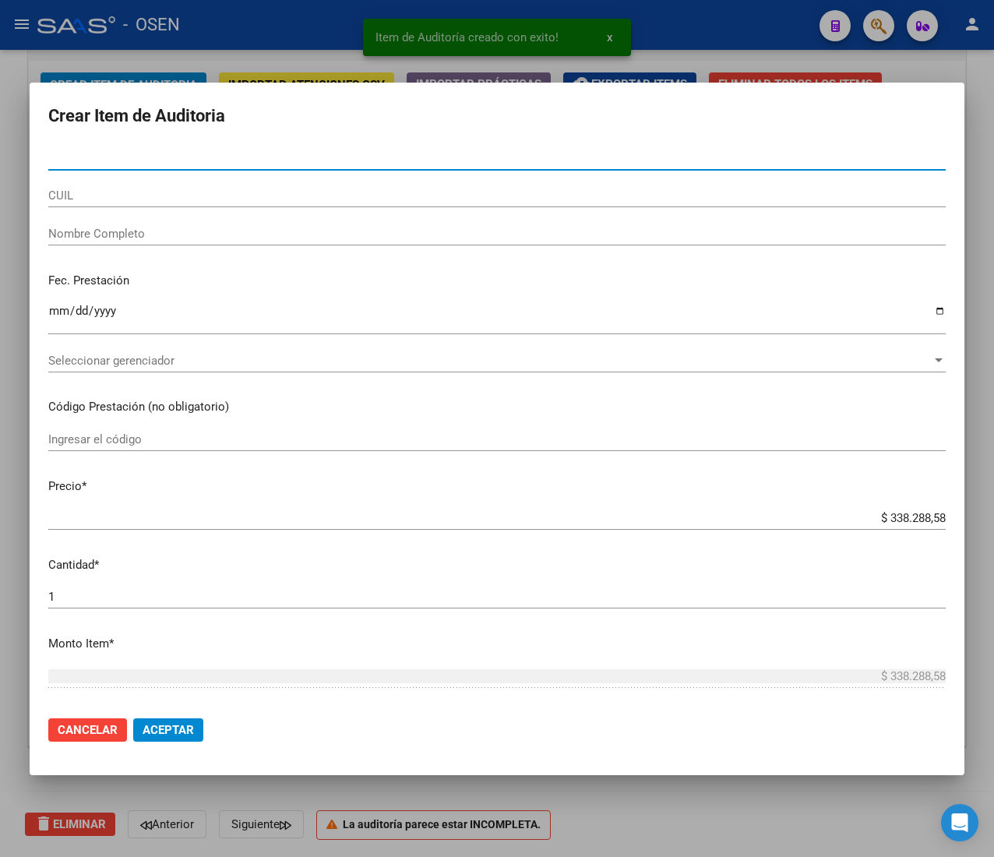
paste input "24843160"
type input "24843160"
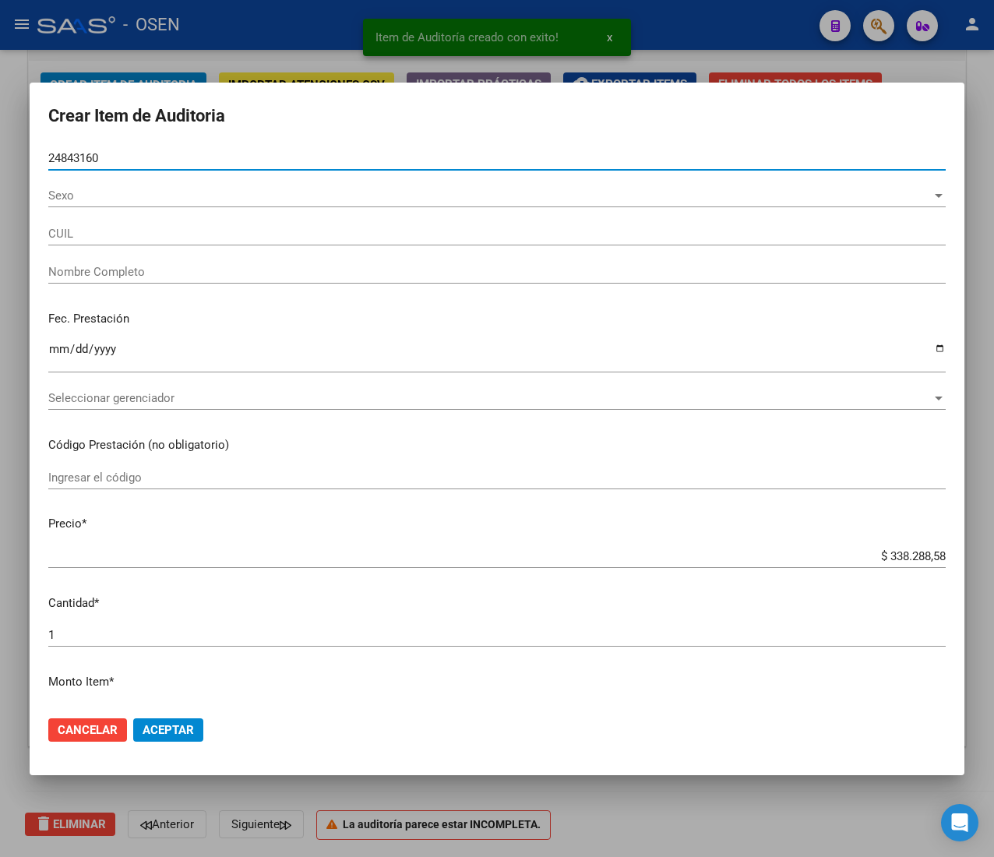
type input "27248431607"
type input "PAZ SEGUNDA CLARA"
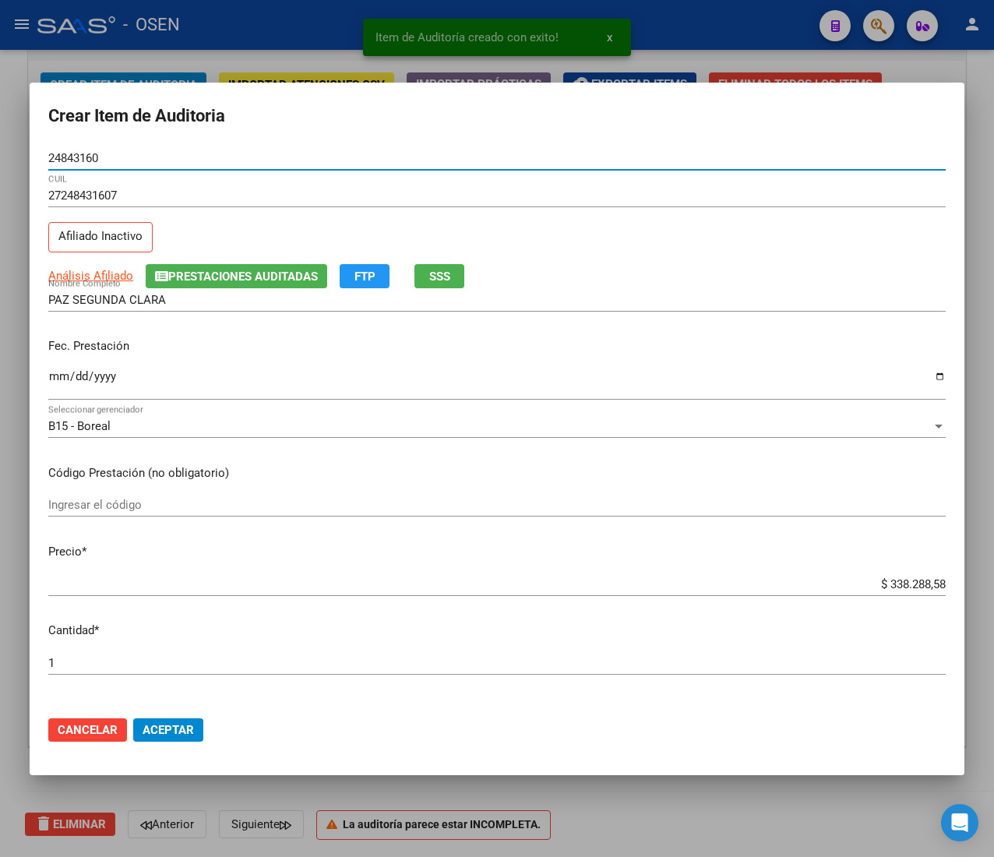
type input "24843160"
click at [60, 377] on input "Ingresar la fecha" at bounding box center [497, 382] width 898 height 25
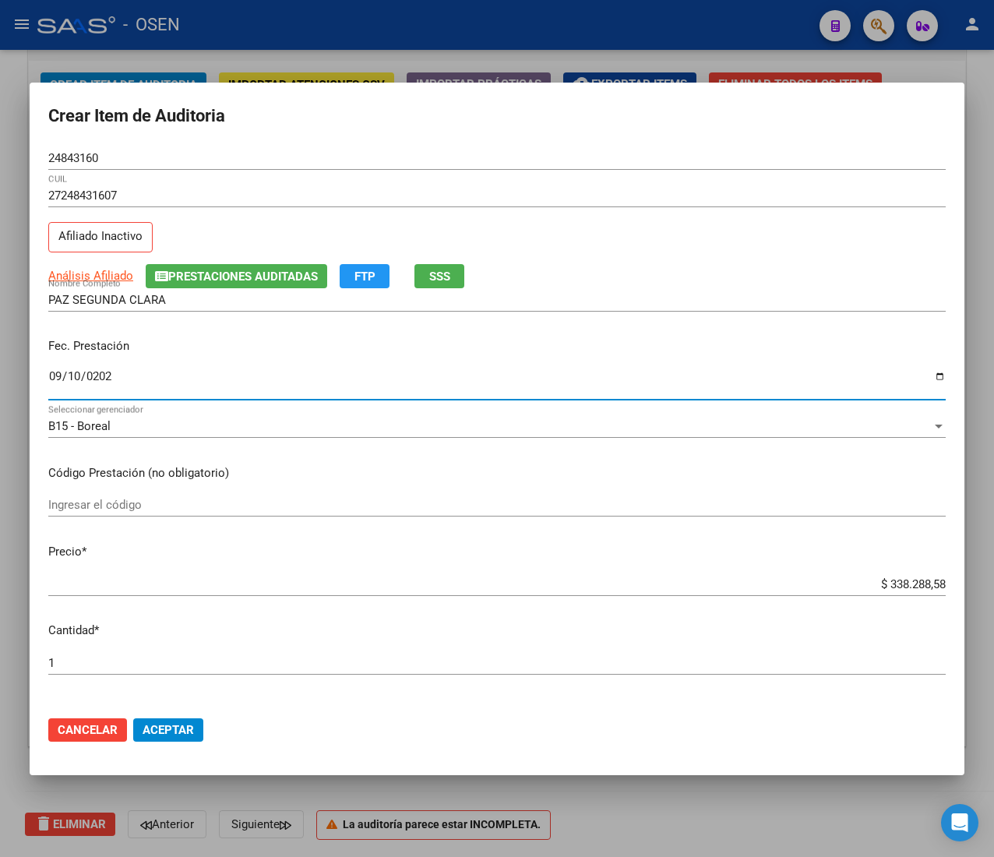
type input "[DATE]"
click at [899, 584] on input "$ 338.288,58" at bounding box center [497, 584] width 898 height 14
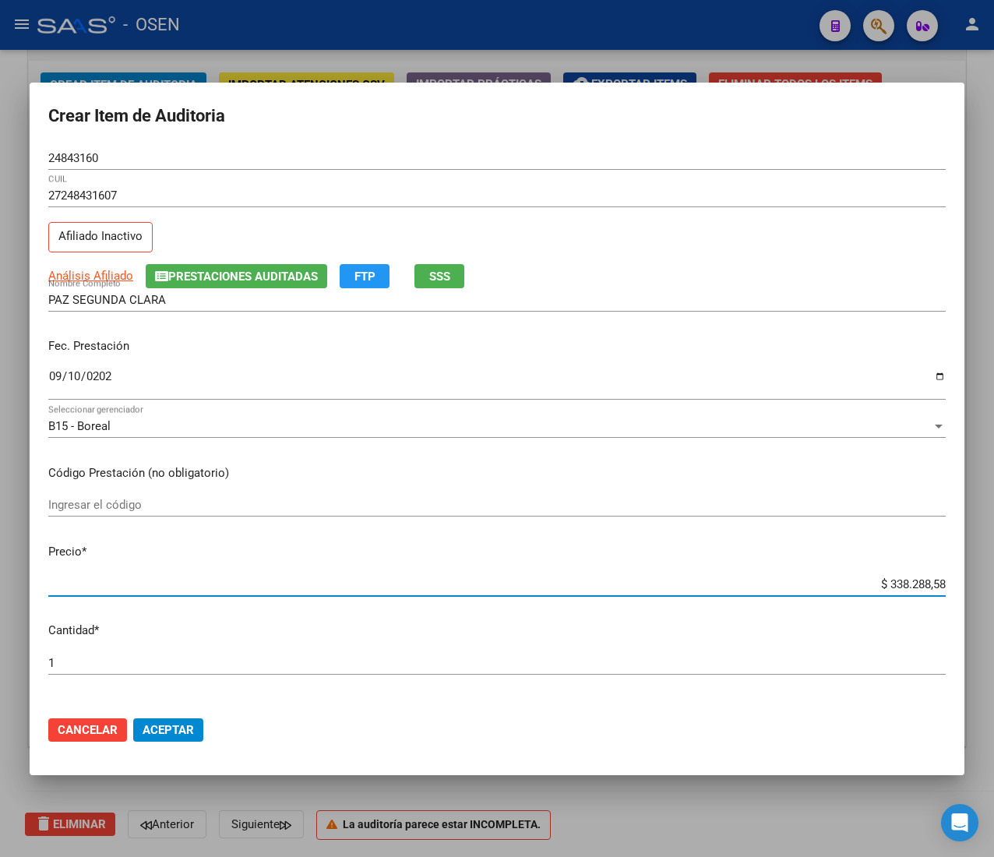
click at [899, 584] on input "$ 338.288,58" at bounding box center [497, 584] width 898 height 14
type input "$ 0,02"
type input "$ 0,21"
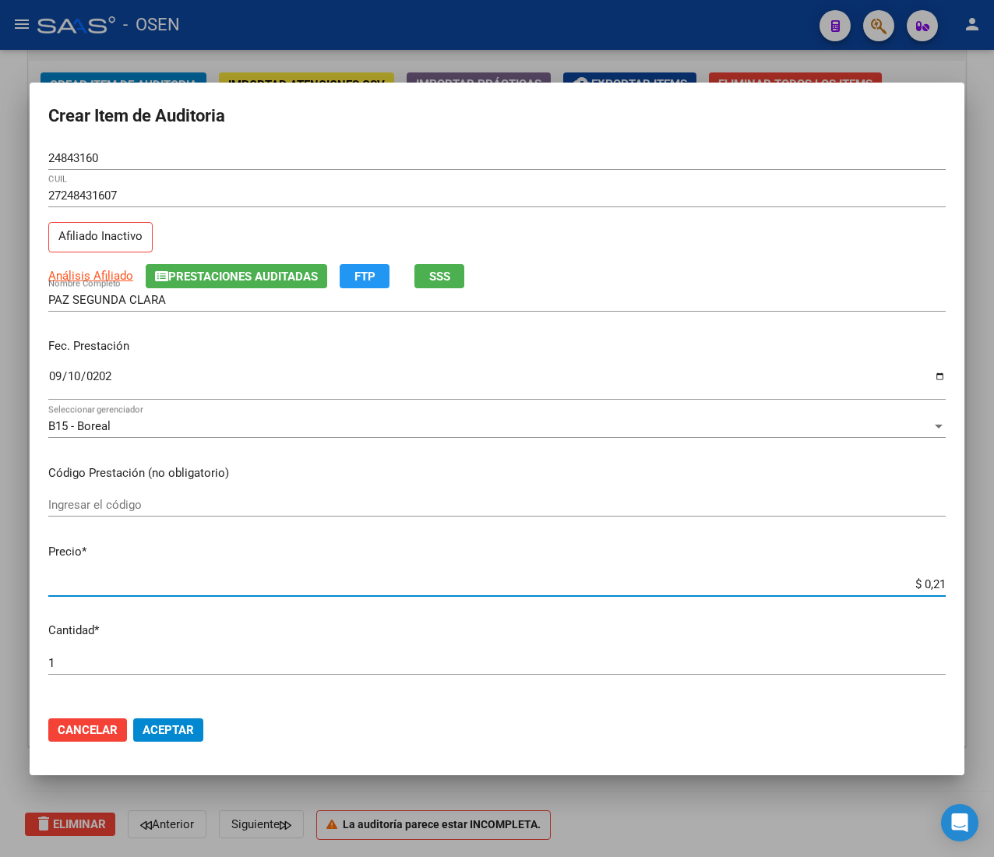
type input "$ 2,10"
type input "$ 21,06"
type input "$ 210,68"
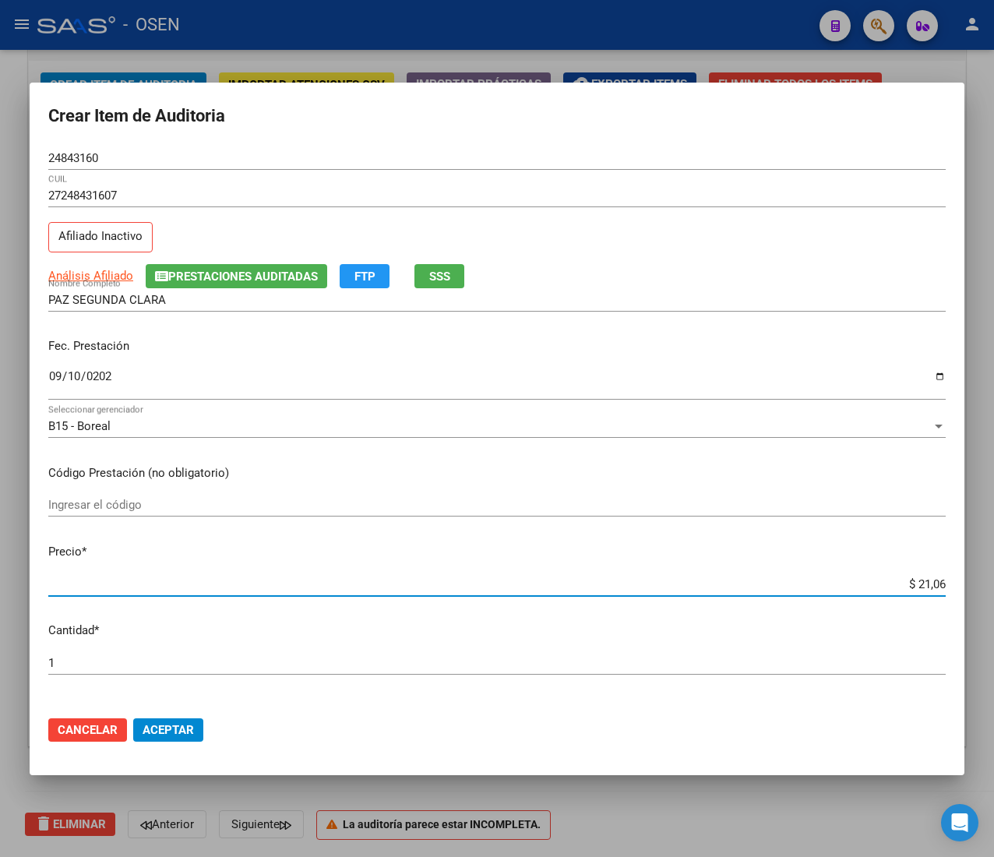
type input "$ 210,68"
type input "$ 2.106,80"
type input "$ 21.068,05"
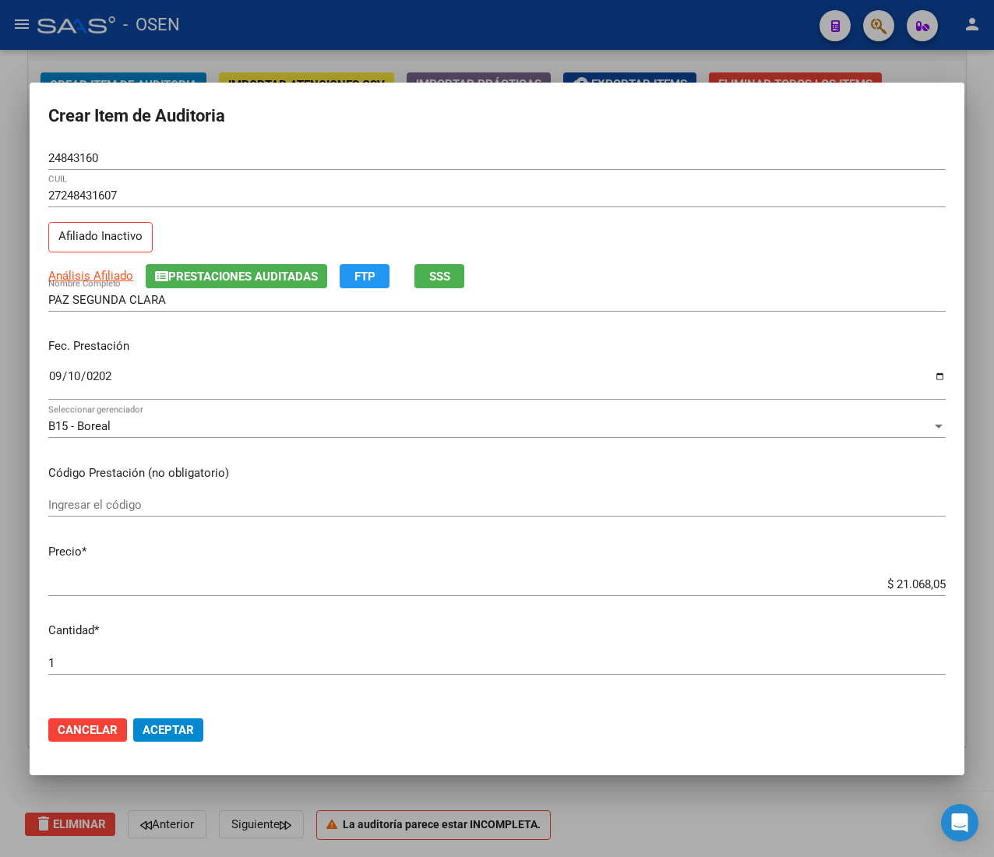
click at [69, 152] on input "24843160" at bounding box center [497, 158] width 898 height 14
click at [164, 737] on button "Aceptar" at bounding box center [168, 729] width 70 height 23
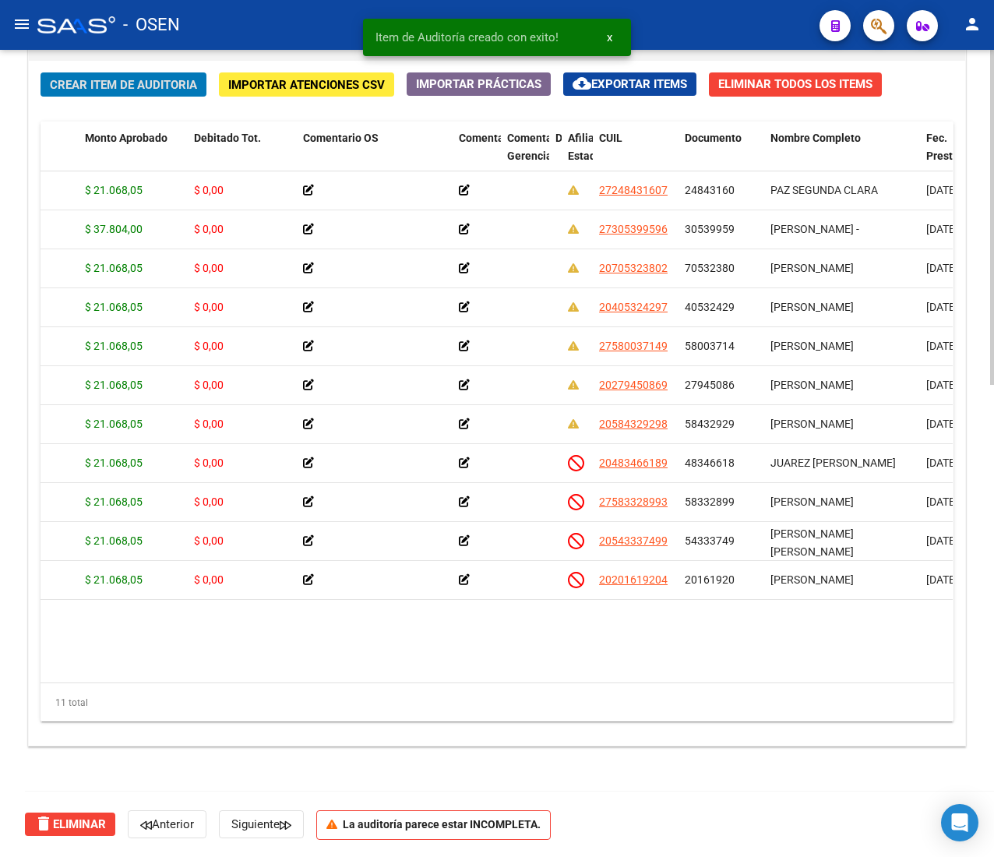
click at [114, 78] on span "Crear Item de Auditoria" at bounding box center [123, 85] width 147 height 14
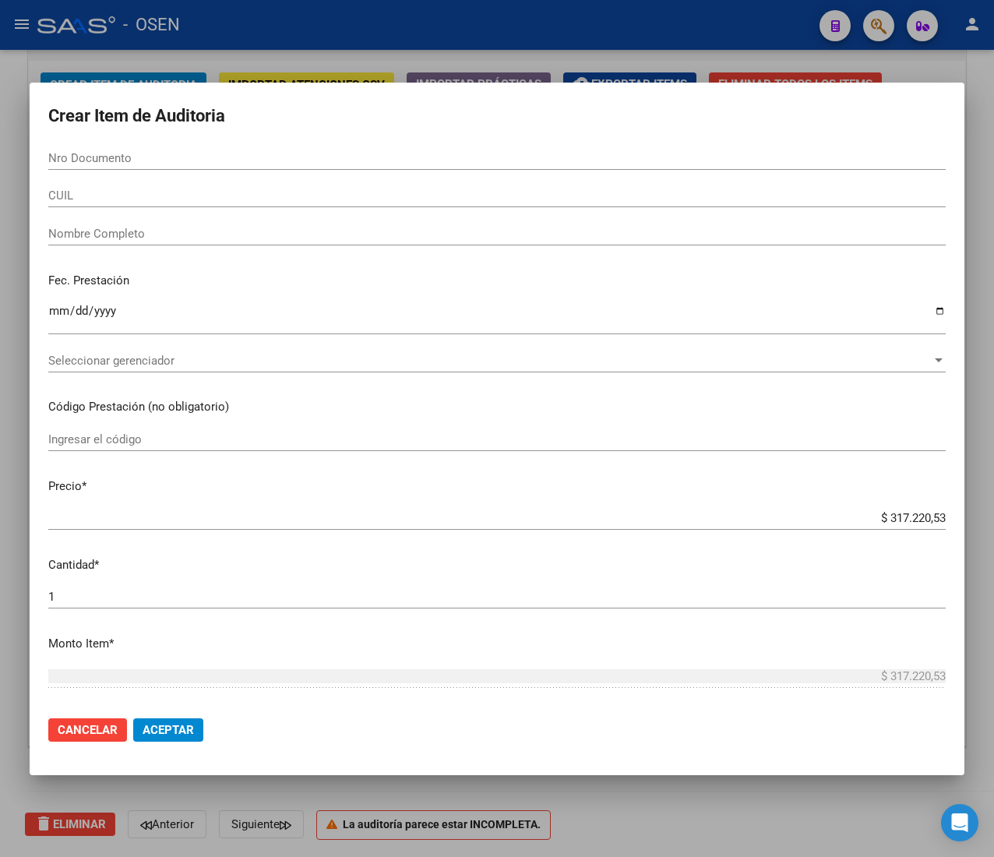
click at [134, 164] on input "Nro Documento" at bounding box center [497, 158] width 898 height 14
paste input "56325854"
type input "56325854"
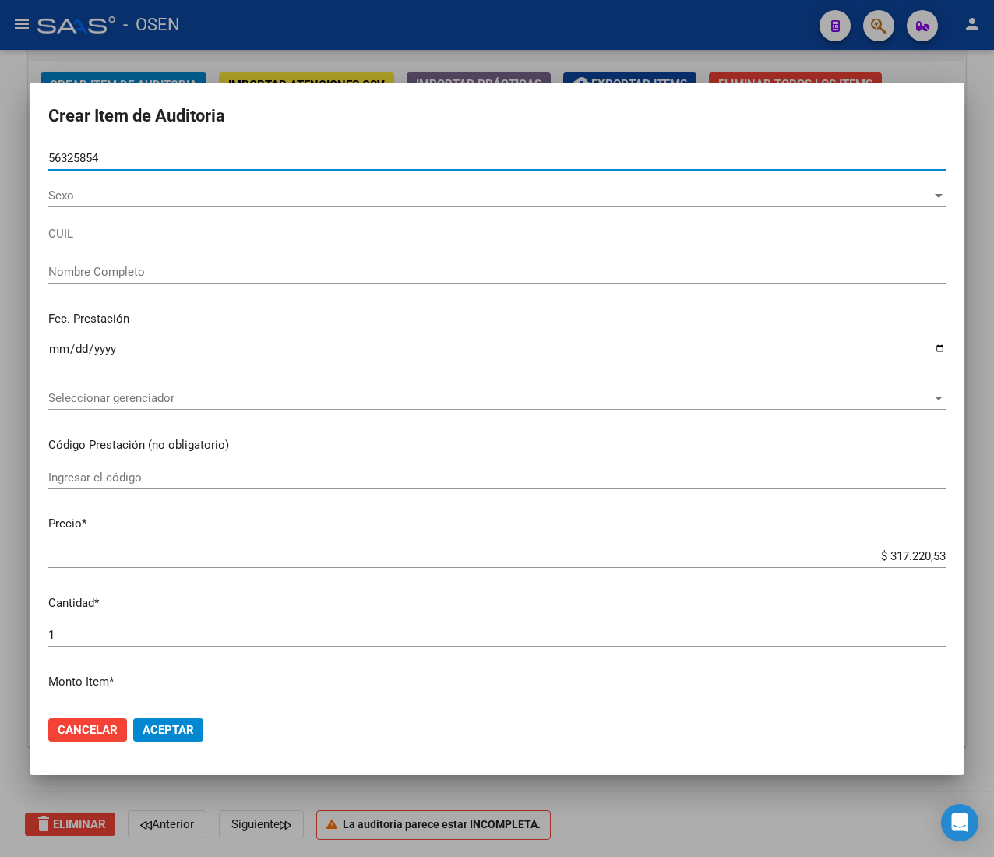
type input "20563258544"
type input "[PERSON_NAME]"
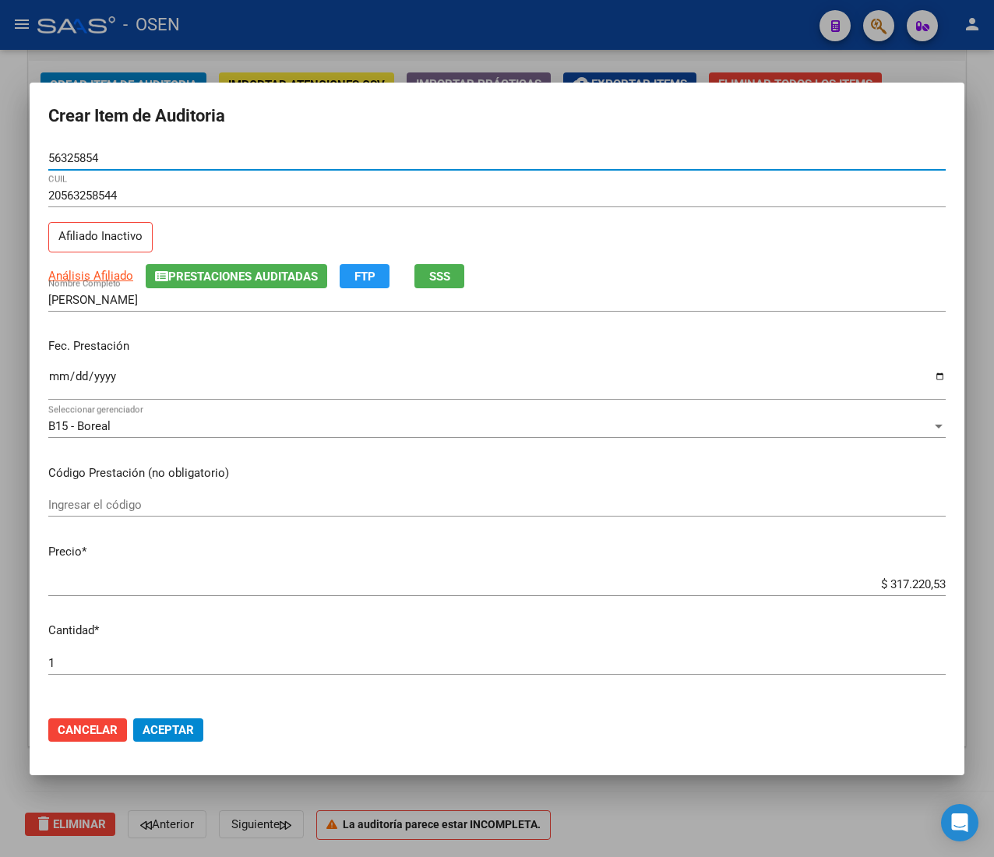
type input "56325854"
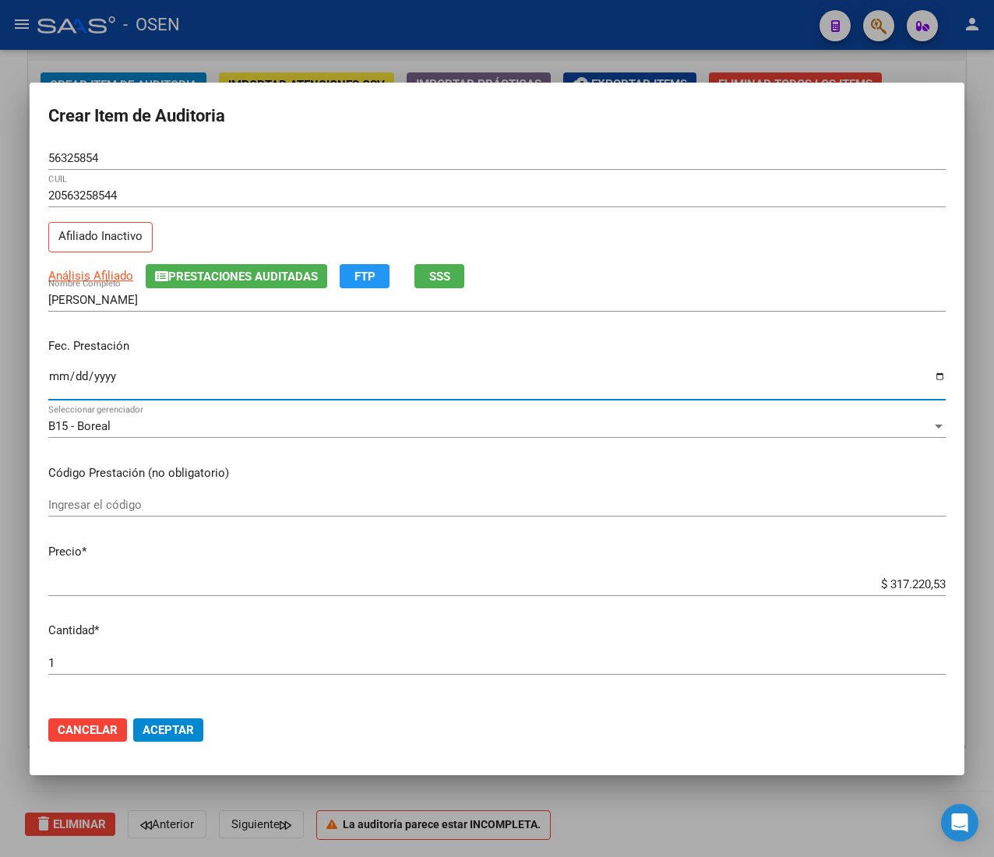
click at [58, 377] on input "Ingresar la fecha" at bounding box center [497, 382] width 898 height 25
type input "[DATE]"
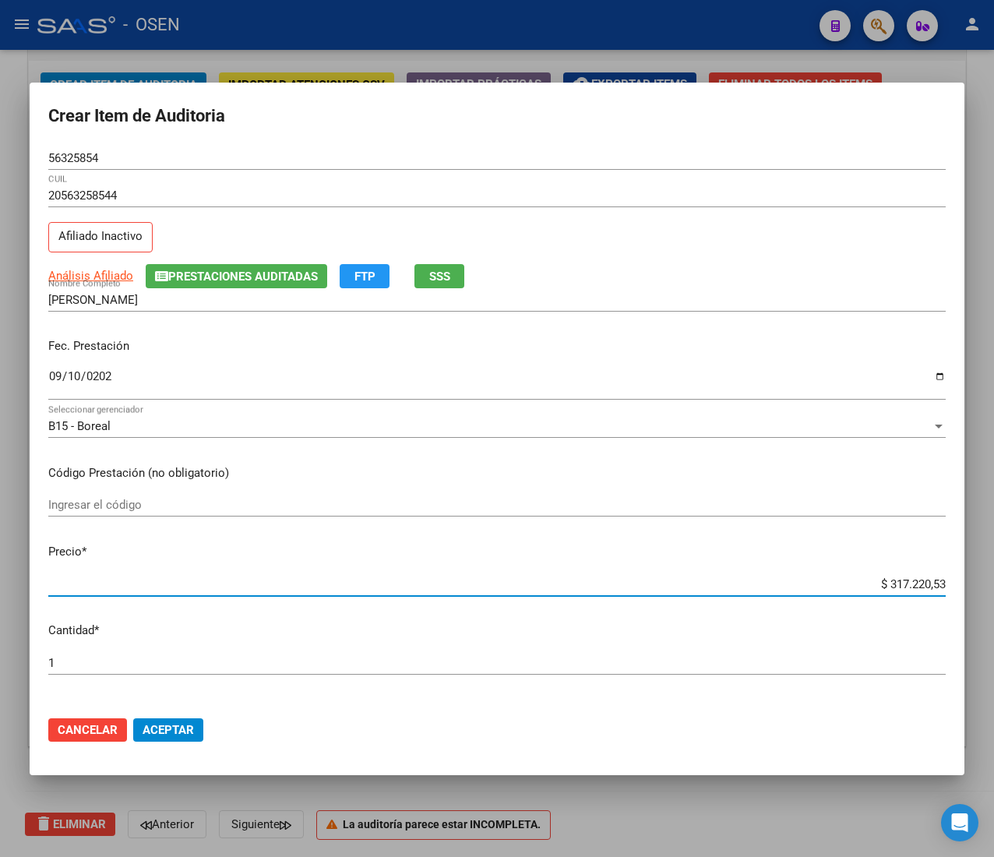
click at [886, 585] on input "$ 317.220,53" at bounding box center [497, 584] width 898 height 14
type input "$ 0,01"
type input "$ 0,12"
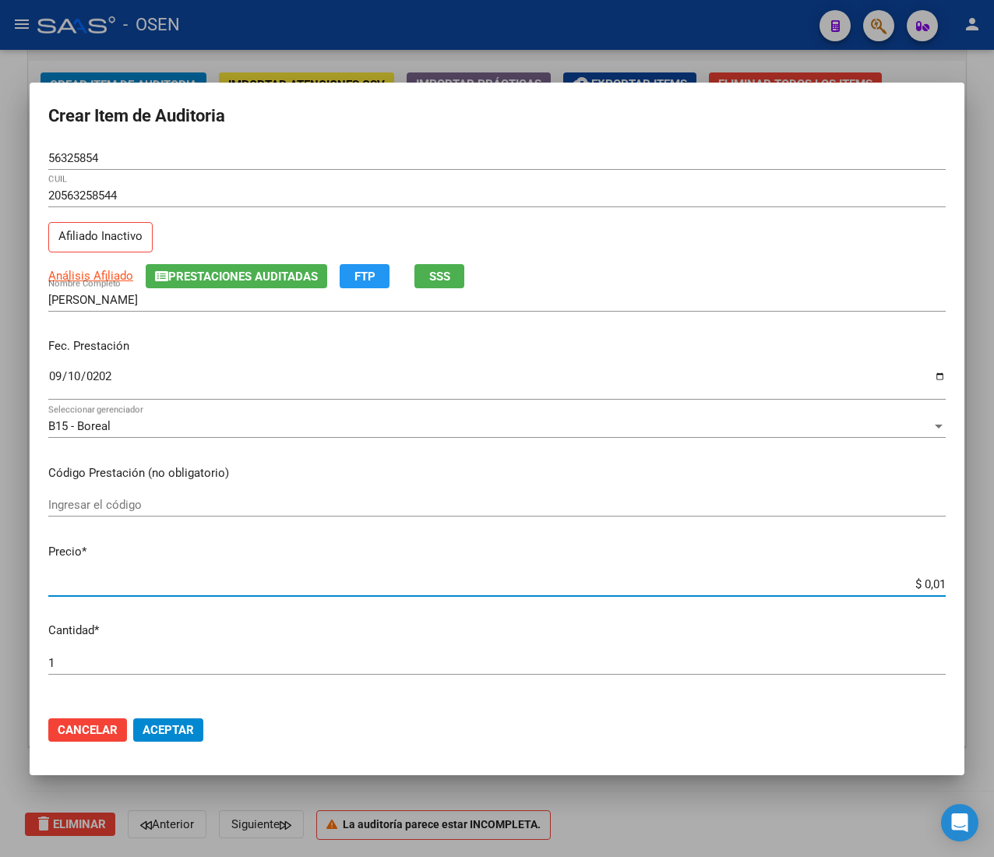
type input "$ 0,12"
type input "$ 1,23"
type input "$ 12,38"
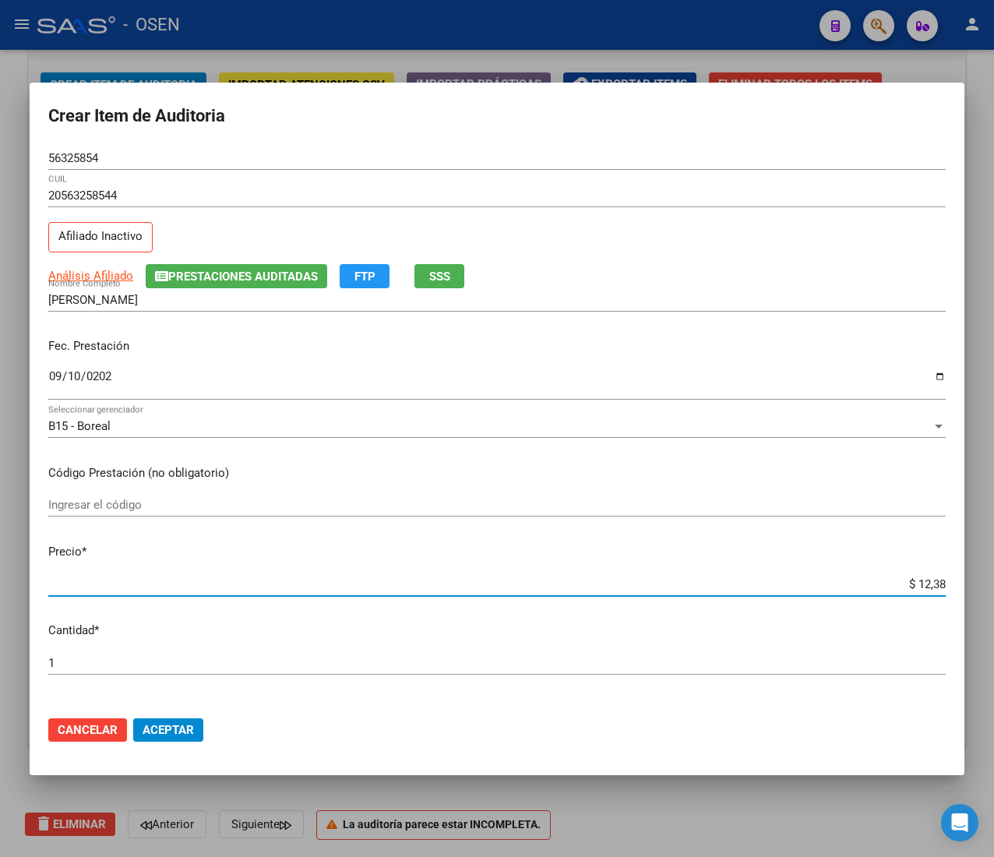
type input "$ 123,83"
type input "$ 1.238,33"
type input "$ 12.383,33"
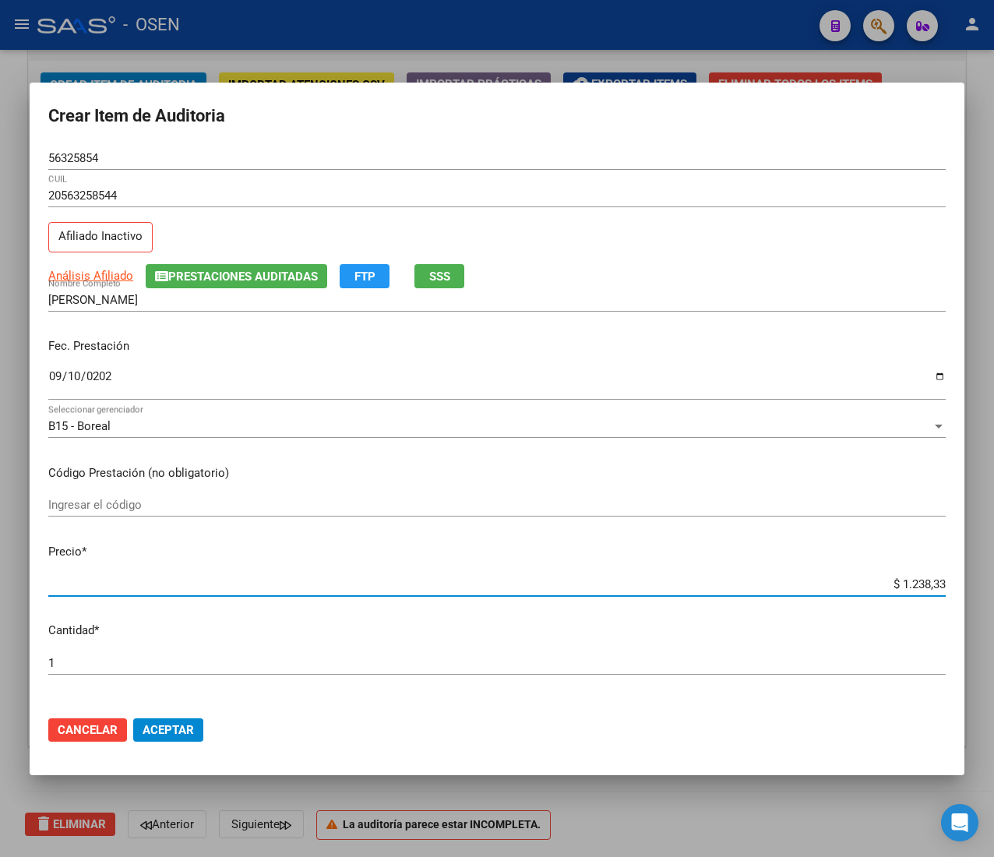
type input "$ 12.383,33"
click at [192, 723] on span "Aceptar" at bounding box center [168, 730] width 51 height 14
